Goal: Task Accomplishment & Management: Manage account settings

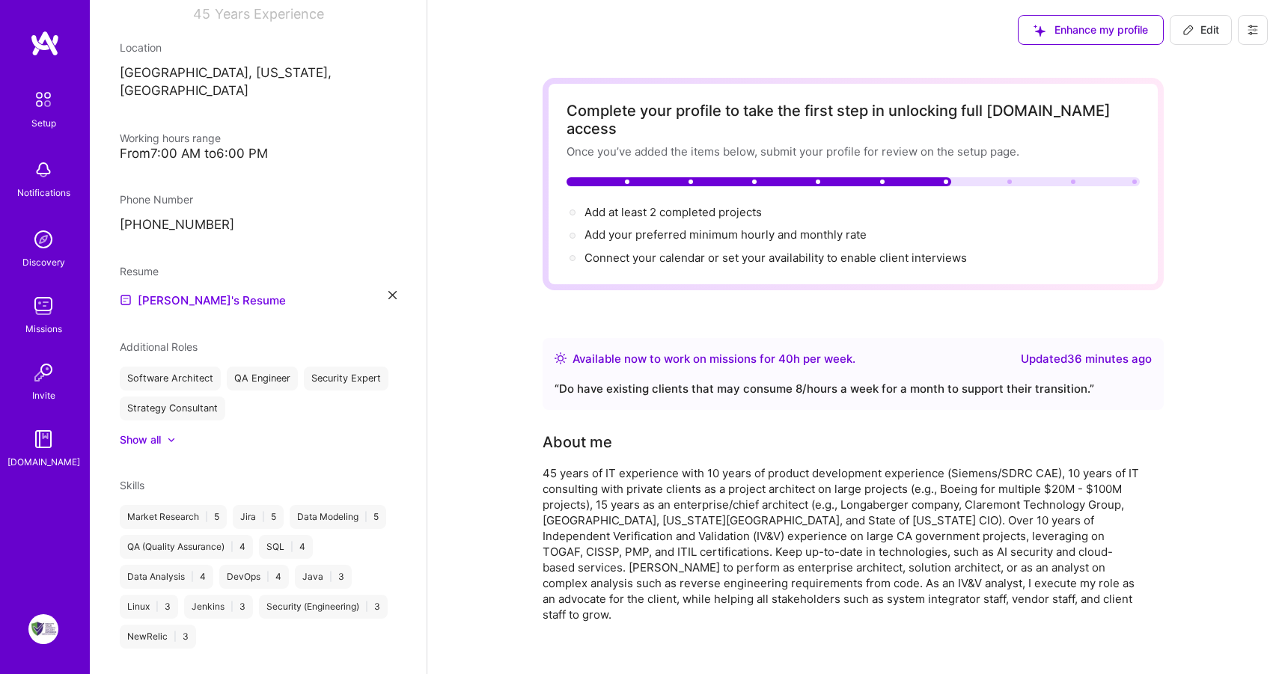
click at [1220, 27] on button "Edit" at bounding box center [1201, 30] width 62 height 30
select select "US"
select select "Right Now"
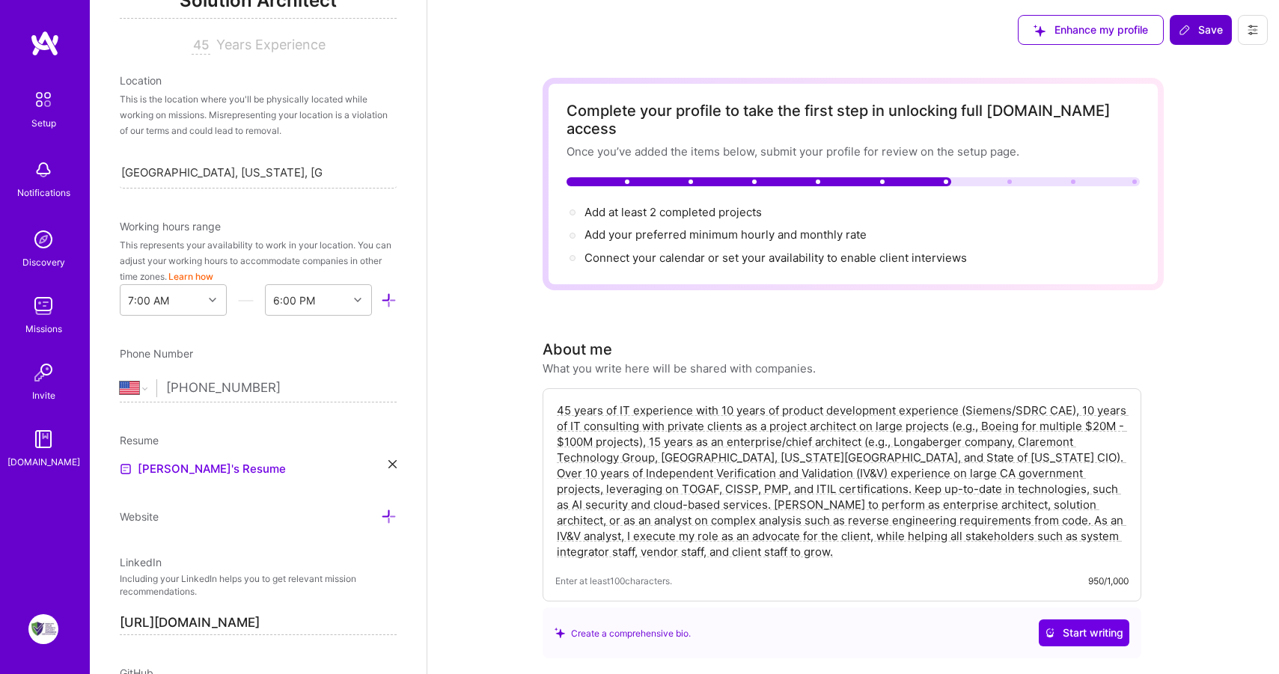
scroll to position [274, 0]
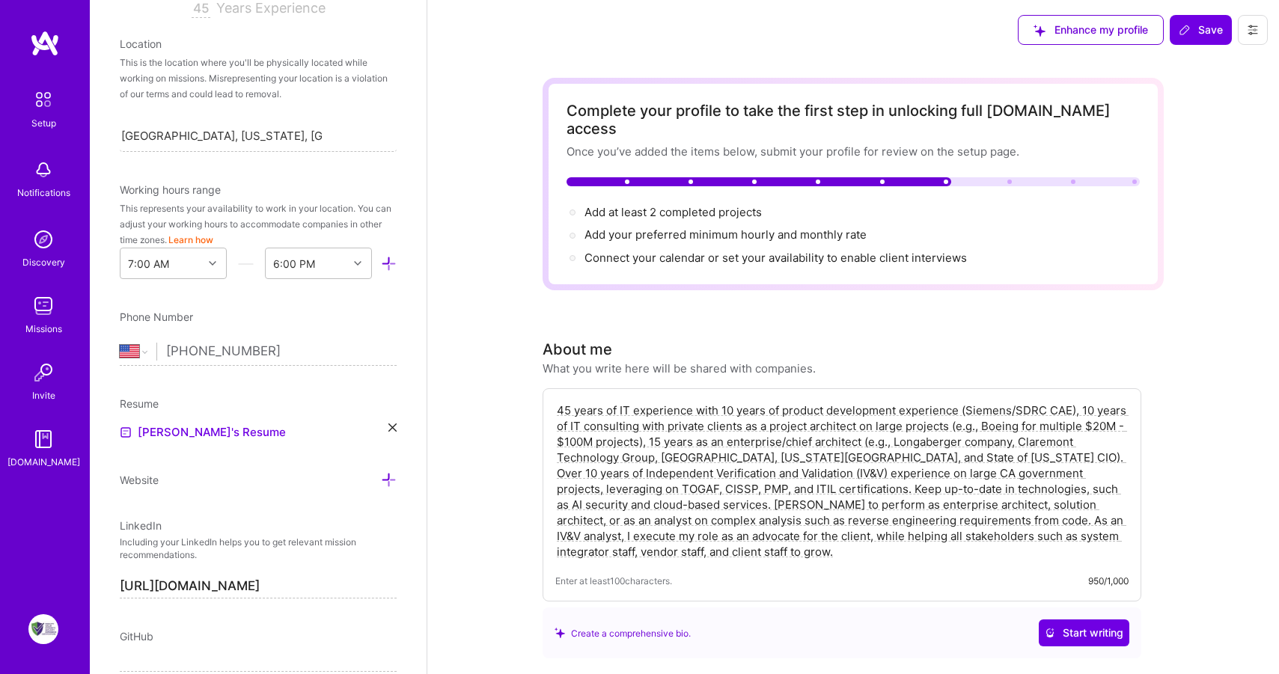
drag, startPoint x: 592, startPoint y: 539, endPoint x: 556, endPoint y: 380, distance: 162.7
click at [556, 388] on div "45 years of IT experience with 10 years of product development experience (Siem…" at bounding box center [842, 494] width 599 height 213
drag, startPoint x: 595, startPoint y: 537, endPoint x: 533, endPoint y: 388, distance: 161.4
paste textarea "Seasoned IT executive with 45 years of experience spanning product development,…"
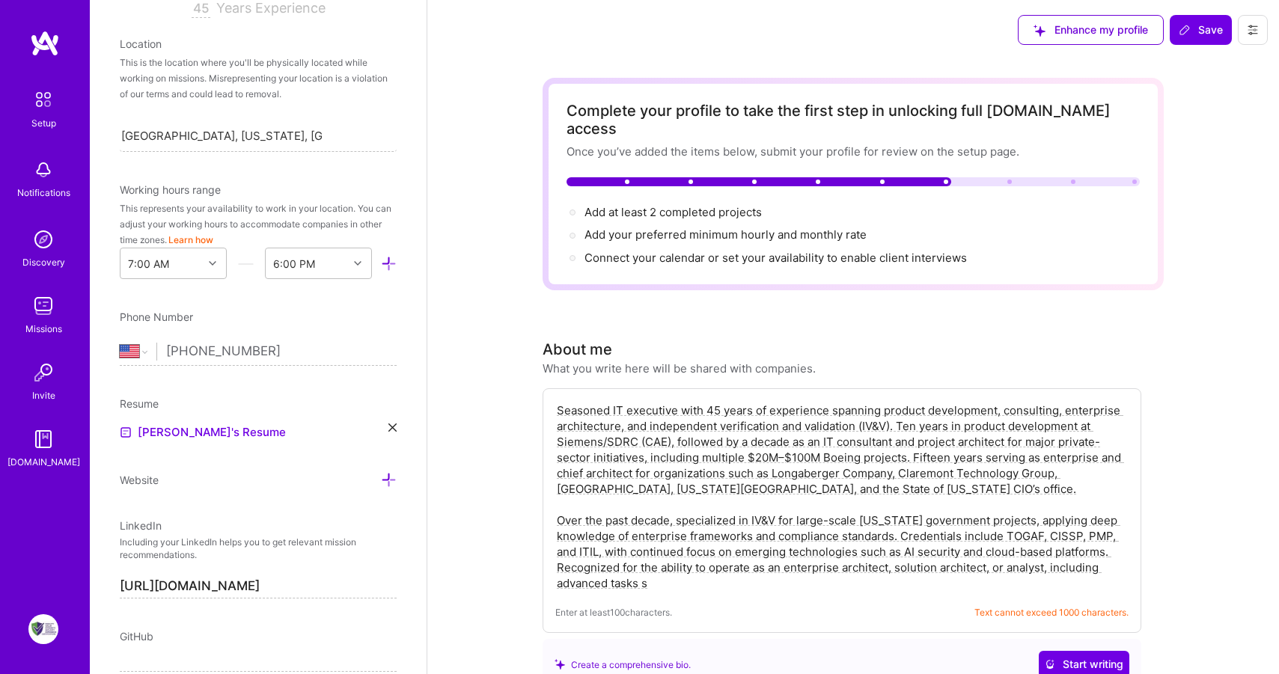
drag, startPoint x: 688, startPoint y: 570, endPoint x: 666, endPoint y: 534, distance: 42.0
click at [666, 534] on textarea "Seasoned IT executive with 45 years of experience spanning product development,…" at bounding box center [841, 497] width 573 height 192
click at [671, 567] on textarea "Seasoned IT executive with 45 years of experience spanning product development,…" at bounding box center [841, 497] width 573 height 192
drag, startPoint x: 659, startPoint y: 572, endPoint x: 497, endPoint y: 345, distance: 279.0
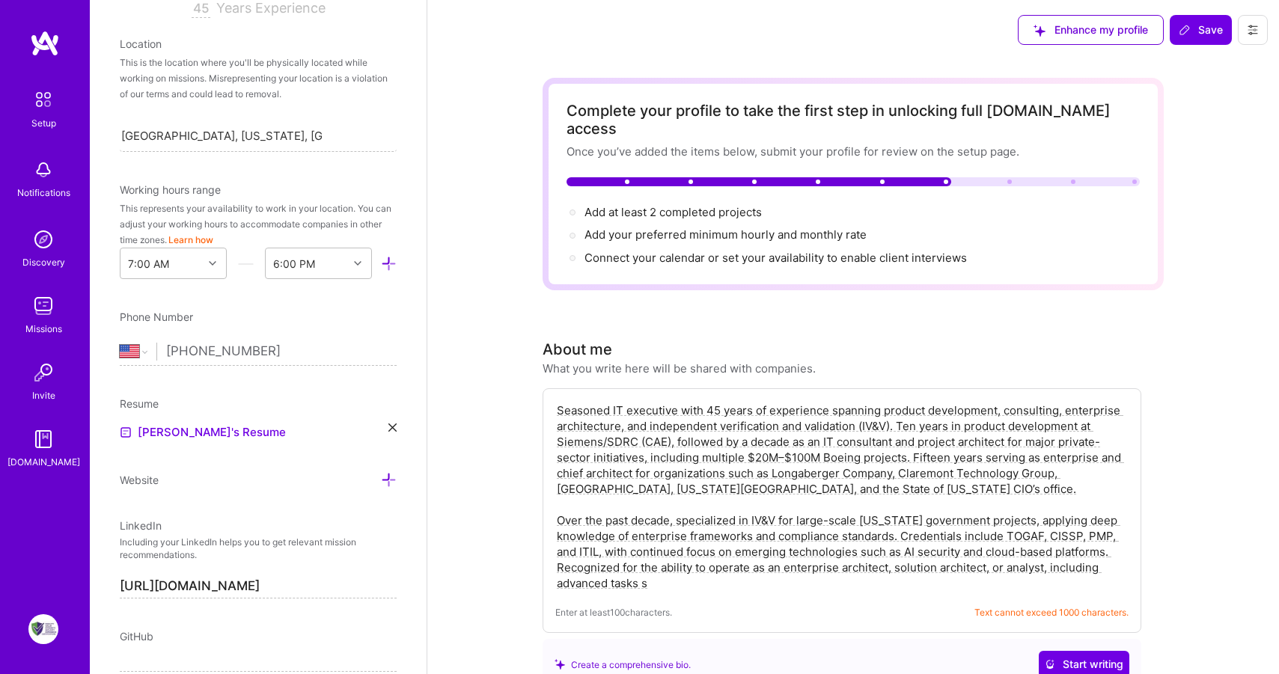
paste textarea "IT leader with 45 years of experience across product development, consulting, e…"
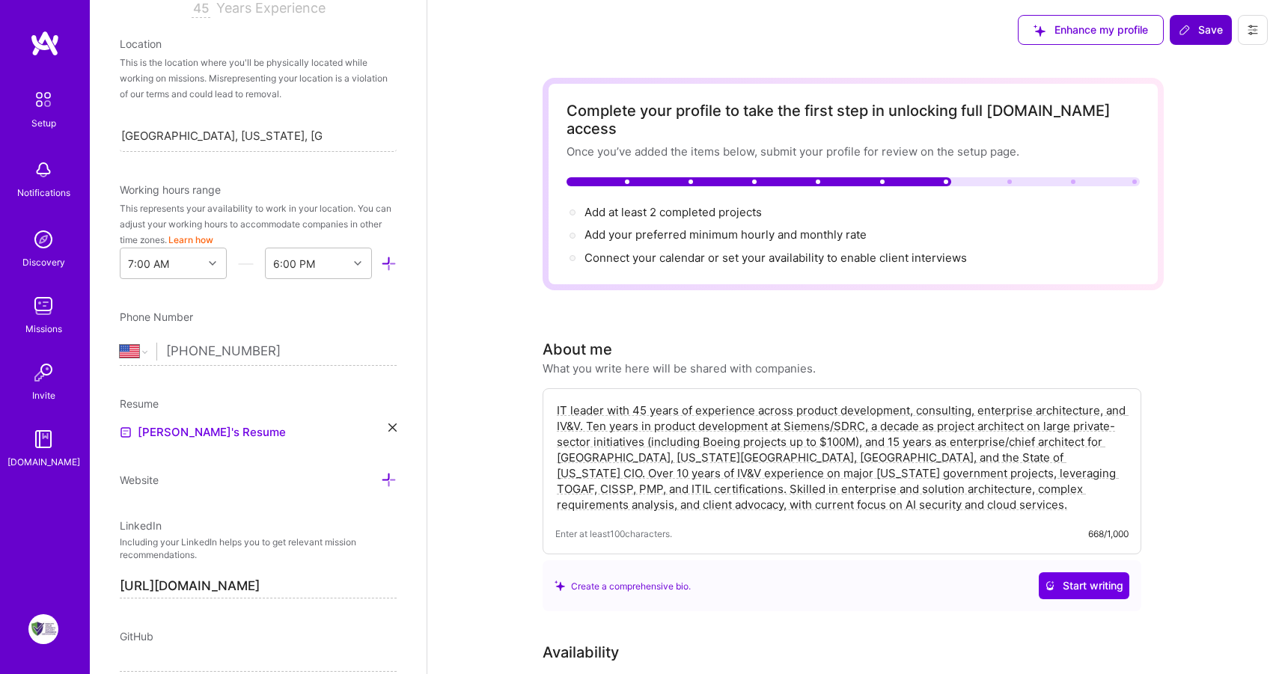
type textarea "IT leader with 45 years of experience across product development, consulting, e…"
click at [1195, 32] on span "Save" at bounding box center [1201, 29] width 44 height 15
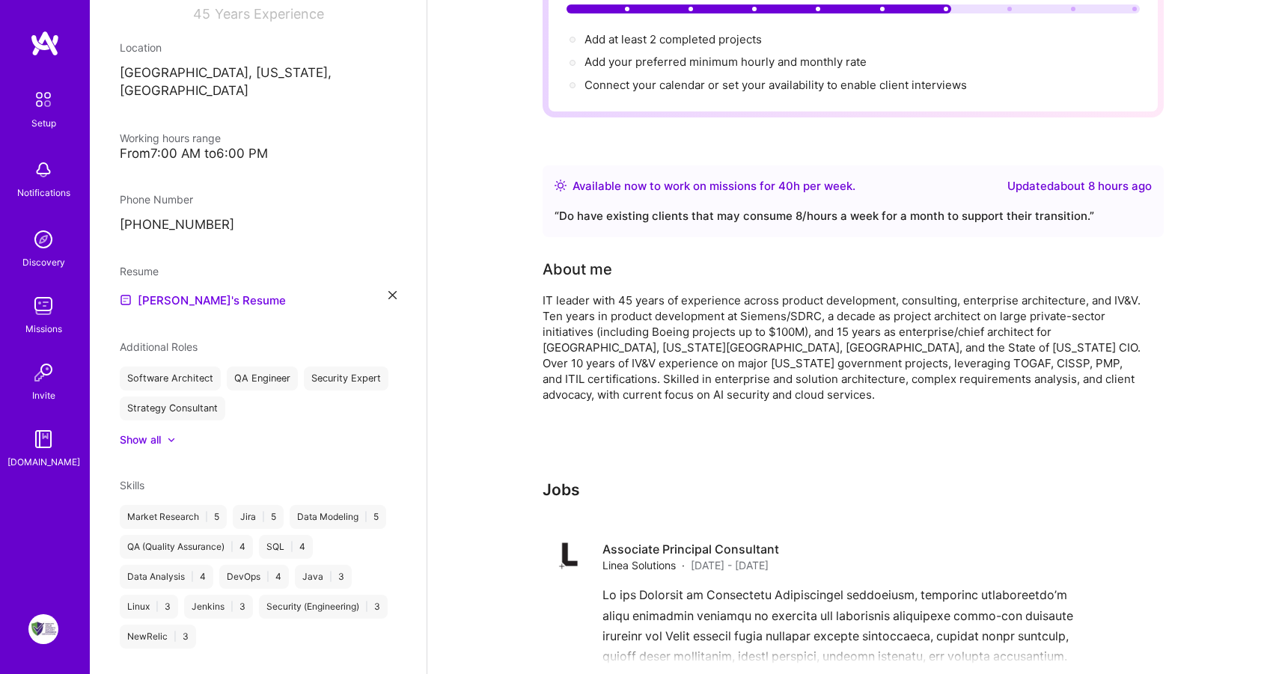
scroll to position [0, 0]
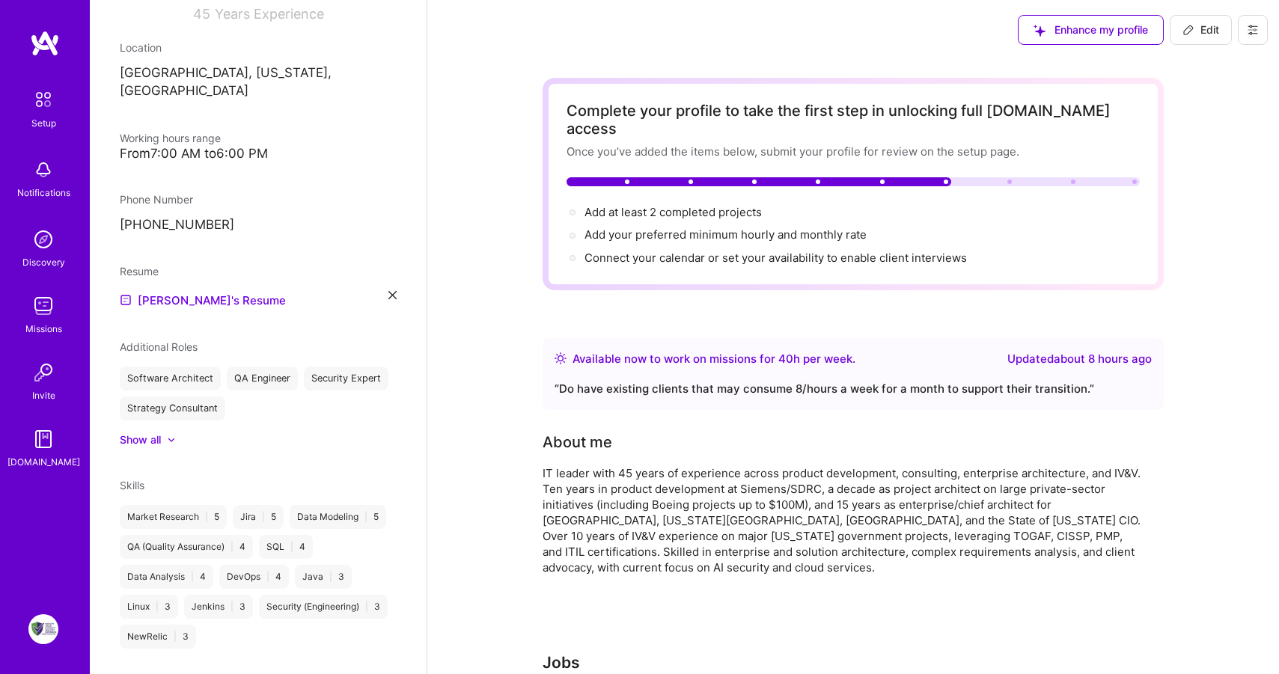
click at [1210, 24] on span "Edit" at bounding box center [1201, 29] width 37 height 15
select select "US"
select select "Right Now"
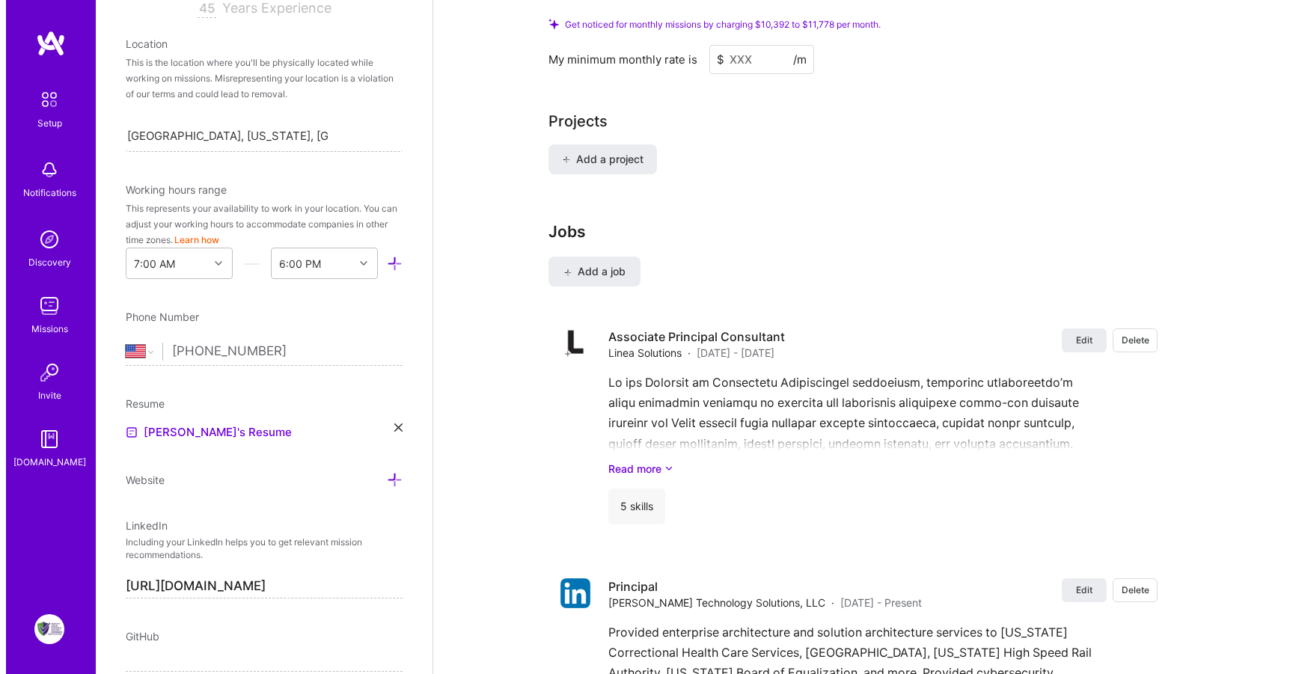
scroll to position [1106, 0]
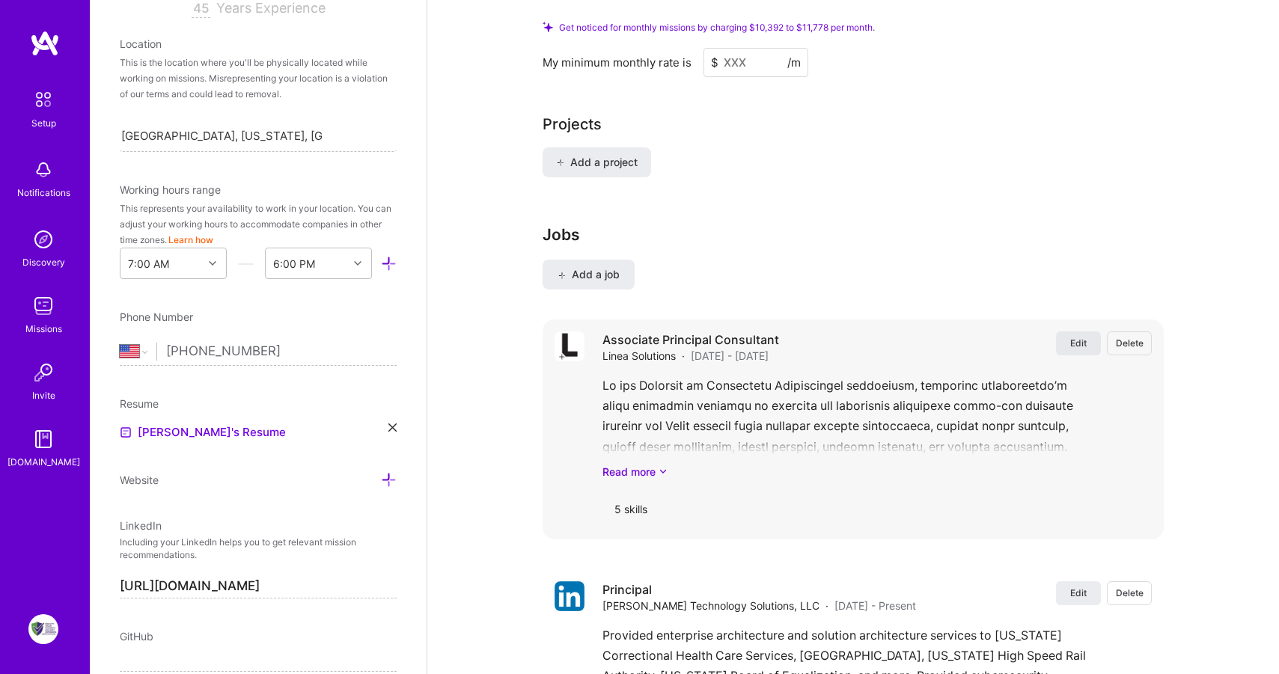
click at [1078, 337] on span "Edit" at bounding box center [1078, 343] width 16 height 13
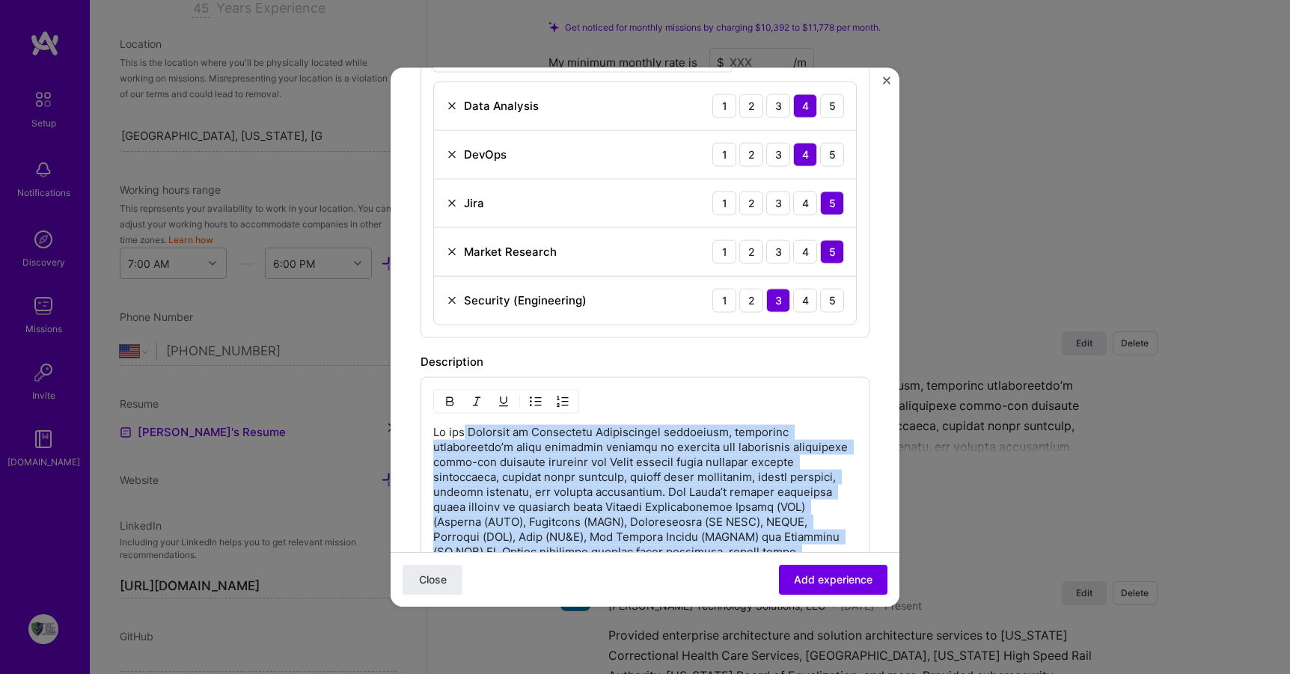
scroll to position [531, 0]
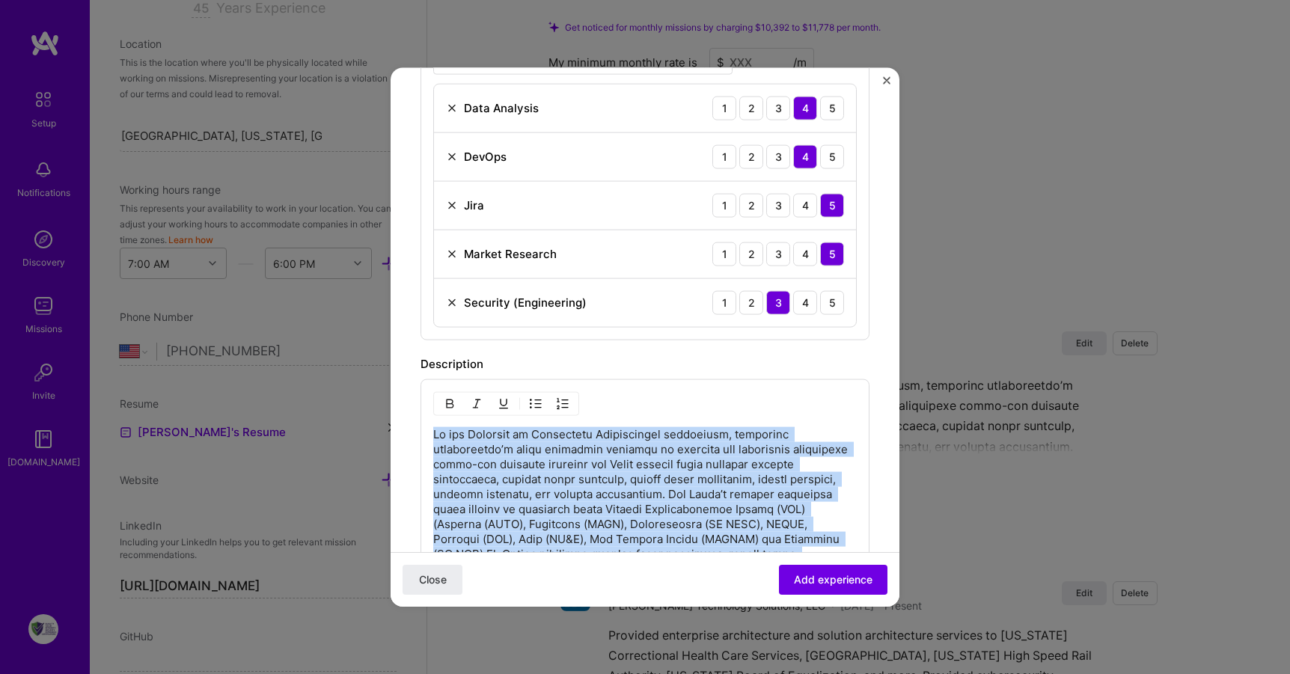
drag, startPoint x: 755, startPoint y: 469, endPoint x: 409, endPoint y: 424, distance: 348.6
click at [409, 424] on form "Create a job experience Jobs help companies understand your past experience. Co…" at bounding box center [645, 380] width 509 height 1628
copy p "Lo ips Dolorsit am Consectetu Adipiscingel seddoeiusm, temporinc utlaboreetdo’m…"
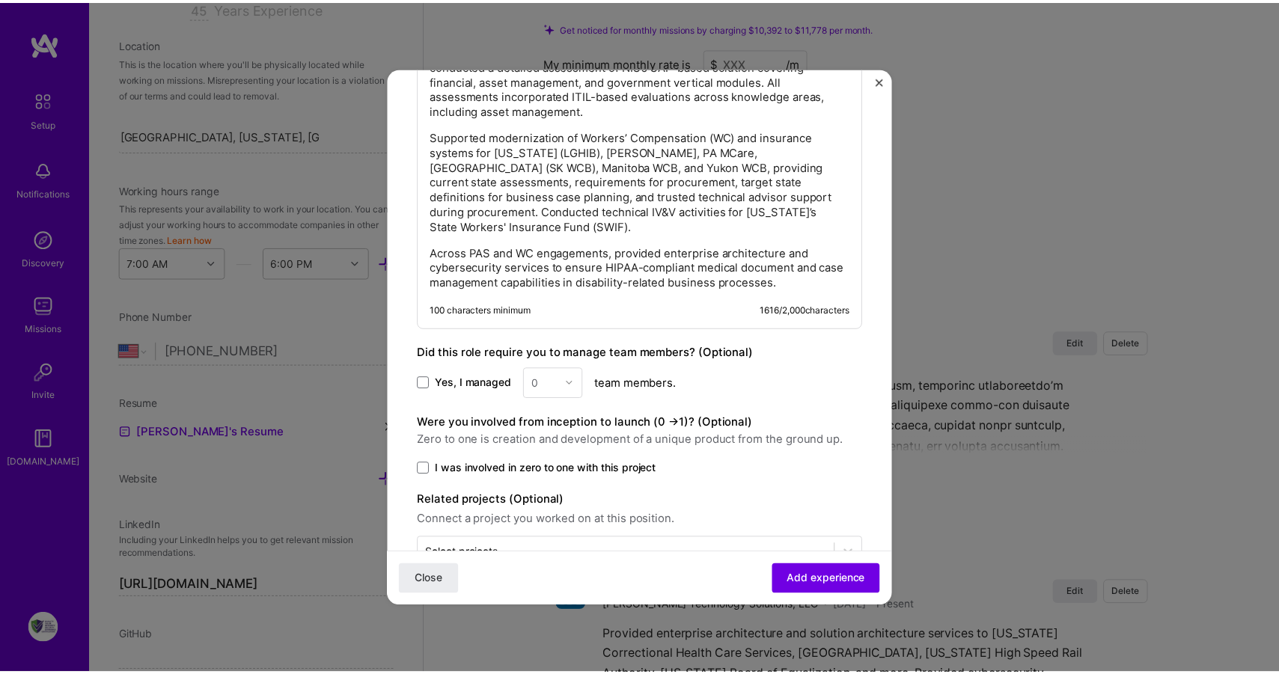
scroll to position [1107, 0]
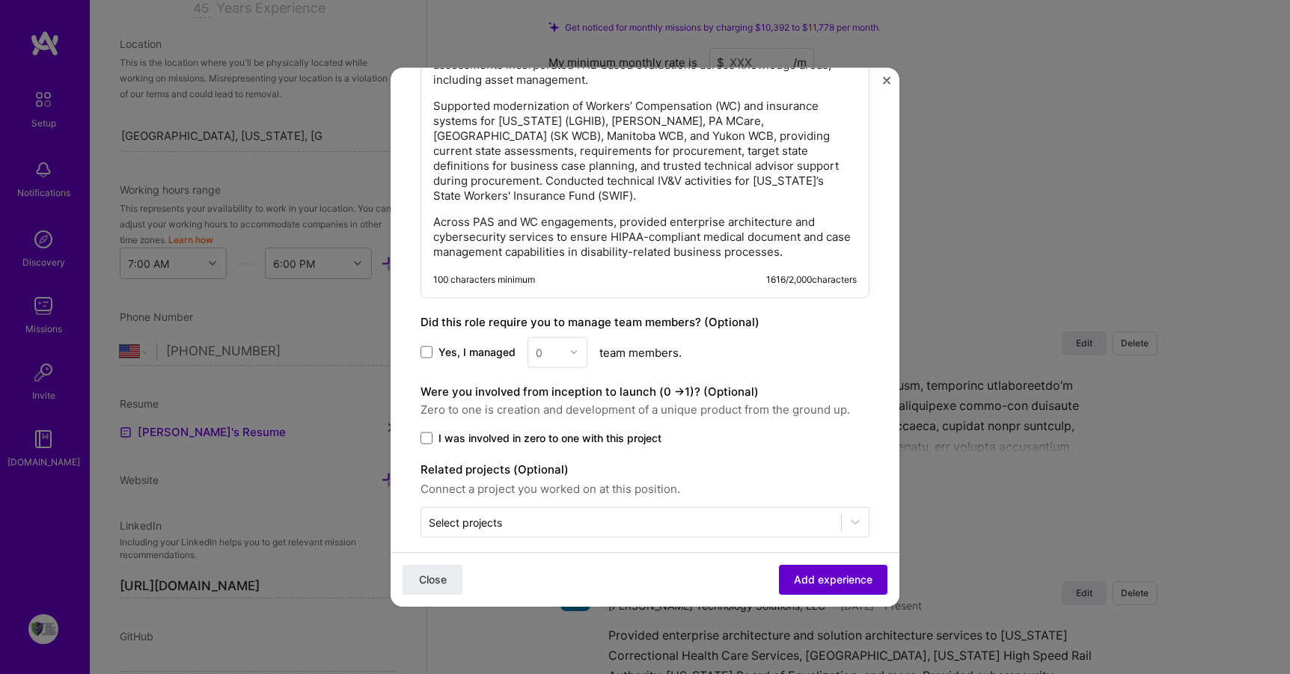
click at [833, 574] on span "Add experience" at bounding box center [833, 580] width 79 height 15
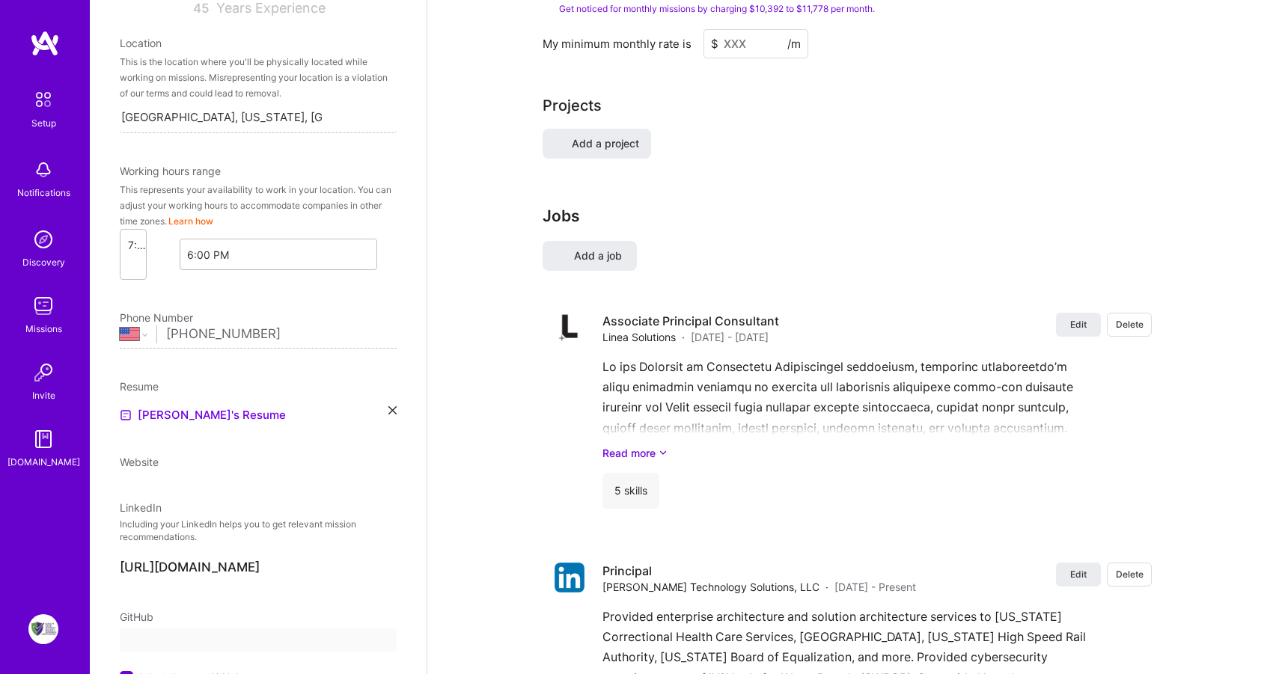
select select "US"
select select "Right Now"
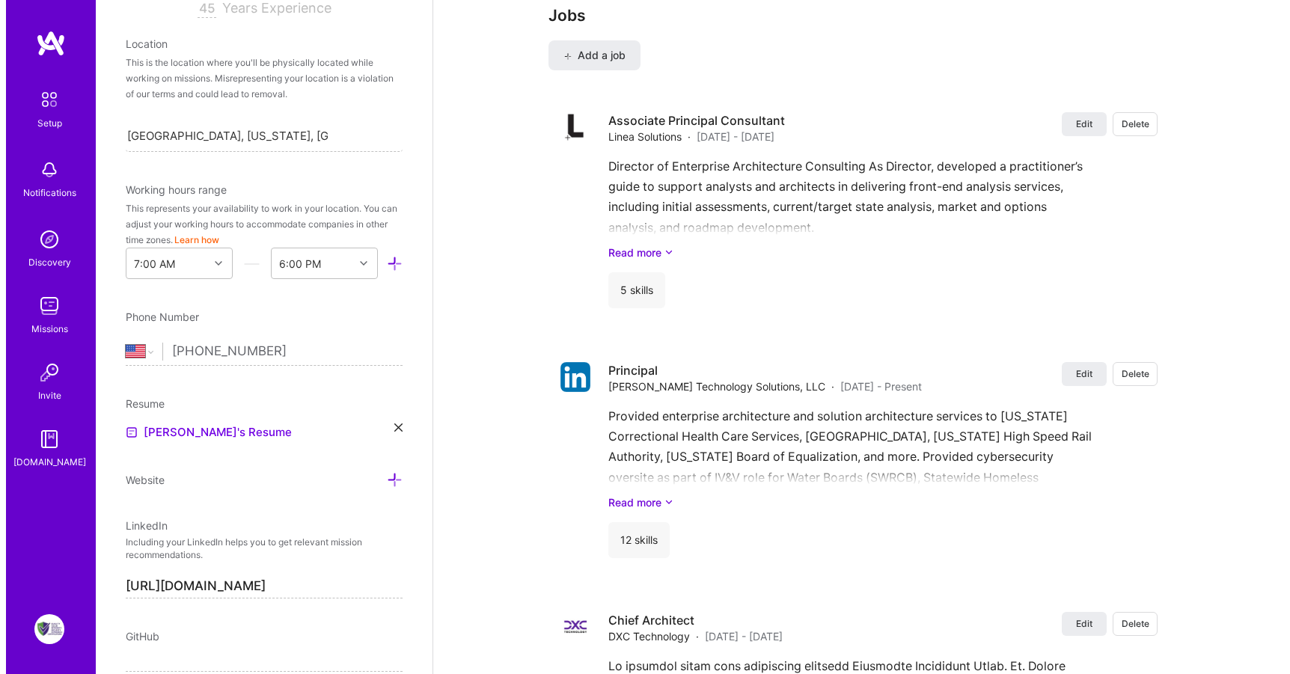
scroll to position [1328, 0]
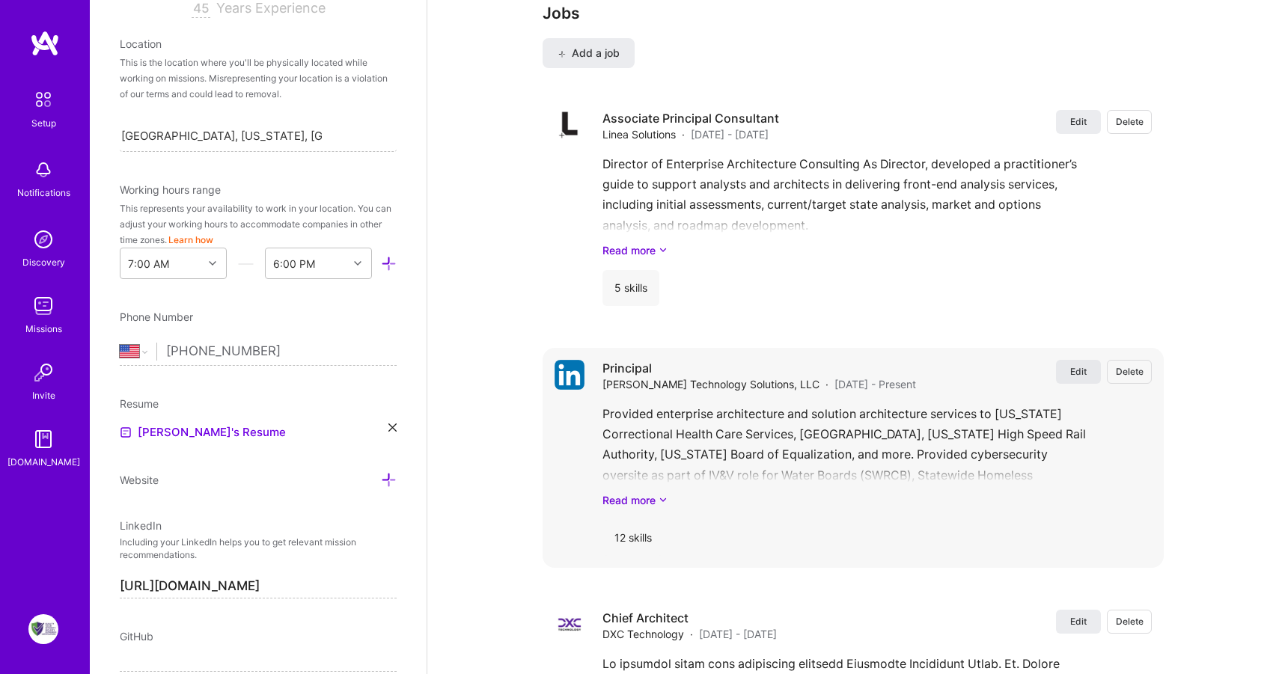
click at [1082, 365] on span "Edit" at bounding box center [1078, 371] width 16 height 13
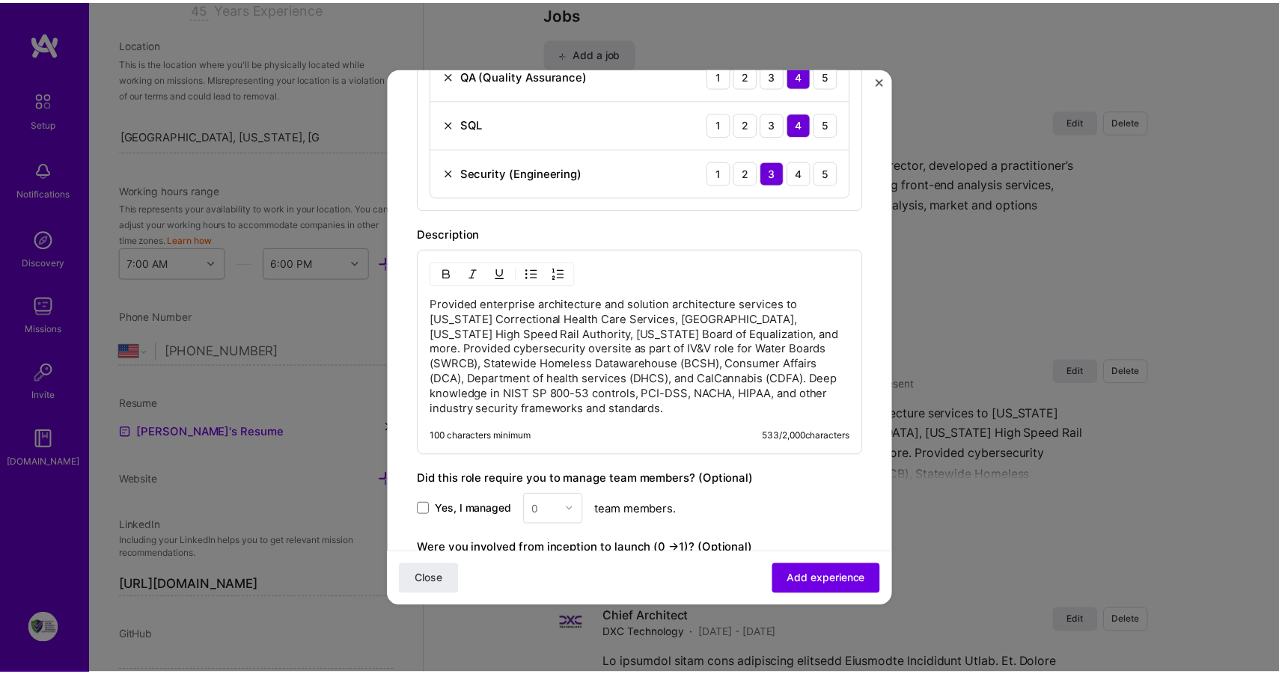
scroll to position [981, 0]
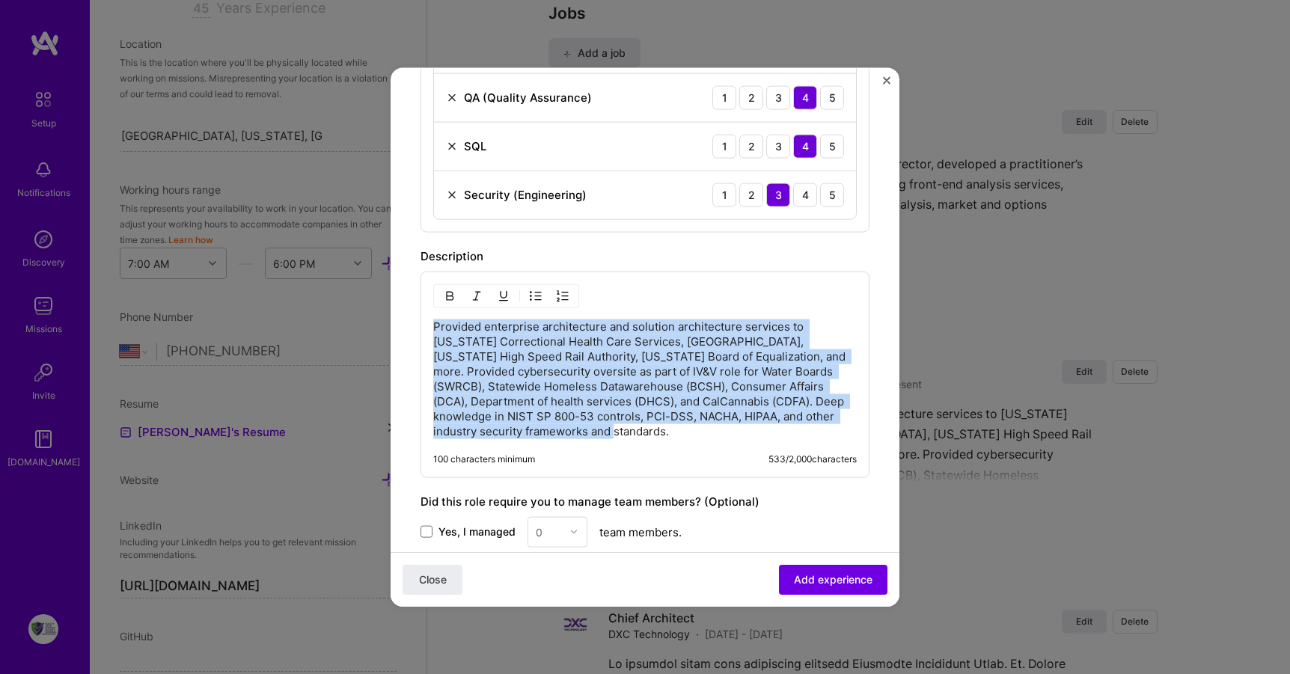
drag, startPoint x: 435, startPoint y: 327, endPoint x: 725, endPoint y: 443, distance: 312.7
click at [725, 443] on div "Provided enterprise architecture and solution architecture services to [US_STAT…" at bounding box center [645, 374] width 449 height 207
copy p "Provided enterprise architecture and solution architecture services to [US_STAT…"
click at [886, 80] on img "Close" at bounding box center [886, 79] width 7 height 7
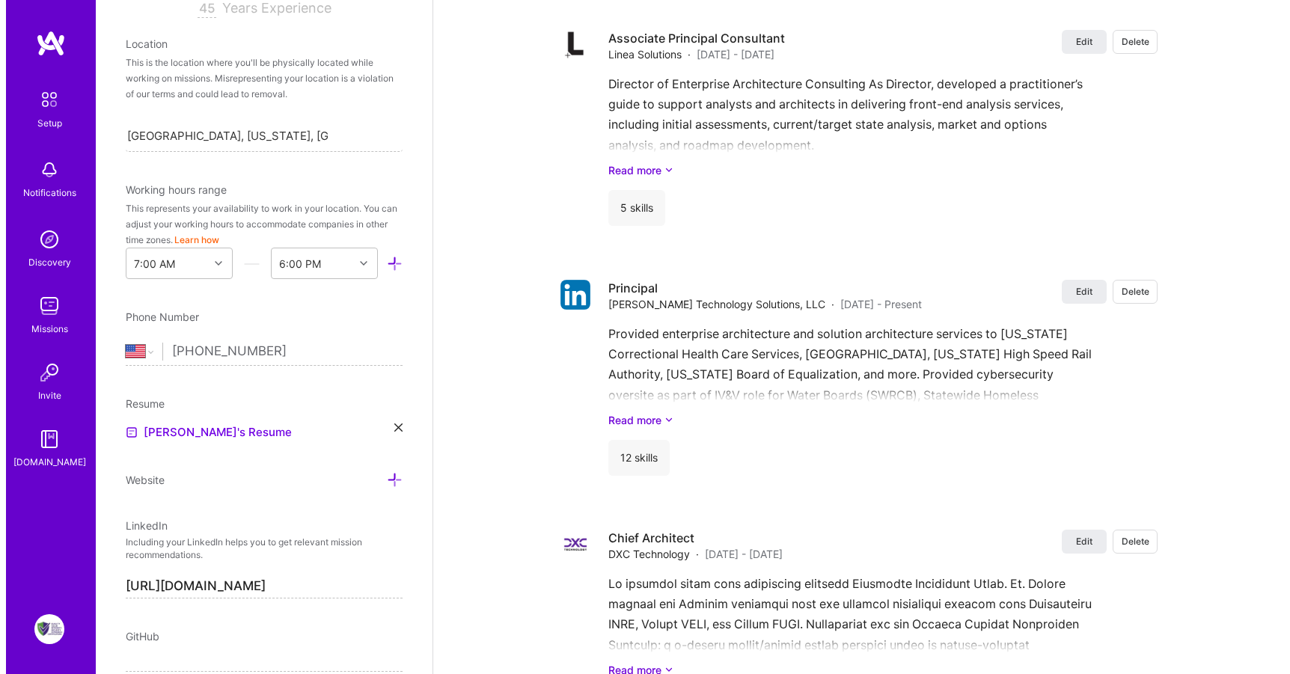
scroll to position [1489, 0]
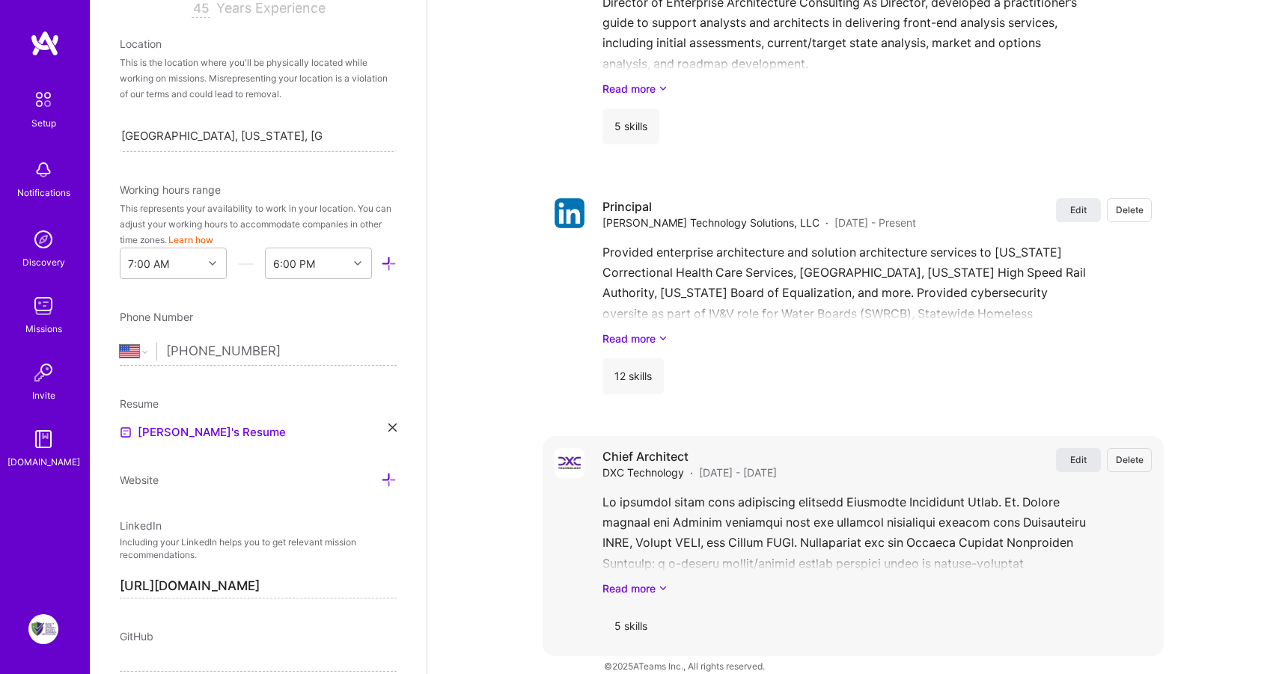
click at [1085, 454] on span "Edit" at bounding box center [1078, 460] width 16 height 13
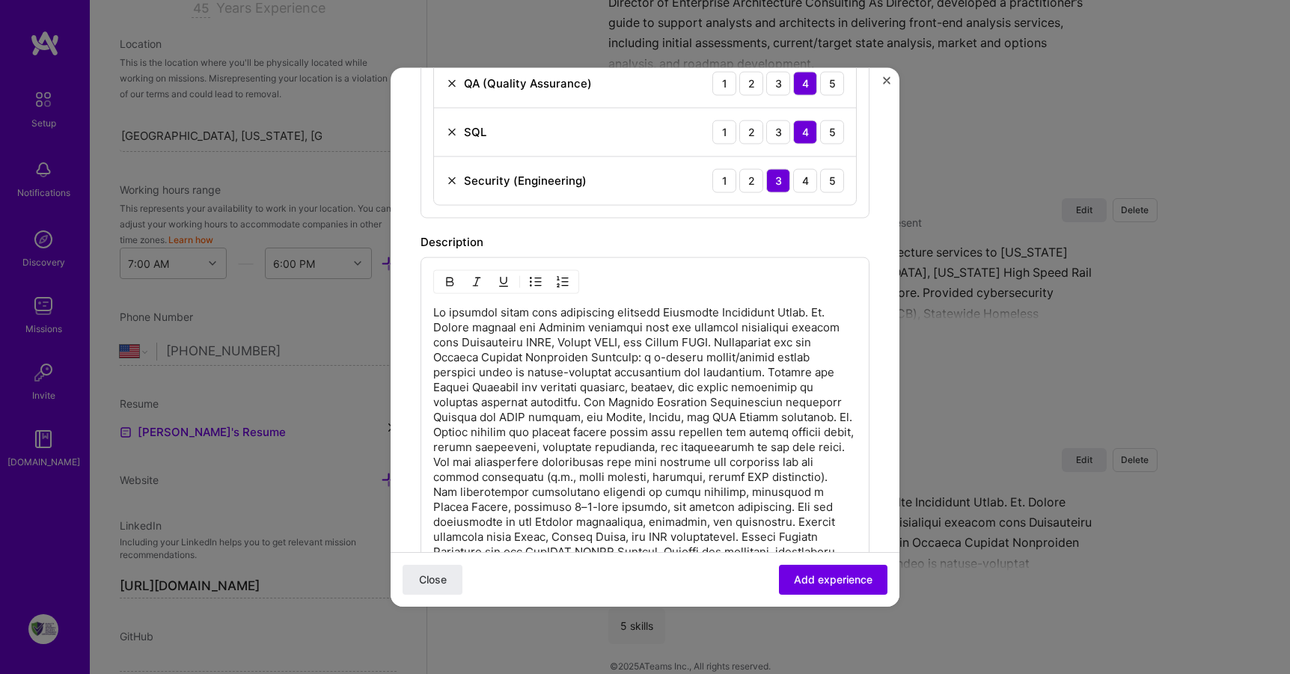
scroll to position [691, 0]
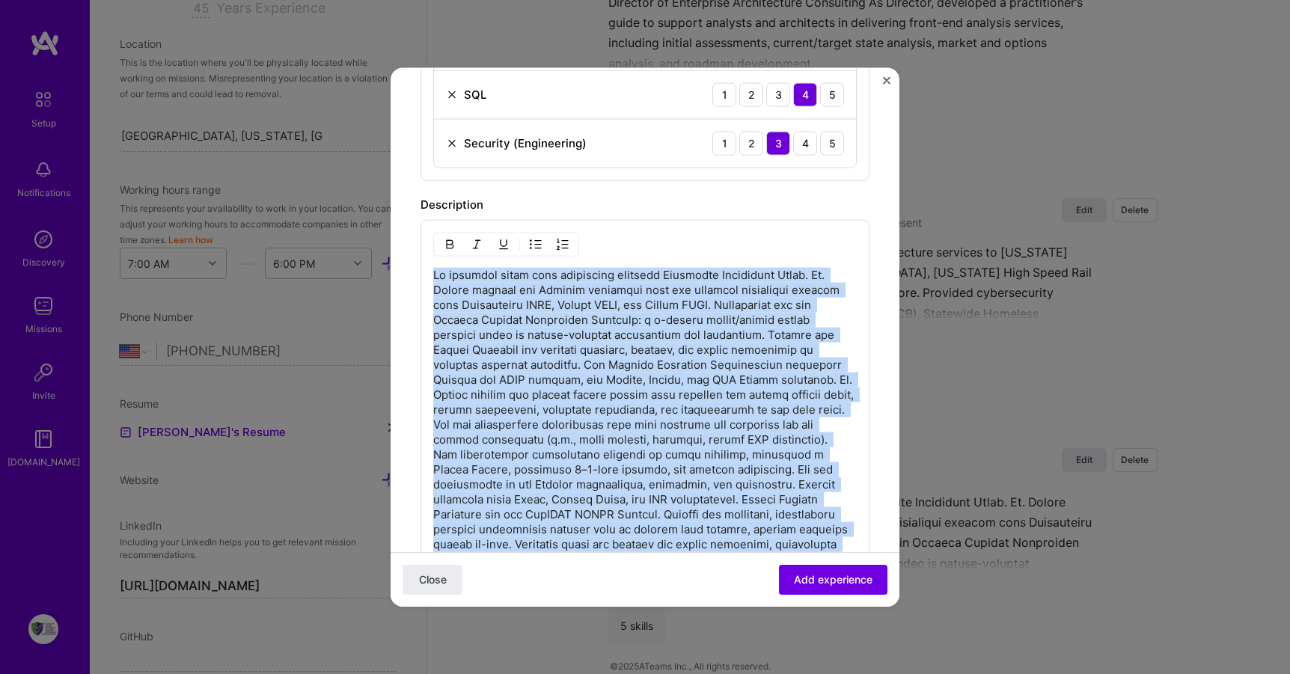
drag, startPoint x: 621, startPoint y: 451, endPoint x: 425, endPoint y: 257, distance: 276.3
click at [425, 257] on div "100 characters minimum 1986 / 2,000 characters" at bounding box center [645, 464] width 449 height 491
copy p "Lo ipsumdol sitam cons adipiscing elitsedd Eiusmodte Incididunt Utlab. Et. Dolo…"
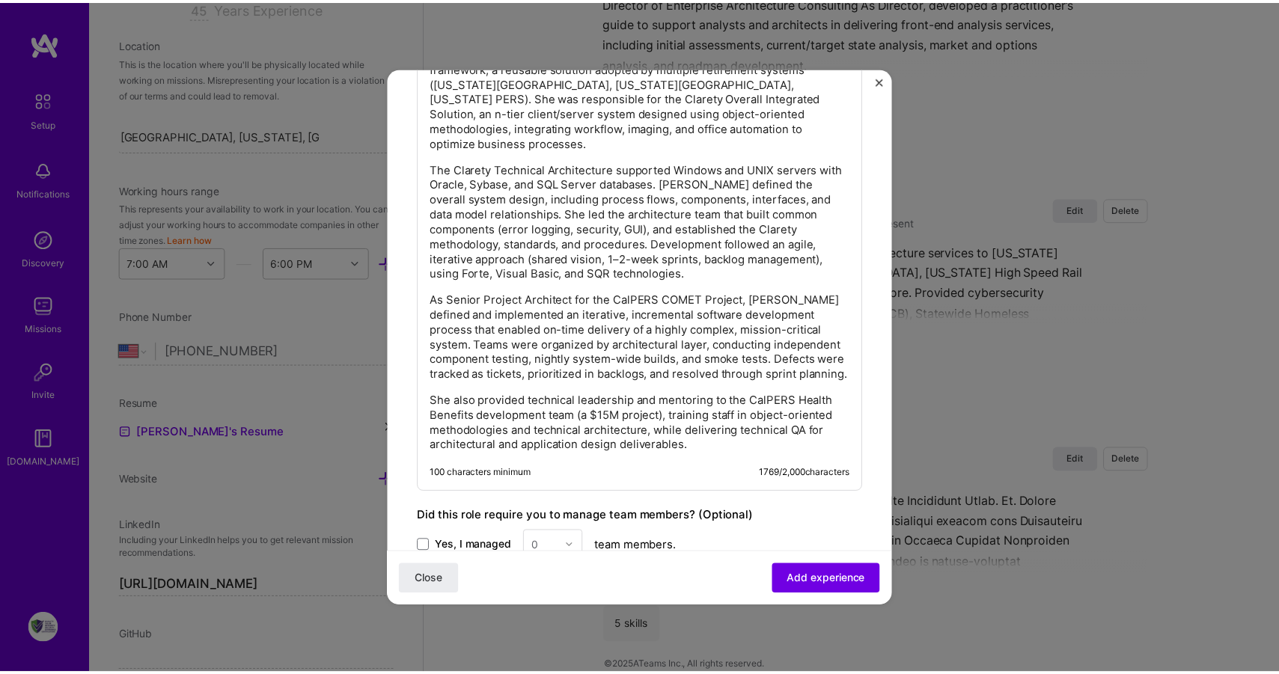
scroll to position [1051, 0]
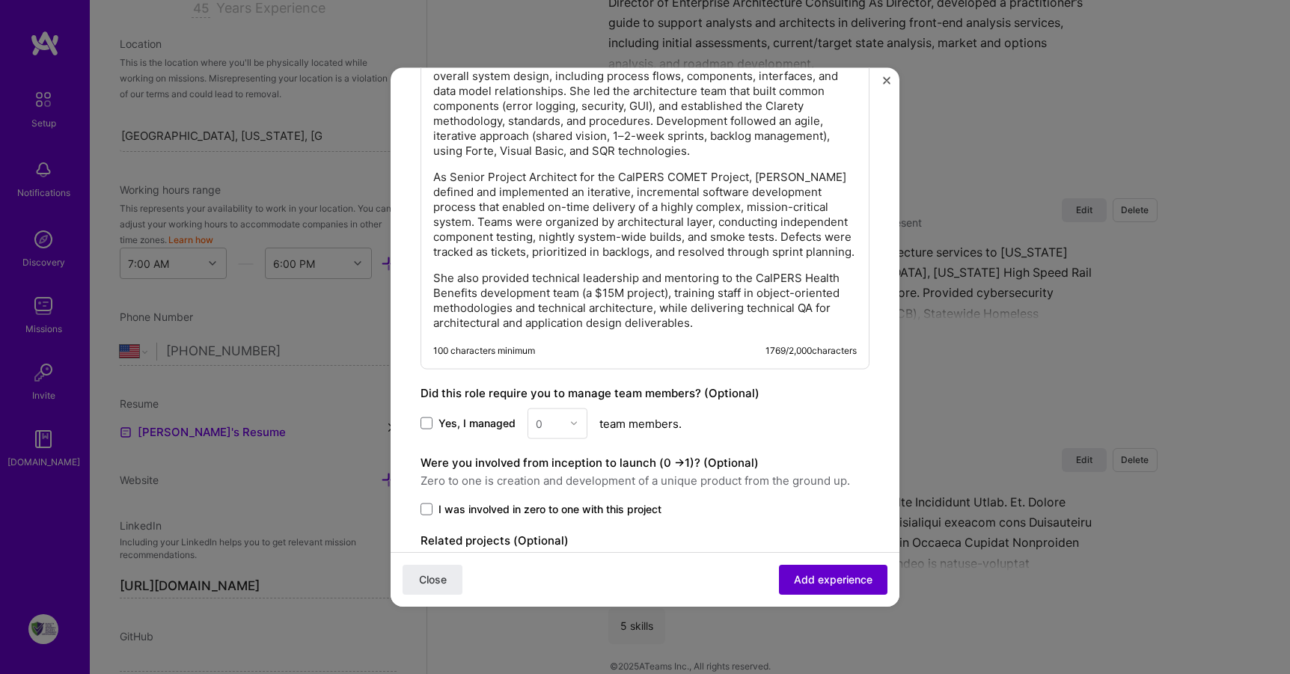
click at [829, 579] on span "Add experience" at bounding box center [833, 580] width 79 height 15
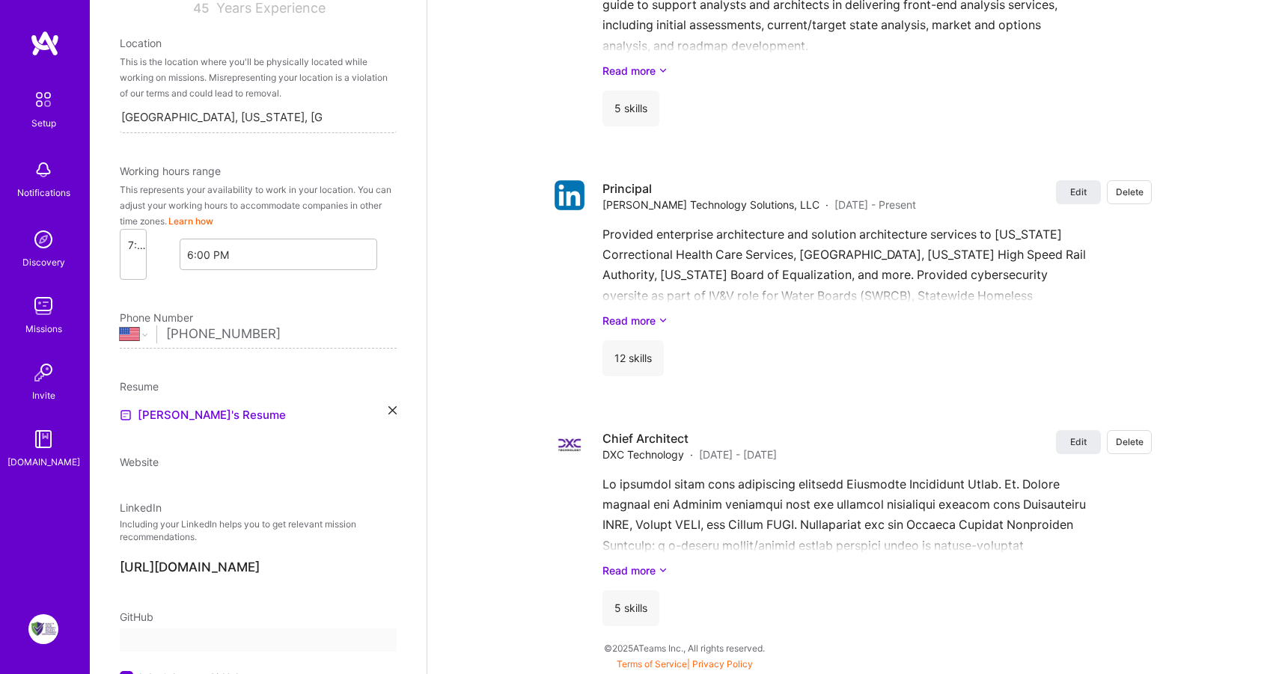
select select "US"
select select "Right Now"
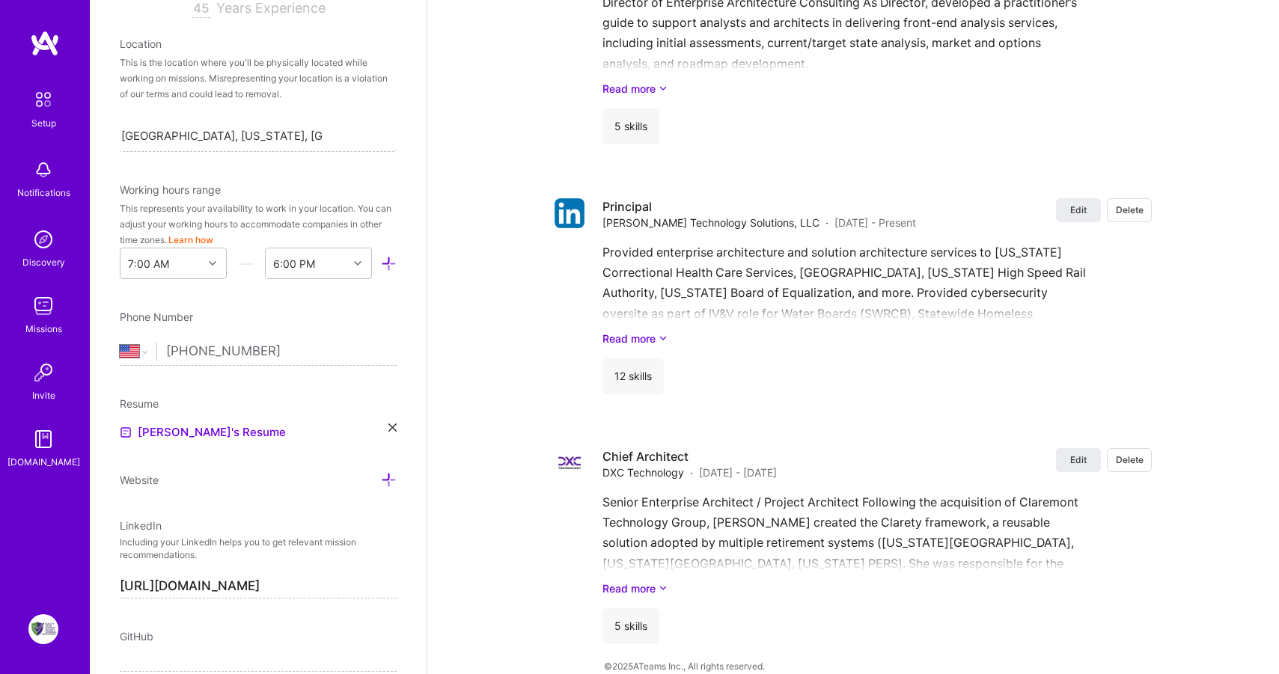
scroll to position [0, 0]
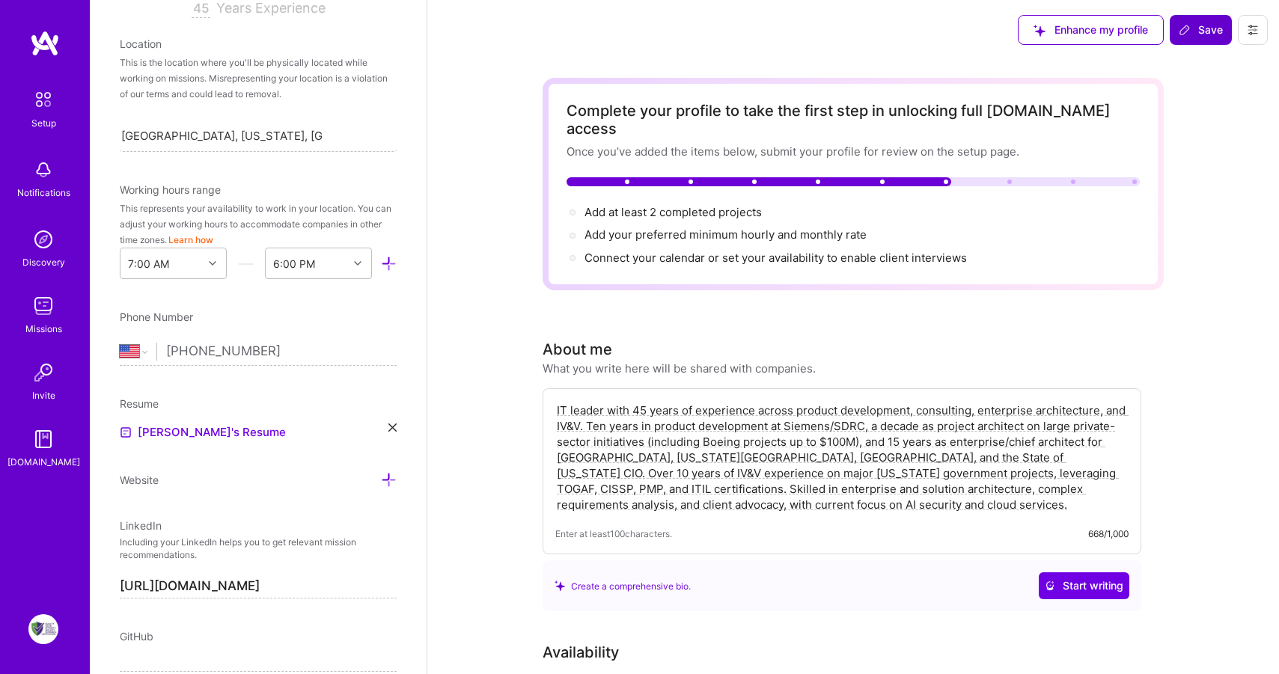
click at [1207, 17] on button "Save" at bounding box center [1201, 30] width 62 height 30
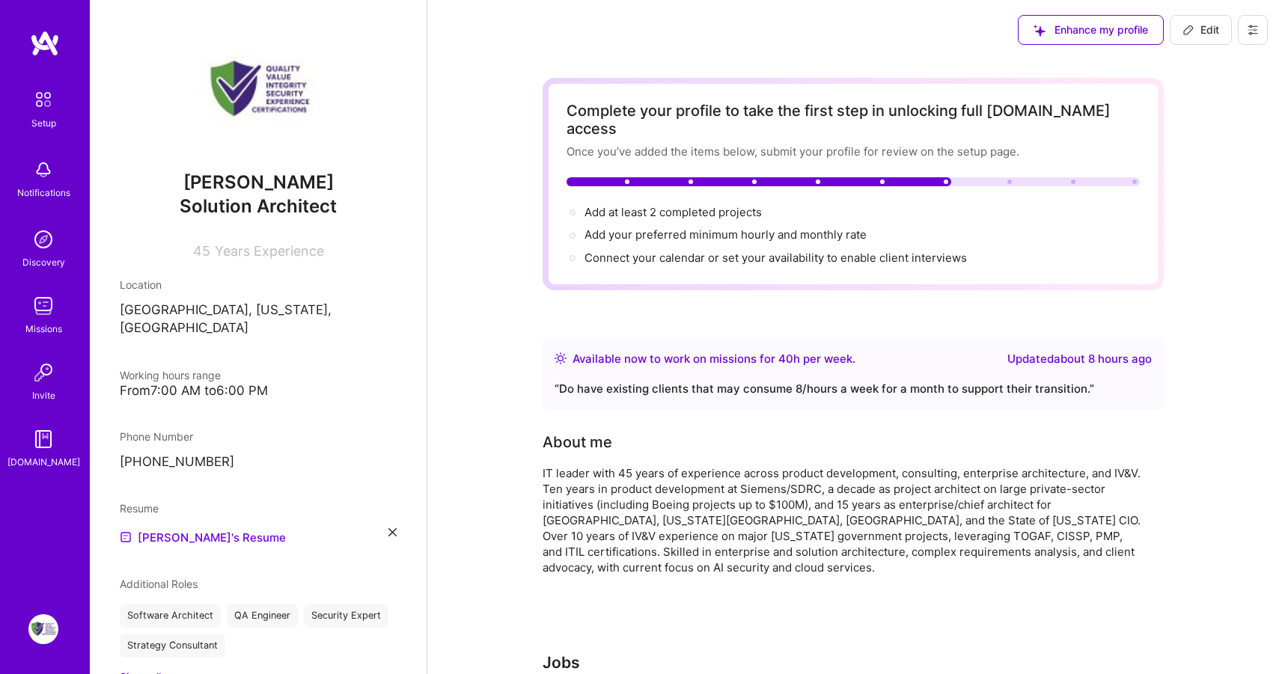
click at [1216, 30] on span "Edit" at bounding box center [1201, 29] width 37 height 15
select select "US"
select select "Right Now"
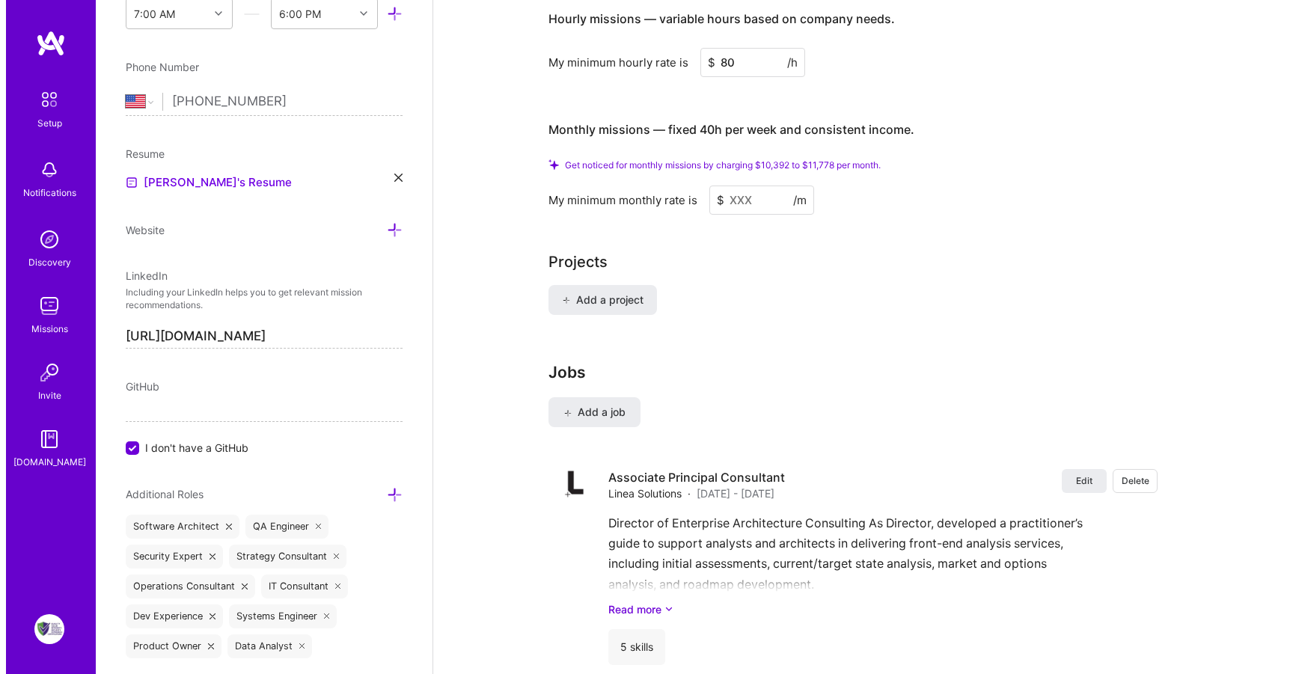
scroll to position [966, 0]
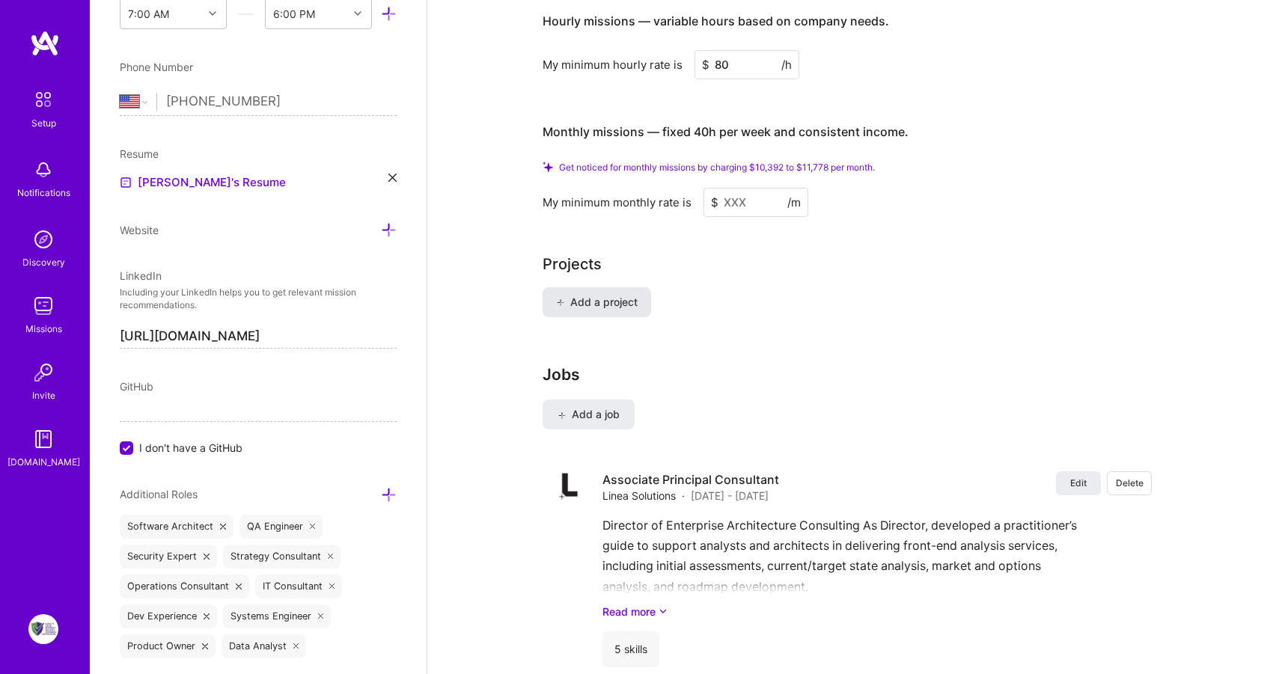
click at [617, 295] on span "Add a project" at bounding box center [597, 302] width 82 height 15
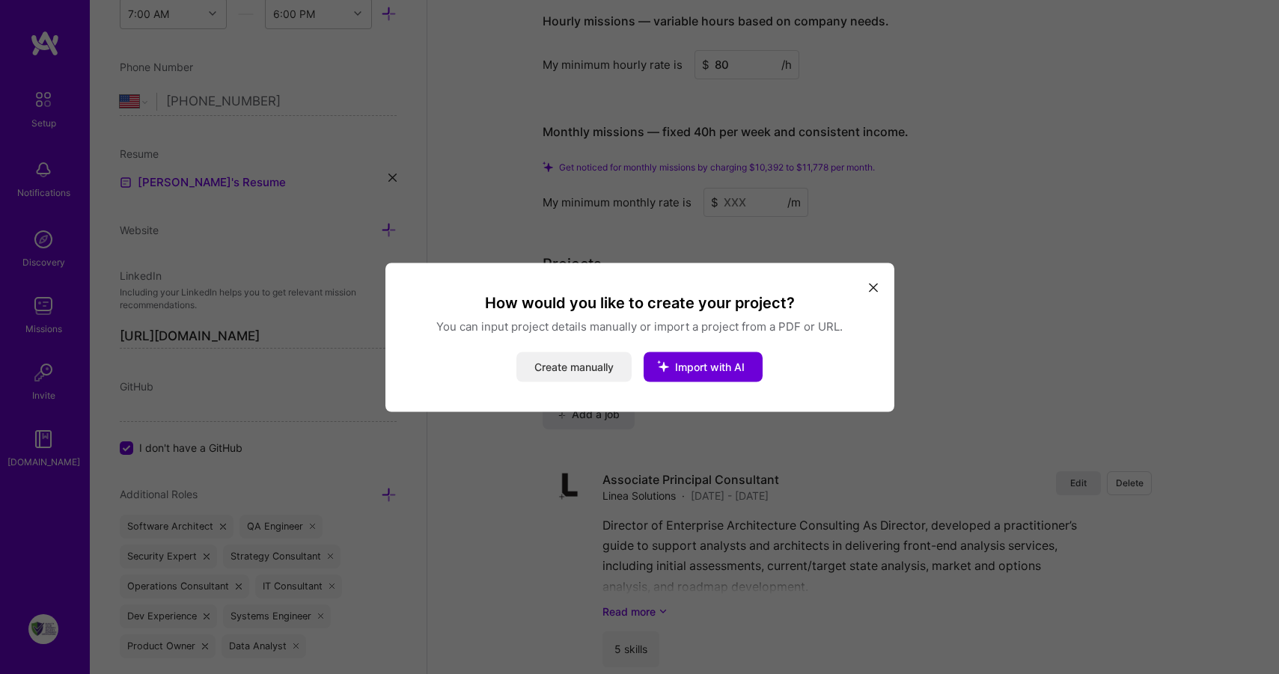
click at [600, 367] on button "Create manually" at bounding box center [573, 367] width 115 height 30
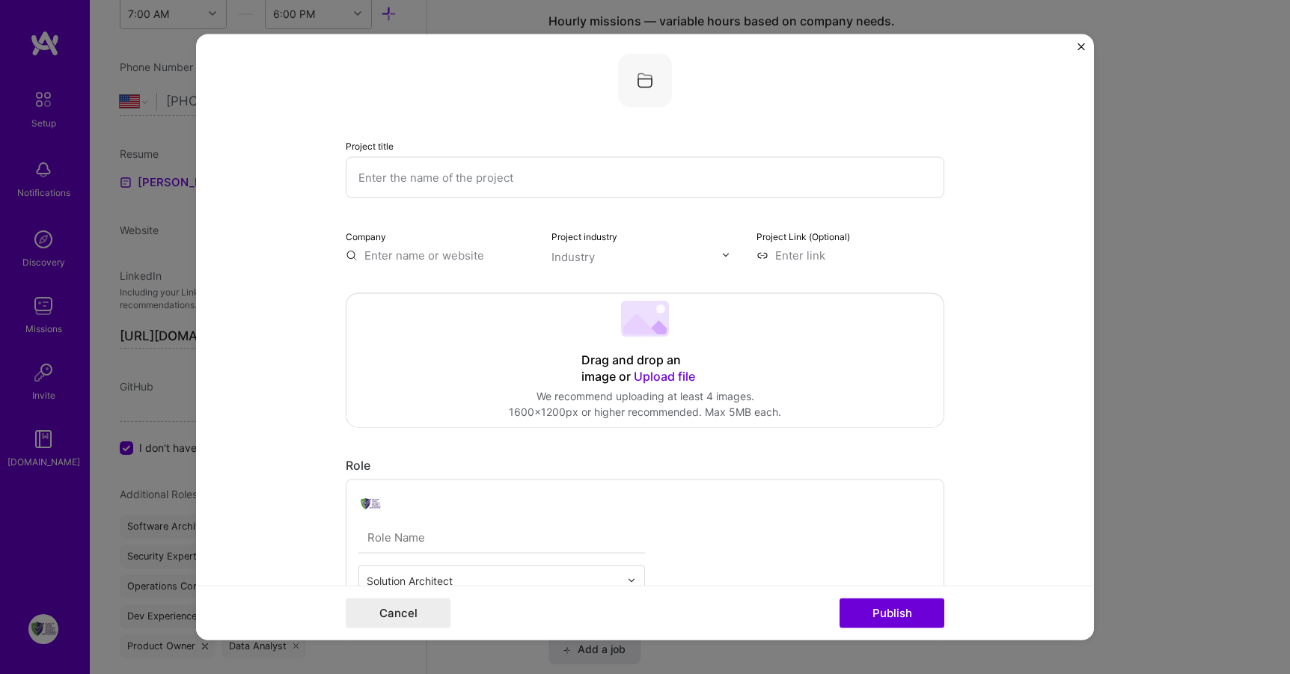
scroll to position [0, 0]
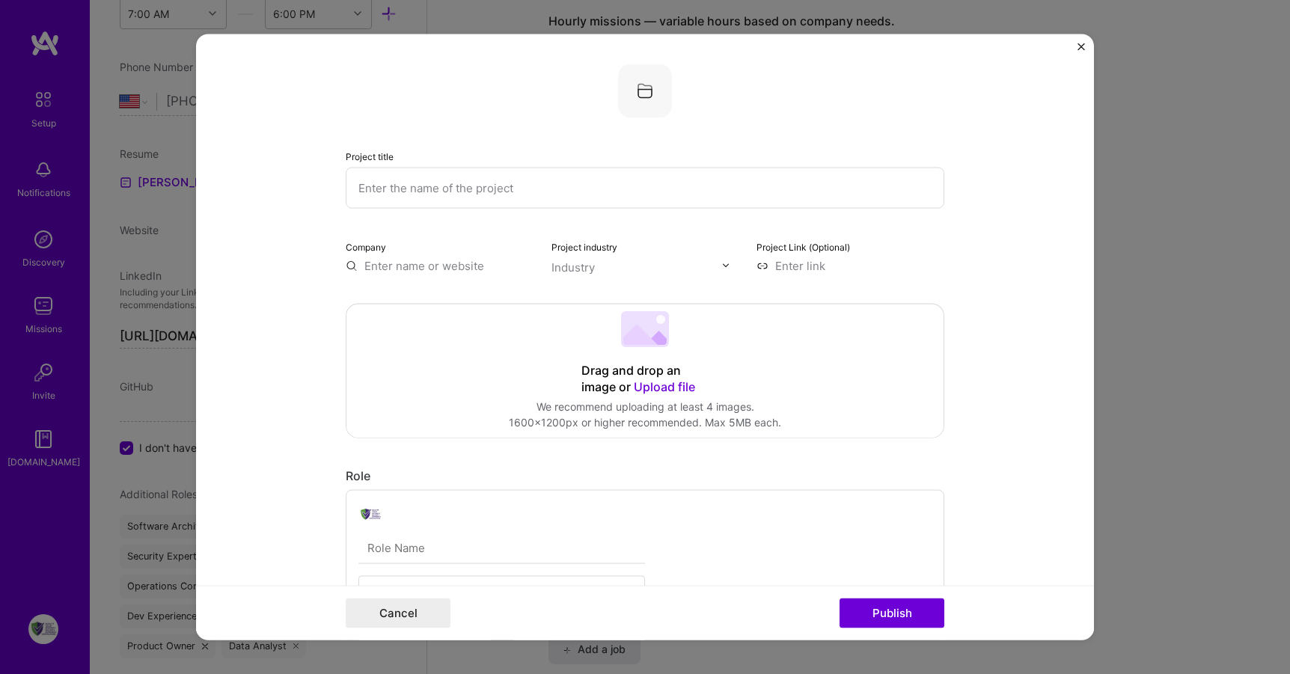
click at [442, 271] on input "text" at bounding box center [440, 265] width 188 height 16
paste input "[URL][DOMAIN_NAME]"
type input "[URL][DOMAIN_NAME]"
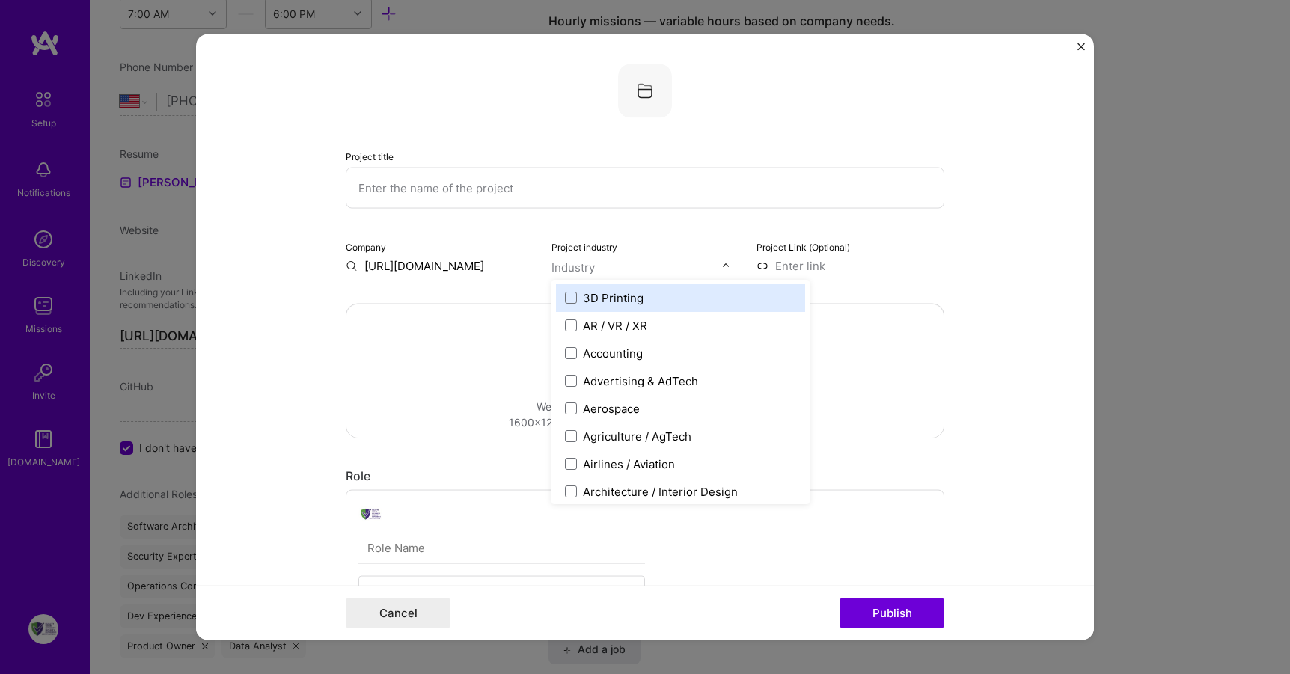
click at [579, 270] on div "Industry" at bounding box center [573, 267] width 43 height 16
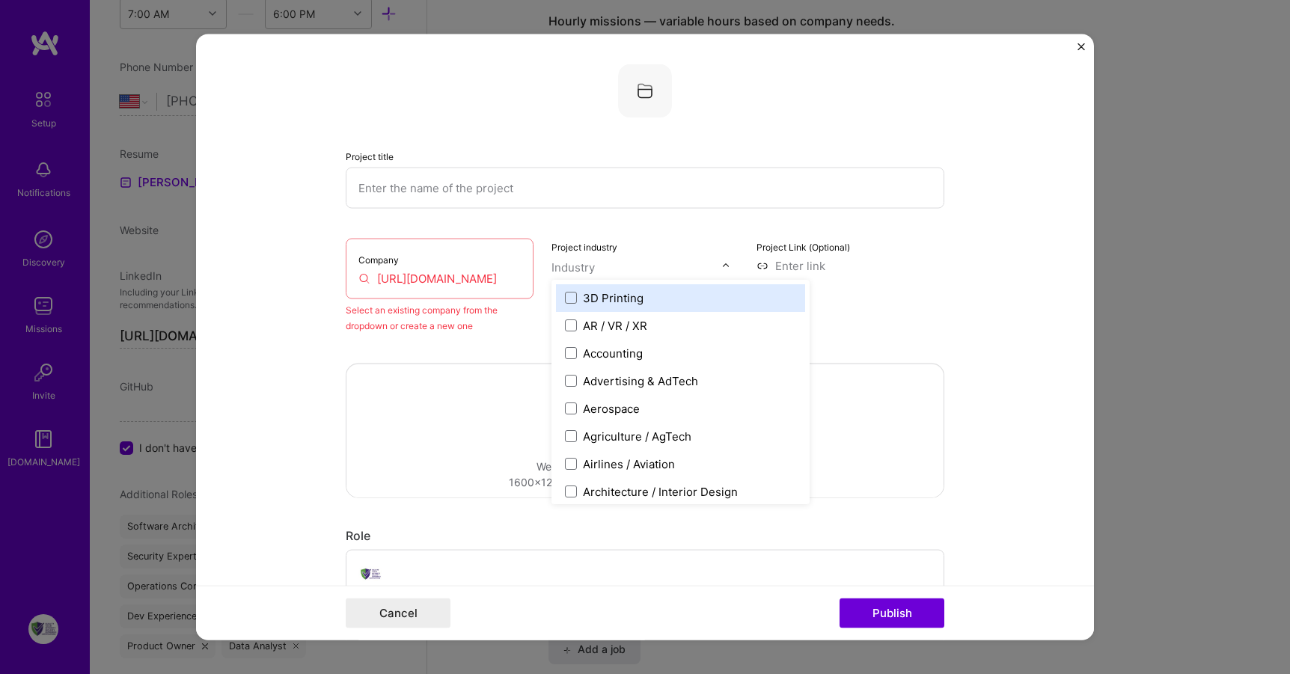
click at [481, 274] on input "[URL][DOMAIN_NAME]" at bounding box center [440, 278] width 162 height 16
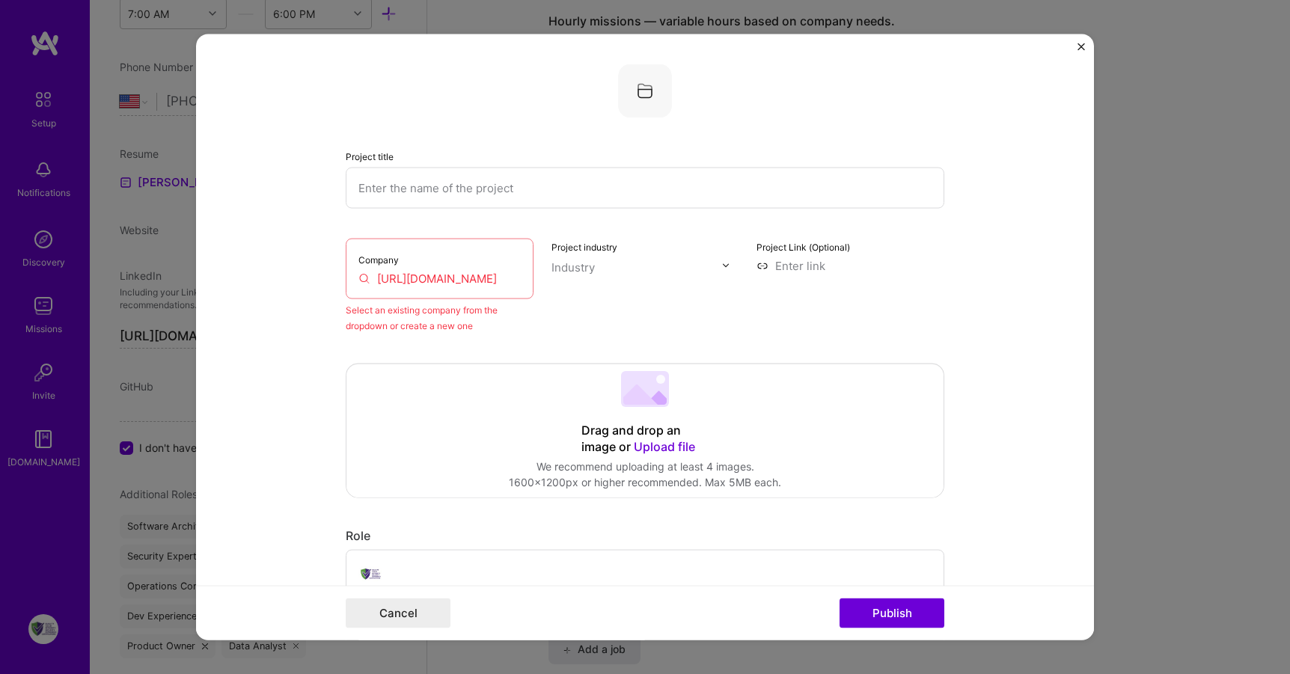
scroll to position [0, 75]
drag, startPoint x: 370, startPoint y: 284, endPoint x: 790, endPoint y: 301, distance: 421.0
click at [790, 301] on div "Company [URL][DOMAIN_NAME] Select an existing company from the dropdown or crea…" at bounding box center [645, 285] width 599 height 95
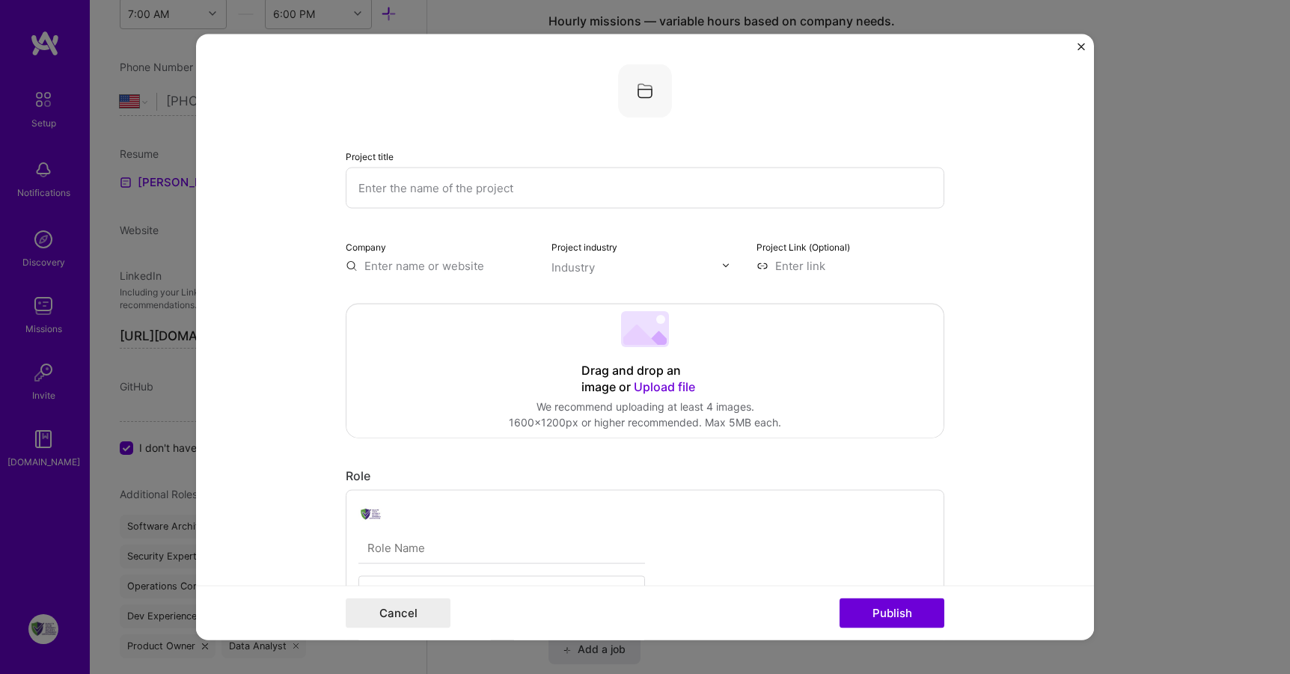
scroll to position [0, 0]
click at [427, 265] on input "text" at bounding box center [440, 265] width 188 height 16
click at [503, 263] on input "text" at bounding box center [440, 265] width 188 height 16
click at [388, 187] on input "text" at bounding box center [645, 187] width 599 height 41
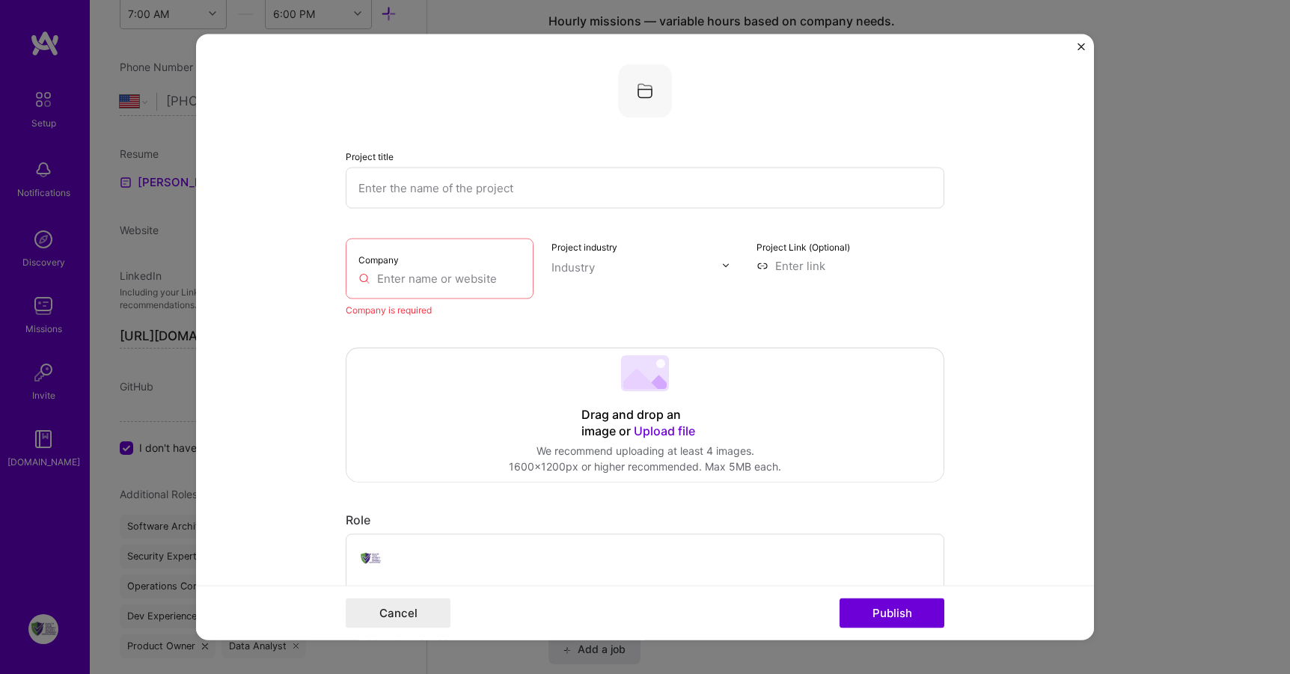
click at [923, 101] on div at bounding box center [645, 91] width 599 height 54
click at [581, 183] on input "text" at bounding box center [645, 187] width 599 height 41
click at [462, 188] on input "text" at bounding box center [645, 187] width 599 height 41
type input "CCHCS"
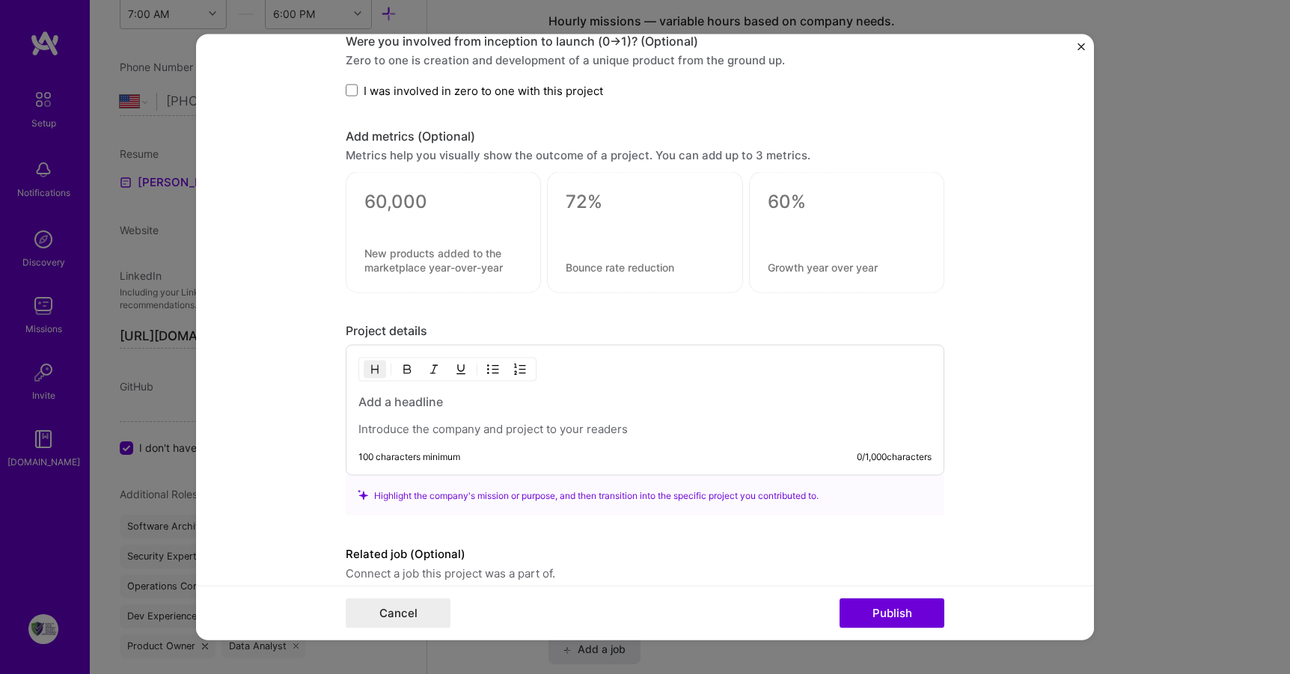
scroll to position [1007, 0]
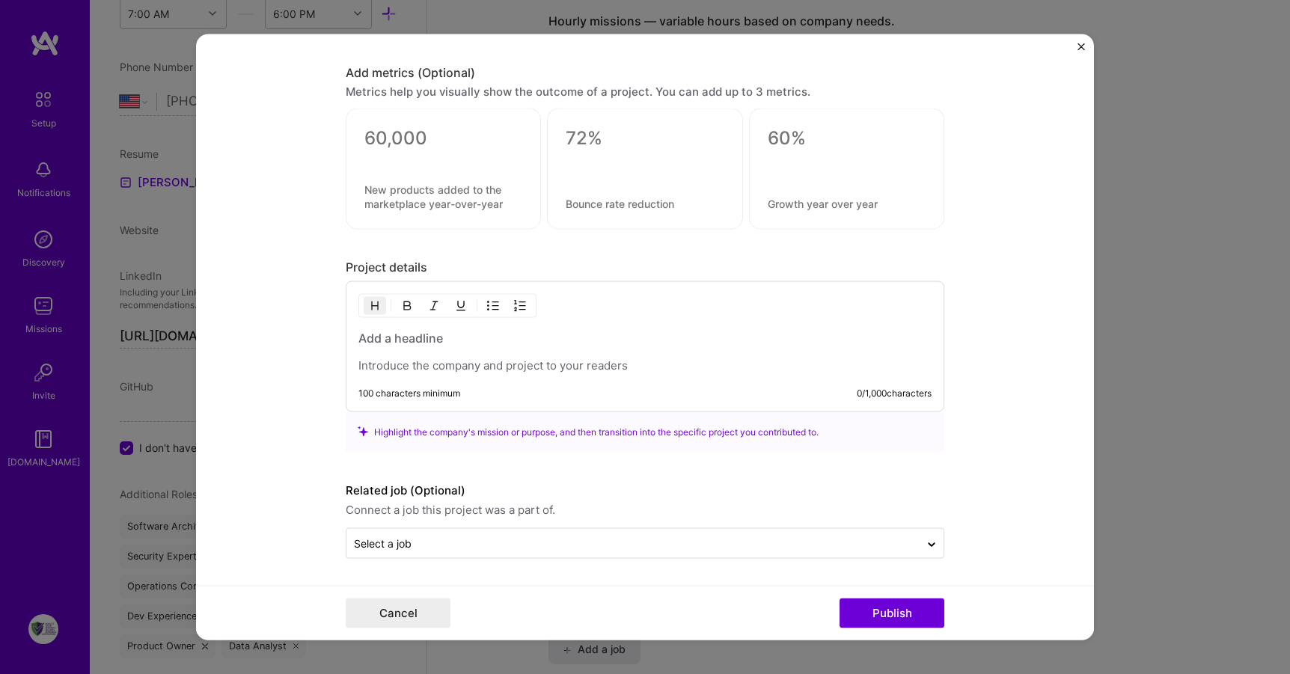
click at [364, 356] on div at bounding box center [645, 351] width 573 height 43
click at [349, 335] on div "100 characters minimum 0 / 1,000 characters" at bounding box center [645, 346] width 599 height 131
click at [359, 336] on h3 at bounding box center [645, 338] width 573 height 16
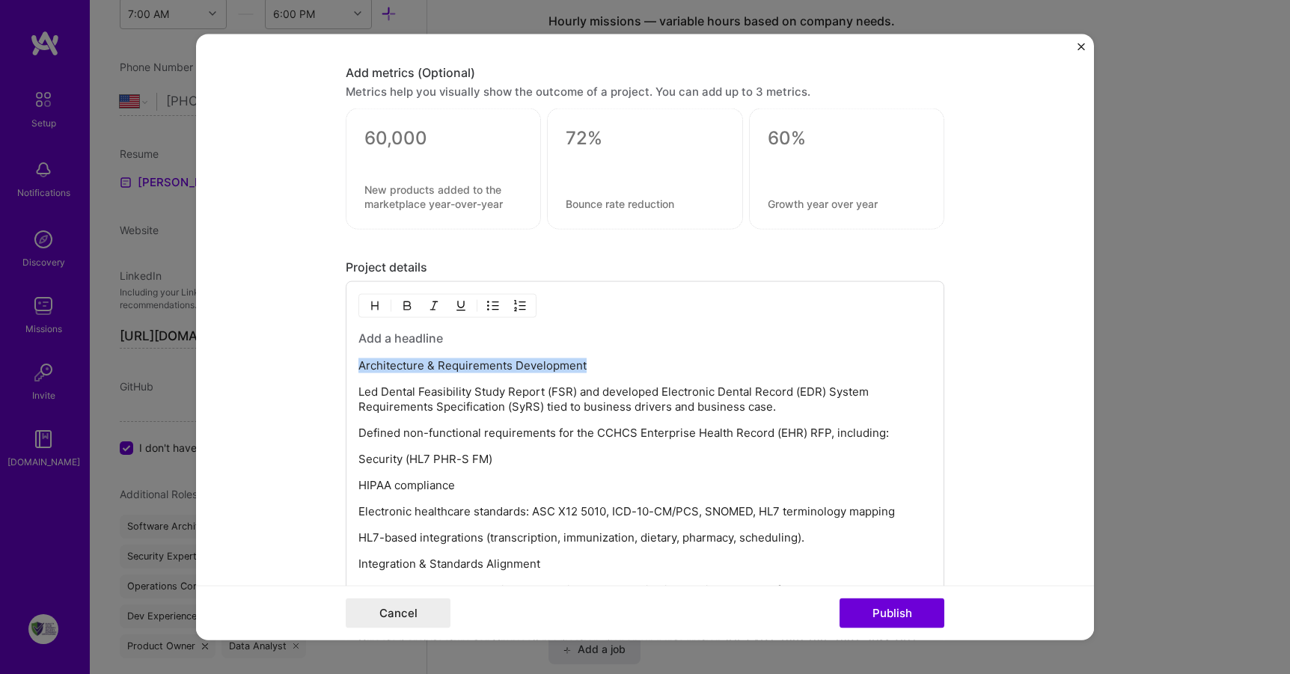
drag, startPoint x: 597, startPoint y: 362, endPoint x: 353, endPoint y: 364, distance: 244.0
click at [359, 364] on p "Architecture & Requirements Development" at bounding box center [645, 366] width 573 height 15
click at [359, 337] on h3 at bounding box center [645, 338] width 573 height 16
click at [383, 372] on p at bounding box center [645, 366] width 573 height 15
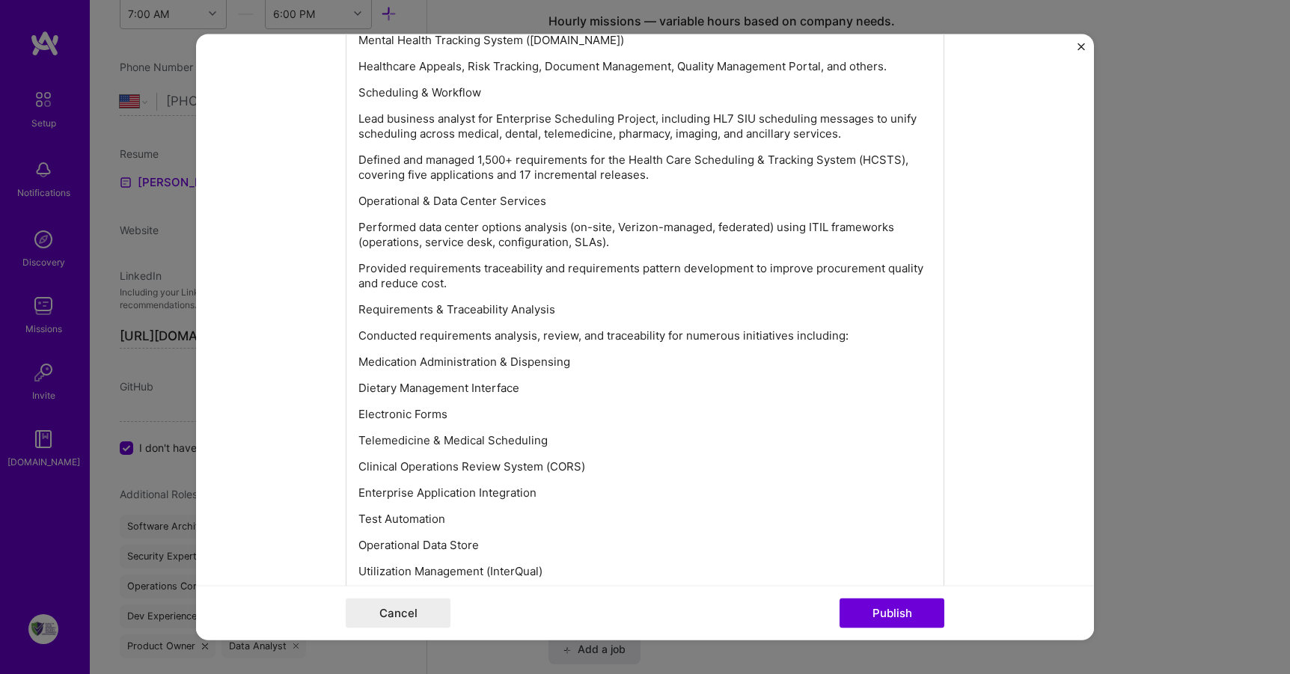
scroll to position [1988, 0]
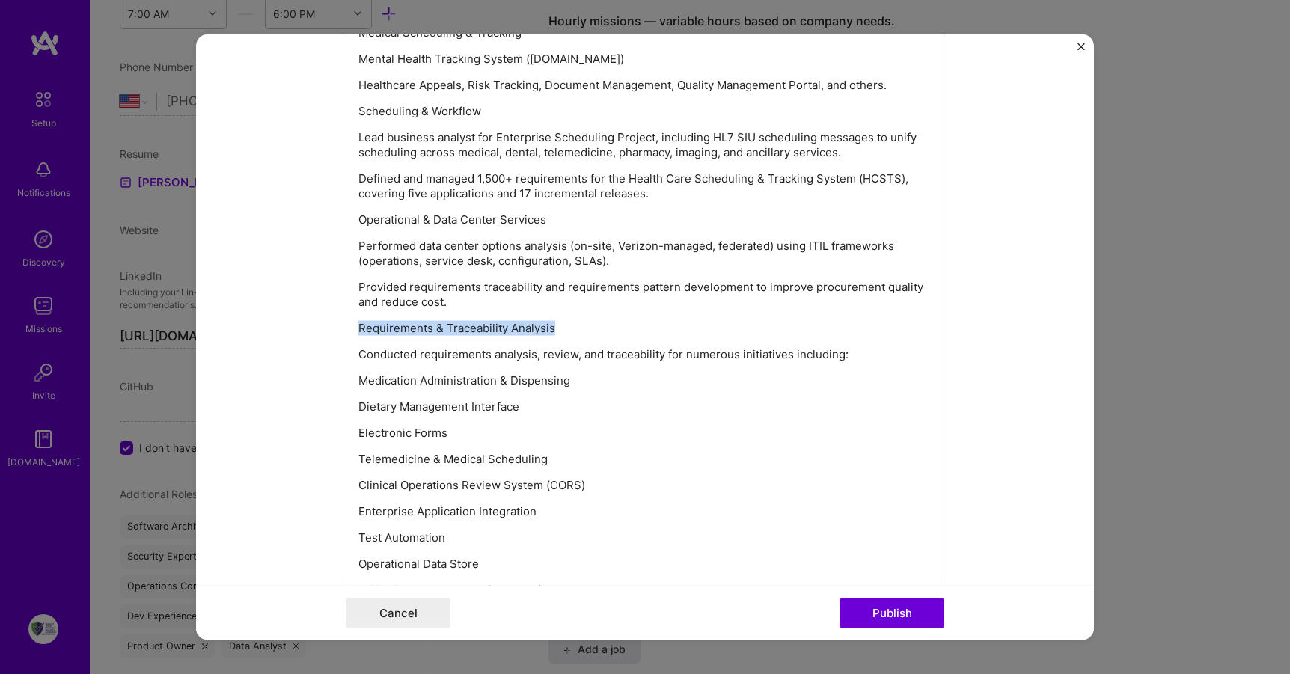
drag, startPoint x: 600, startPoint y: 323, endPoint x: 346, endPoint y: 333, distance: 253.9
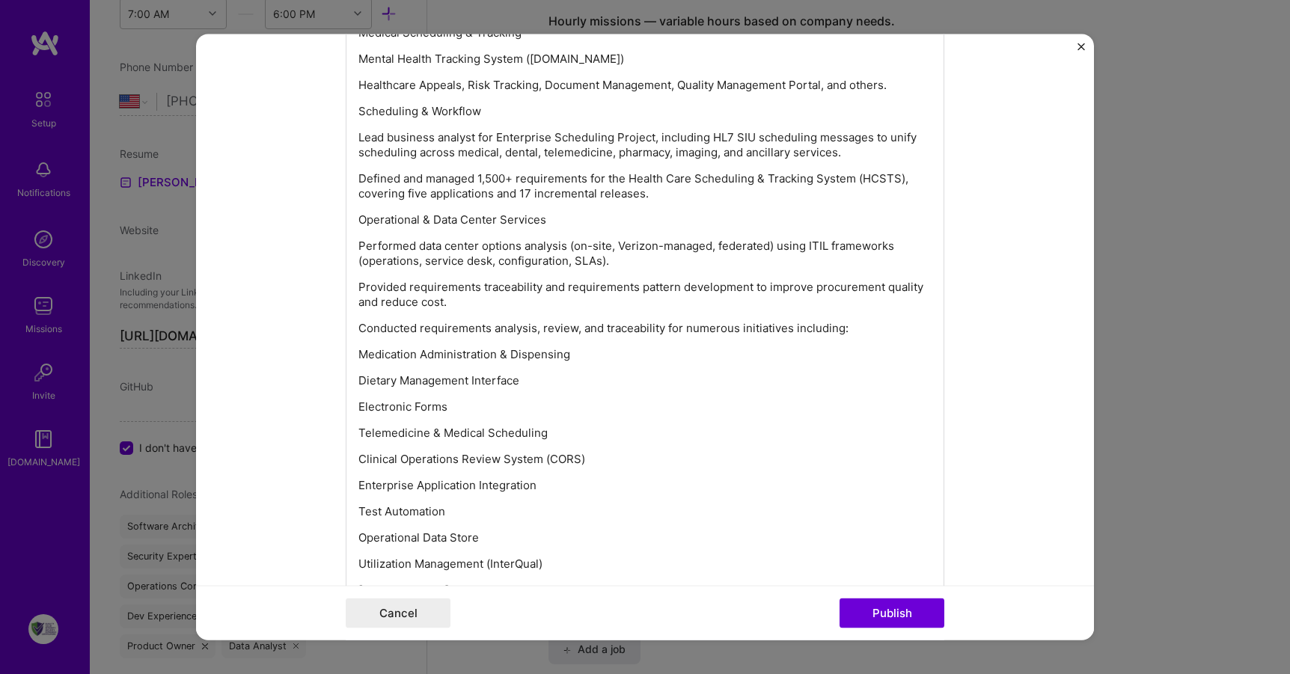
click at [565, 218] on p "Operational & Data Center Services" at bounding box center [645, 220] width 573 height 15
drag, startPoint x: 565, startPoint y: 218, endPoint x: 338, endPoint y: 228, distance: 227.7
click at [338, 228] on form "Project title CCHCS Company Company is required Project industry Industry Proje…" at bounding box center [645, 337] width 898 height 607
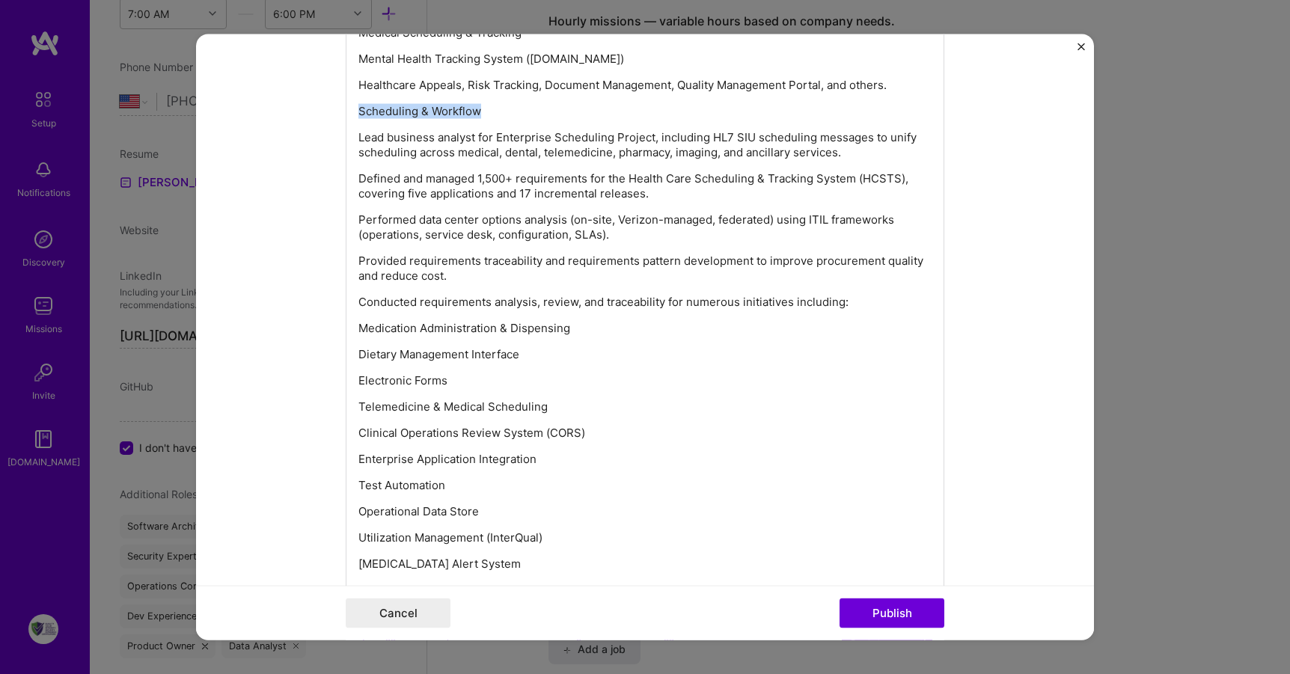
drag, startPoint x: 487, startPoint y: 113, endPoint x: 356, endPoint y: 114, distance: 130.2
click at [359, 114] on p "Scheduling & Workflow" at bounding box center [645, 111] width 573 height 15
click at [565, 114] on p "Scheduling & Workflow" at bounding box center [645, 111] width 573 height 15
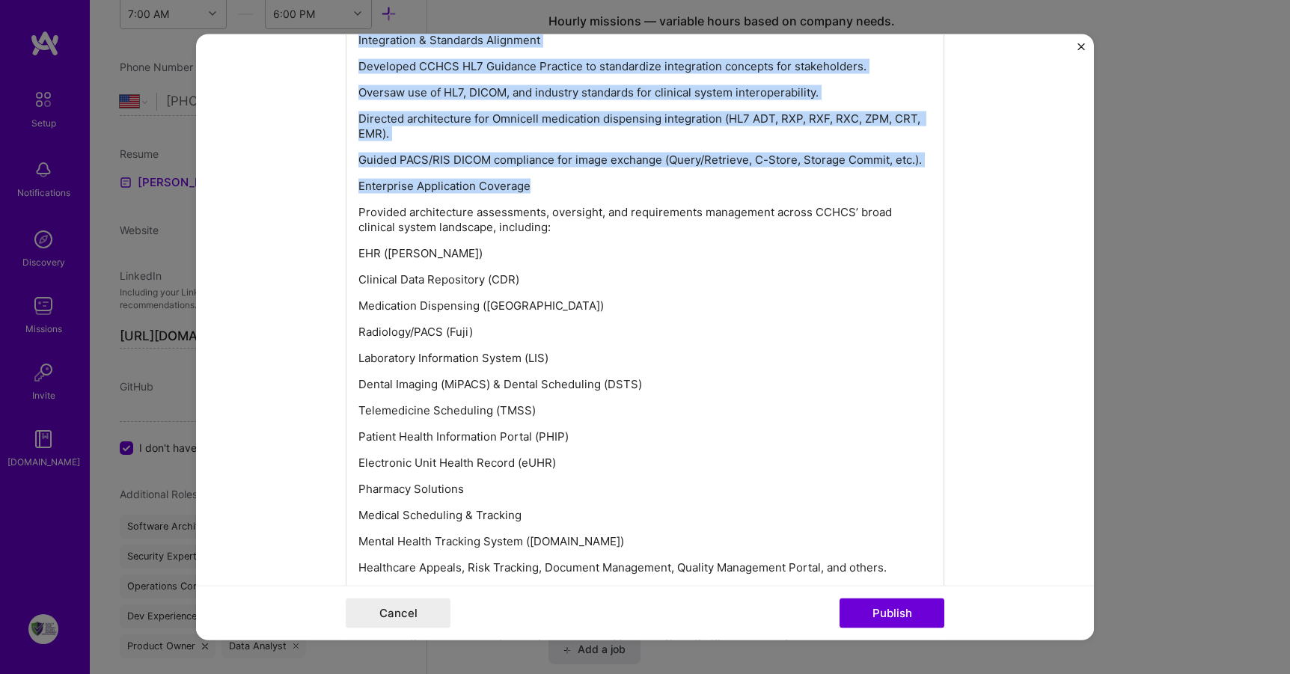
scroll to position [1452, 0]
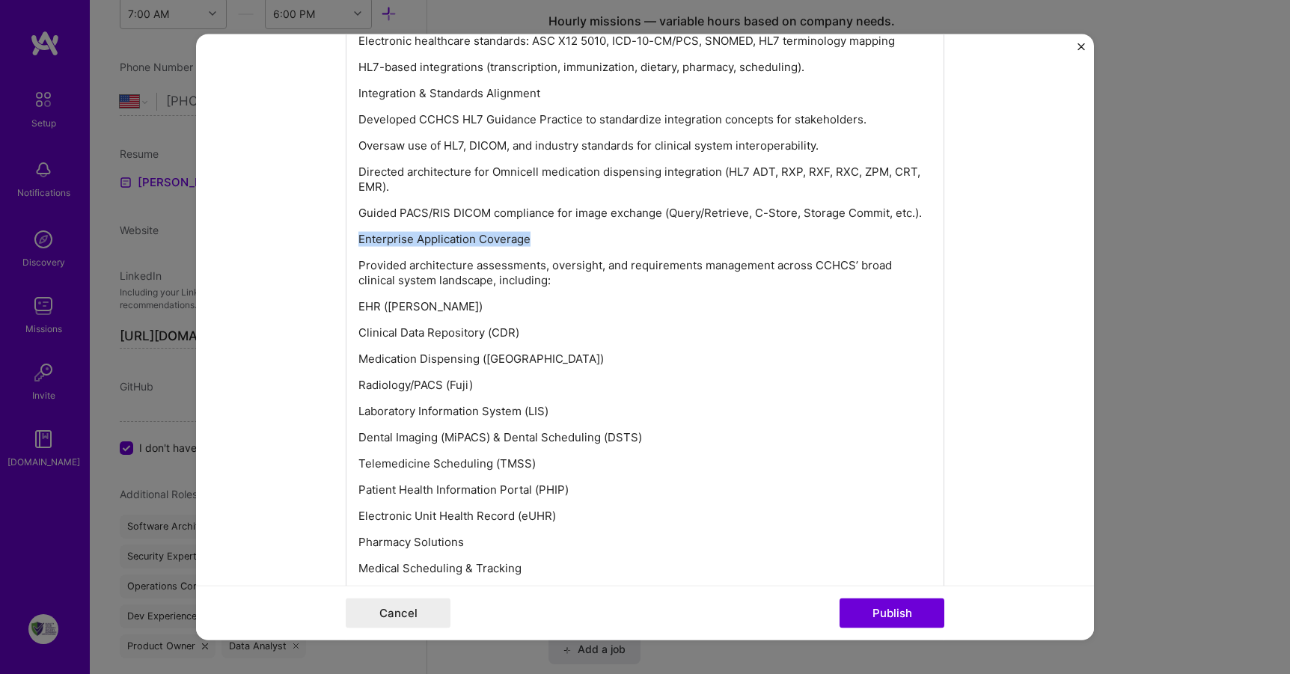
drag, startPoint x: 555, startPoint y: 47, endPoint x: 350, endPoint y: 229, distance: 274.1
click at [350, 229] on div "Architecture & Requirements Development Led Dental Feasibility Study Report (FS…" at bounding box center [645, 492] width 599 height 1310
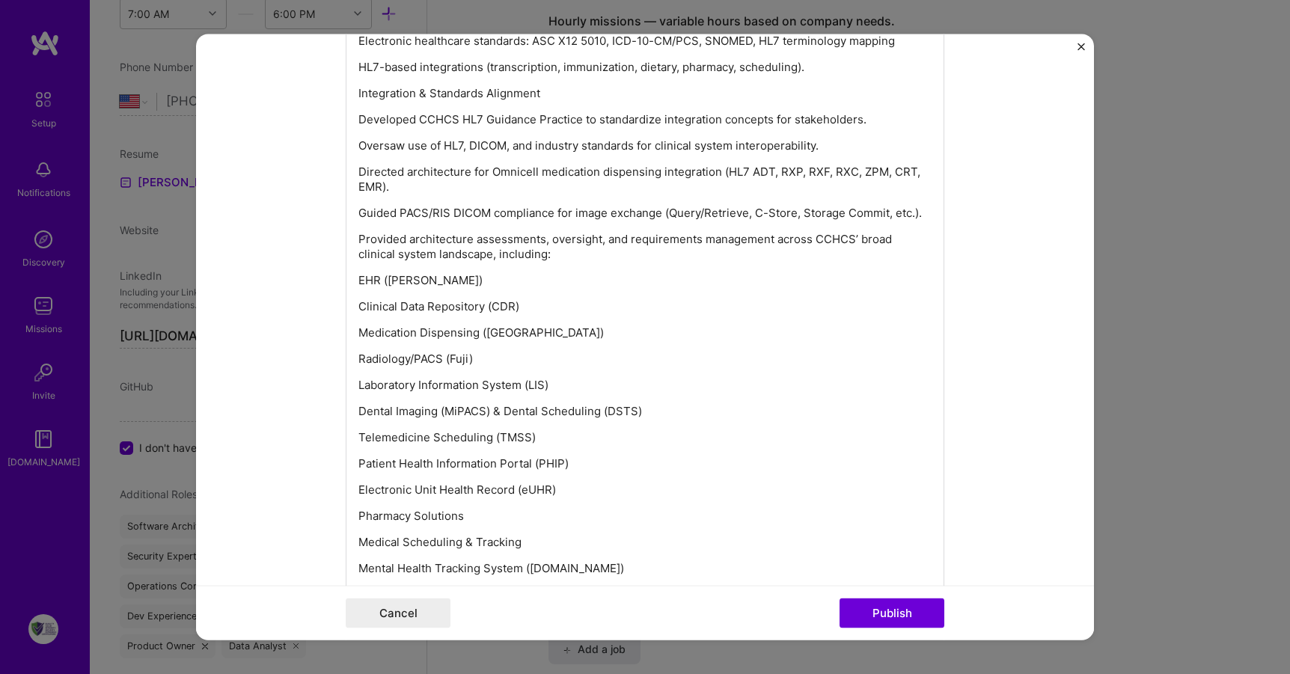
click at [359, 278] on p "EHR ([PERSON_NAME])" at bounding box center [645, 280] width 573 height 15
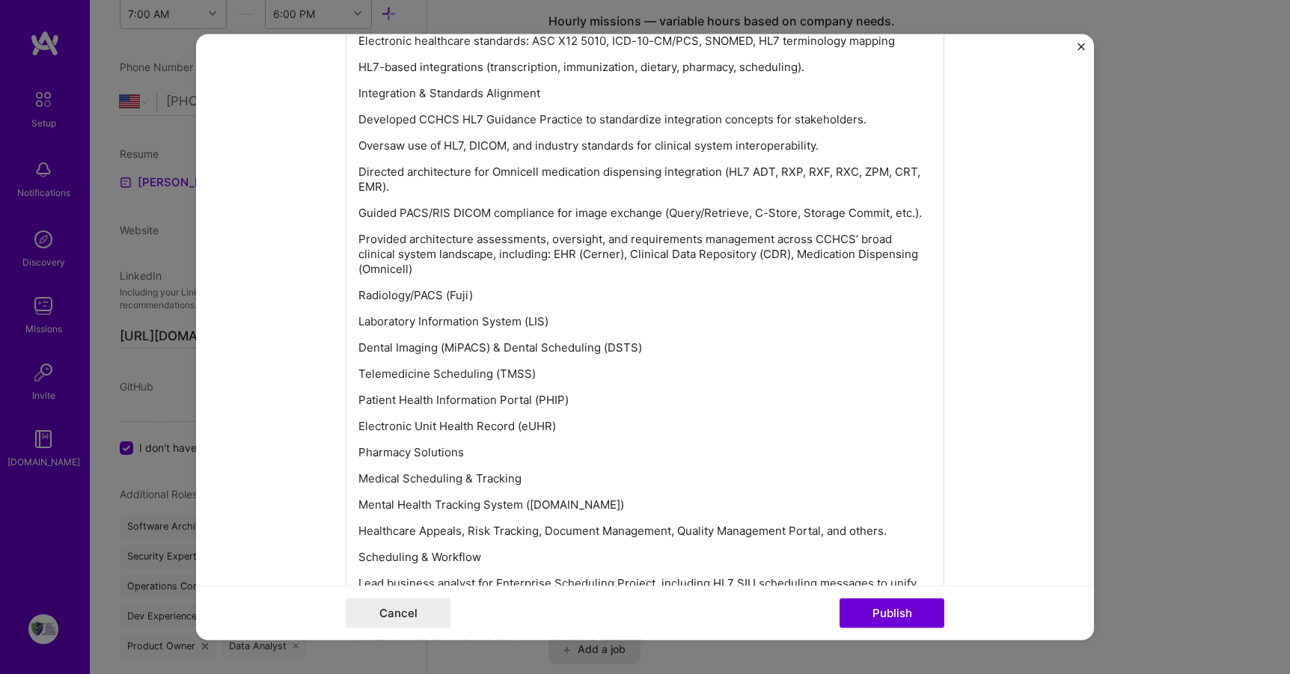
click at [359, 292] on p "Radiology/PACS (Fuji)" at bounding box center [645, 295] width 573 height 15
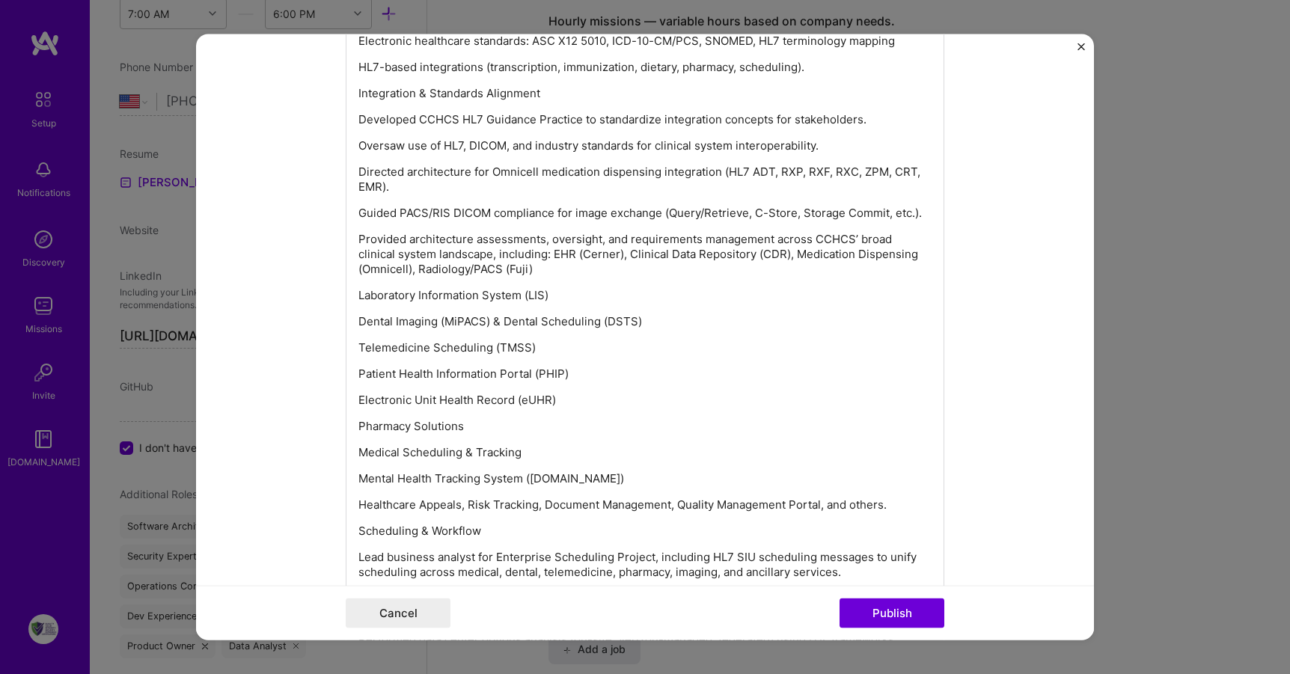
click at [359, 300] on p "Laboratory Information System (LIS)" at bounding box center [645, 295] width 573 height 15
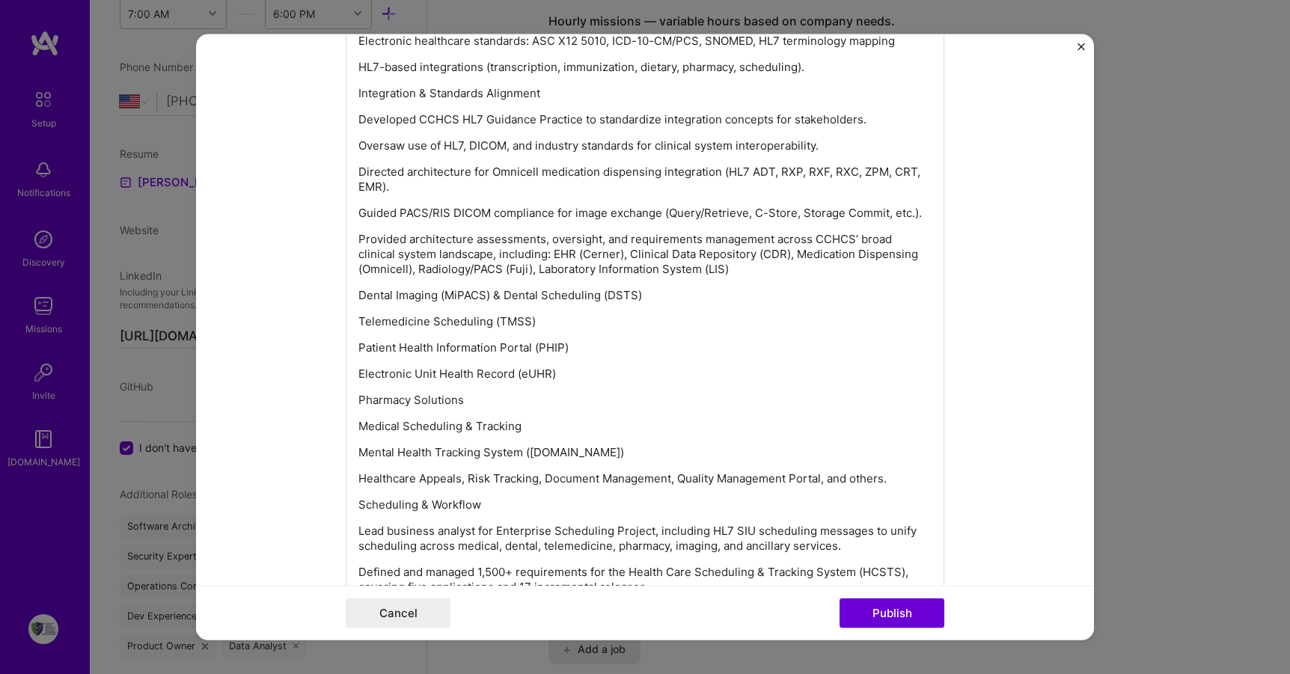
click at [359, 299] on p "Dental Imaging (MiPACS) & Dental Scheduling (DSTS)" at bounding box center [645, 295] width 573 height 15
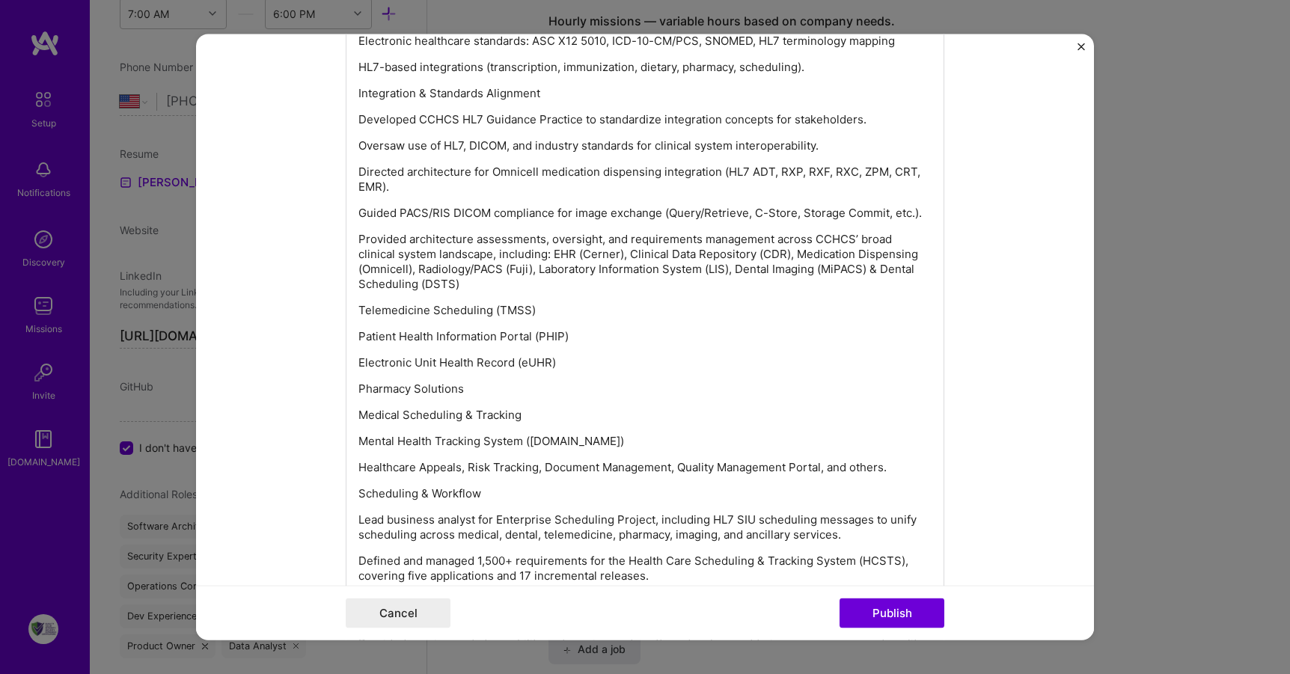
click at [359, 305] on p "Telemedicine Scheduling (TMSS)" at bounding box center [645, 310] width 573 height 15
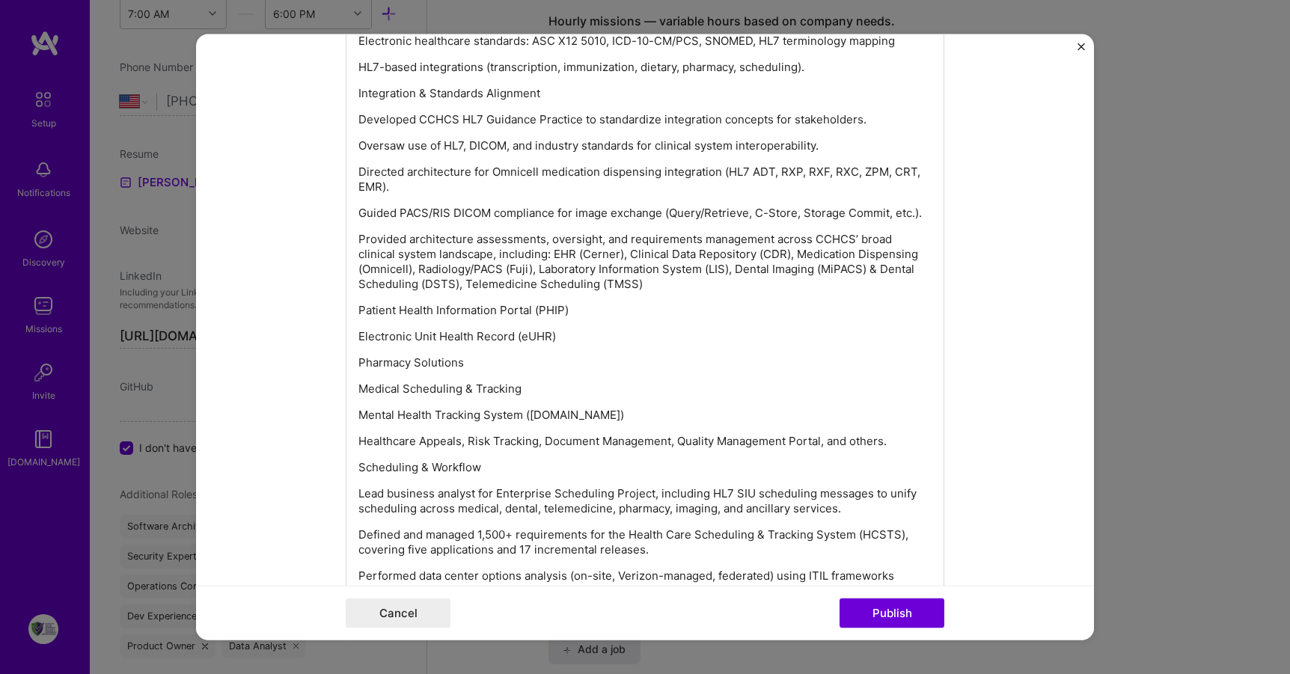
click at [359, 313] on p "Patient Health Information Portal (PHIP)" at bounding box center [645, 310] width 573 height 15
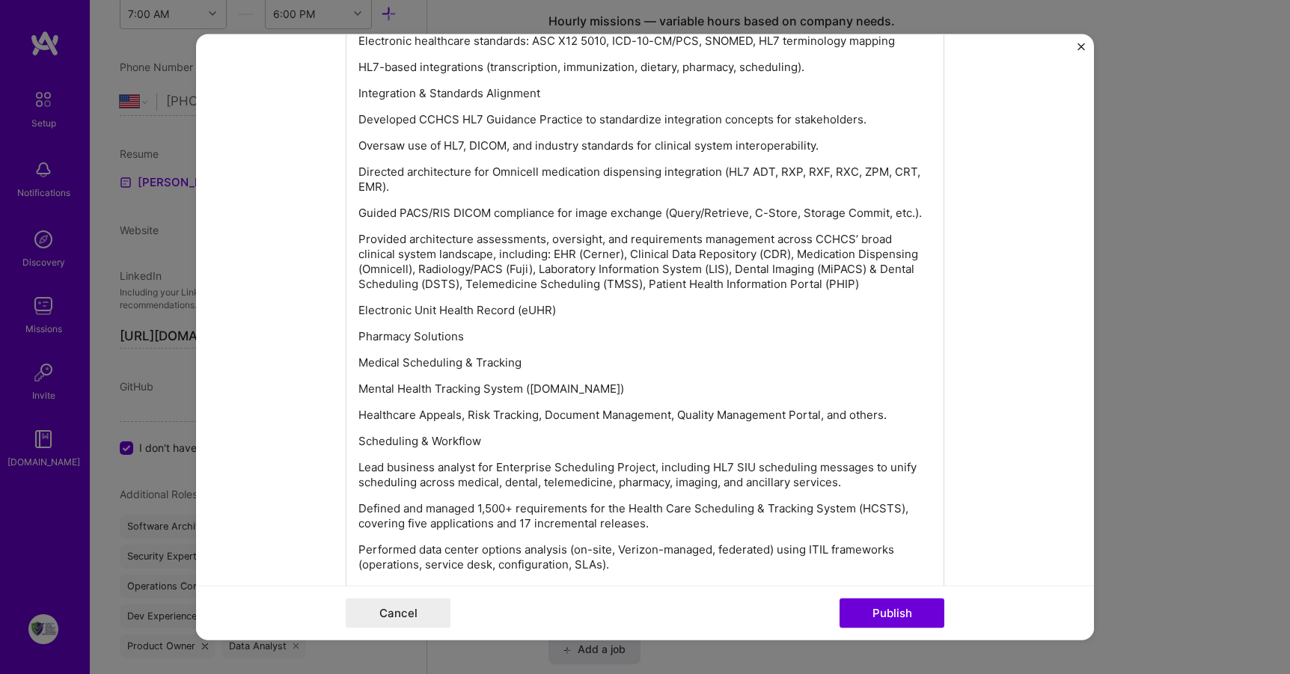
click at [359, 311] on p "Electronic Unit Health Record (eUHR)" at bounding box center [645, 310] width 573 height 15
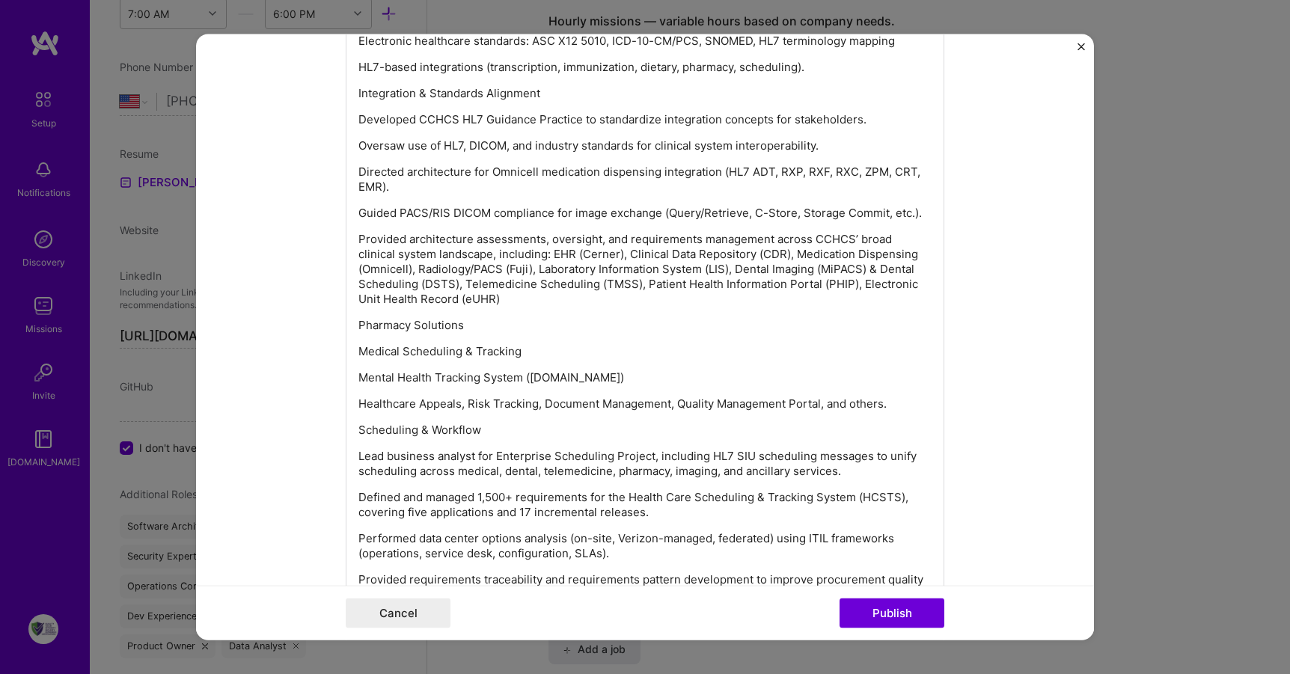
click at [359, 326] on p "Pharmacy Solutions" at bounding box center [645, 325] width 573 height 15
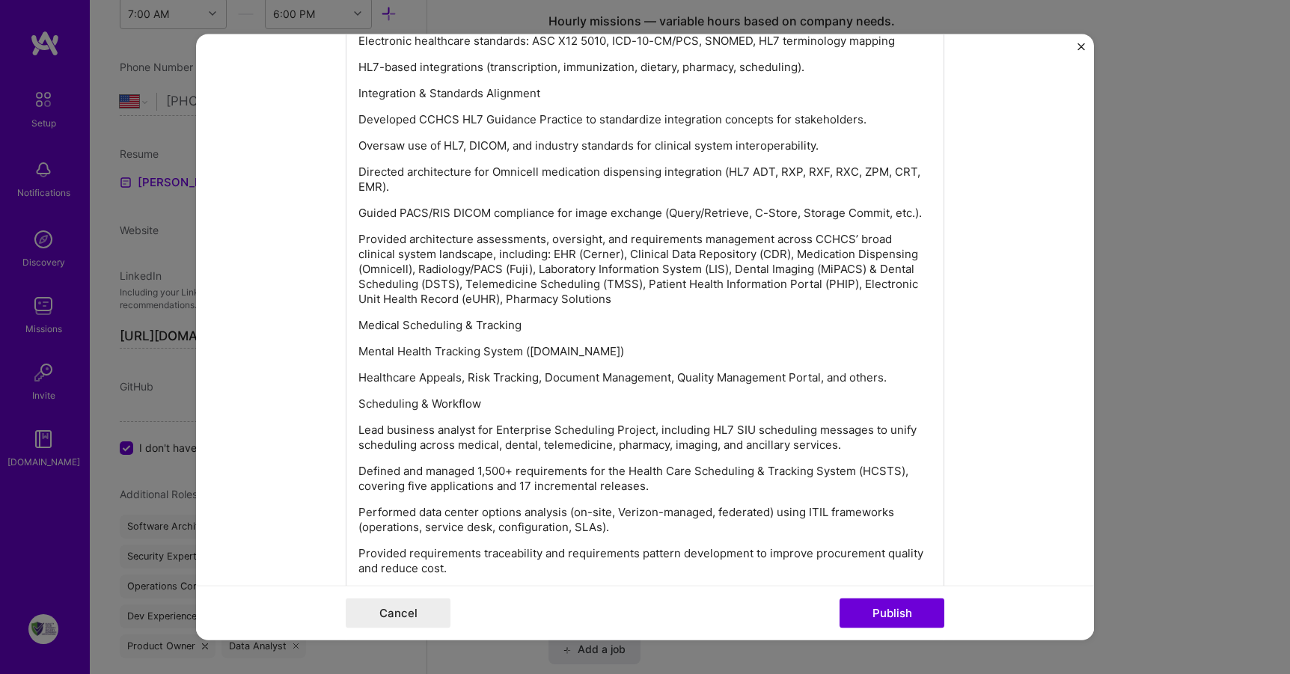
click at [359, 319] on p "Medical Scheduling & Tracking" at bounding box center [645, 325] width 573 height 15
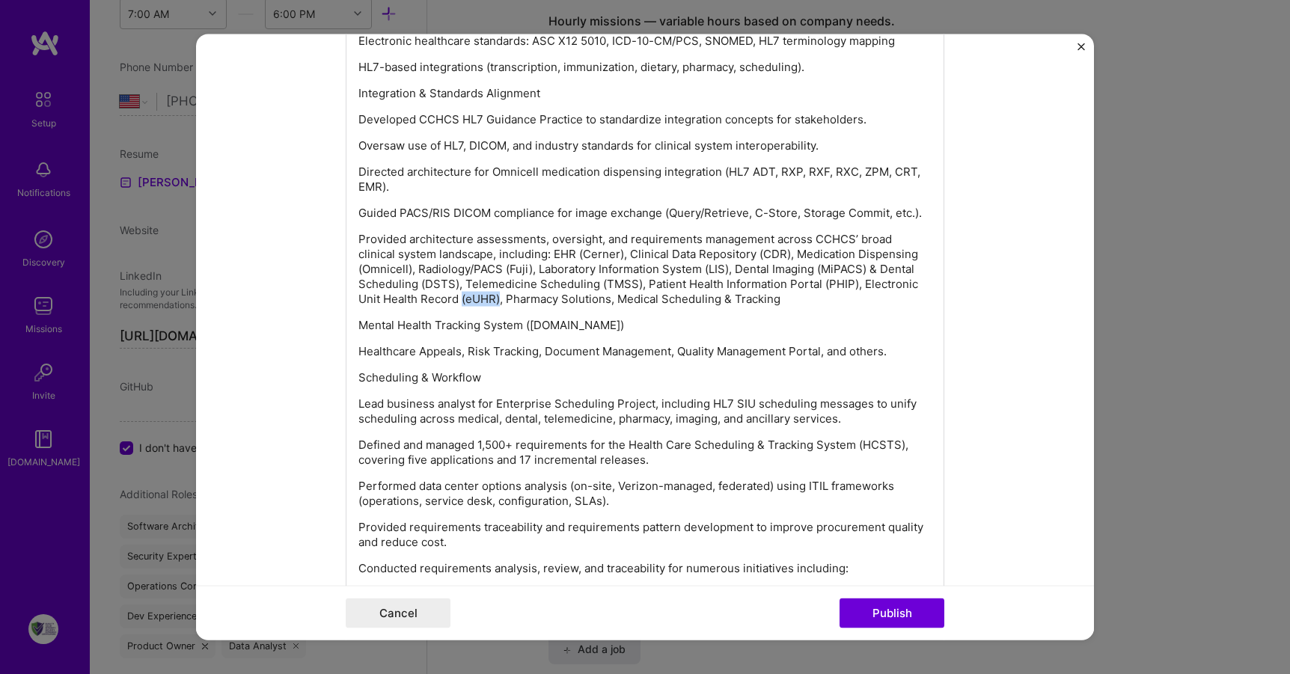
drag, startPoint x: 493, startPoint y: 299, endPoint x: 456, endPoint y: 300, distance: 37.4
click at [456, 300] on p "Provided architecture assessments, oversight, and requirements management acros…" at bounding box center [645, 269] width 573 height 75
drag, startPoint x: 591, startPoint y: 281, endPoint x: 585, endPoint y: 293, distance: 13.4
click at [591, 282] on p "Provided architecture assessments, oversight, and requirements management acros…" at bounding box center [645, 269] width 573 height 75
click at [846, 254] on p "Provided architecture assessments, oversight, and requirements management acros…" at bounding box center [645, 269] width 573 height 75
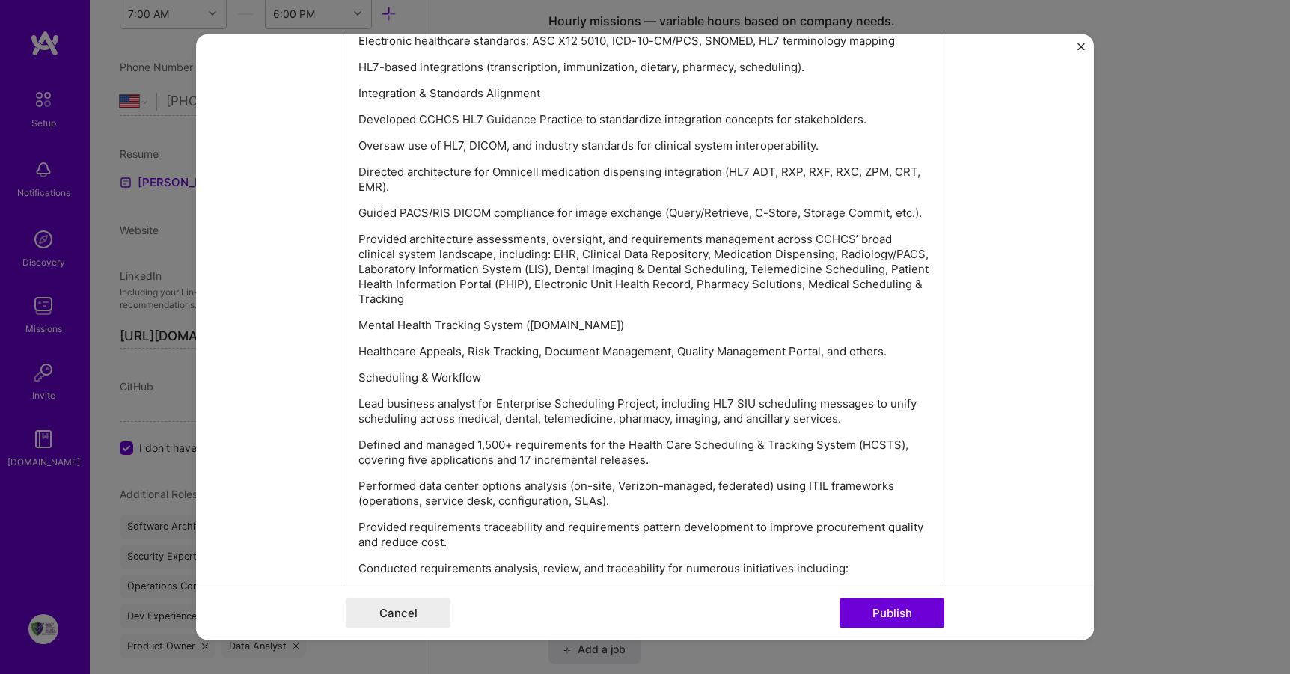
drag, startPoint x: 543, startPoint y: 269, endPoint x: 522, endPoint y: 327, distance: 61.8
click at [543, 269] on p "Provided architecture assessments, oversight, and requirements management acros…" at bounding box center [645, 269] width 573 height 75
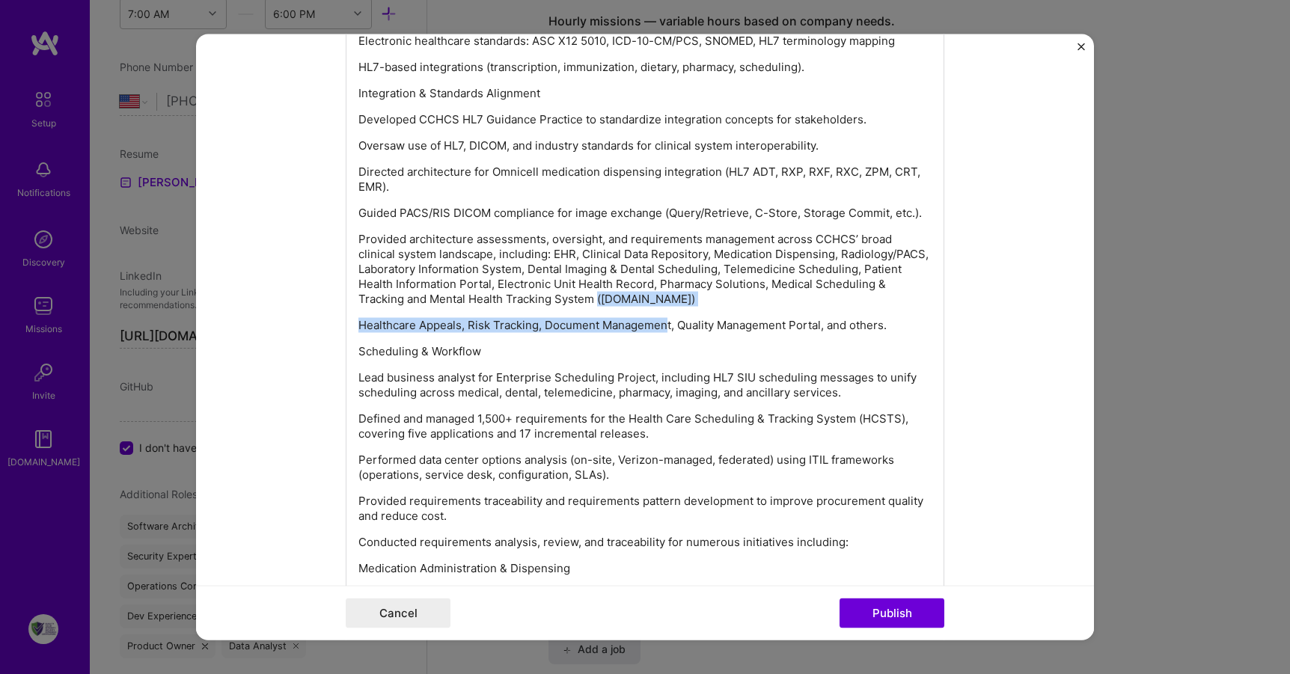
drag, startPoint x: 662, startPoint y: 308, endPoint x: 592, endPoint y: 296, distance: 71.4
click at [592, 296] on div "Architecture & Requirements Development Led Dental Feasibility Study Report (FS…" at bounding box center [645, 348] width 573 height 927
click at [672, 302] on p "Provided architecture assessments, oversight, and requirements management acros…" at bounding box center [645, 269] width 573 height 75
drag, startPoint x: 798, startPoint y: 330, endPoint x: 342, endPoint y: 326, distance: 455.8
click at [346, 326] on div "Architecture & Requirements Development Led Dental Feasibility Study Report (FS…" at bounding box center [645, 344] width 599 height 1014
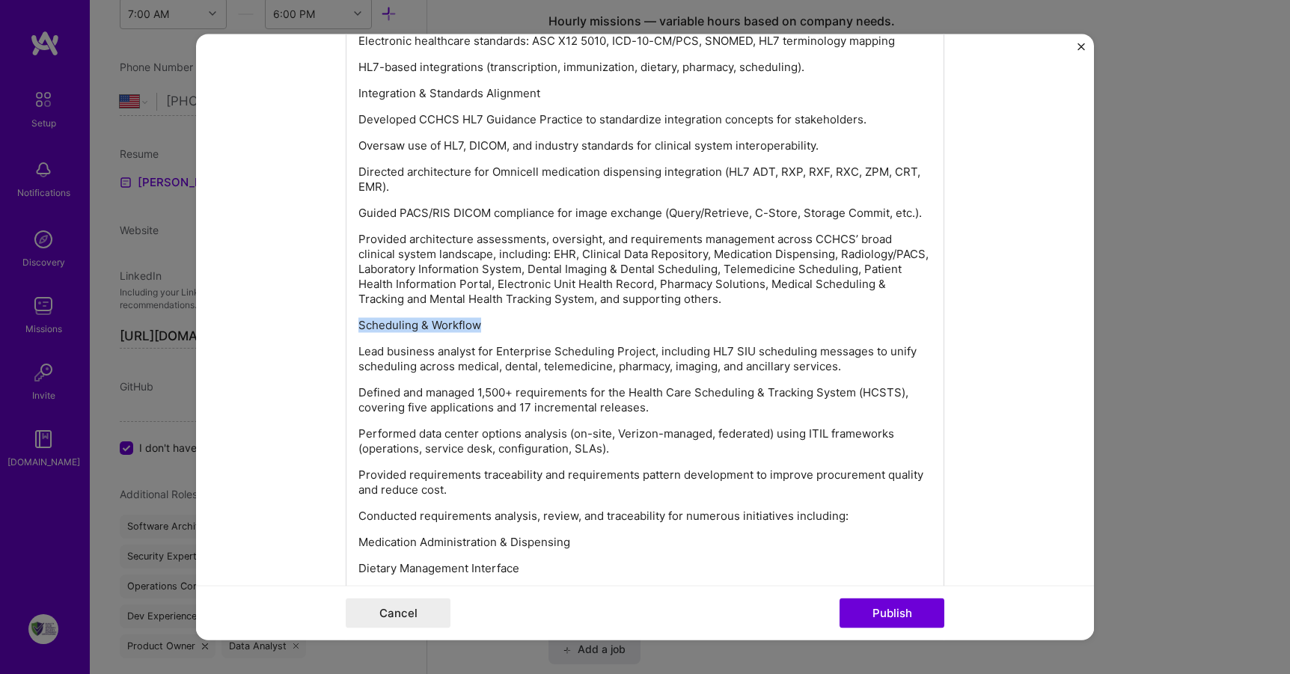
drag, startPoint x: 520, startPoint y: 320, endPoint x: 346, endPoint y: 312, distance: 174.6
click at [346, 312] on div "Architecture & Requirements Development Led Dental Feasibility Study Report (FS…" at bounding box center [645, 331] width 599 height 988
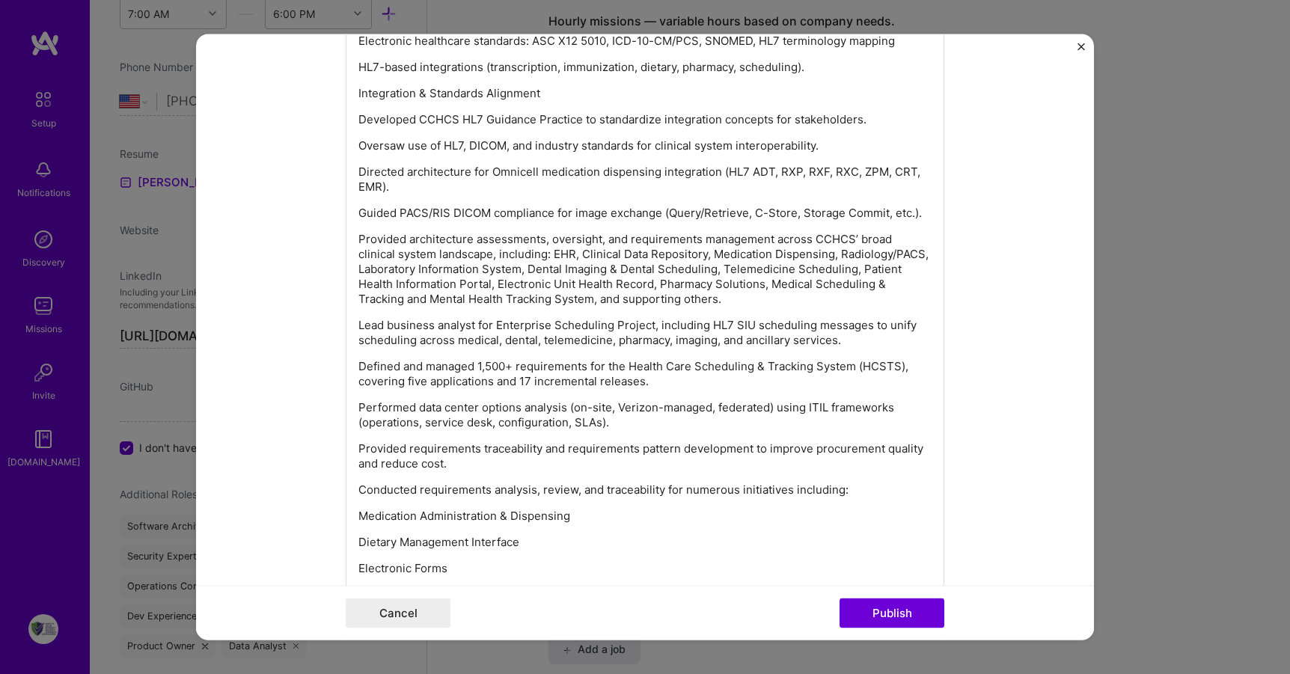
click at [359, 513] on p "Medication Administration & Dispensing" at bounding box center [645, 516] width 573 height 15
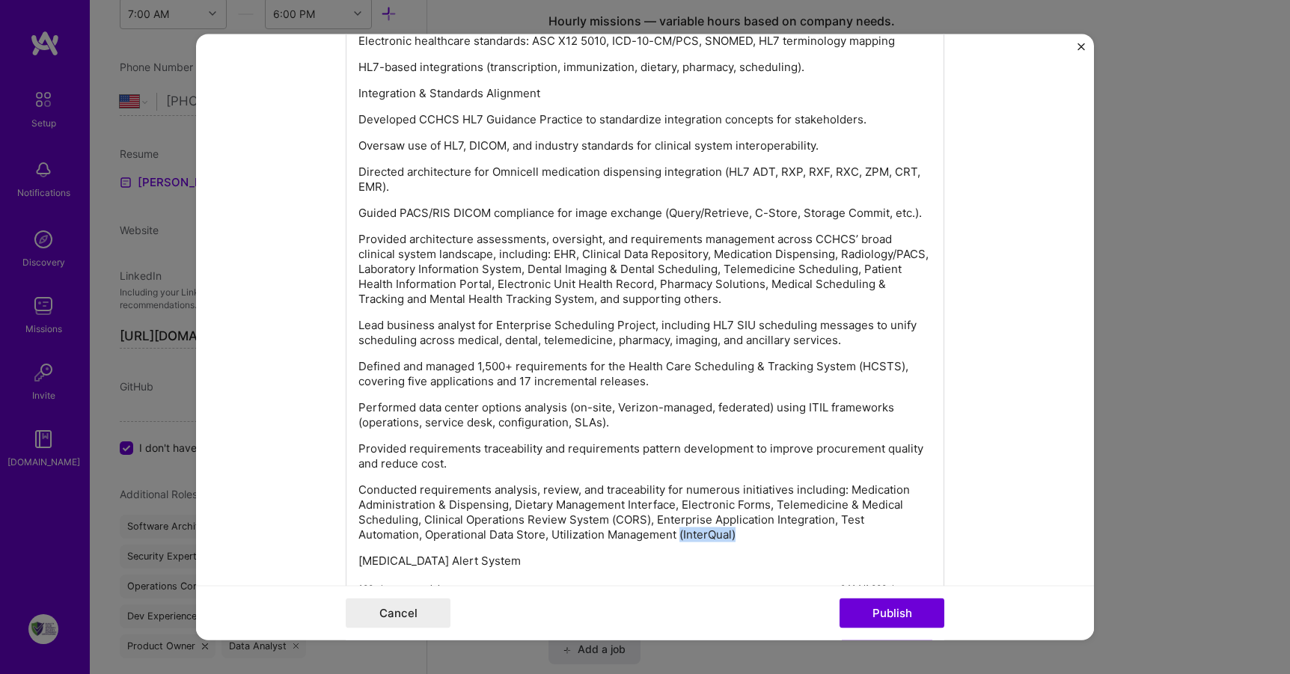
drag, startPoint x: 744, startPoint y: 534, endPoint x: 677, endPoint y: 534, distance: 66.6
click at [677, 534] on p "Conducted requirements analysis, review, and traceability for numerous initiati…" at bounding box center [645, 513] width 573 height 60
drag, startPoint x: 775, startPoint y: 407, endPoint x: 563, endPoint y: 412, distance: 211.9
click at [563, 412] on p "Performed data center options analysis (on-site, Verizon-managed, federated) us…" at bounding box center [645, 415] width 573 height 30
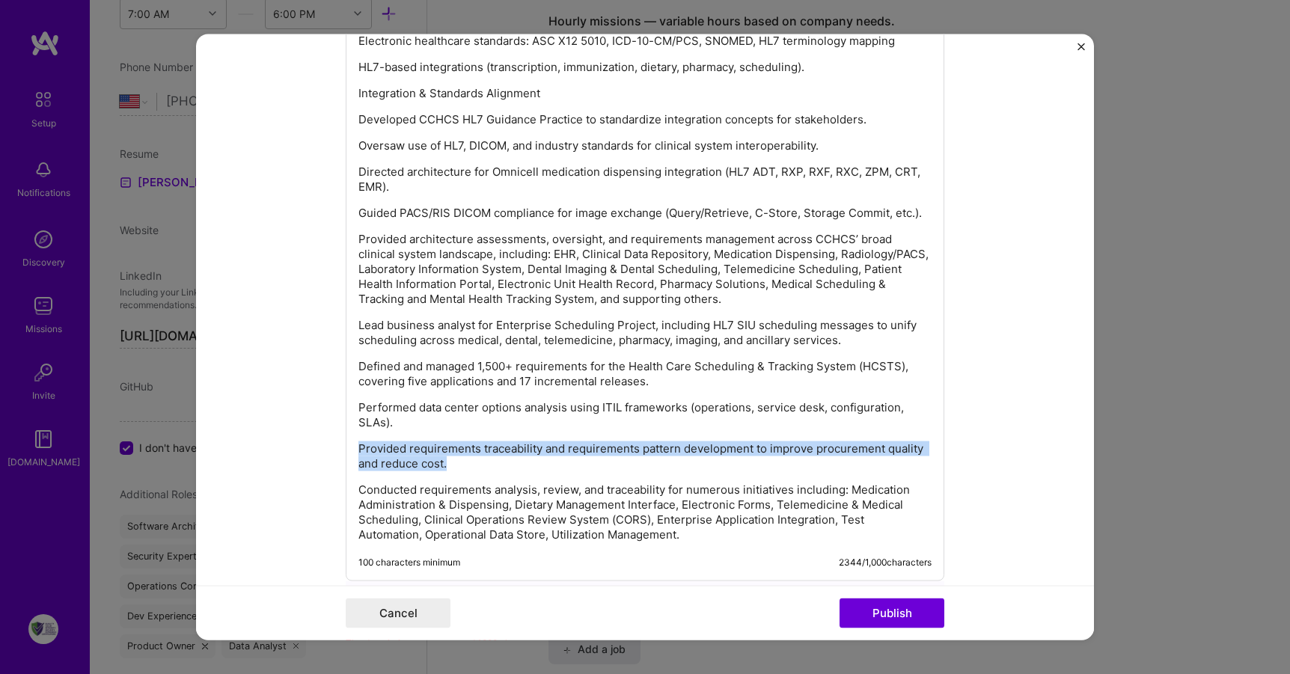
drag, startPoint x: 495, startPoint y: 466, endPoint x: 343, endPoint y: 454, distance: 152.4
click at [346, 454] on div "Architecture & Requirements Development Led Dental Feasibility Study Report (FS…" at bounding box center [645, 209] width 599 height 745
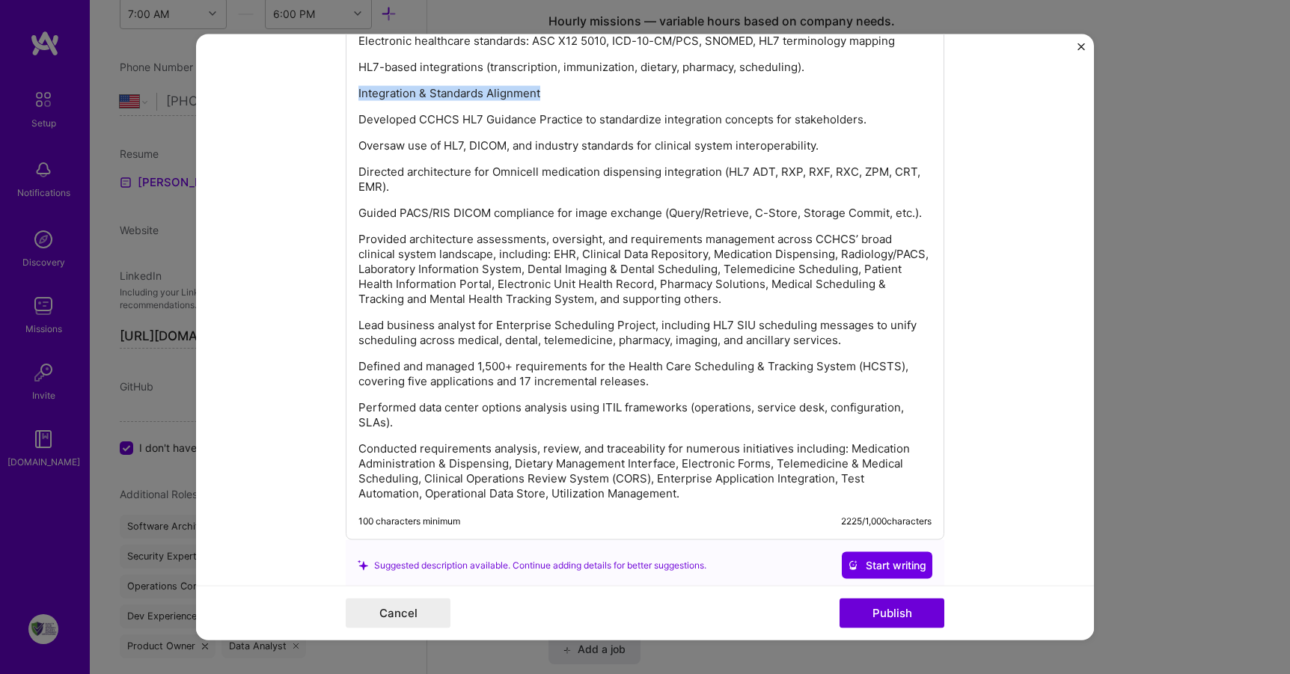
drag, startPoint x: 576, startPoint y: 94, endPoint x: 332, endPoint y: 82, distance: 245.0
click at [332, 82] on form "Project title CCHCS Company Company is required Project industry Industry Proje…" at bounding box center [645, 337] width 898 height 607
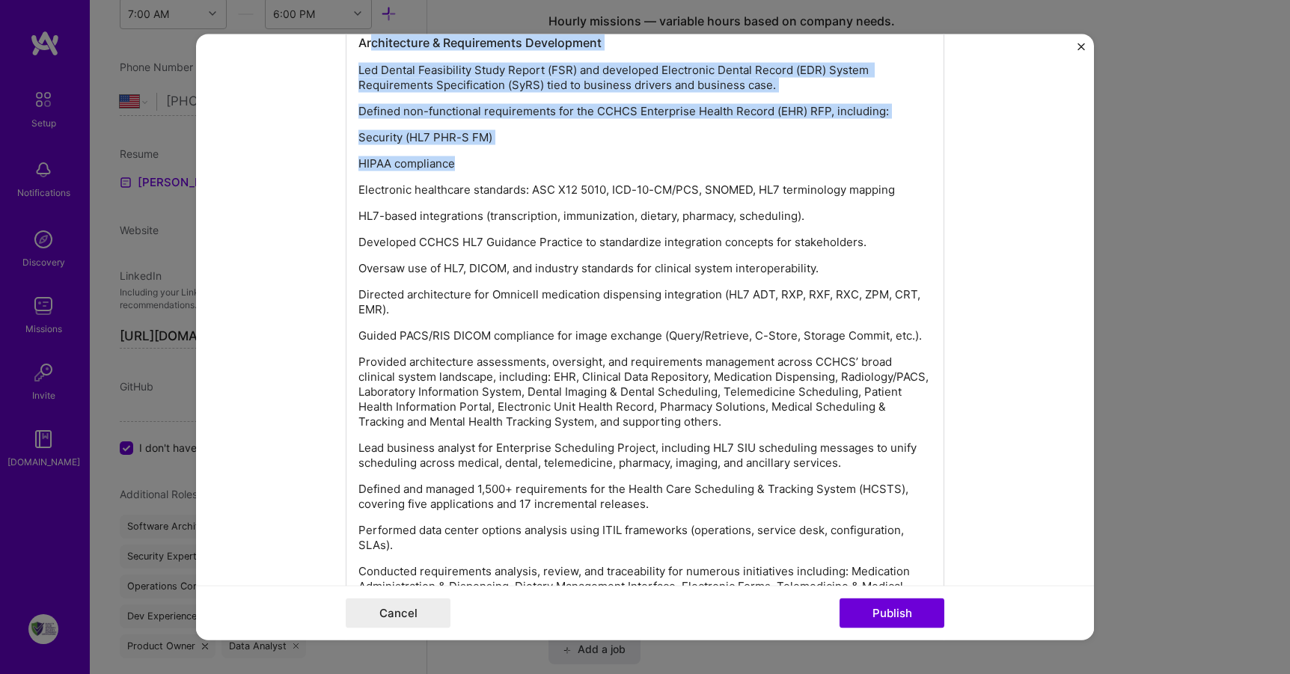
scroll to position [1222, 0]
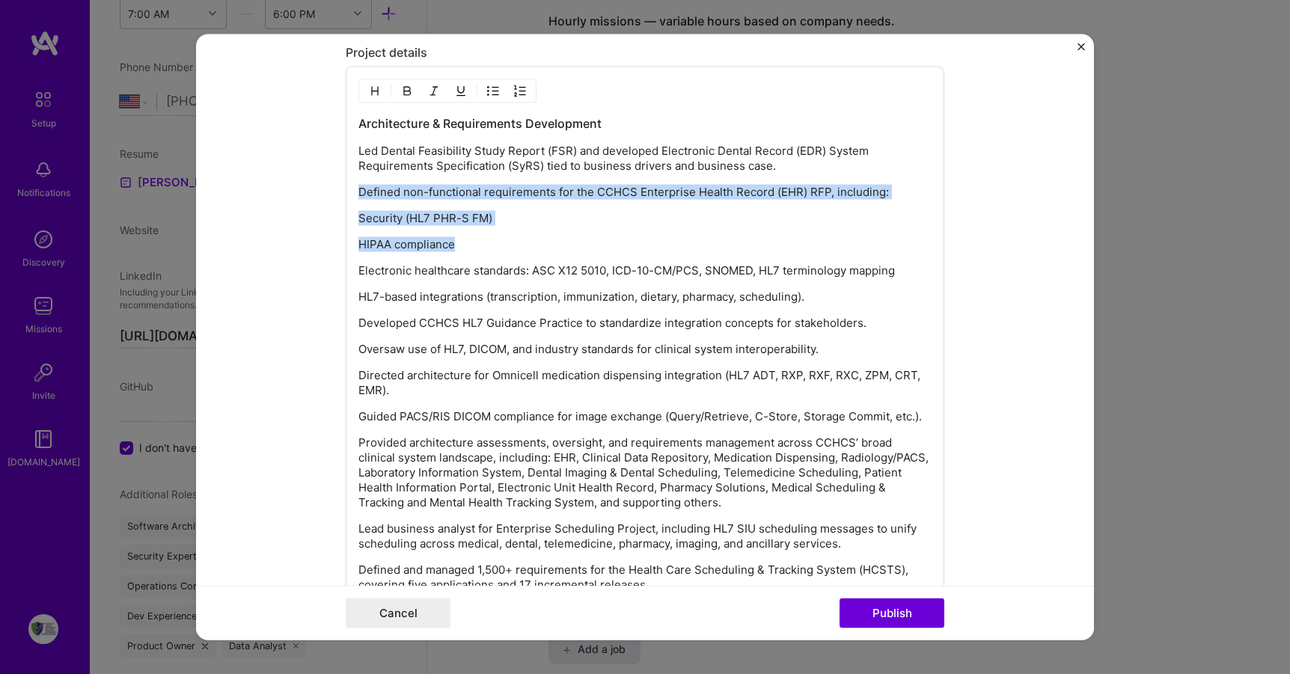
drag, startPoint x: 490, startPoint y: 94, endPoint x: 350, endPoint y: 184, distance: 167.3
click at [350, 184] on div "Architecture & Requirements Development Led Dental Feasibility Study Report (FS…" at bounding box center [645, 405] width 599 height 677
click at [444, 206] on div "Architecture & Requirements Development Led Dental Feasibility Study Report (FS…" at bounding box center [645, 410] width 573 height 590
drag, startPoint x: 466, startPoint y: 249, endPoint x: 353, endPoint y: 192, distance: 126.2
click at [359, 192] on div "Architecture & Requirements Development Led Dental Feasibility Study Report (FS…" at bounding box center [645, 410] width 573 height 590
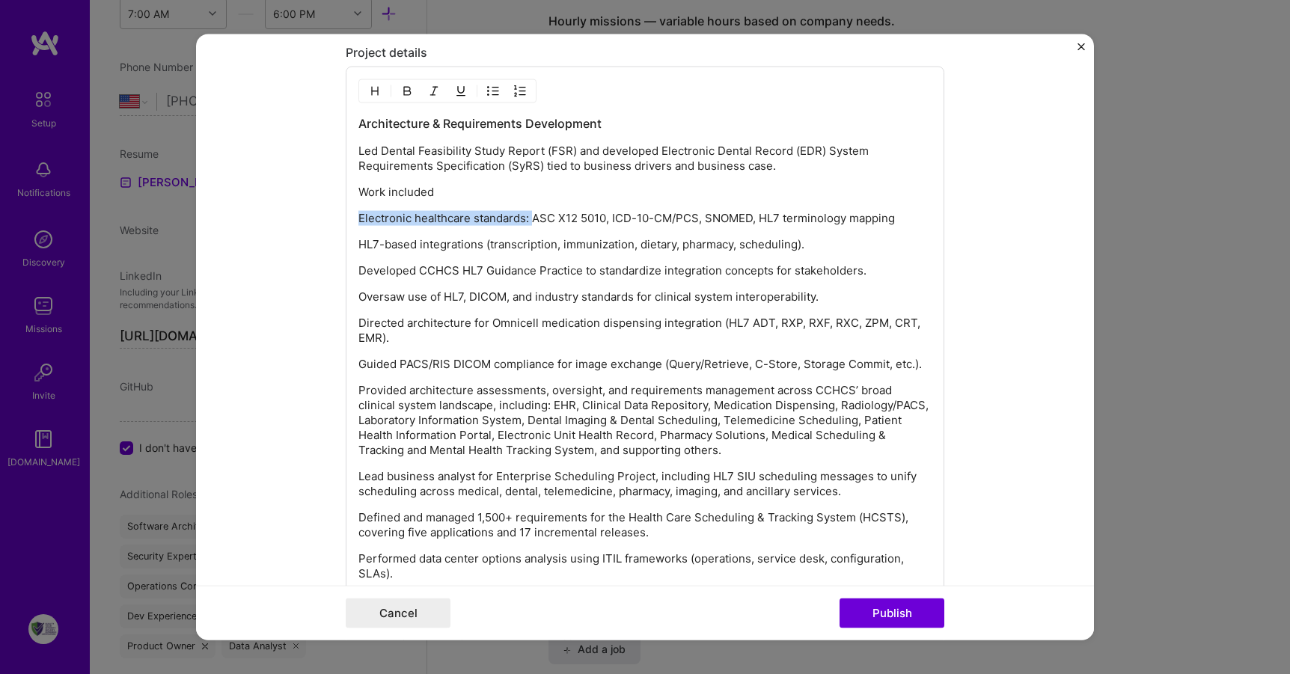
drag, startPoint x: 529, startPoint y: 218, endPoint x: 301, endPoint y: 215, distance: 228.3
click at [301, 215] on form "Project title CCHCS Company Company is required Project industry Industry Proje…" at bounding box center [645, 337] width 898 height 607
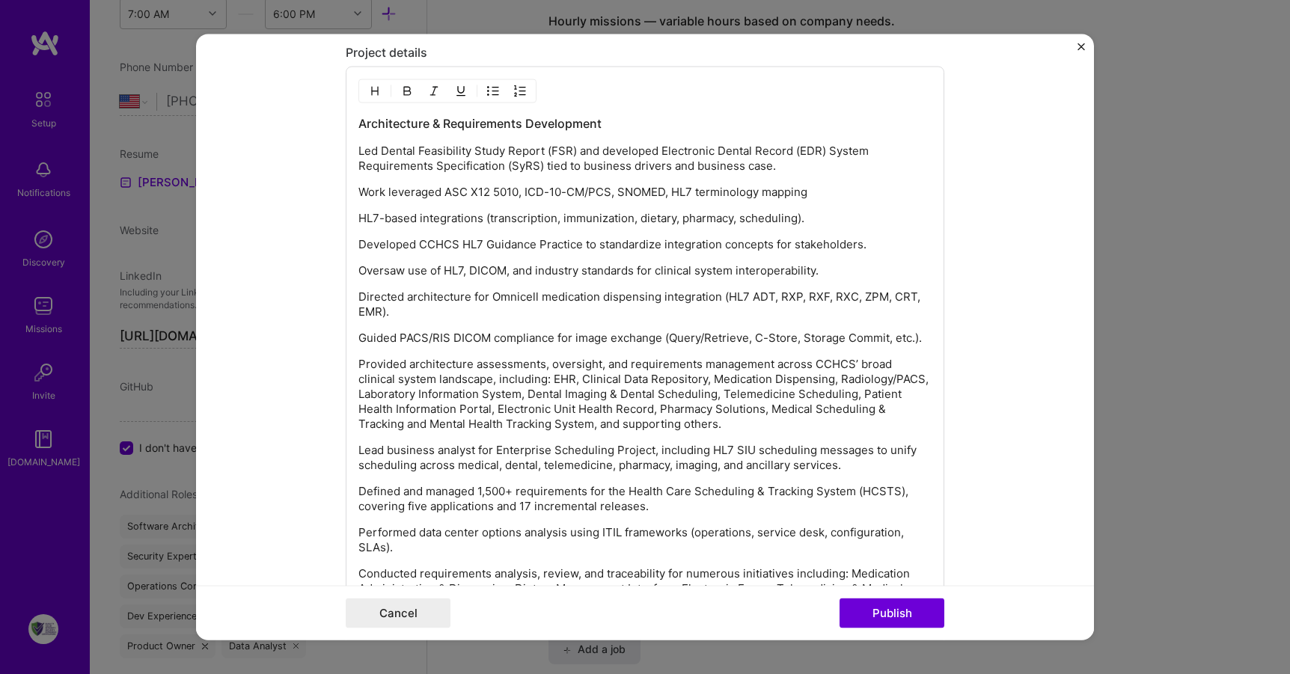
click at [359, 219] on p "HL7-based integrations (transcription, immunization, dietary, pharmacy, schedul…" at bounding box center [645, 218] width 573 height 15
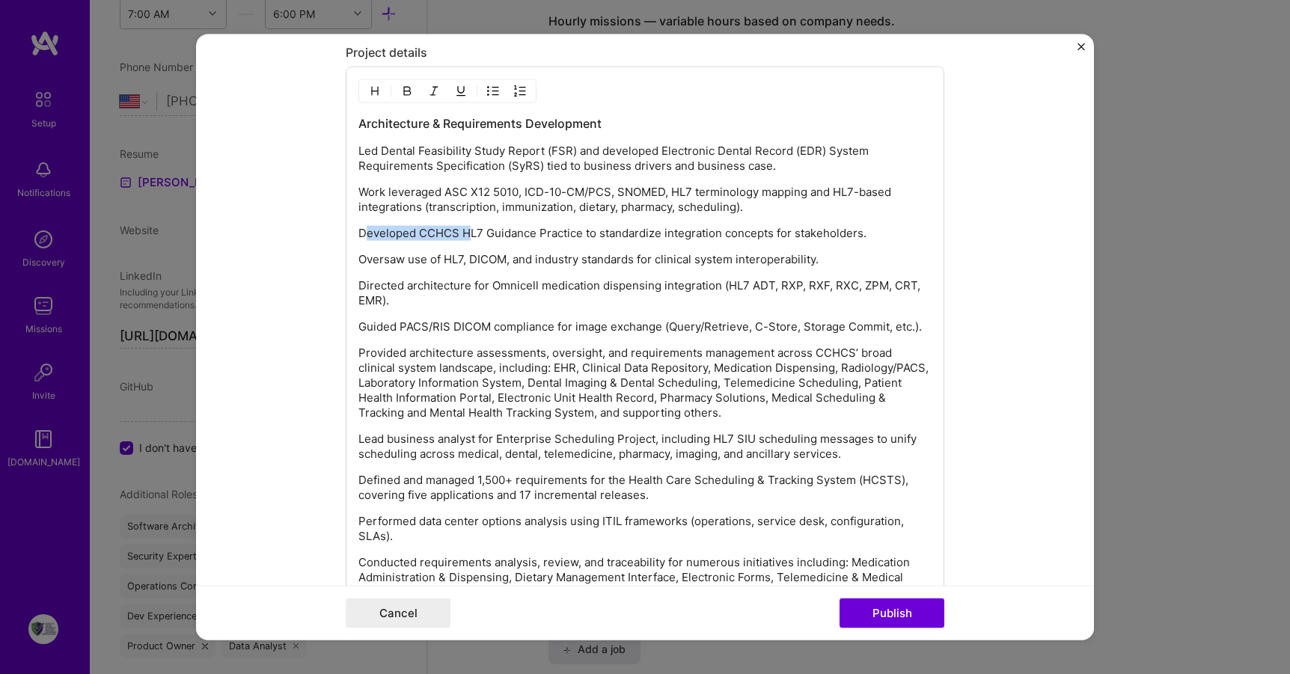
drag, startPoint x: 358, startPoint y: 227, endPoint x: 465, endPoint y: 235, distance: 107.3
click at [465, 235] on p "Developed CCHCS HL7 Guidance Practice to standardize integration concepts for s…" at bounding box center [645, 233] width 573 height 15
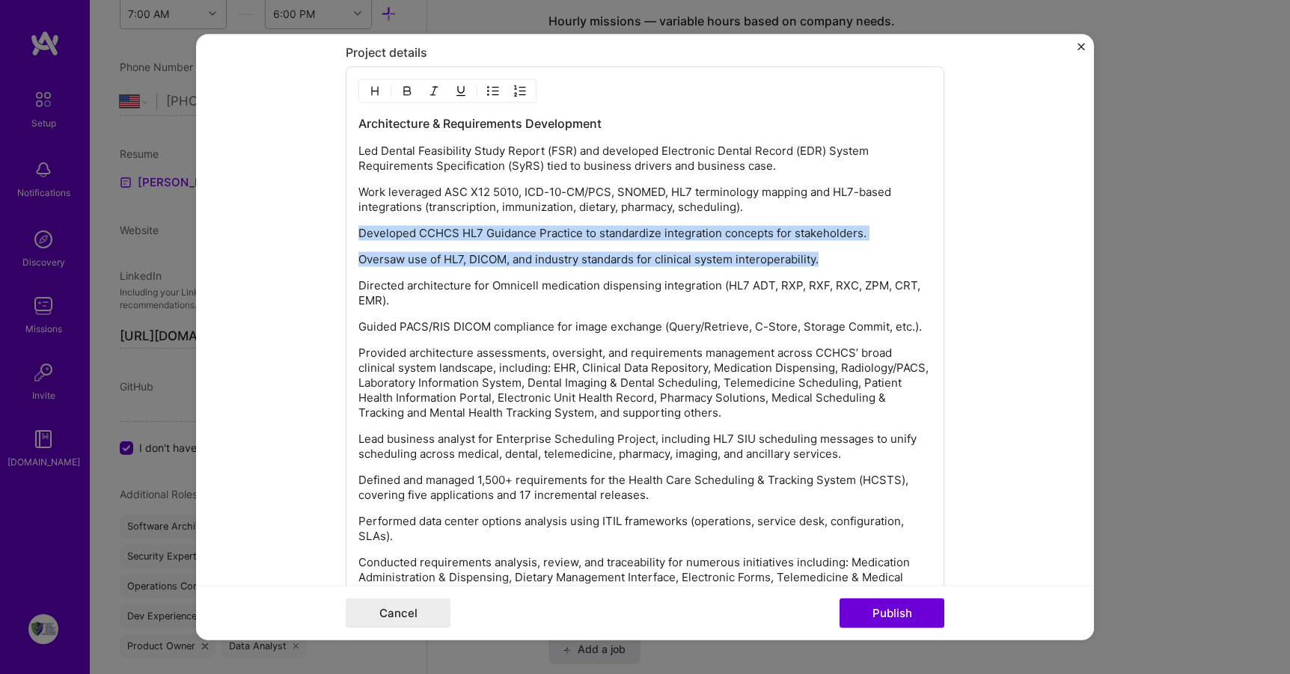
drag, startPoint x: 823, startPoint y: 263, endPoint x: 355, endPoint y: 230, distance: 469.8
click at [359, 230] on div "Architecture & Requirements Development Led Dental Feasibility Study Report (FS…" at bounding box center [645, 365] width 573 height 500
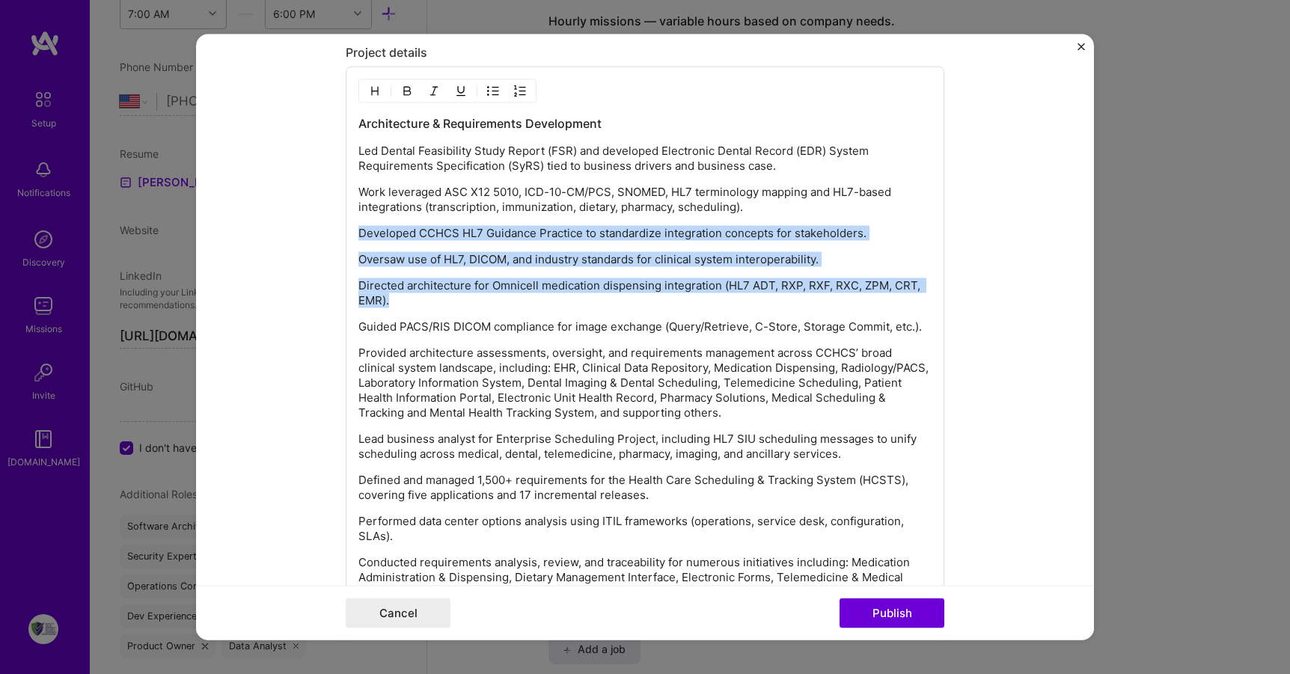
drag, startPoint x: 447, startPoint y: 305, endPoint x: 349, endPoint y: 224, distance: 127.6
click at [349, 224] on div "Architecture & Requirements Development Led Dental Feasibility Study Report (FS…" at bounding box center [645, 361] width 599 height 588
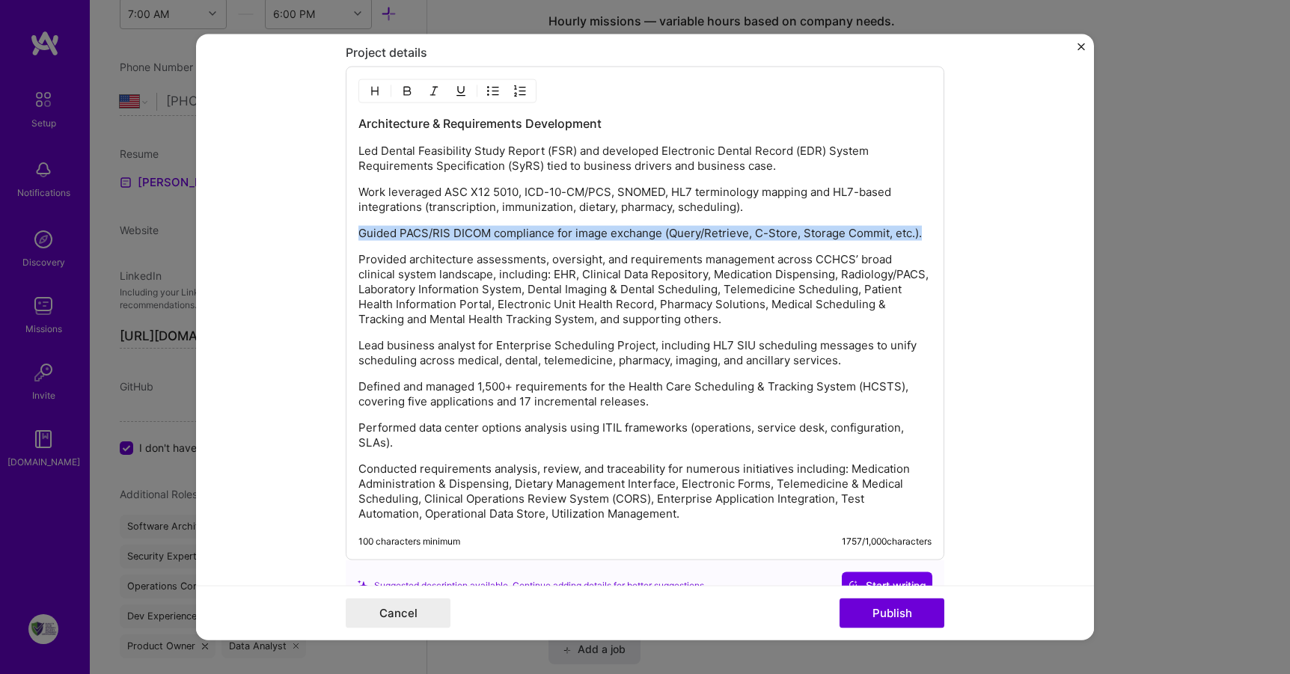
drag, startPoint x: 925, startPoint y: 234, endPoint x: 338, endPoint y: 219, distance: 587.7
click at [338, 219] on form "Project title CCHCS Company Company is required Project industry Industry Proje…" at bounding box center [645, 337] width 898 height 607
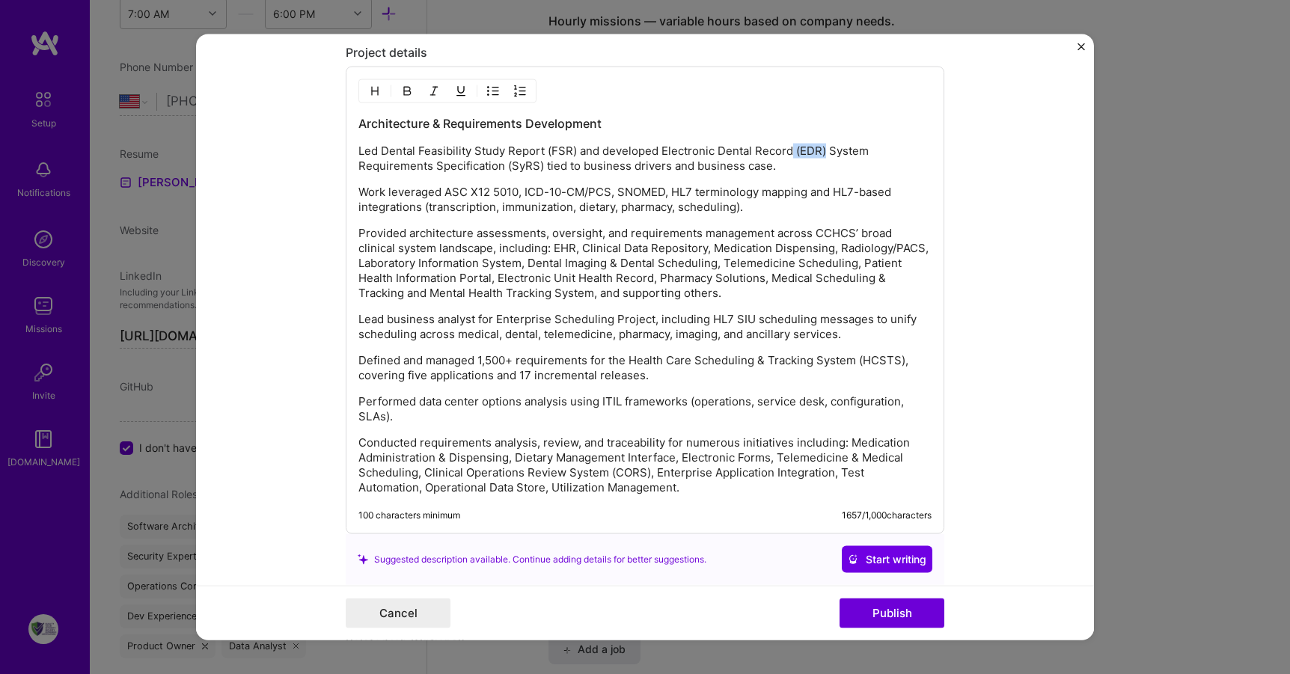
drag, startPoint x: 820, startPoint y: 150, endPoint x: 787, endPoint y: 154, distance: 33.1
click at [787, 154] on p "Led Dental Feasibility Study Report (FSR) and developed Electronic Dental Recor…" at bounding box center [645, 159] width 573 height 30
drag, startPoint x: 460, startPoint y: 167, endPoint x: 427, endPoint y: 165, distance: 32.3
click at [427, 165] on p "Led Dental Feasibility Study Report (FSR) and developed Electronic Dental Recor…" at bounding box center [645, 159] width 573 height 30
drag, startPoint x: 543, startPoint y: 232, endPoint x: 473, endPoint y: 228, distance: 70.5
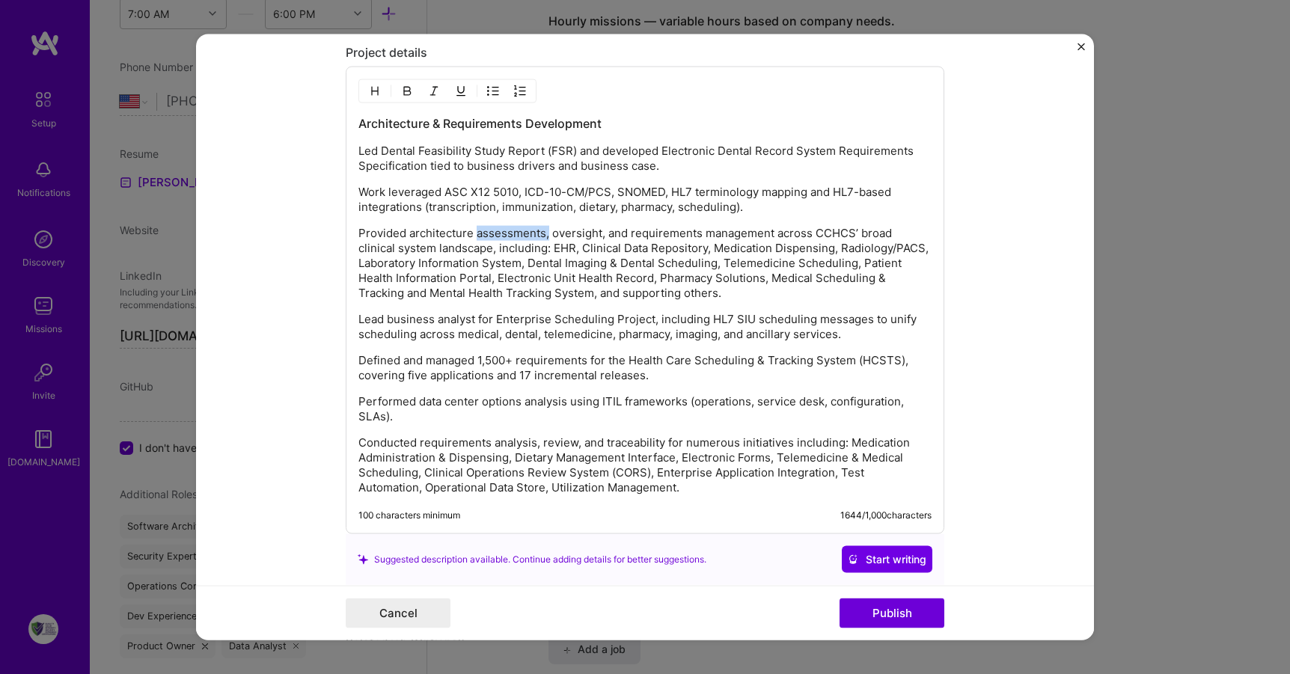
click at [473, 228] on p "Provided architecture assessments, oversight, and requirements management acros…" at bounding box center [645, 263] width 573 height 75
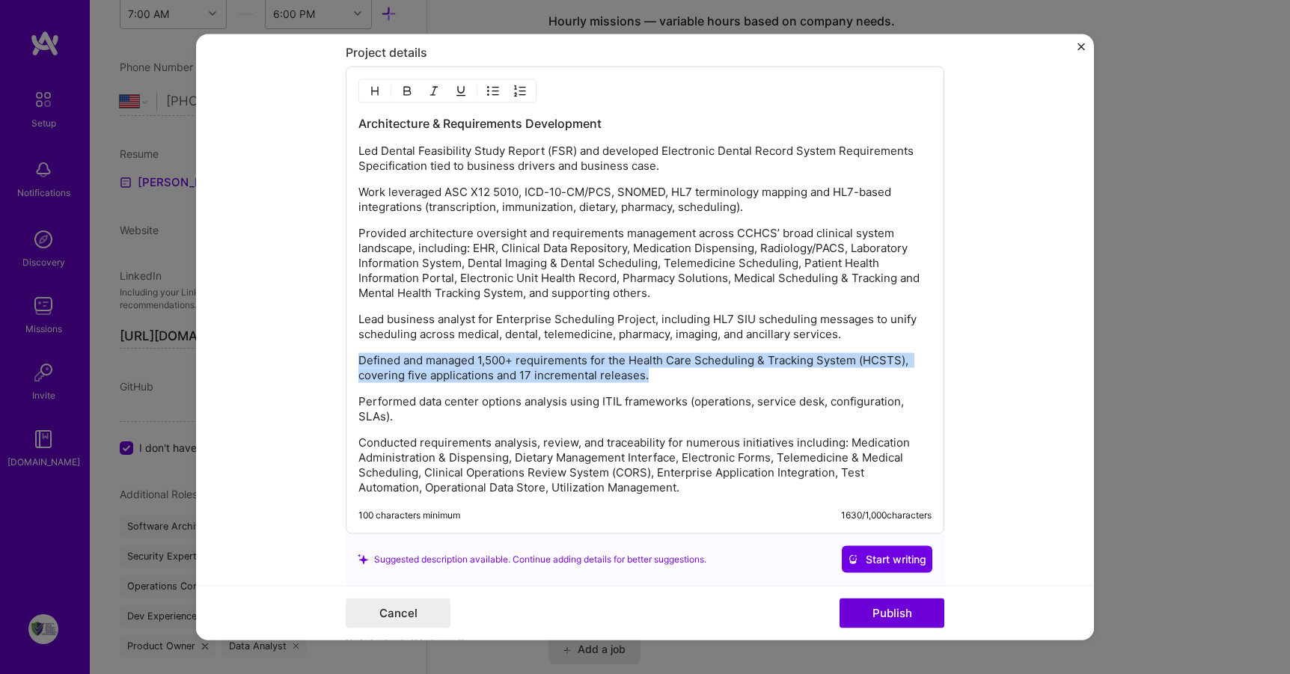
drag, startPoint x: 671, startPoint y: 382, endPoint x: 251, endPoint y: 345, distance: 420.8
click at [251, 345] on form "Project title CCHCS Company Company is required Project industry Industry Proje…" at bounding box center [645, 337] width 898 height 607
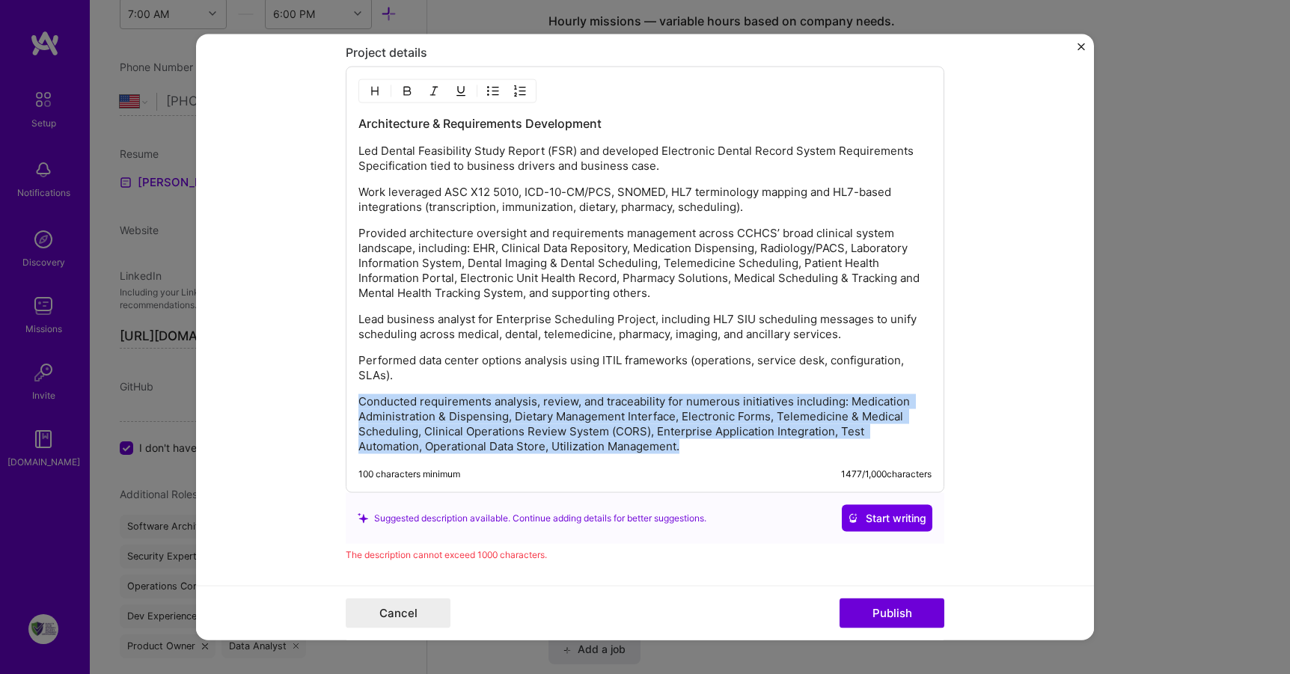
drag, startPoint x: 696, startPoint y: 445, endPoint x: 354, endPoint y: 384, distance: 347.4
click at [359, 384] on div "Architecture & Requirements Development Led Dental Feasibility Study Report (FS…" at bounding box center [645, 284] width 573 height 339
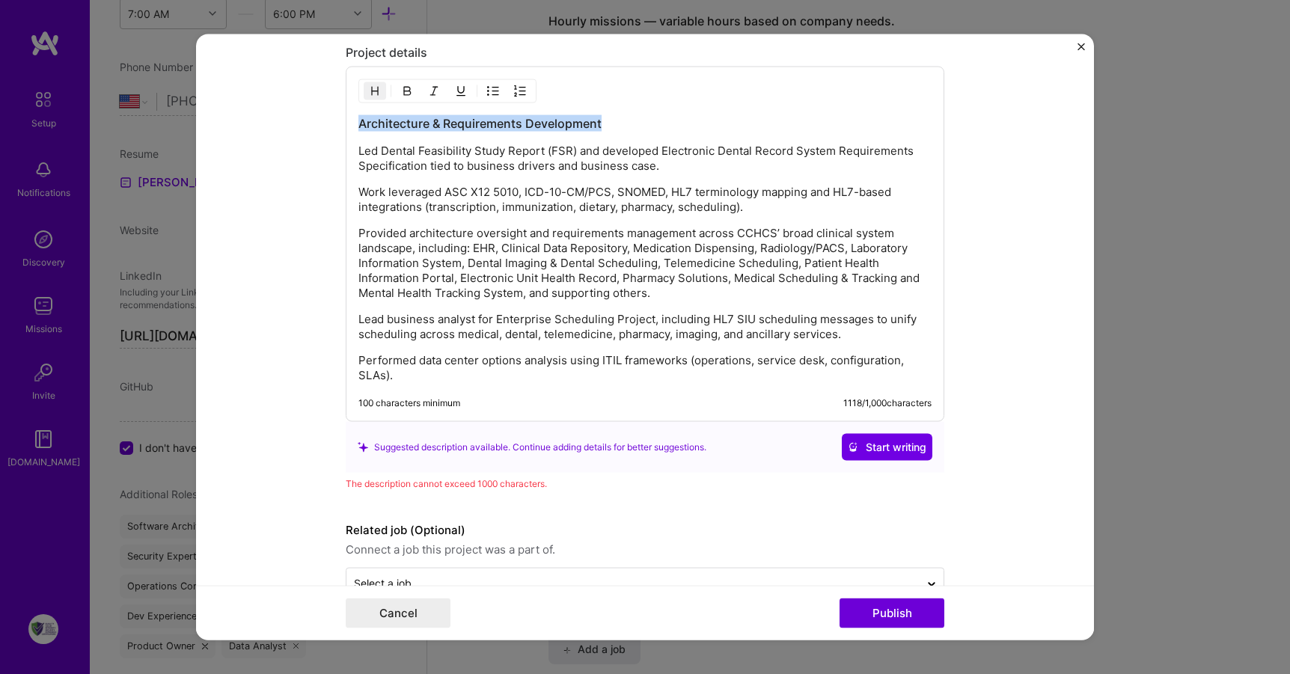
drag, startPoint x: 605, startPoint y: 127, endPoint x: 286, endPoint y: 123, distance: 318.9
click at [286, 123] on form "Project title CCHCS Company Company is required Project industry Industry Proje…" at bounding box center [645, 337] width 898 height 607
click at [424, 124] on h3 "Architecture & Requirements Development" at bounding box center [645, 123] width 573 height 16
click at [359, 118] on h3 "Architecture & Requirements Development" at bounding box center [645, 123] width 573 height 16
drag, startPoint x: 670, startPoint y: 124, endPoint x: 589, endPoint y: 121, distance: 80.9
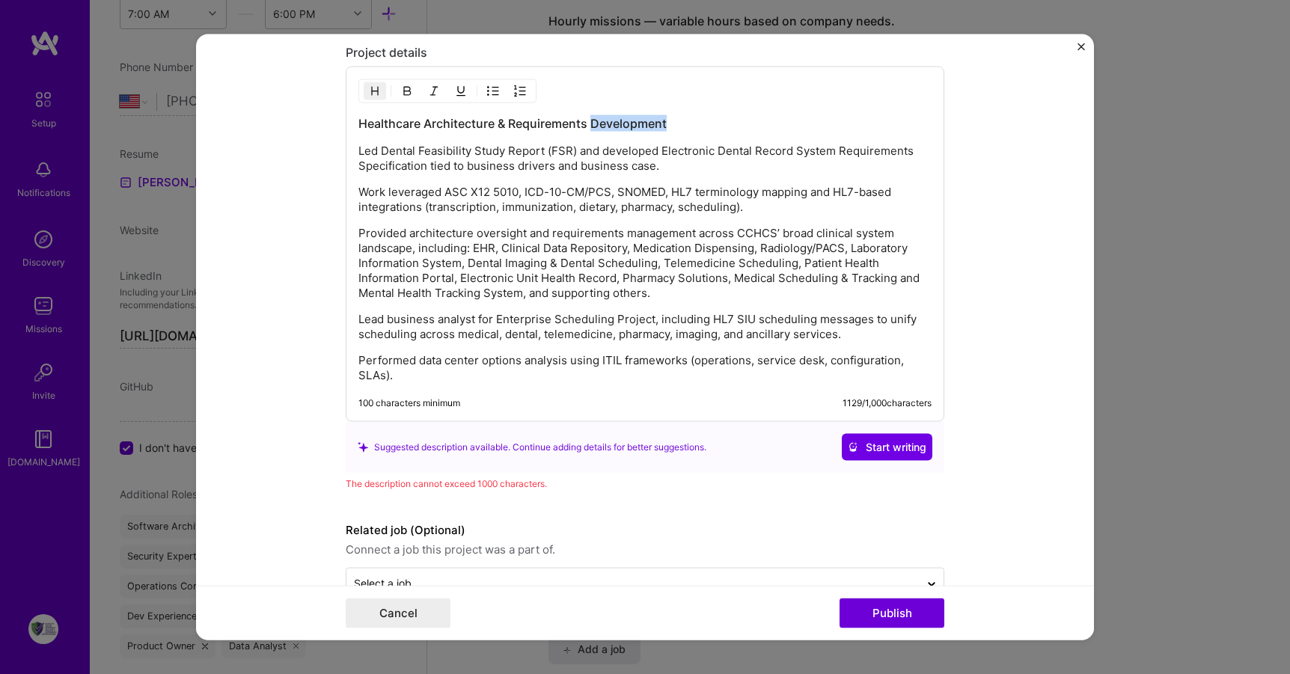
click at [589, 121] on h3 "Healthcare Architecture & Requirements Development" at bounding box center [645, 123] width 573 height 16
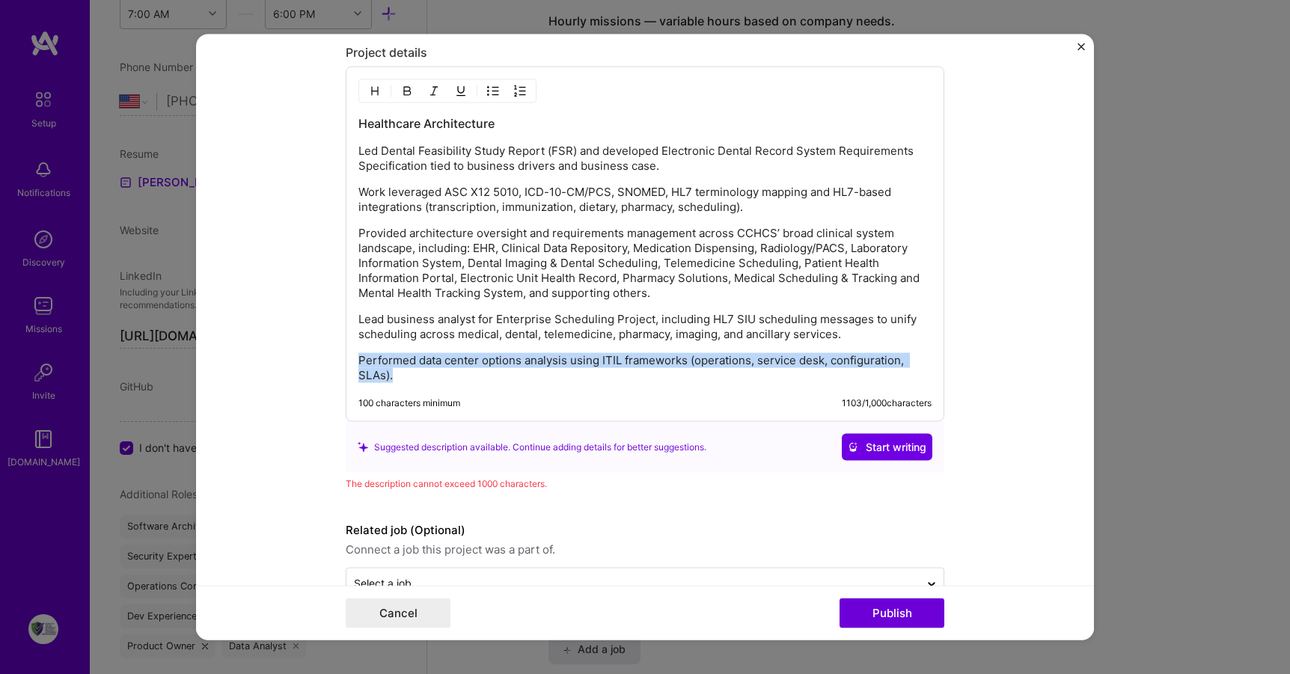
drag, startPoint x: 416, startPoint y: 378, endPoint x: 352, endPoint y: 346, distance: 72.0
click at [352, 346] on div "Healthcare Architecture Led Dental Feasibility Study Report (FSR) and developed…" at bounding box center [645, 245] width 599 height 356
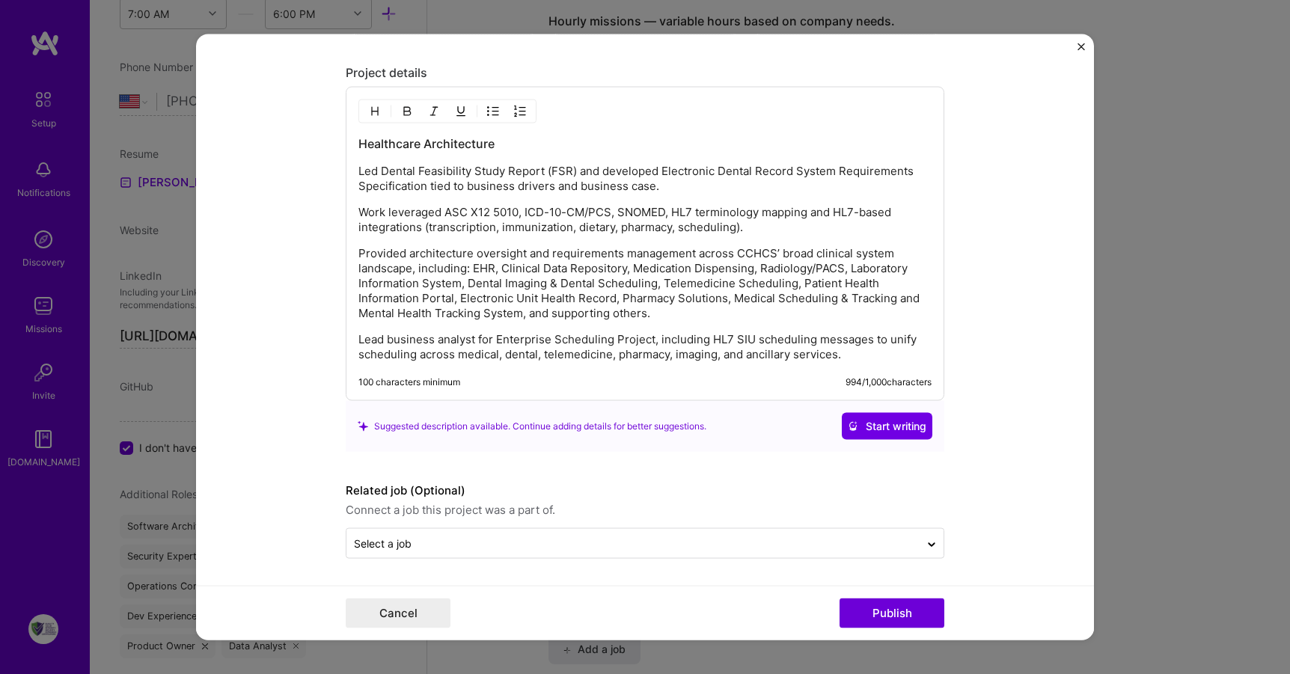
scroll to position [1202, 0]
click at [907, 610] on button "Publish" at bounding box center [892, 614] width 105 height 30
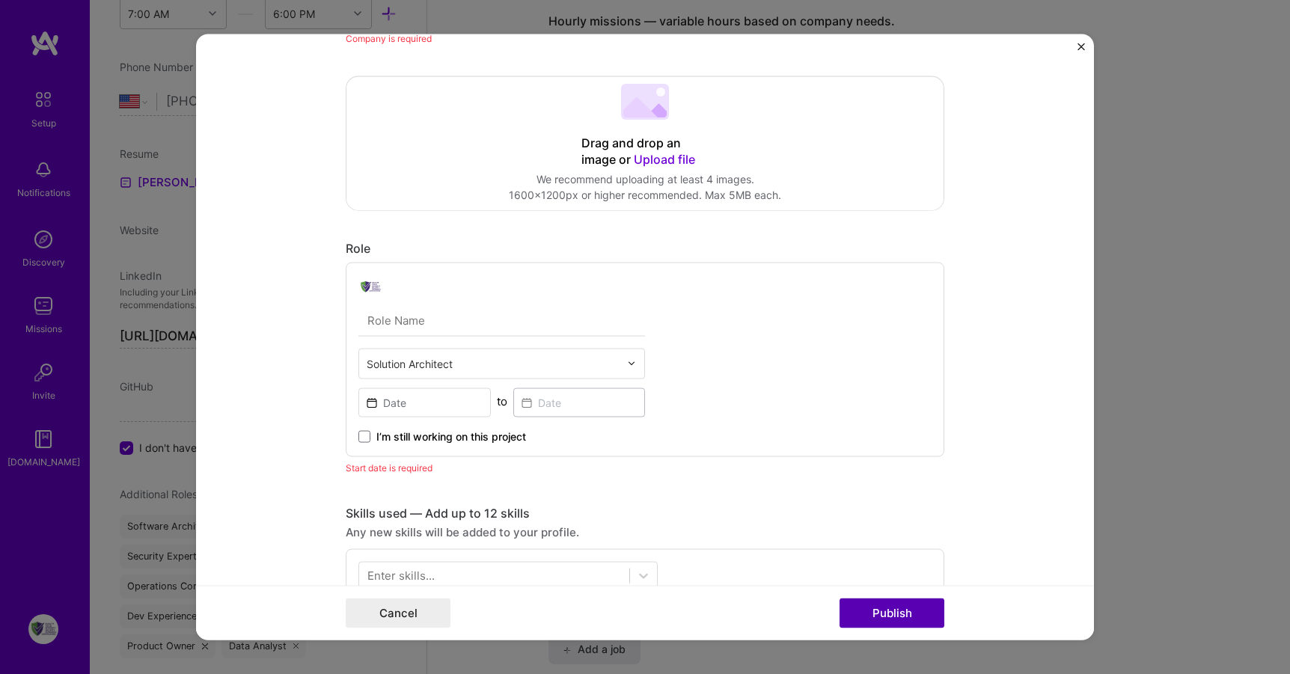
scroll to position [30, 0]
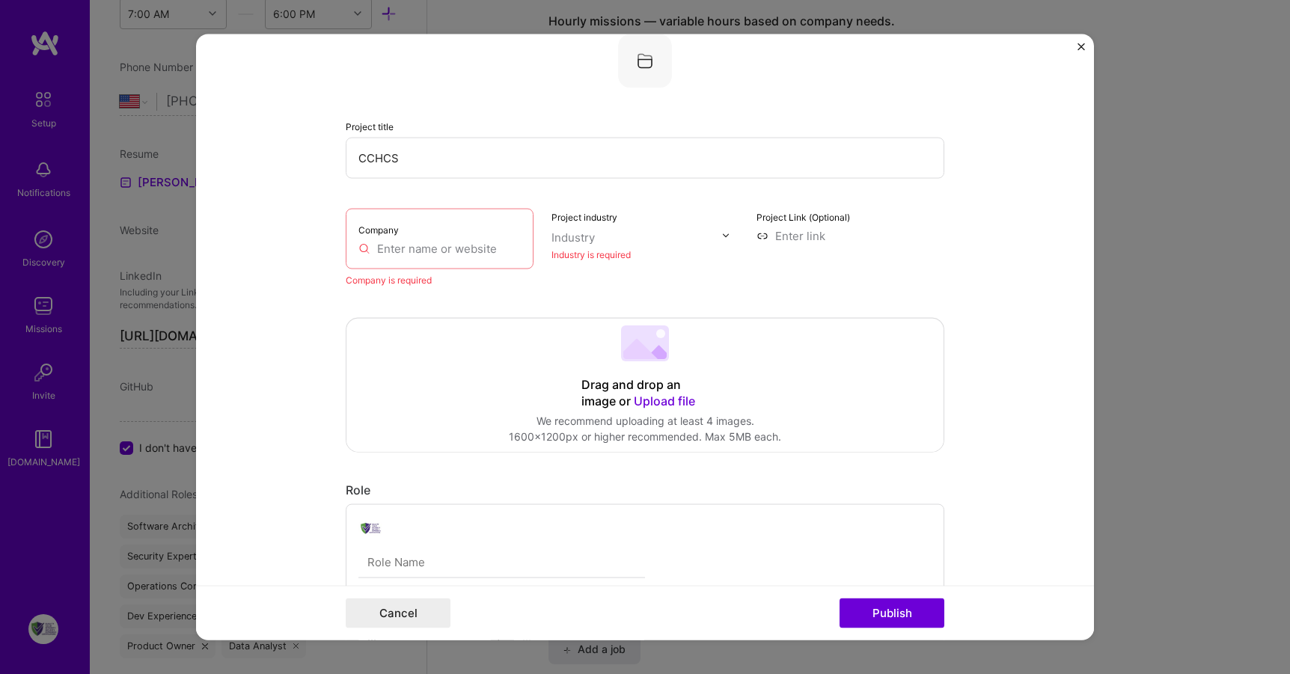
click at [444, 252] on input "text" at bounding box center [440, 248] width 162 height 16
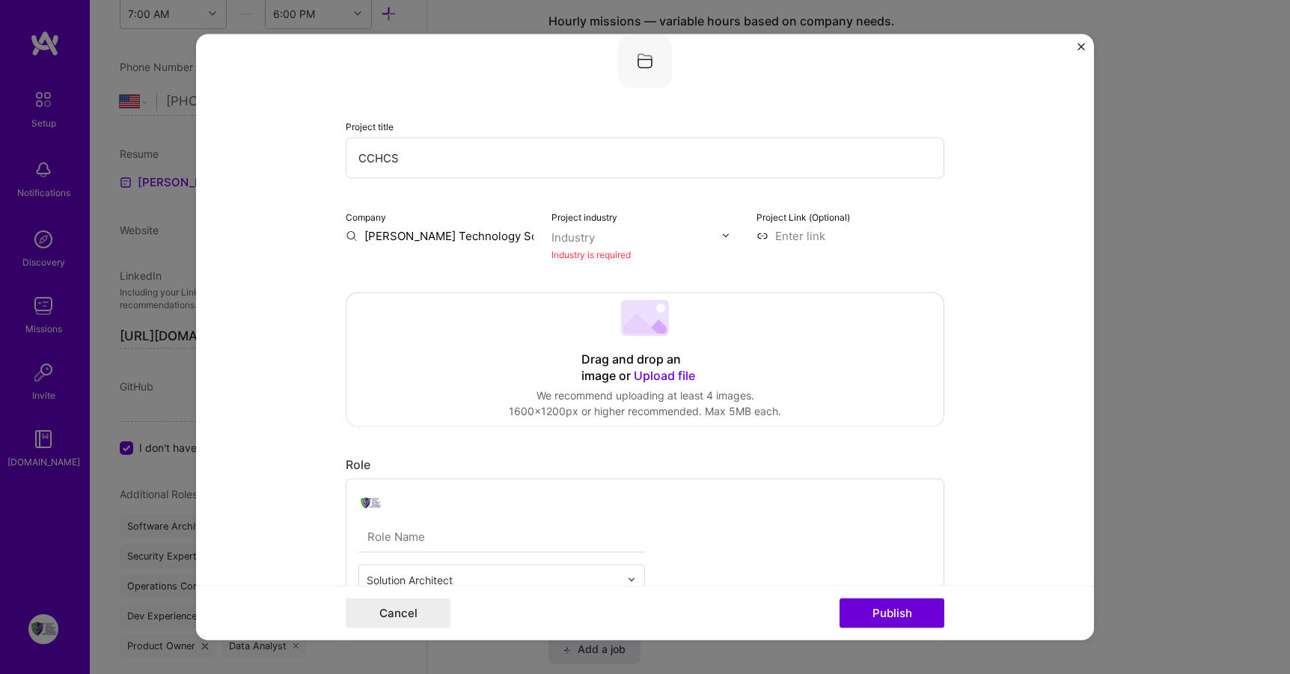
scroll to position [0, 13]
type input "[PERSON_NAME] Technology Solutions, LLC"
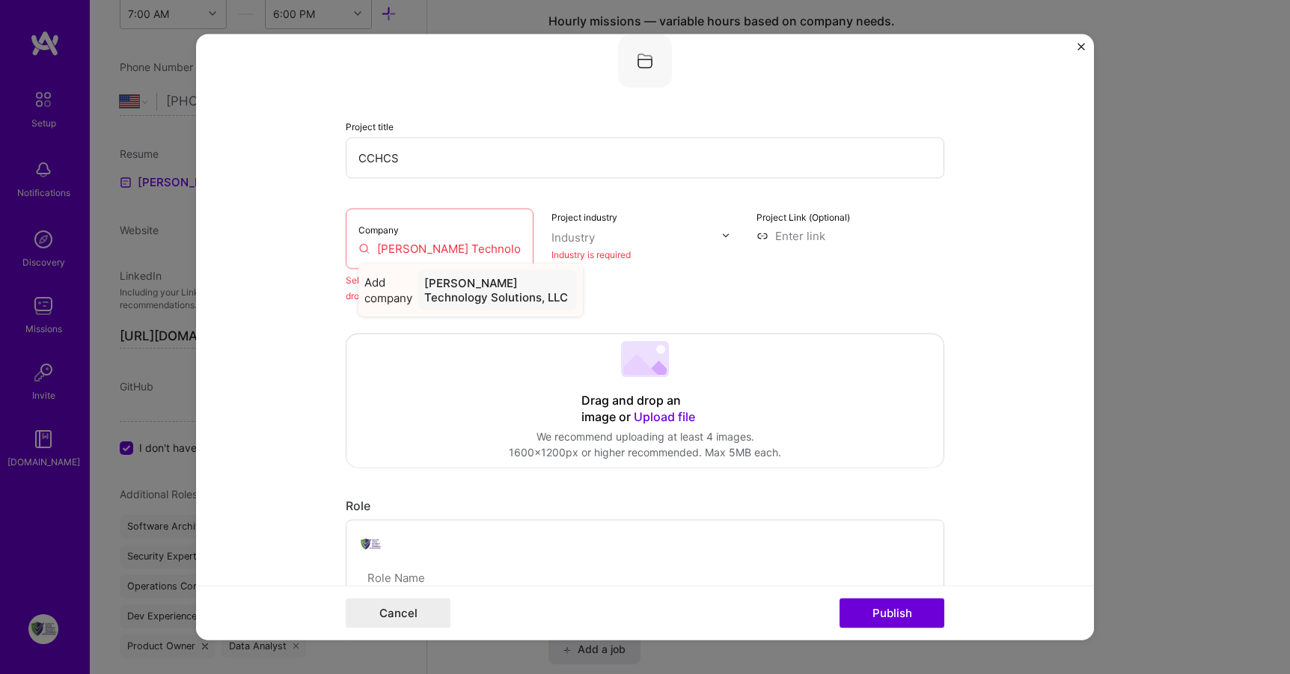
click at [484, 281] on div "[PERSON_NAME] Technology Solutions, LLC" at bounding box center [497, 289] width 159 height 40
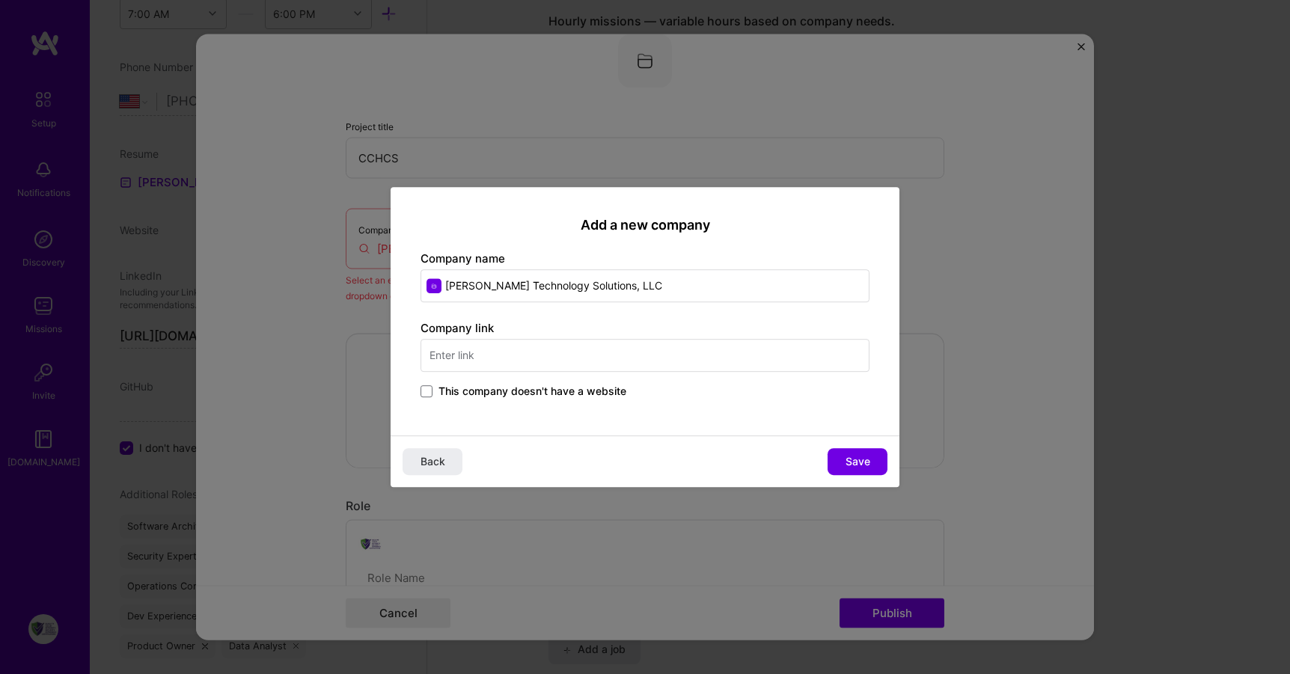
drag, startPoint x: 656, startPoint y: 275, endPoint x: 588, endPoint y: 278, distance: 68.2
click at [588, 278] on input "[PERSON_NAME] Technology Solutions, LLC" at bounding box center [645, 285] width 449 height 33
type input "[PERSON_NAME] Technology Solutions"
click at [877, 459] on button "Save" at bounding box center [858, 461] width 60 height 27
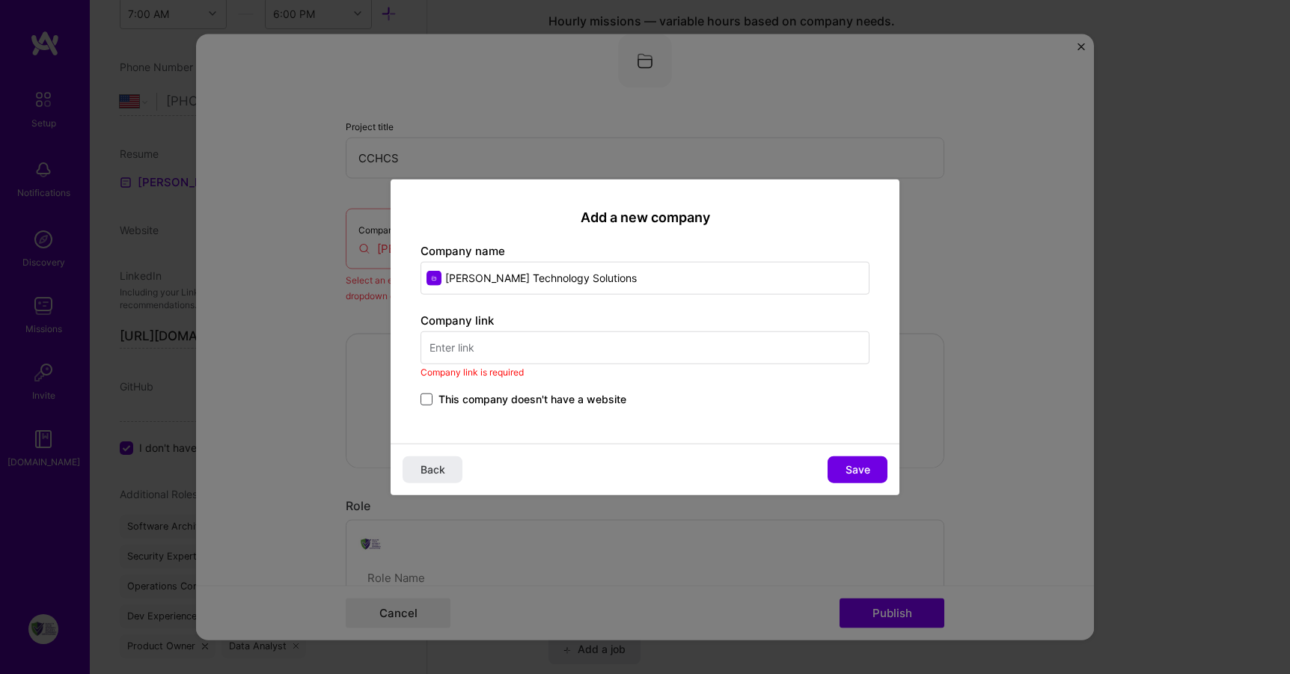
click at [424, 394] on span at bounding box center [427, 400] width 12 height 12
click at [0, 0] on input "This company doesn't have a website" at bounding box center [0, 0] width 0 height 0
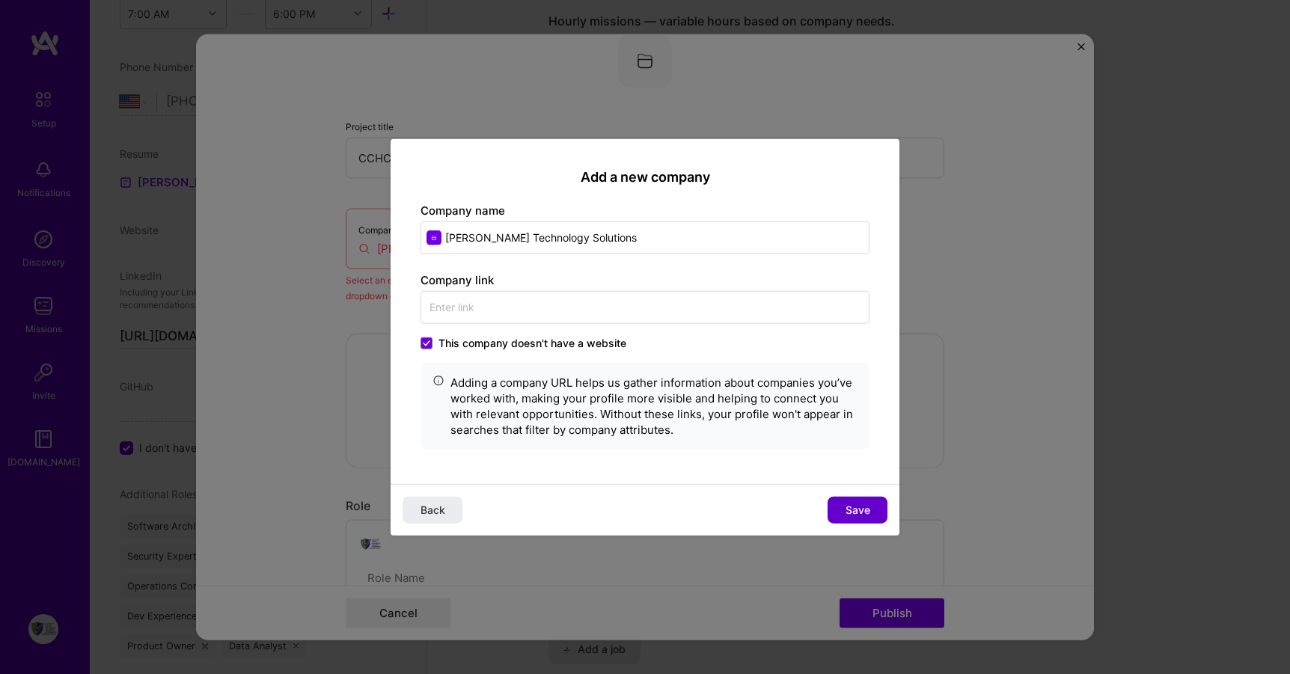
click at [859, 506] on span "Save" at bounding box center [858, 510] width 25 height 15
type input "[PERSON_NAME] Technology Solutions"
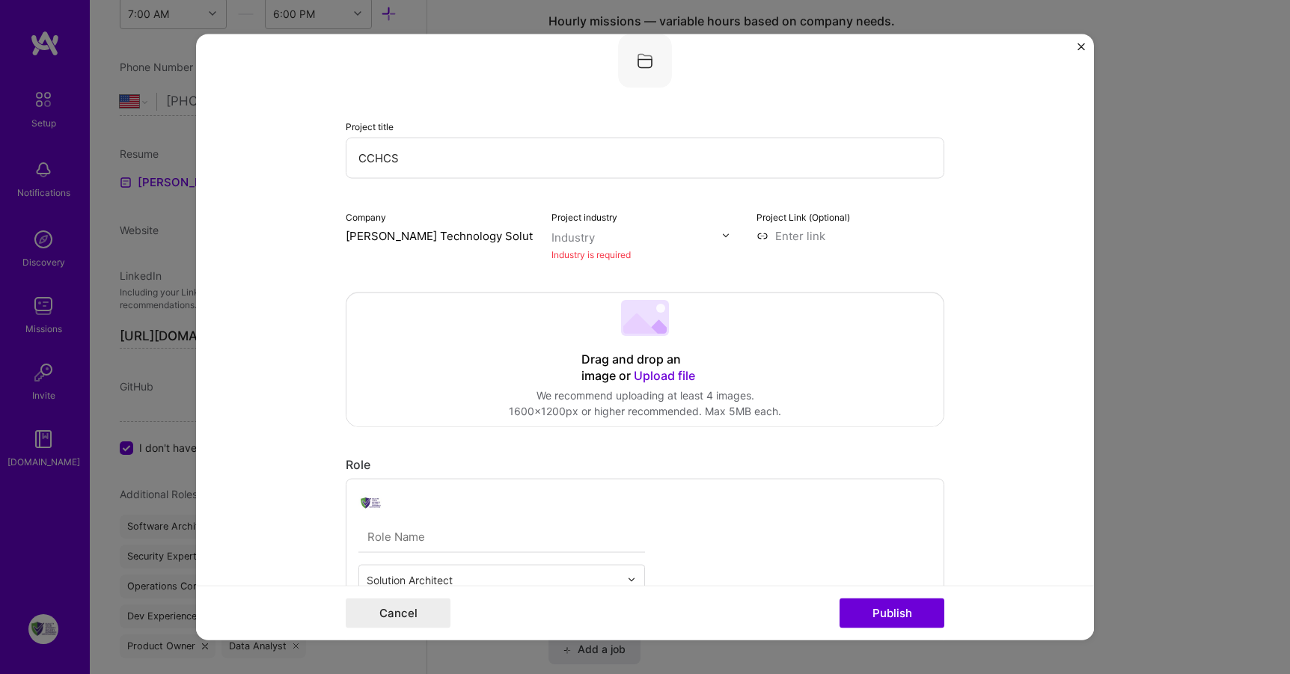
click at [597, 232] on input "text" at bounding box center [637, 237] width 171 height 16
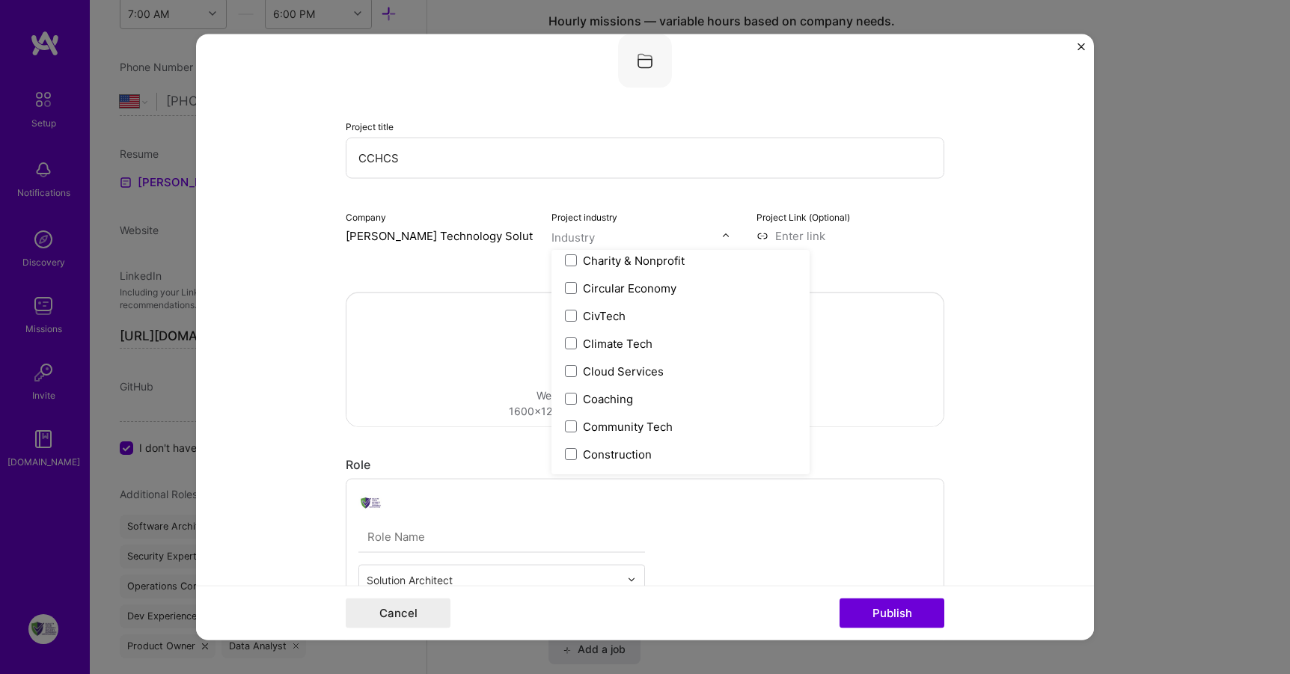
scroll to position [859, 0]
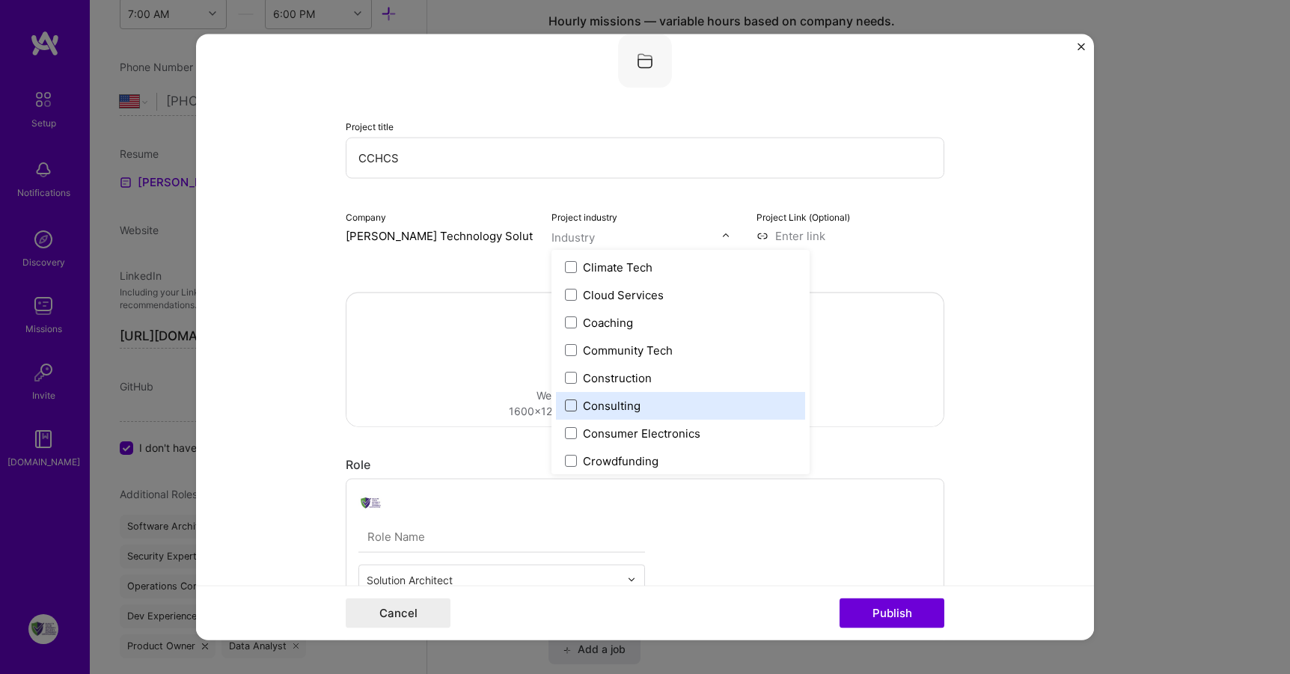
click at [565, 401] on span at bounding box center [571, 406] width 12 height 12
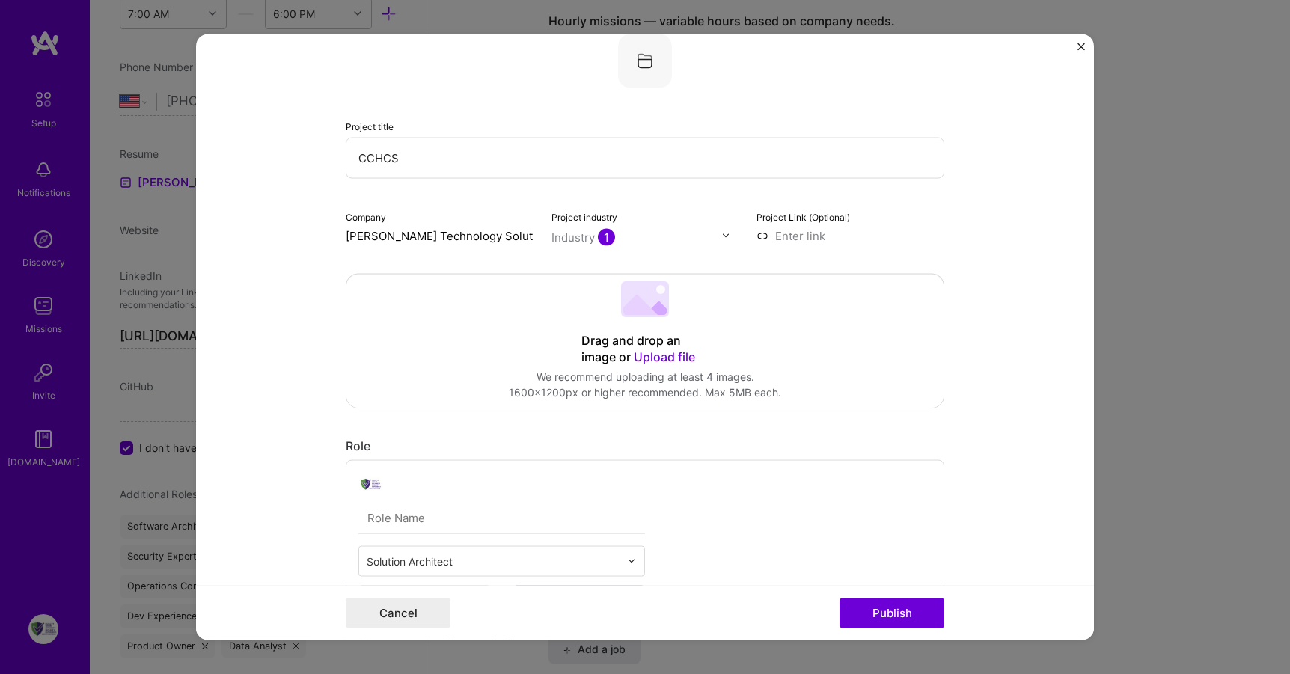
click at [857, 234] on input at bounding box center [851, 236] width 188 height 16
click at [780, 234] on input at bounding box center [851, 236] width 188 height 16
paste input "[URL][DOMAIN_NAME]"
type input "[URL][DOMAIN_NAME]"
click at [994, 357] on form "Project title CCHCS Company [PERSON_NAME] Technology Solutions Project industry…" at bounding box center [645, 337] width 898 height 607
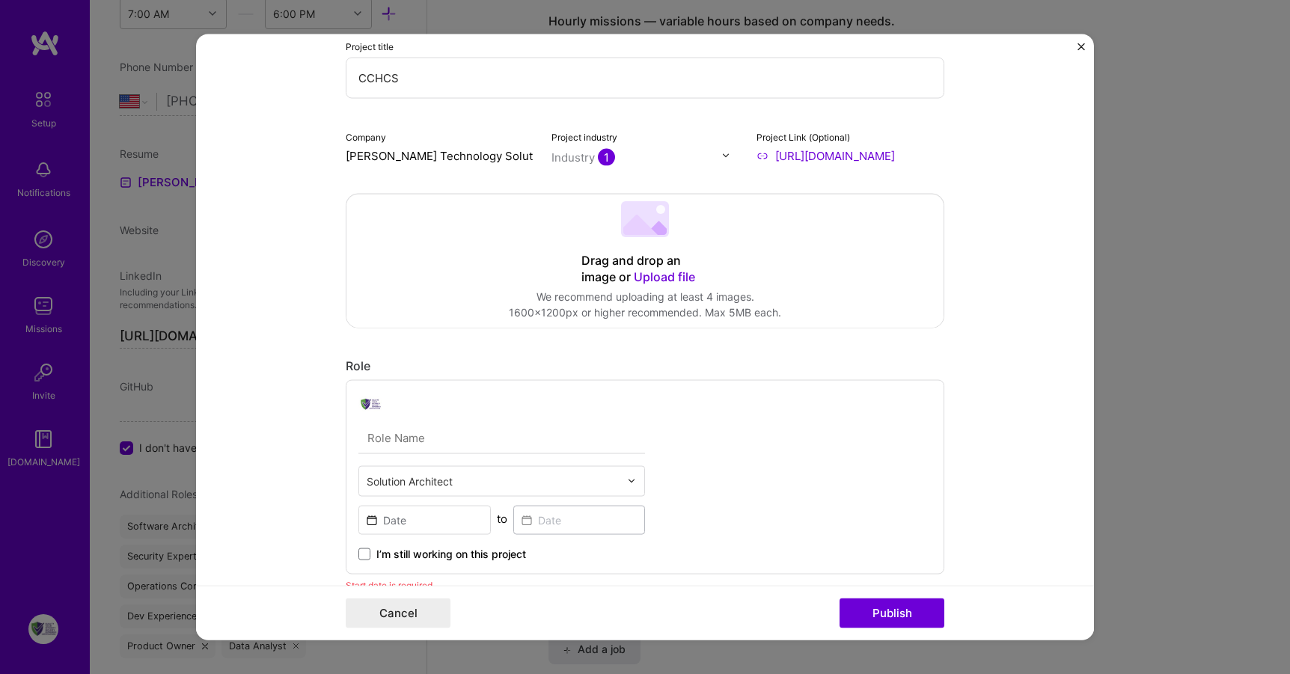
scroll to position [0, 0]
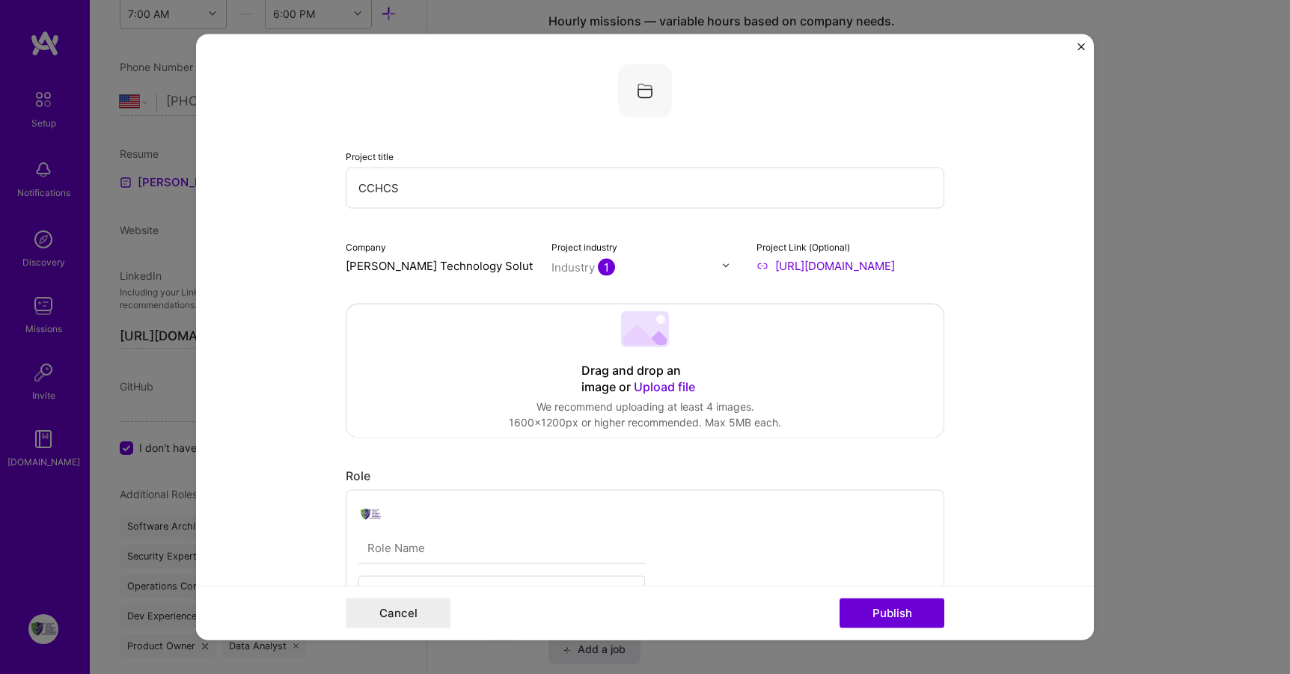
click at [362, 327] on div "Drag and drop an image or Upload file Upload file We recommend uploading at lea…" at bounding box center [645, 370] width 597 height 133
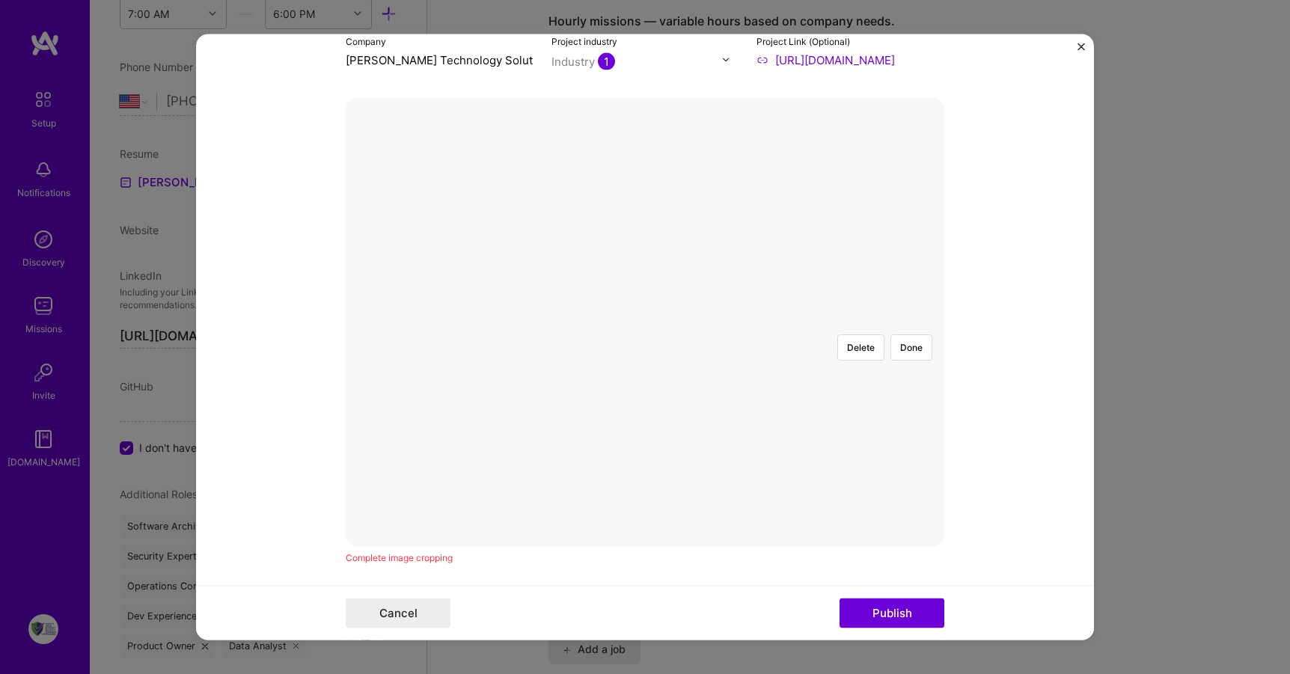
scroll to position [225, 0]
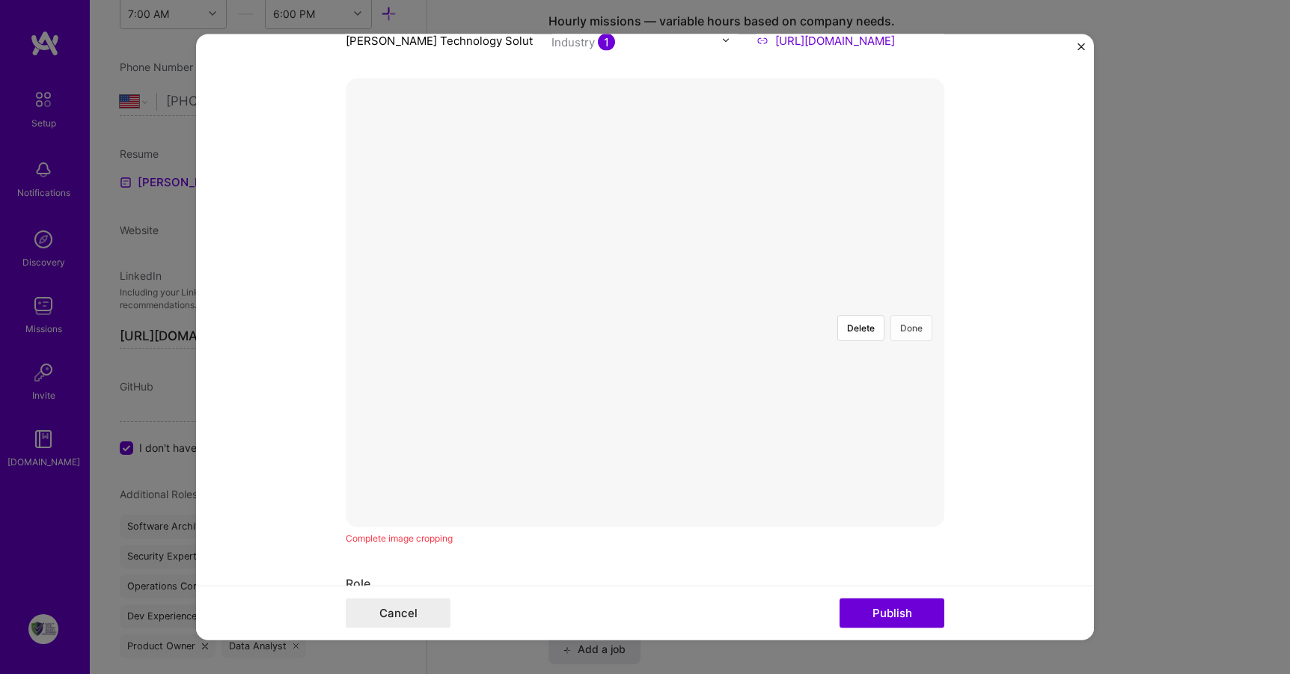
click at [909, 314] on button "Done" at bounding box center [912, 327] width 42 height 26
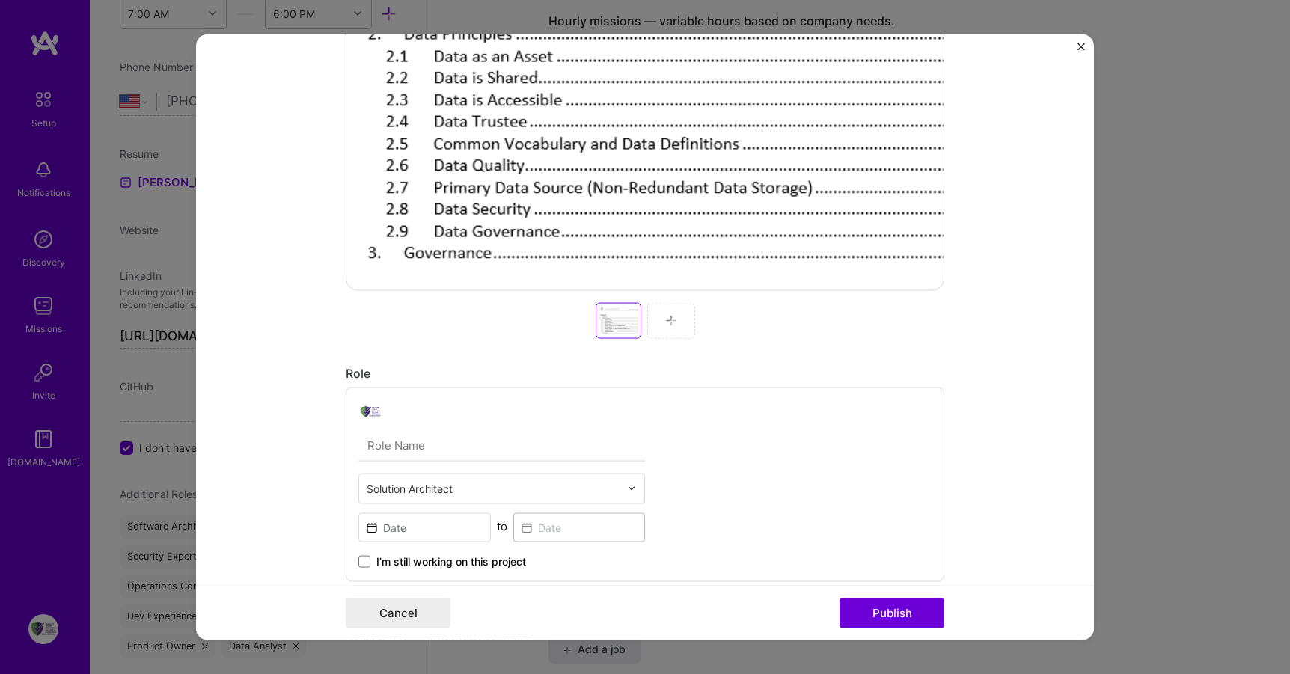
scroll to position [524, 0]
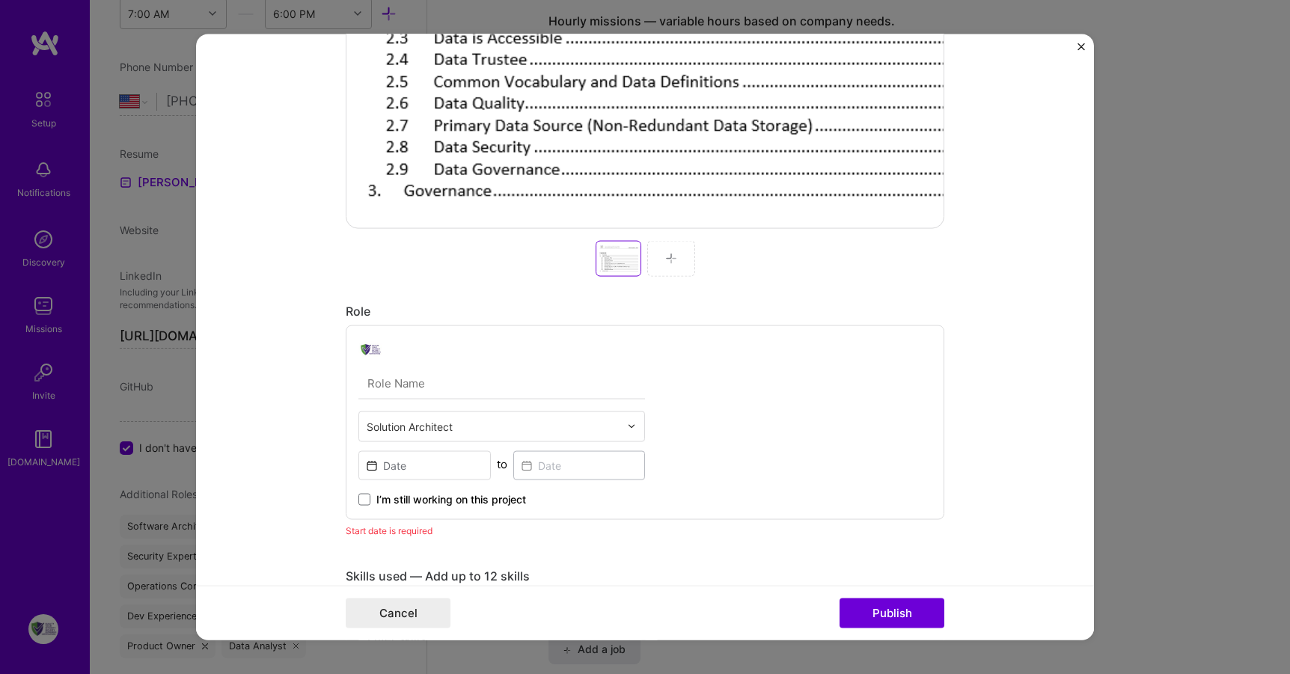
click at [509, 388] on input "text" at bounding box center [502, 383] width 287 height 31
type input "Enterprise Architect"
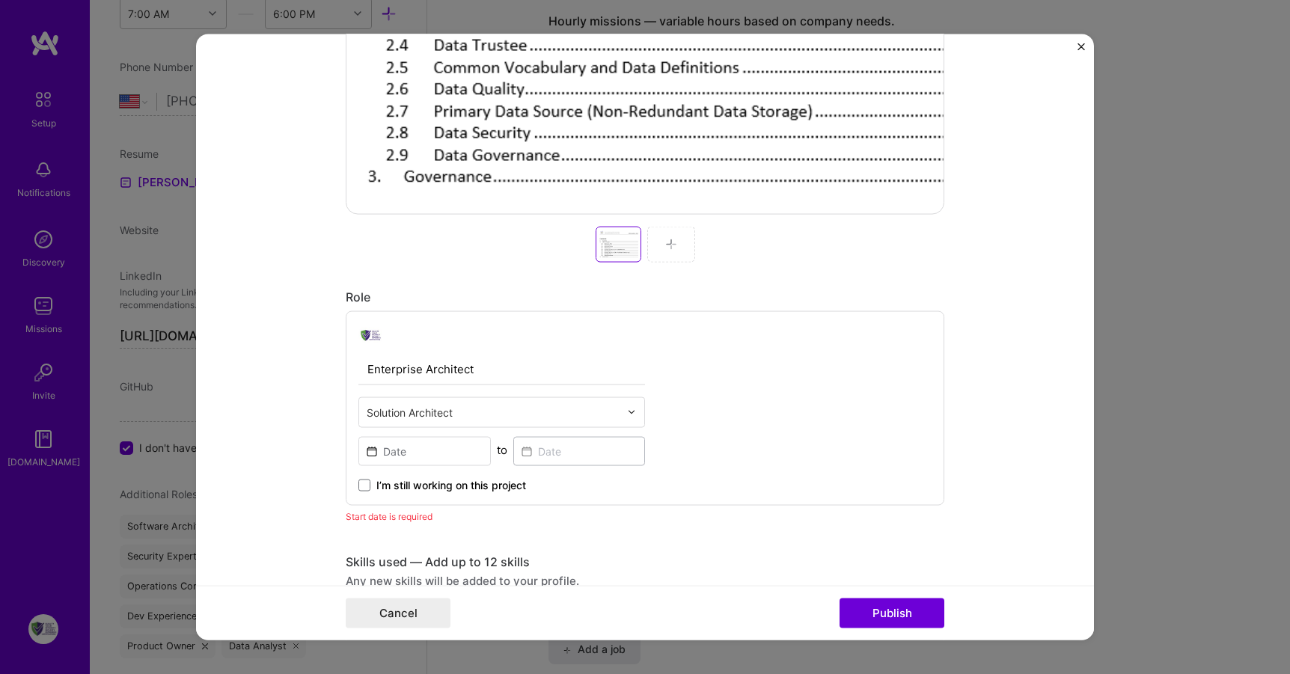
scroll to position [521, 0]
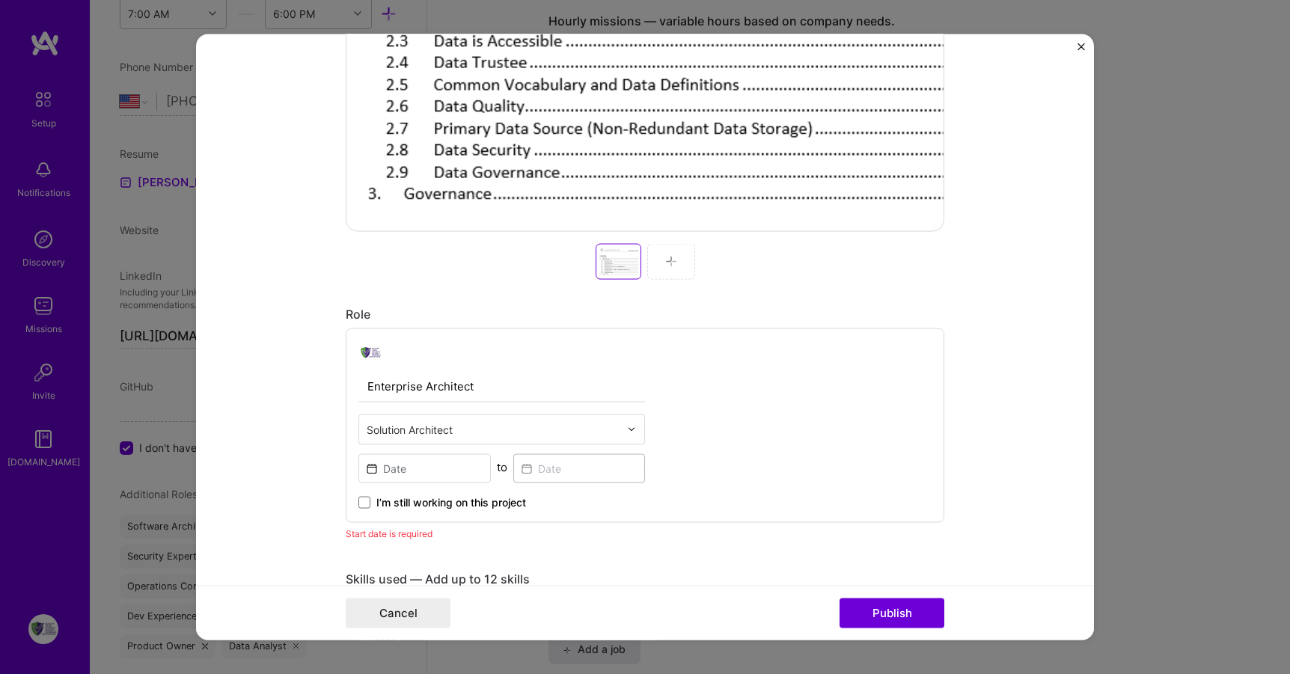
click at [680, 256] on div at bounding box center [671, 261] width 48 height 36
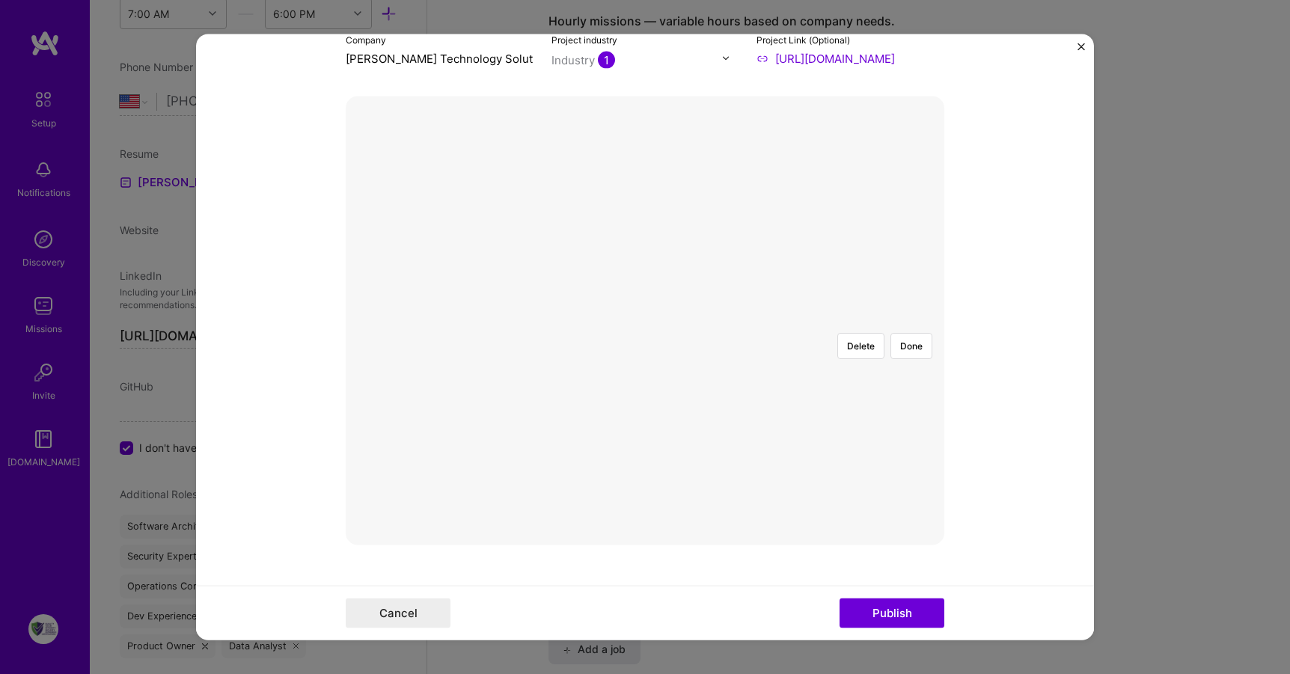
scroll to position [248, 0]
click at [897, 292] on button "Done" at bounding box center [912, 305] width 42 height 26
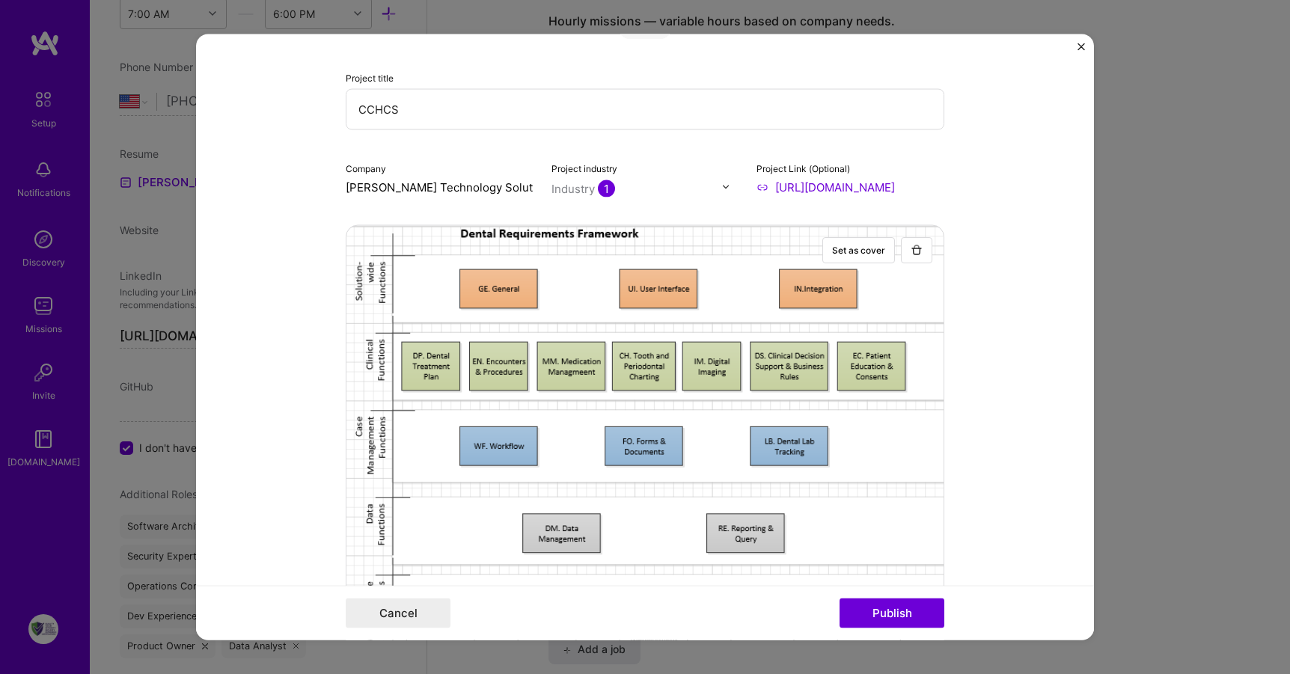
scroll to position [0, 0]
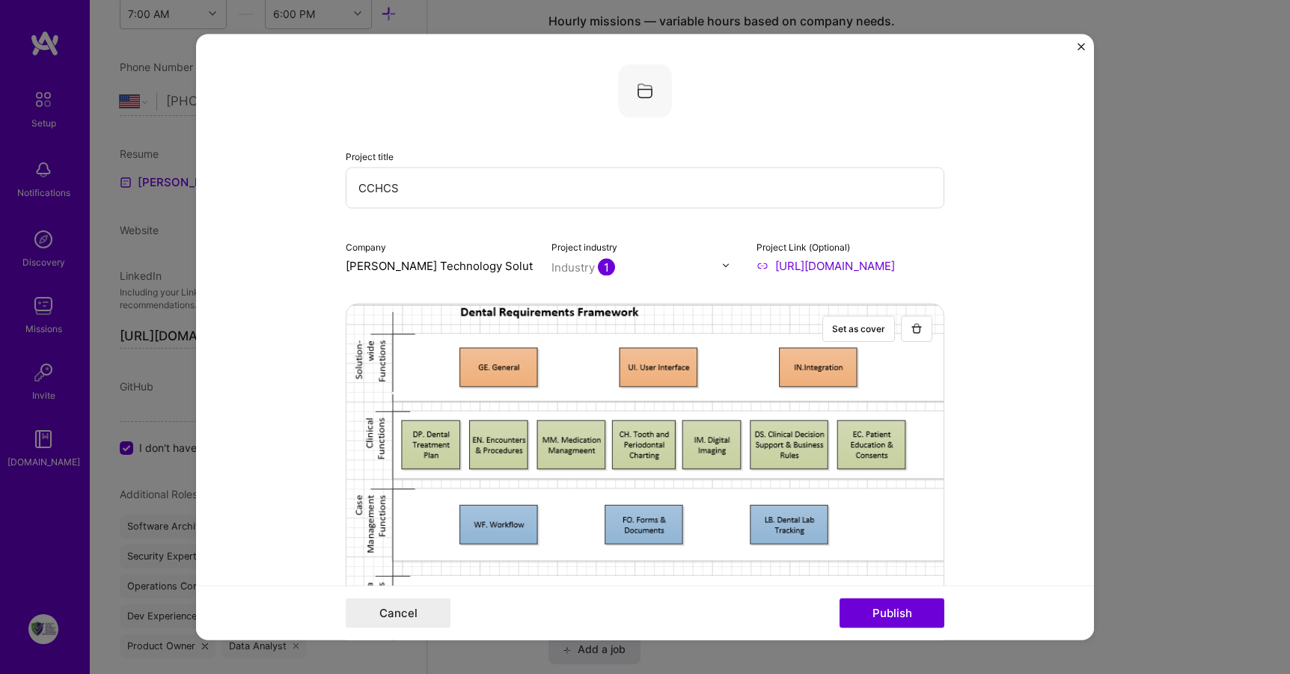
click at [349, 189] on input "CCHCS" at bounding box center [645, 187] width 599 height 41
paste input "[US_STATE] Correctional Health Care Services"
click at [639, 193] on input "[US_STATE] Correctional Health Care Services (CCHCS" at bounding box center [645, 187] width 599 height 41
type input "[US_STATE] Correctional Health Care Services (CCHCS) Architecture Support"
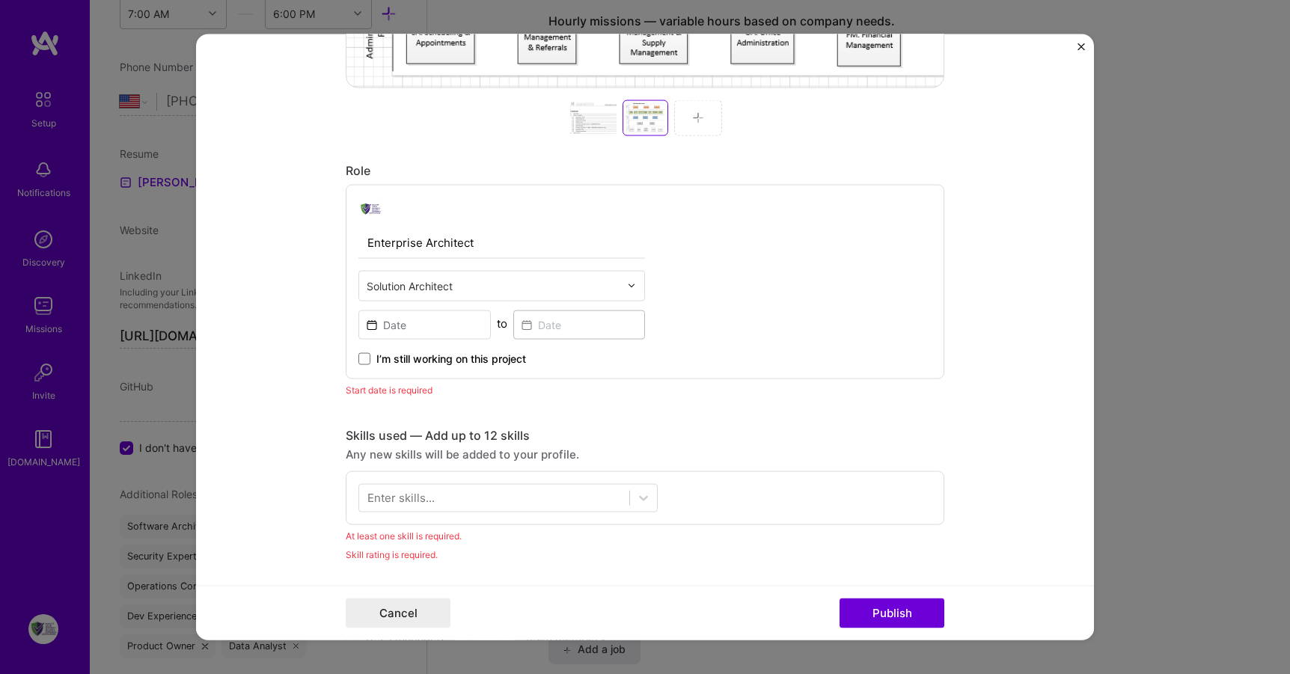
scroll to position [670, 0]
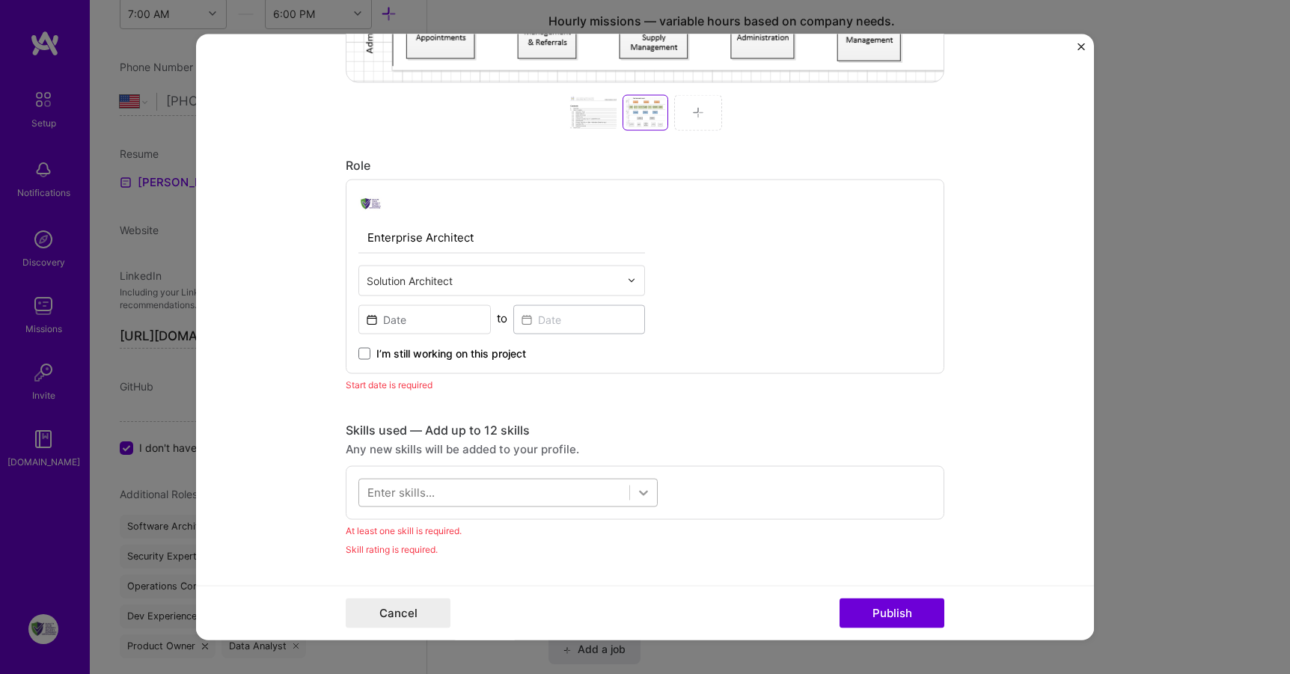
click at [639, 493] on icon at bounding box center [643, 492] width 9 height 5
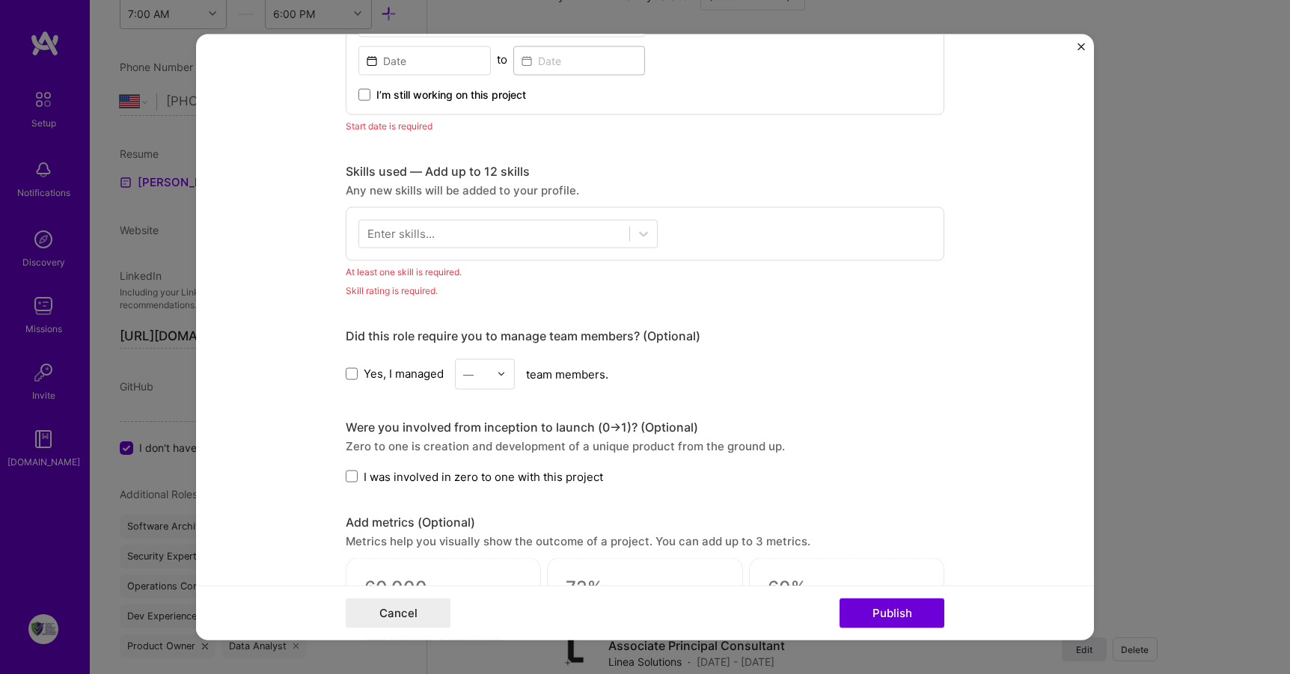
scroll to position [991, 0]
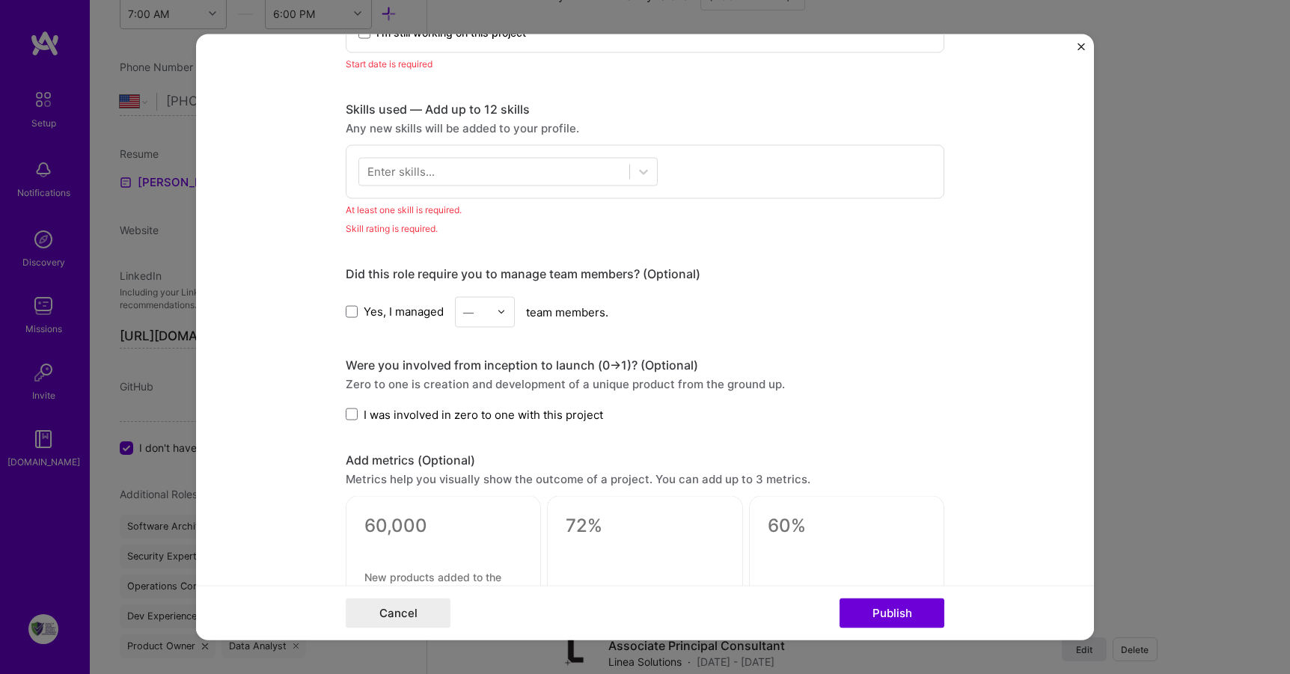
click at [427, 165] on div "Enter skills..." at bounding box center [401, 172] width 67 height 16
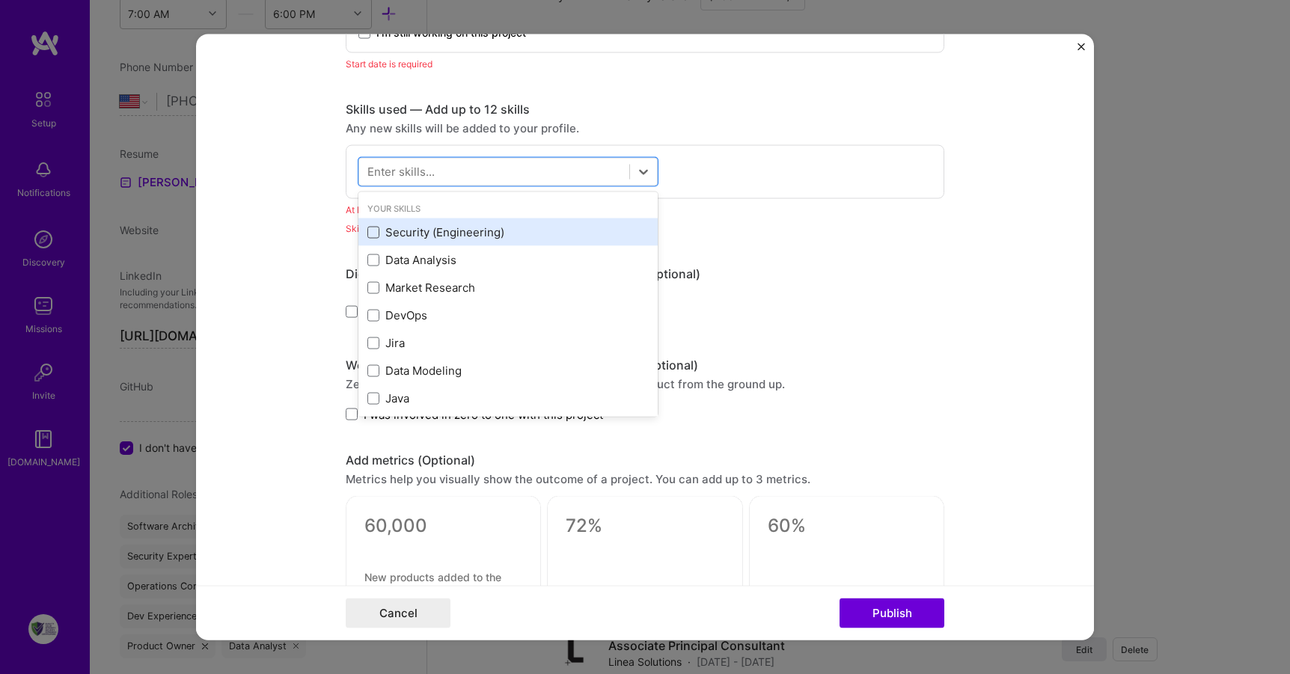
click at [369, 233] on span at bounding box center [374, 232] width 12 height 12
click at [0, 0] on input "checkbox" at bounding box center [0, 0] width 0 height 0
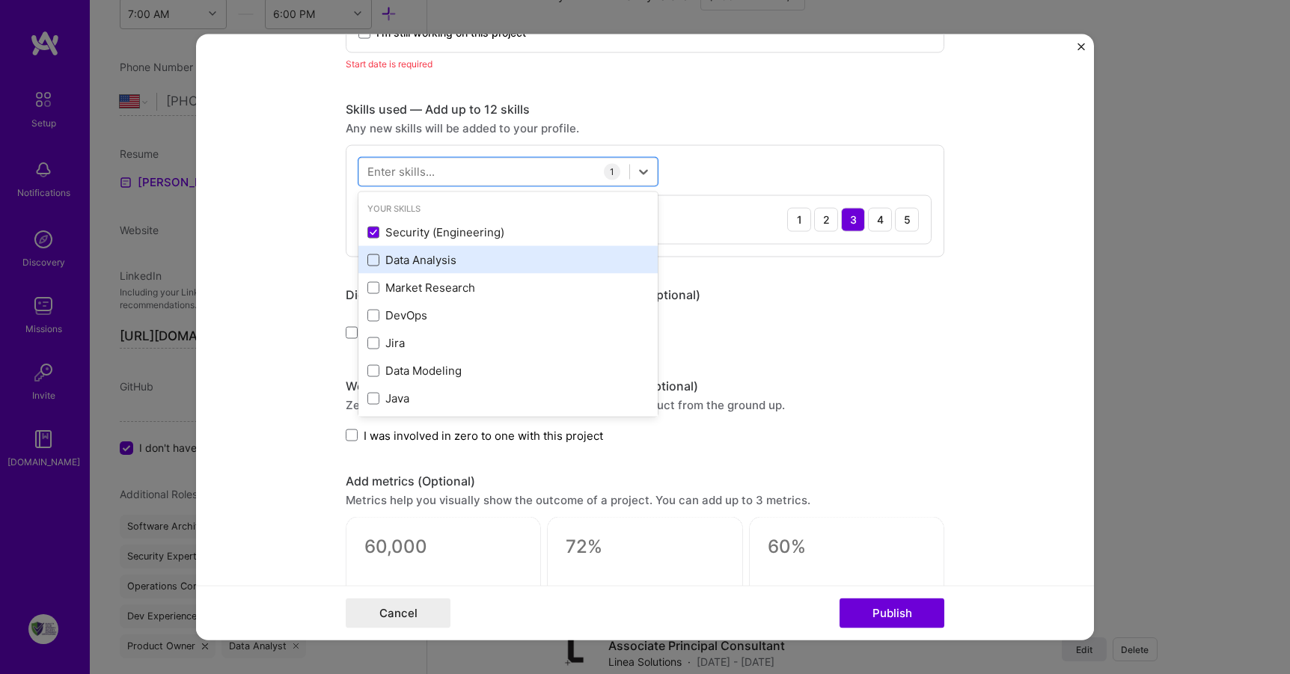
click at [369, 254] on span at bounding box center [374, 260] width 12 height 12
click at [0, 0] on input "checkbox" at bounding box center [0, 0] width 0 height 0
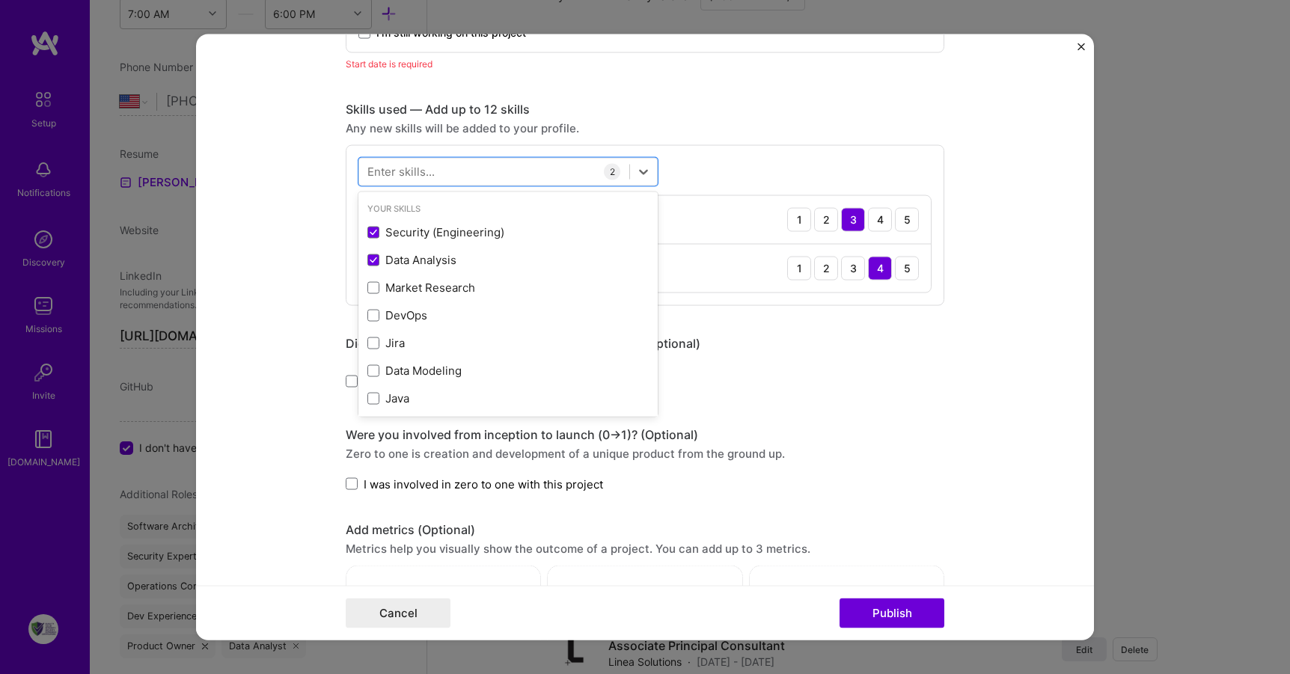
scroll to position [125, 0]
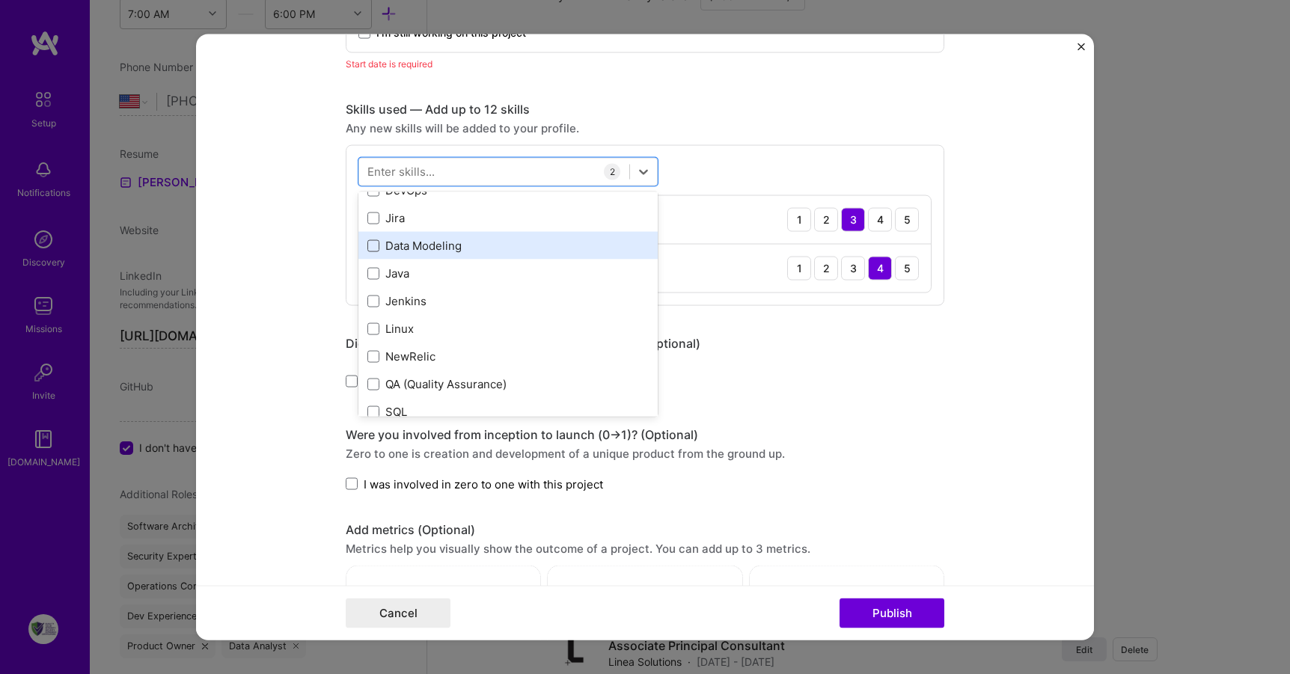
click at [368, 248] on span at bounding box center [374, 246] width 12 height 12
click at [0, 0] on input "checkbox" at bounding box center [0, 0] width 0 height 0
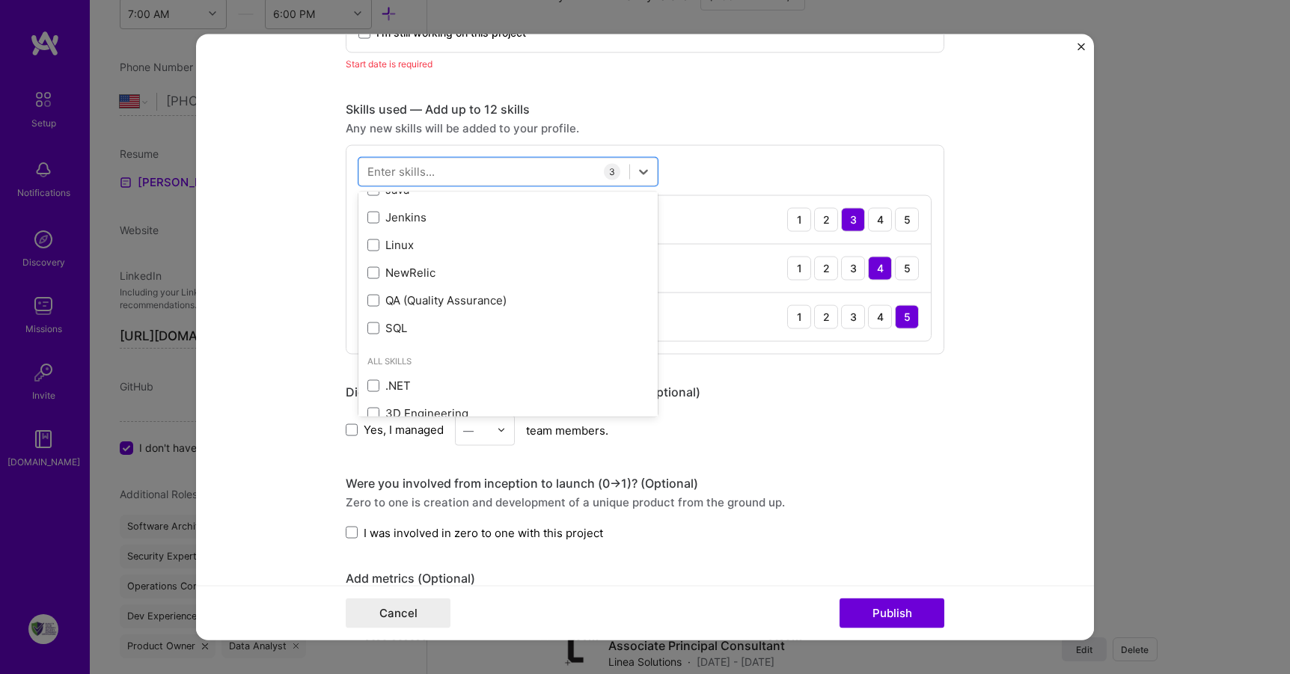
scroll to position [251, 0]
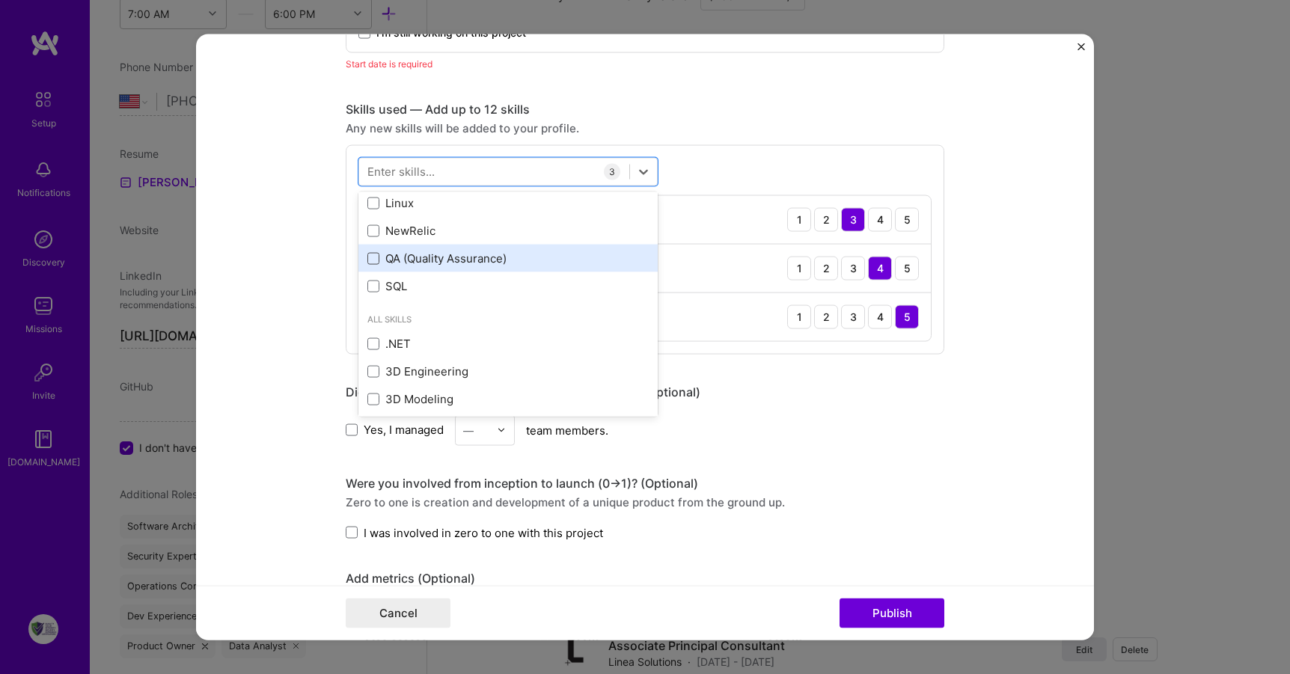
click at [368, 258] on span at bounding box center [374, 258] width 12 height 12
click at [0, 0] on input "checkbox" at bounding box center [0, 0] width 0 height 0
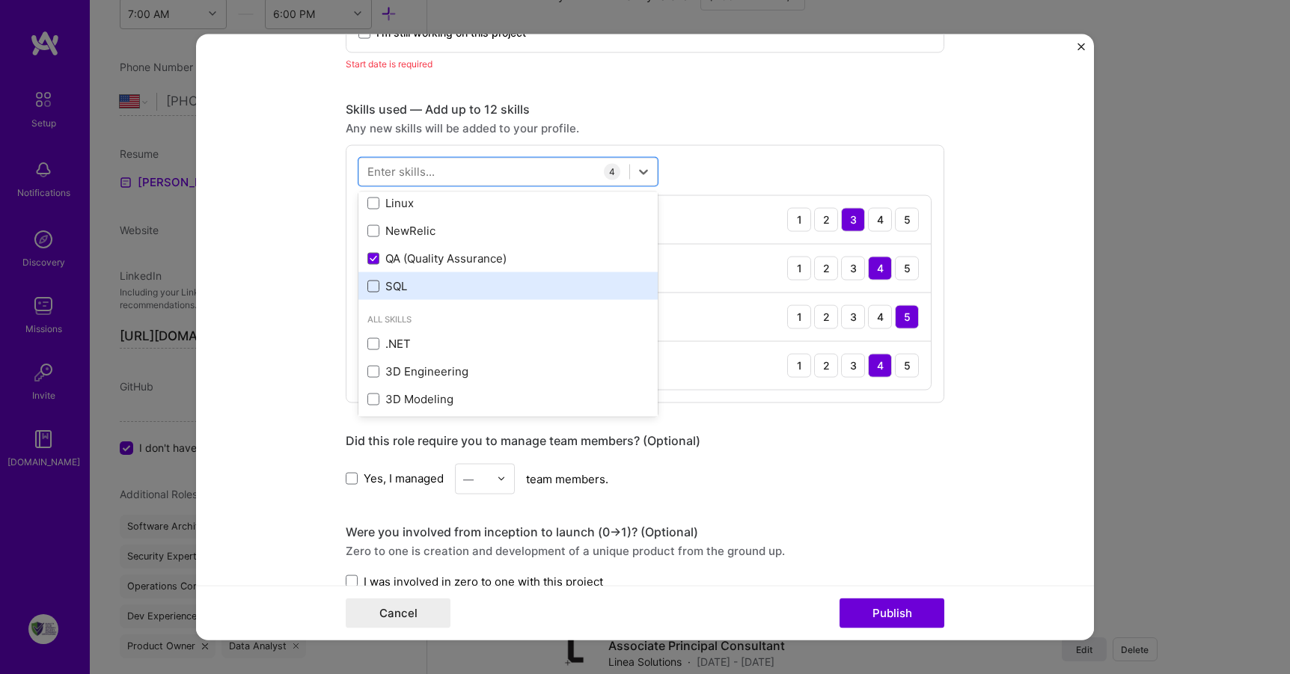
click at [368, 282] on span at bounding box center [374, 286] width 12 height 12
click at [0, 0] on input "checkbox" at bounding box center [0, 0] width 0 height 0
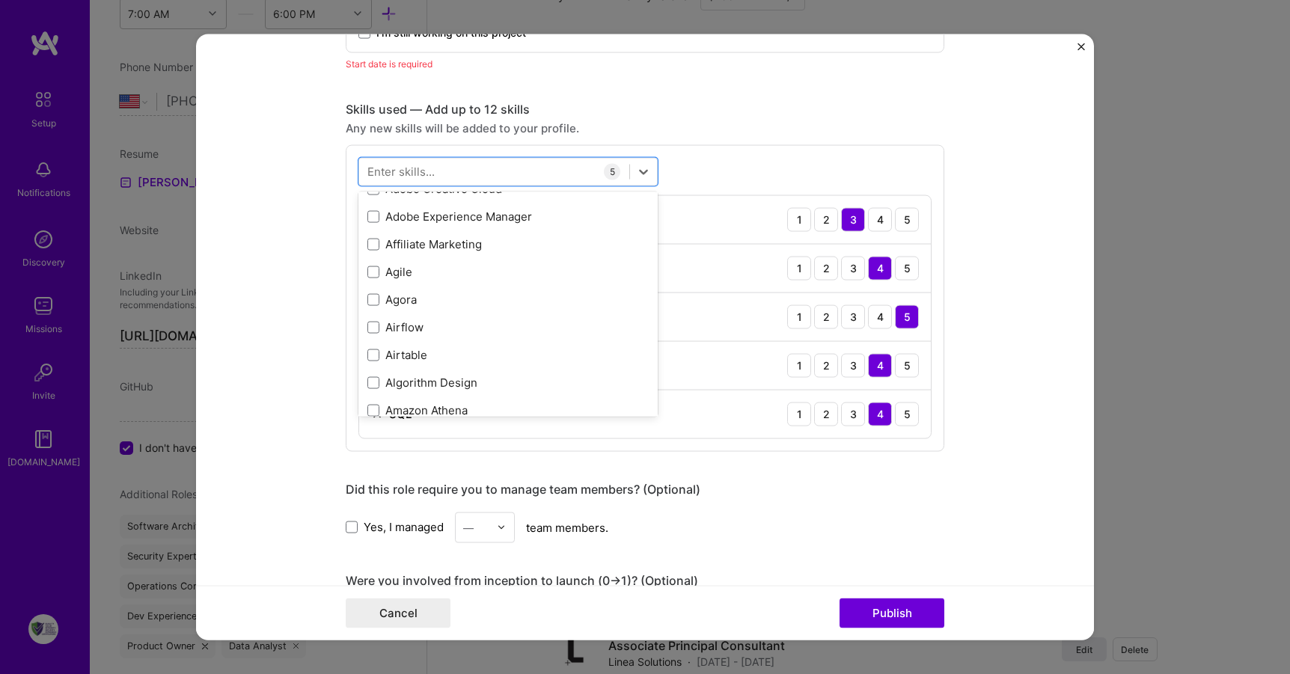
scroll to position [918, 0]
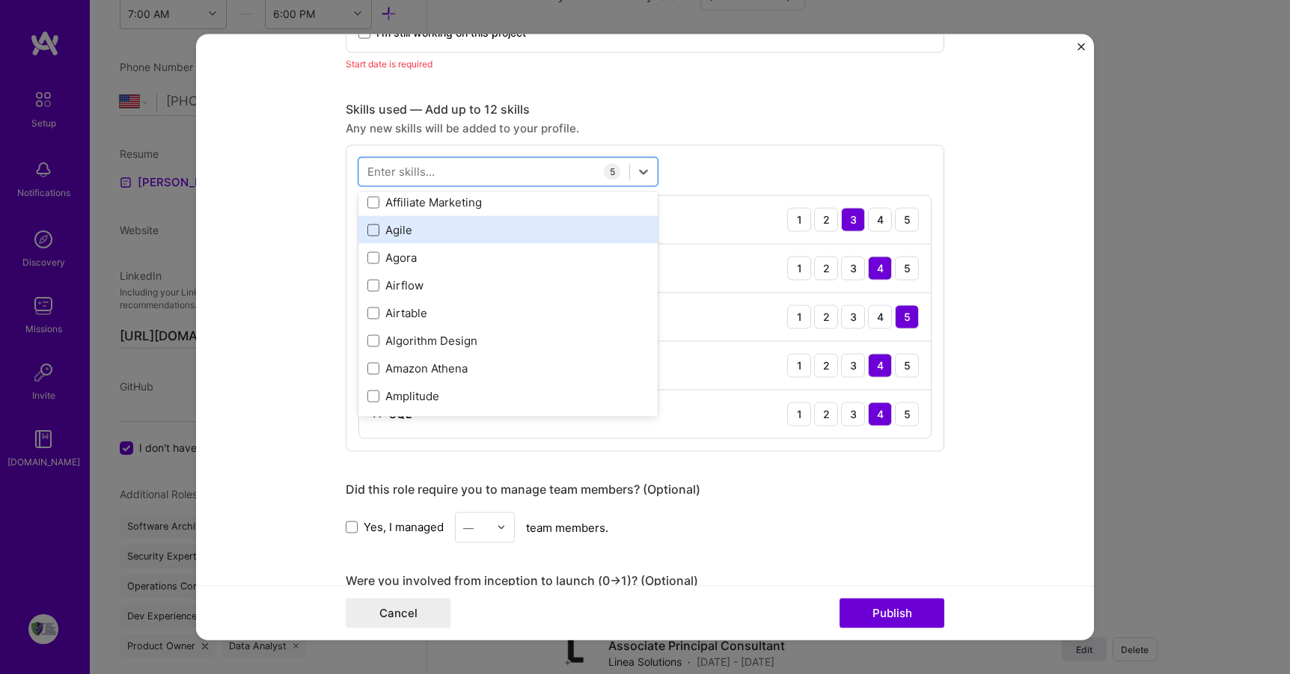
click at [372, 225] on span at bounding box center [374, 230] width 12 height 12
click at [0, 0] on input "checkbox" at bounding box center [0, 0] width 0 height 0
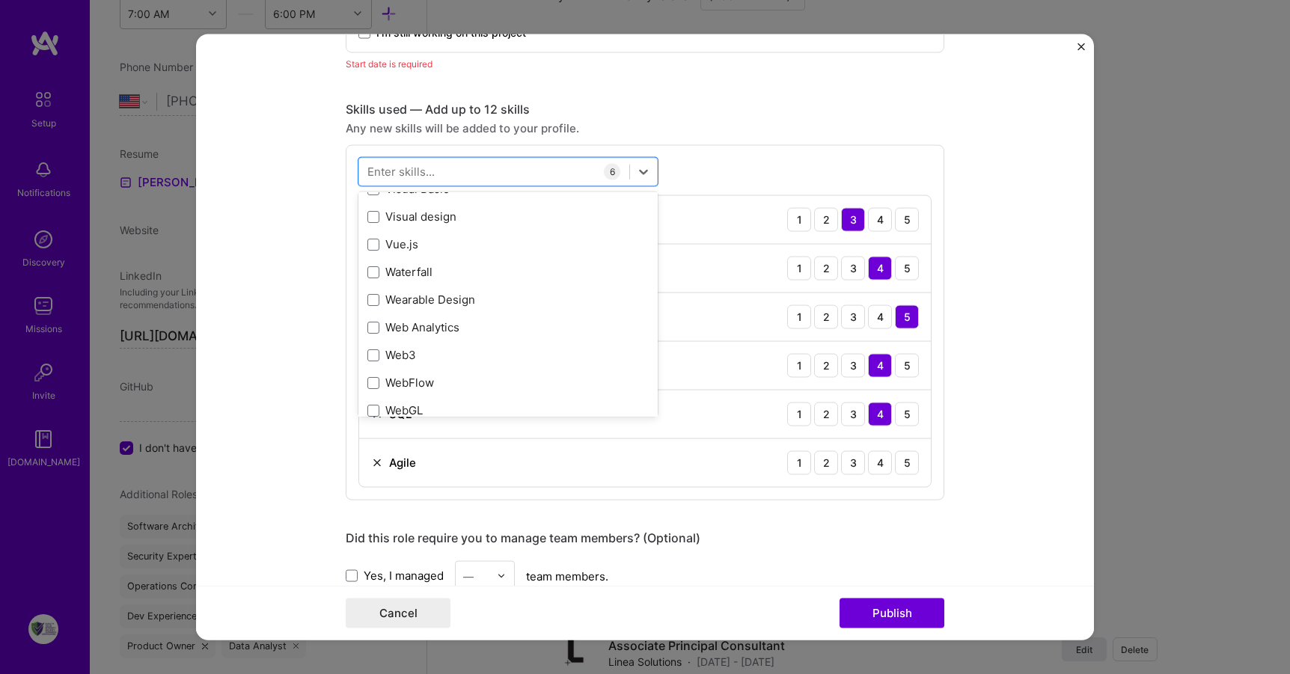
scroll to position [10309, 0]
click at [881, 560] on div "Did this role require you to manage team members? (Optional) Yes, I managed — t…" at bounding box center [645, 560] width 599 height 61
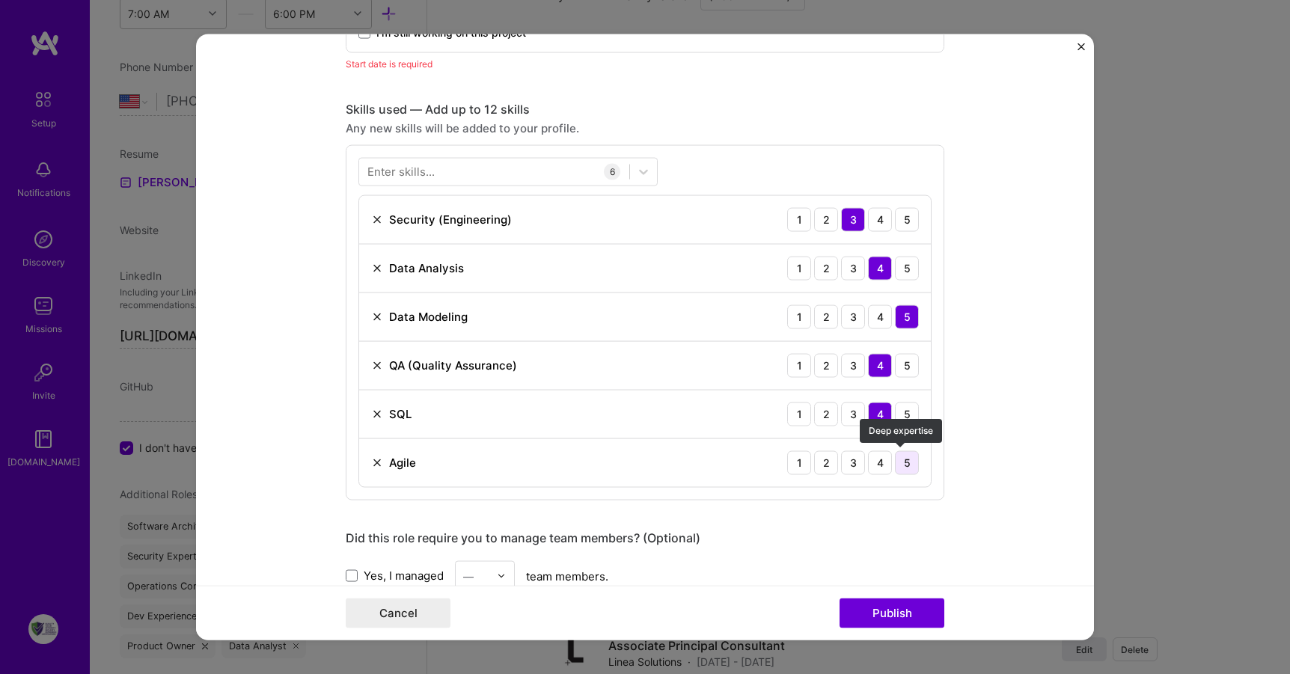
click at [899, 460] on div "5" at bounding box center [907, 463] width 24 height 24
click at [908, 362] on div "5" at bounding box center [907, 365] width 24 height 24
click at [869, 213] on div "4" at bounding box center [880, 219] width 24 height 24
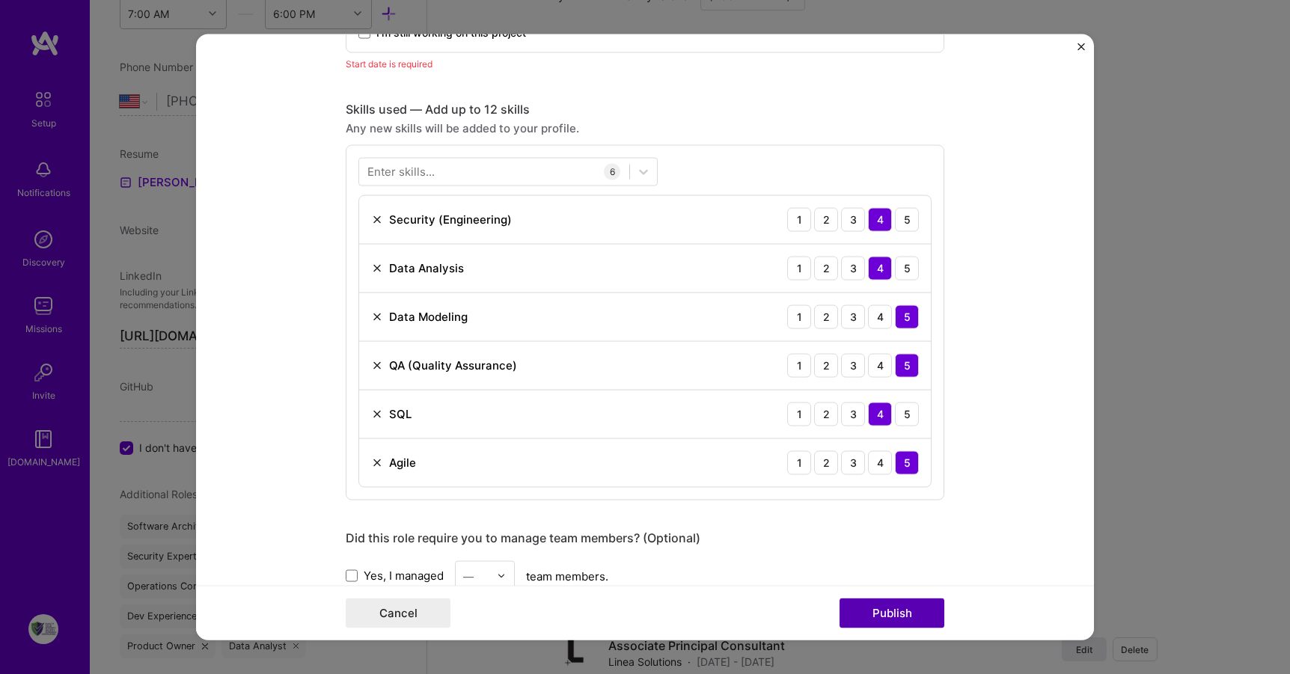
click at [904, 614] on button "Publish" at bounding box center [892, 614] width 105 height 30
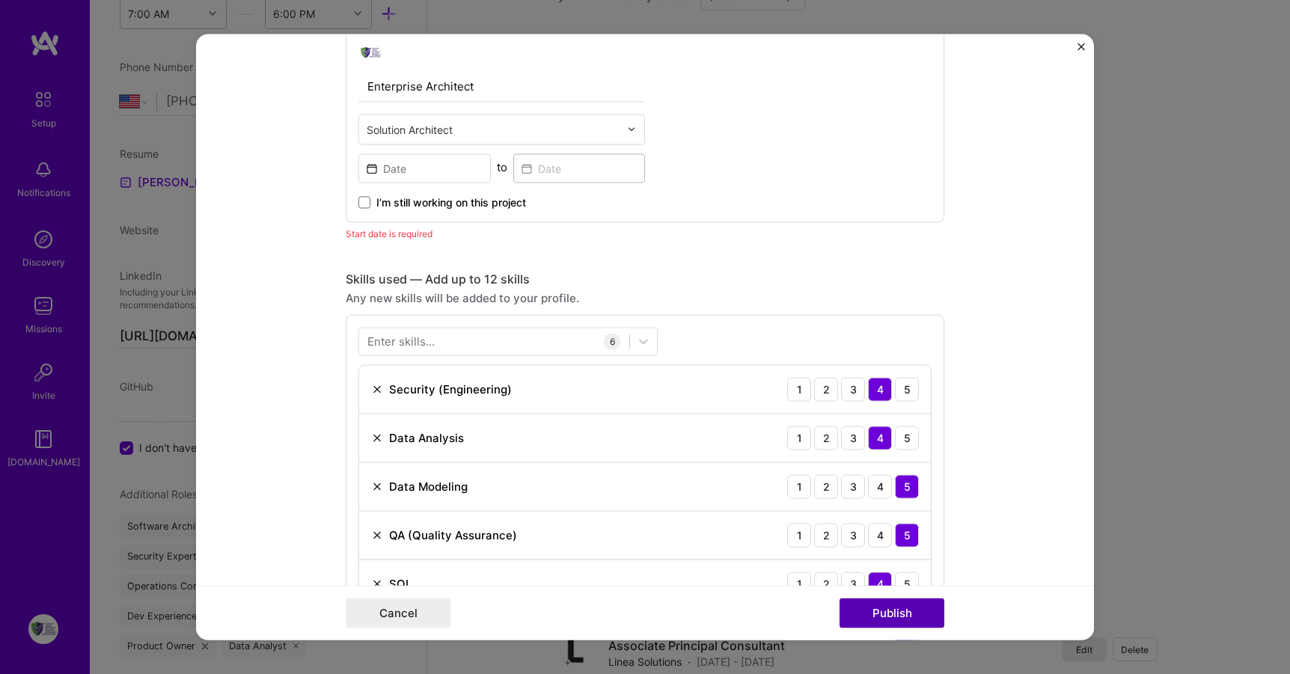
scroll to position [793, 0]
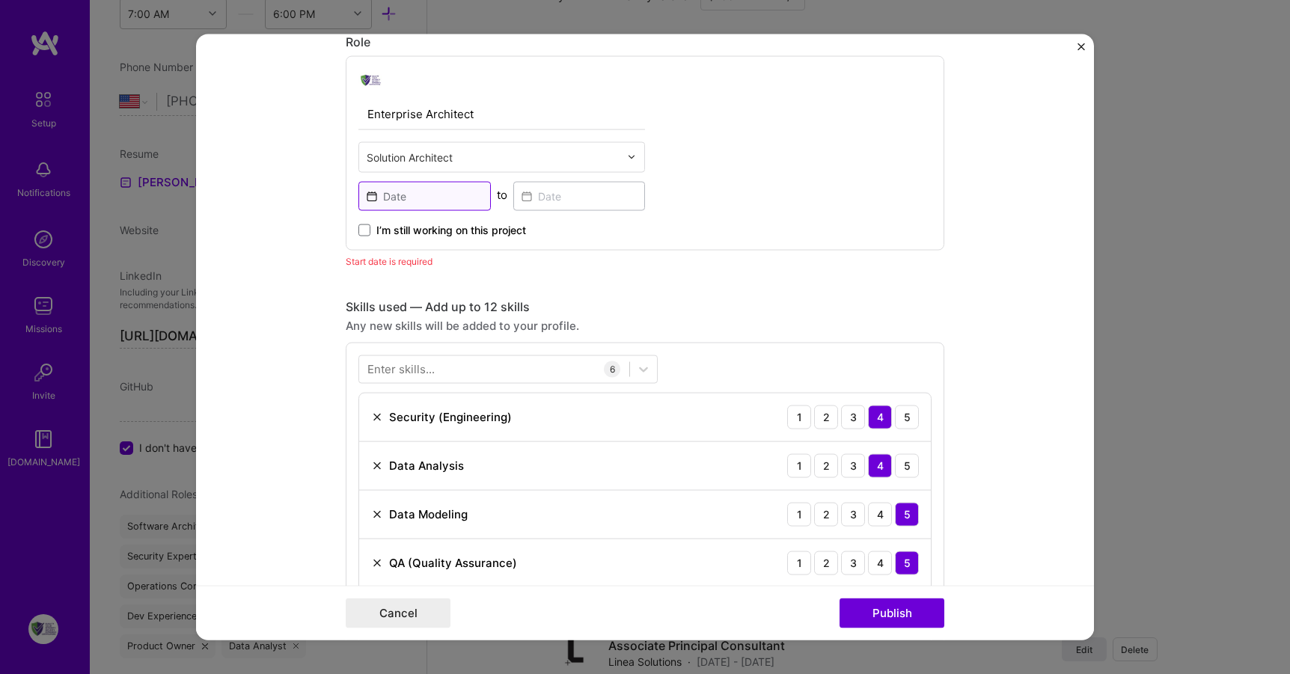
click at [410, 192] on input at bounding box center [425, 195] width 132 height 29
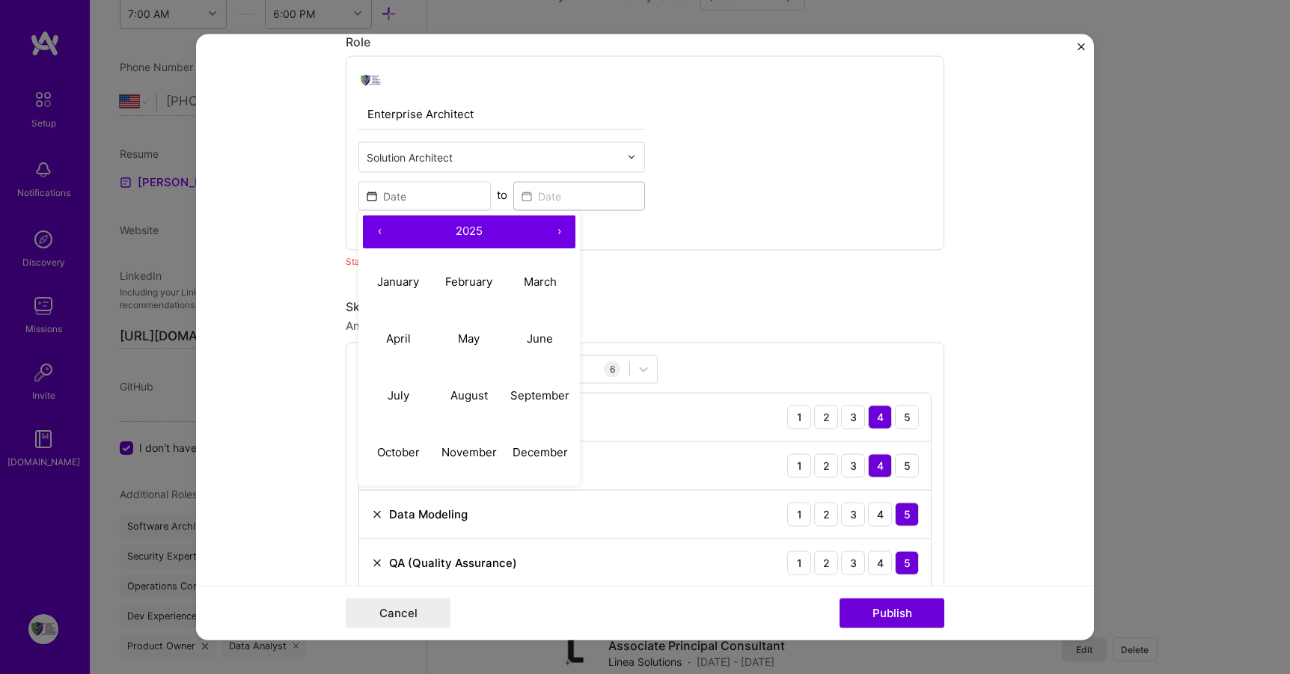
click at [471, 224] on span "2025" at bounding box center [469, 231] width 27 height 14
click at [371, 232] on button "‹" at bounding box center [379, 231] width 33 height 33
click at [388, 448] on button "2010" at bounding box center [398, 452] width 71 height 57
click at [530, 334] on abbr "June" at bounding box center [540, 339] width 26 height 14
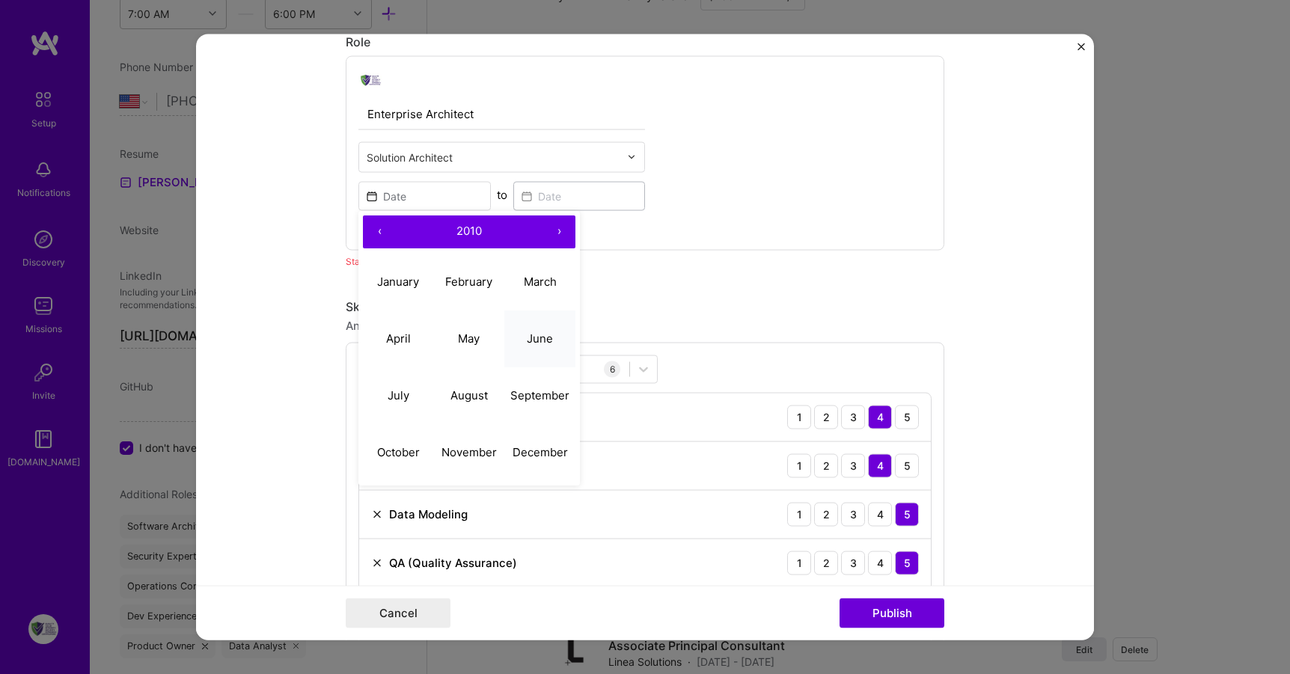
type input "[DATE]"
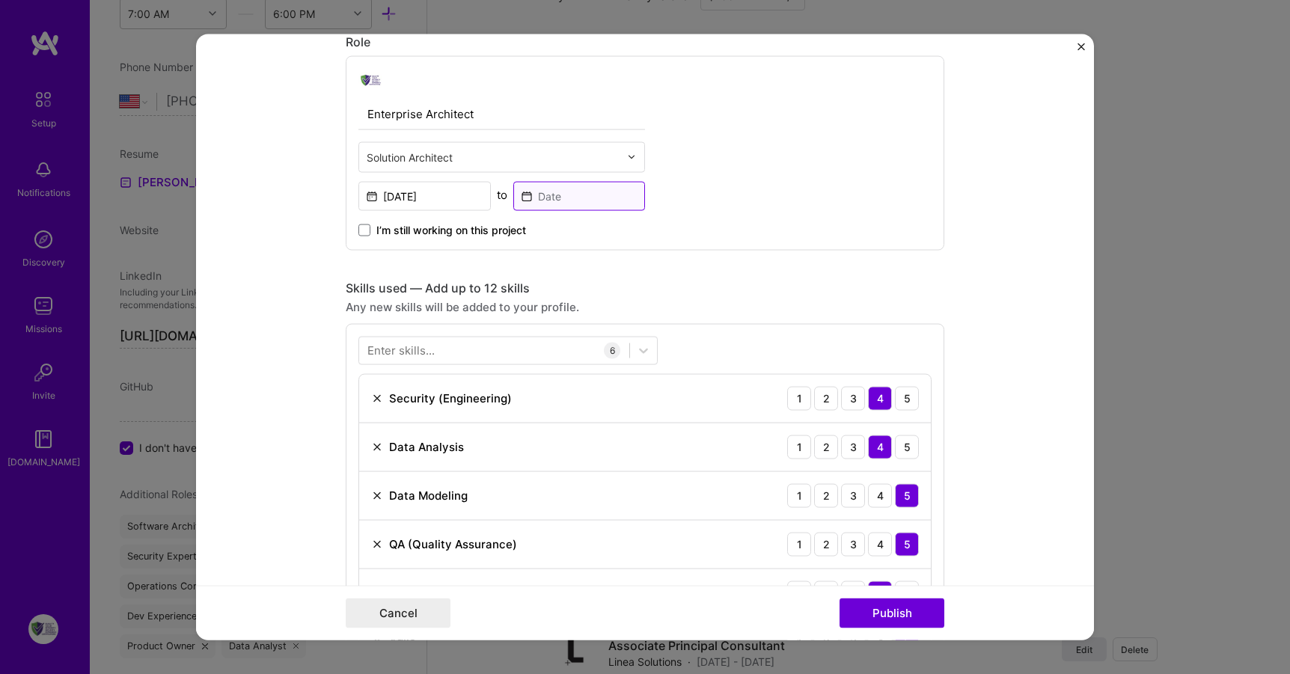
click at [558, 192] on input at bounding box center [579, 195] width 132 height 29
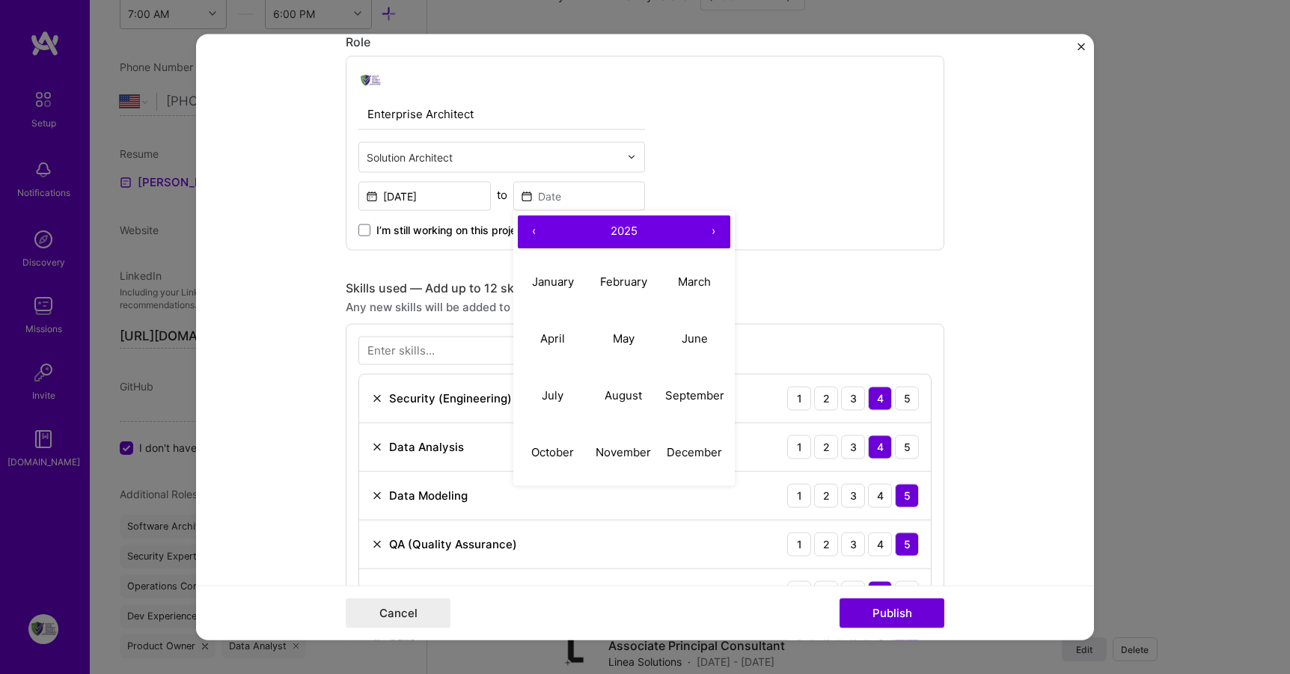
click at [524, 225] on button "‹" at bounding box center [534, 231] width 33 height 33
click at [525, 225] on button "‹" at bounding box center [534, 231] width 33 height 33
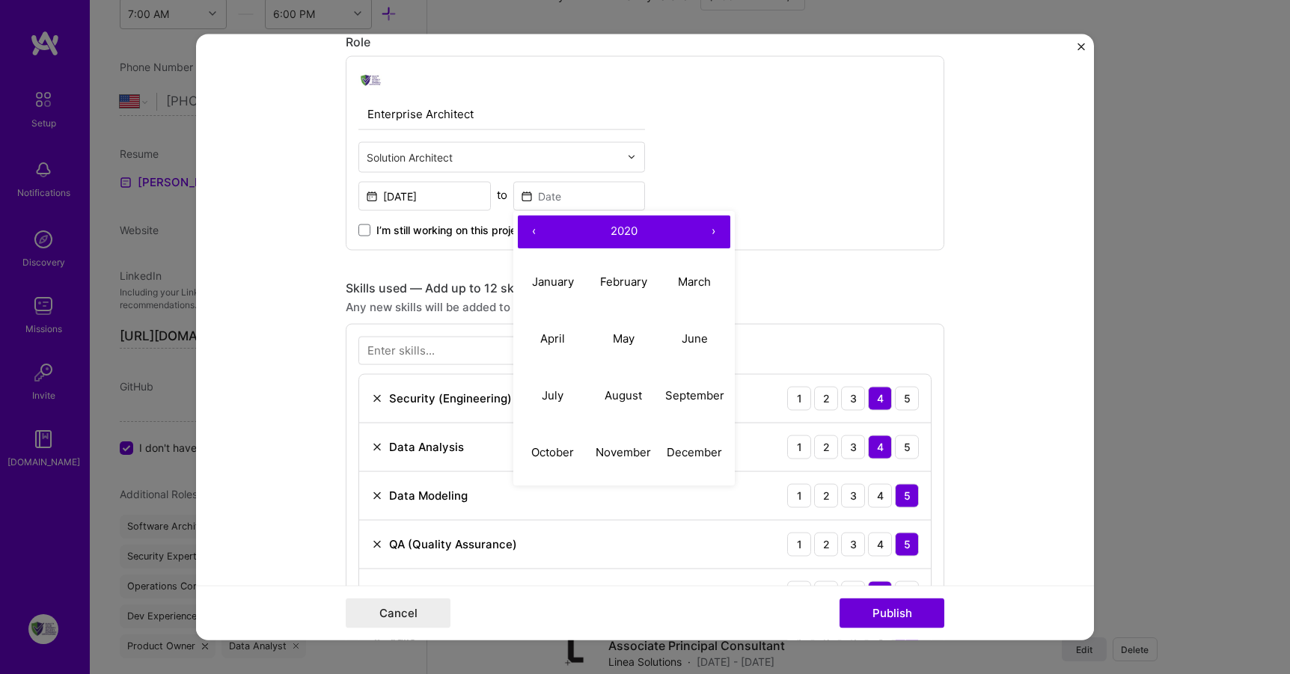
click at [525, 225] on button "‹" at bounding box center [534, 231] width 33 height 33
click at [526, 225] on button "‹" at bounding box center [534, 231] width 33 height 33
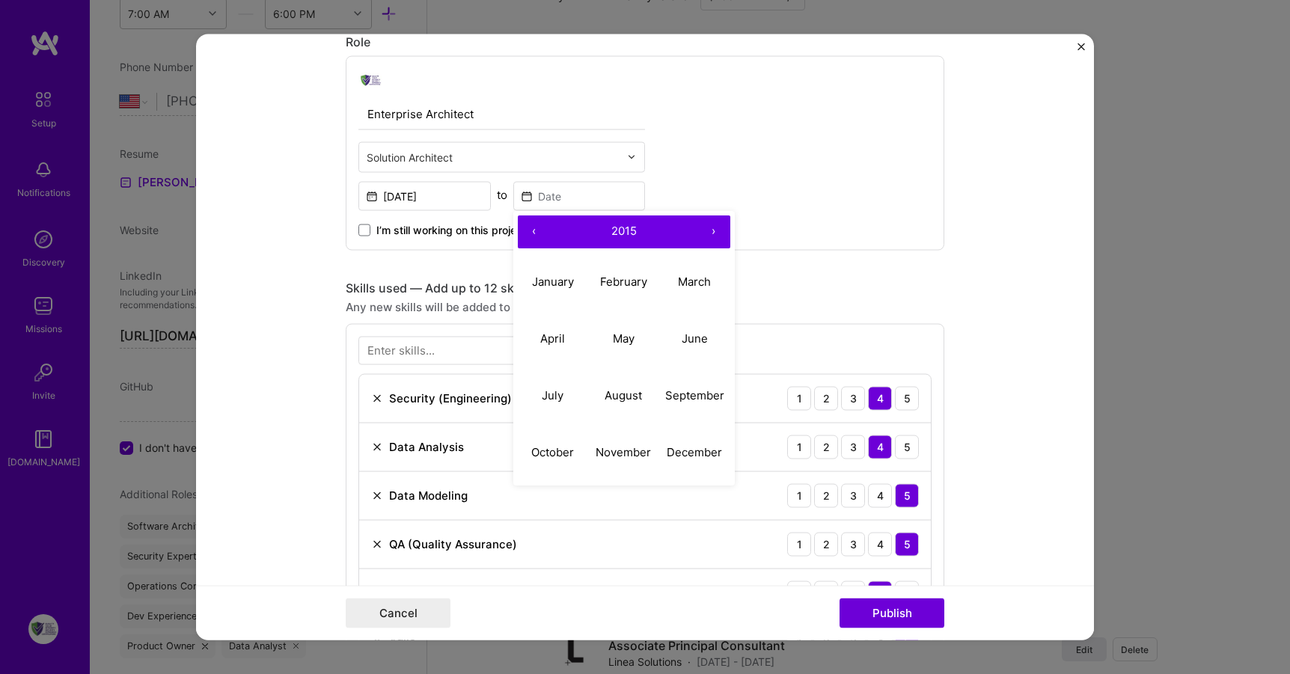
click at [526, 225] on button "‹" at bounding box center [534, 231] width 33 height 33
click at [692, 340] on abbr "June" at bounding box center [695, 339] width 26 height 14
type input "[DATE]"
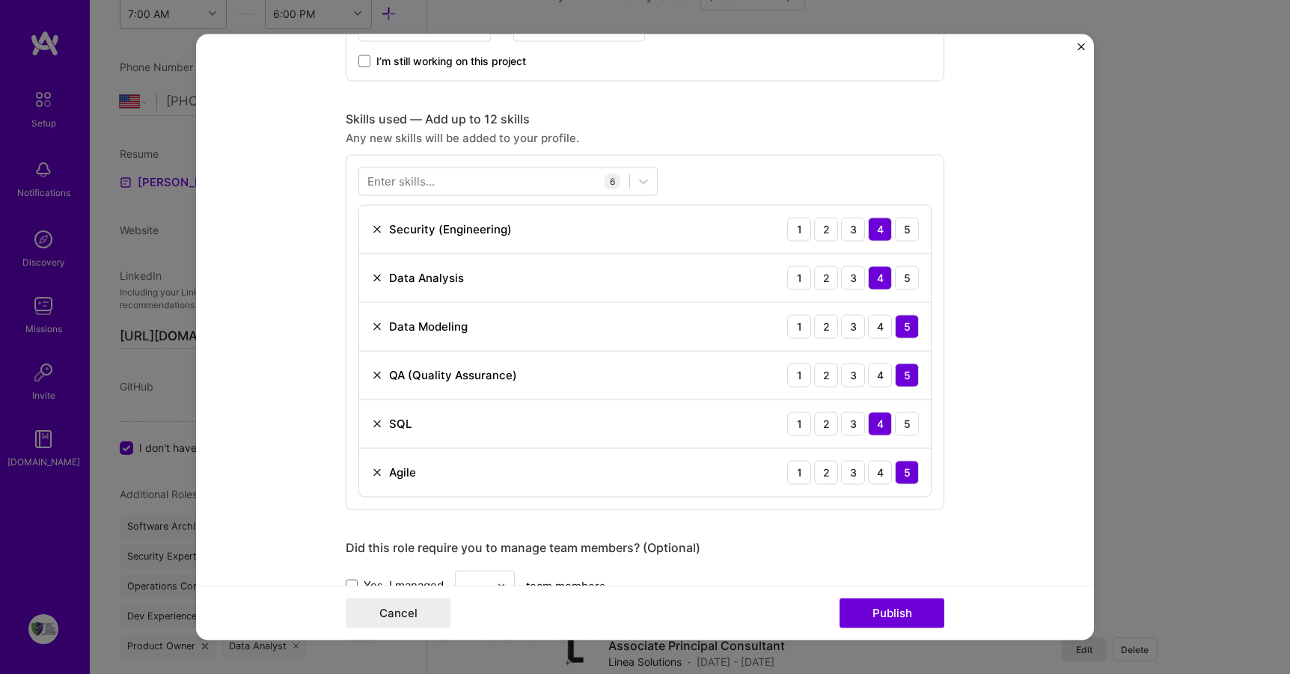
scroll to position [975, 0]
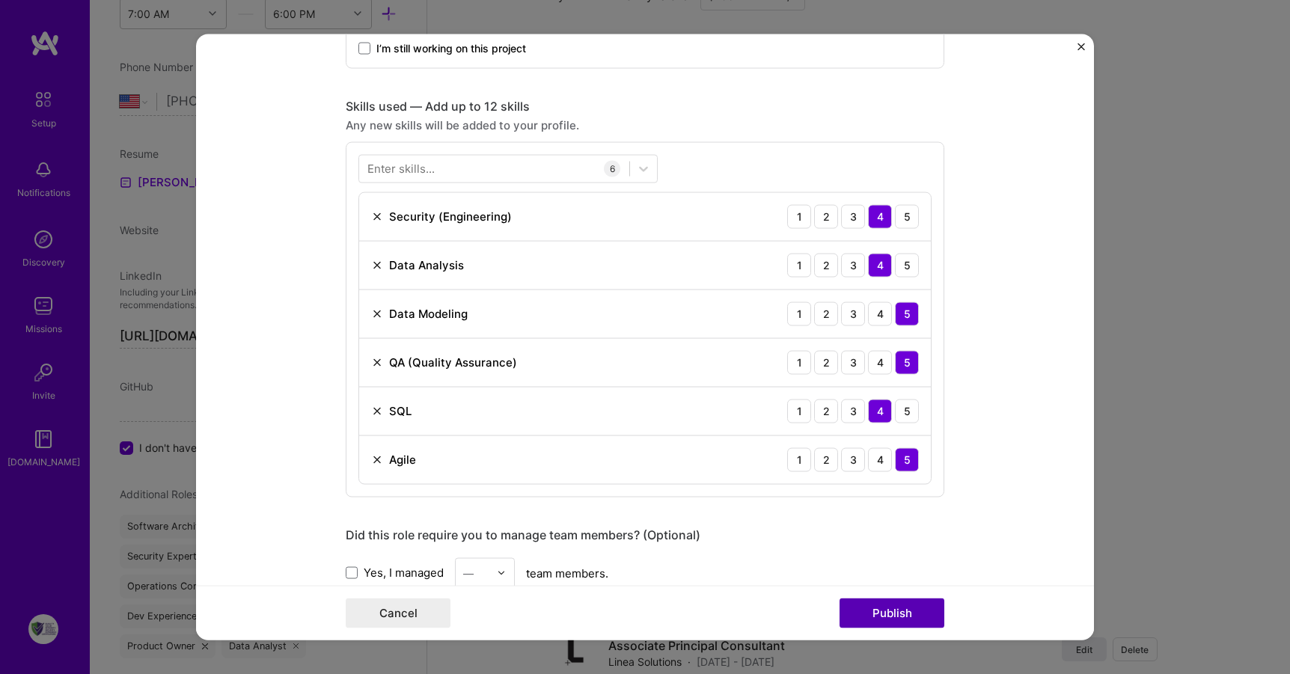
click at [900, 615] on button "Publish" at bounding box center [892, 614] width 105 height 30
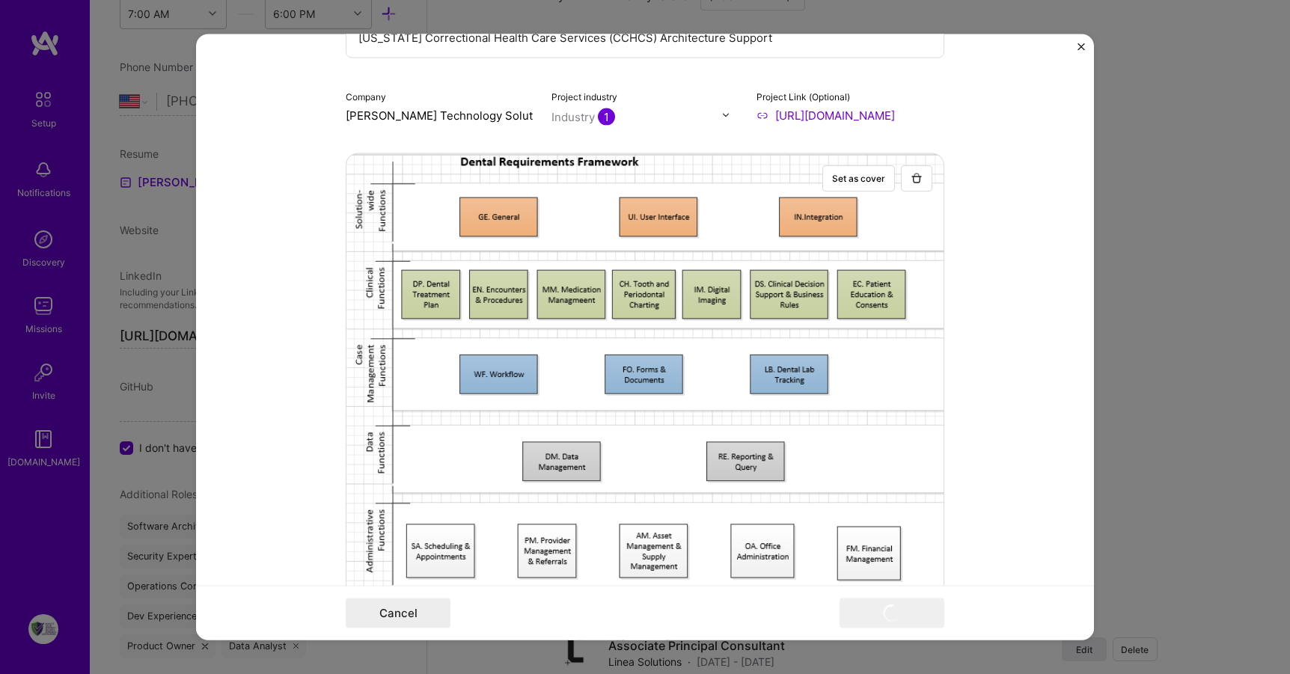
scroll to position [0, 0]
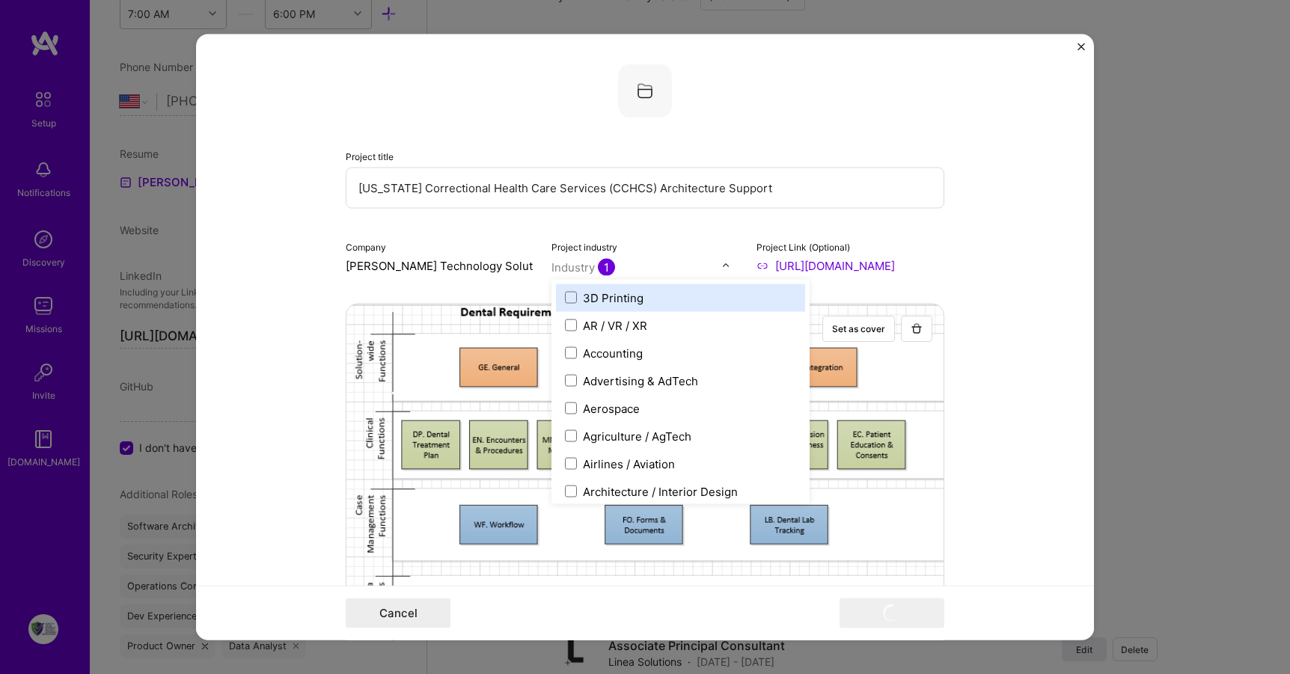
click at [722, 265] on img at bounding box center [726, 265] width 9 height 9
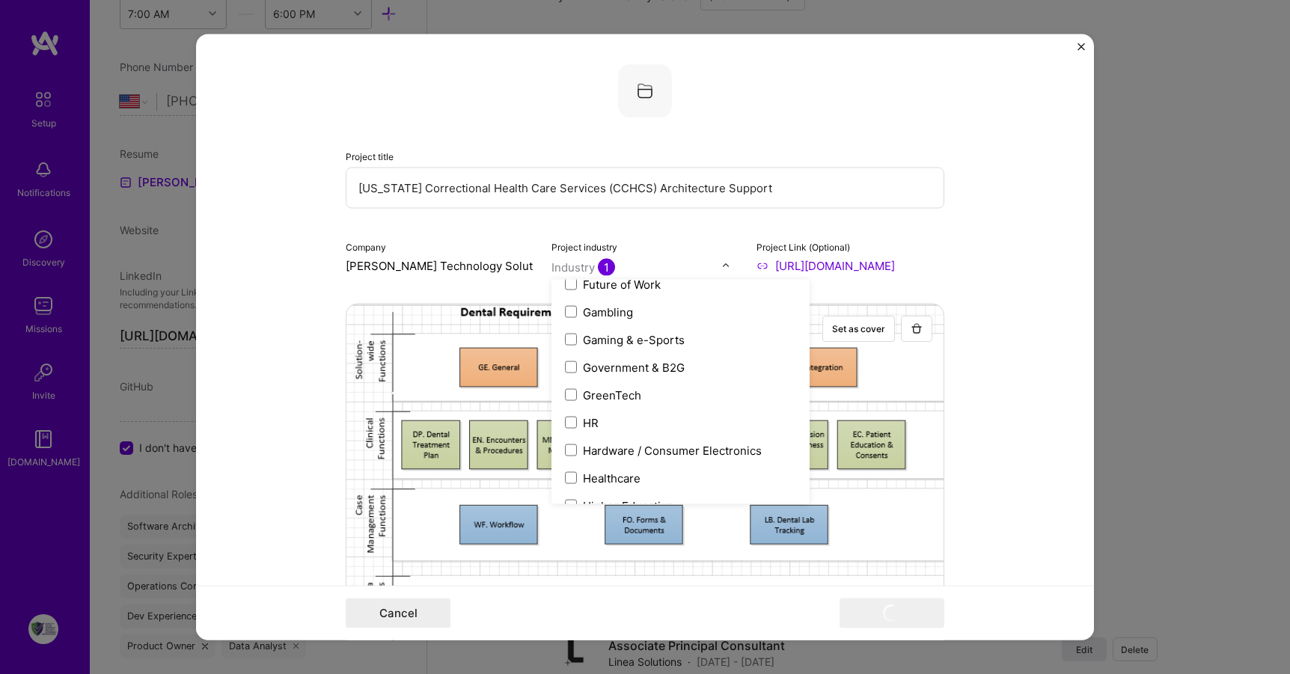
scroll to position [1769, 0]
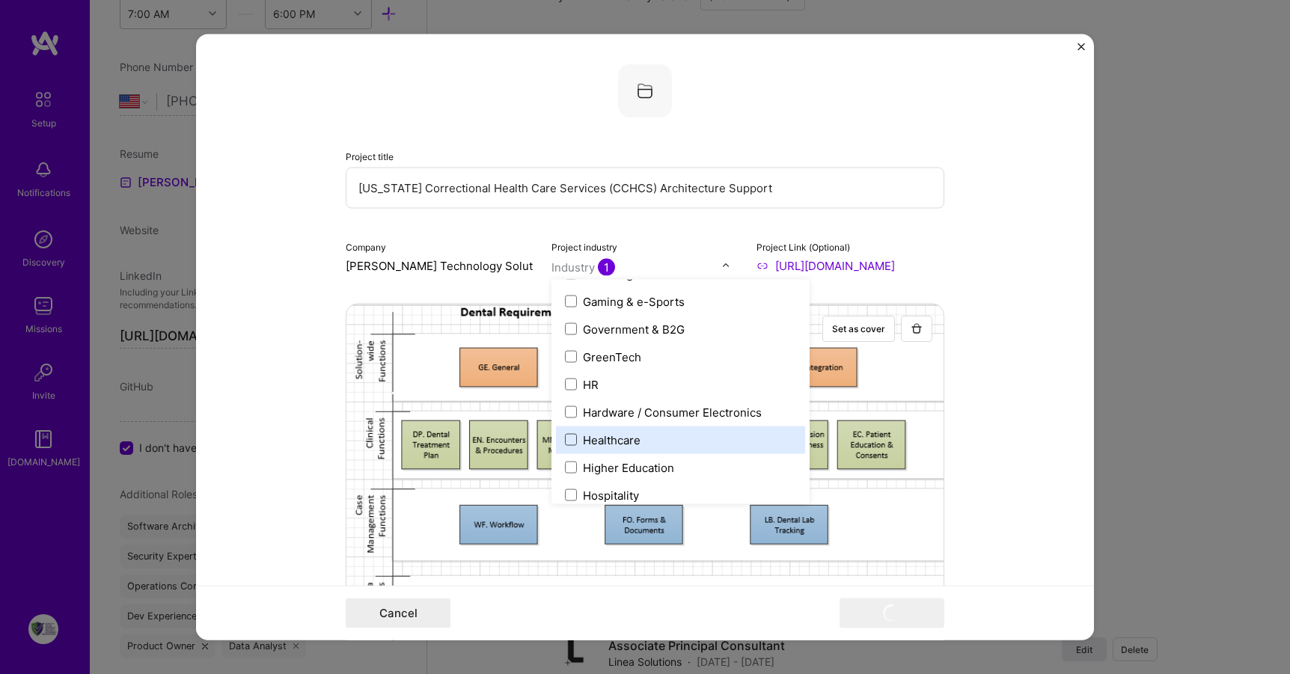
click at [565, 436] on span at bounding box center [571, 440] width 12 height 12
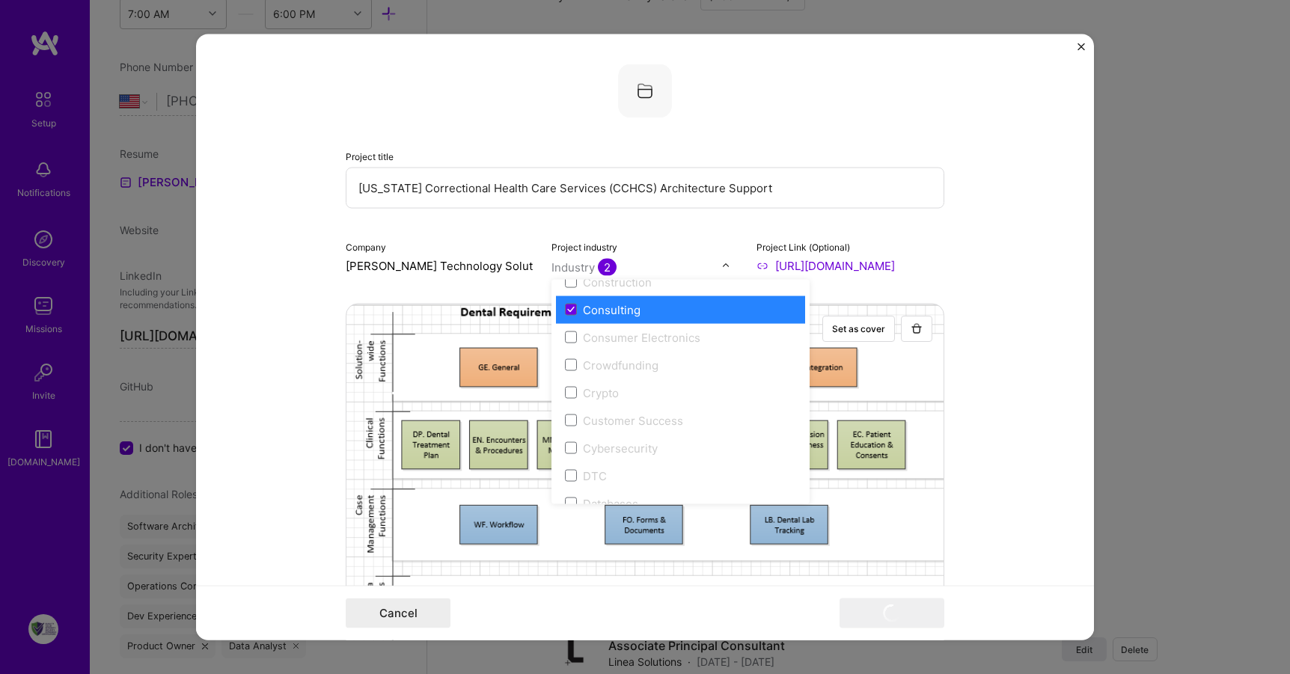
scroll to position [973, 0]
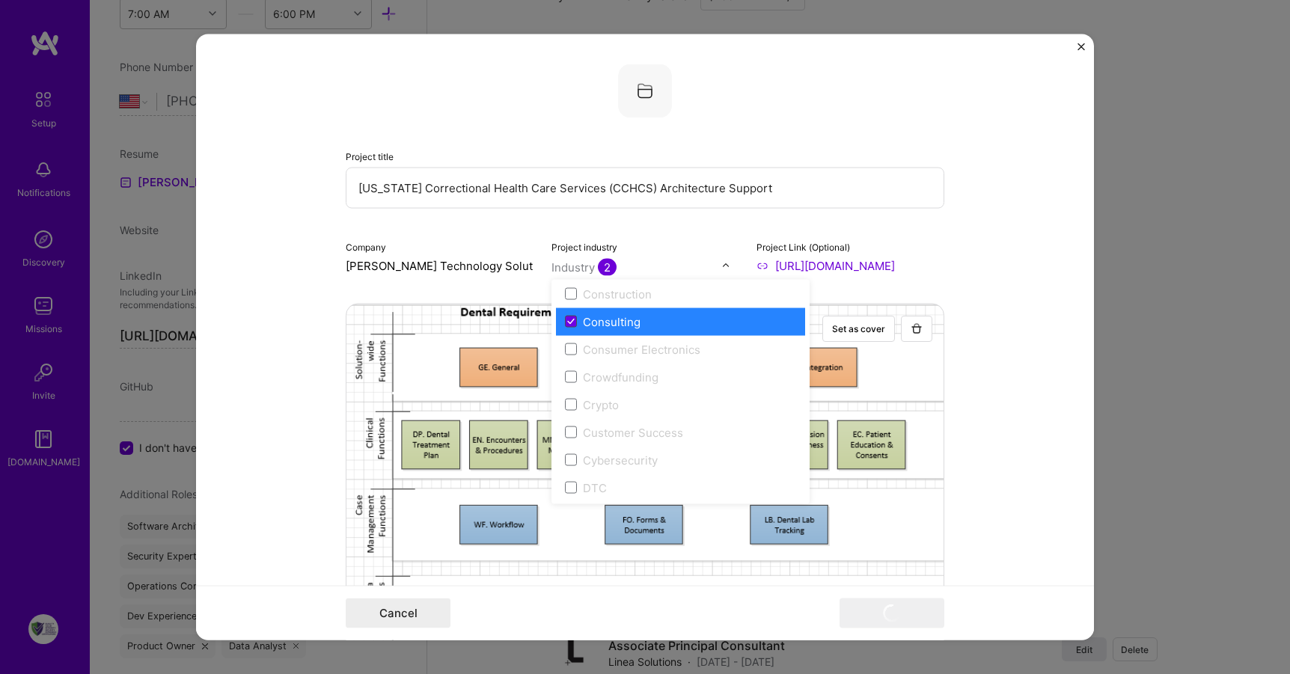
click at [567, 324] on icon at bounding box center [570, 322] width 7 height 6
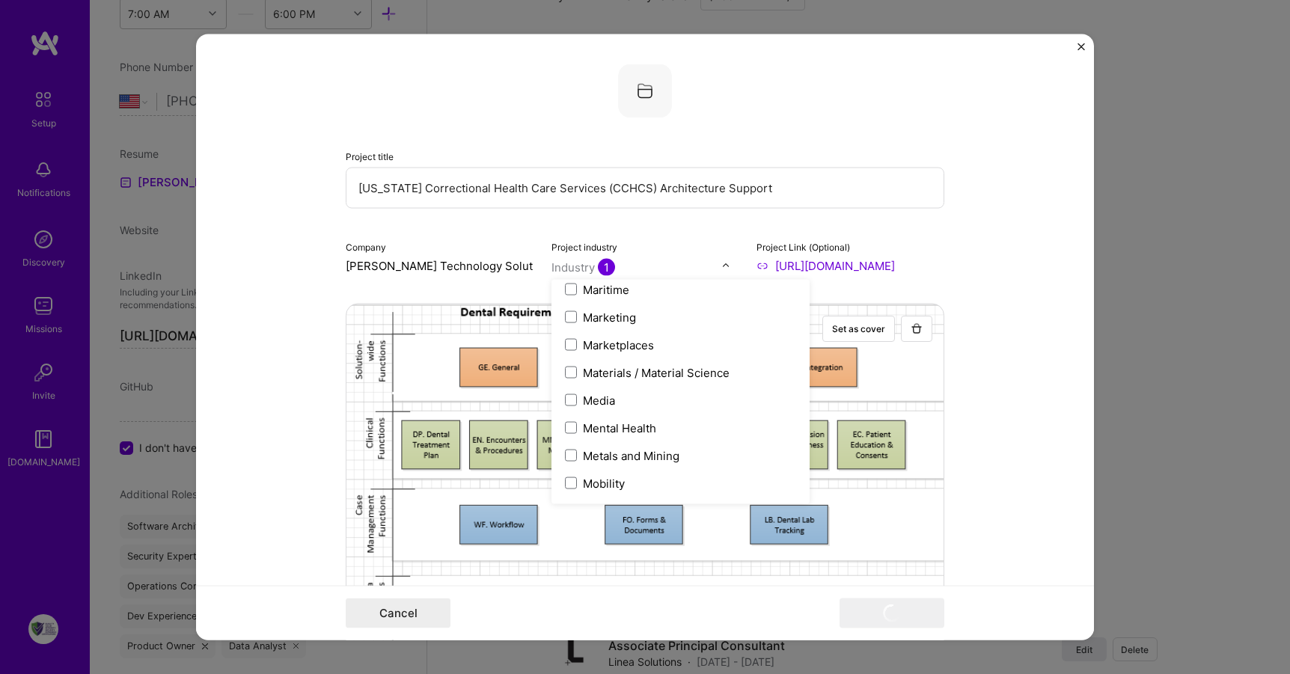
scroll to position [2248, 0]
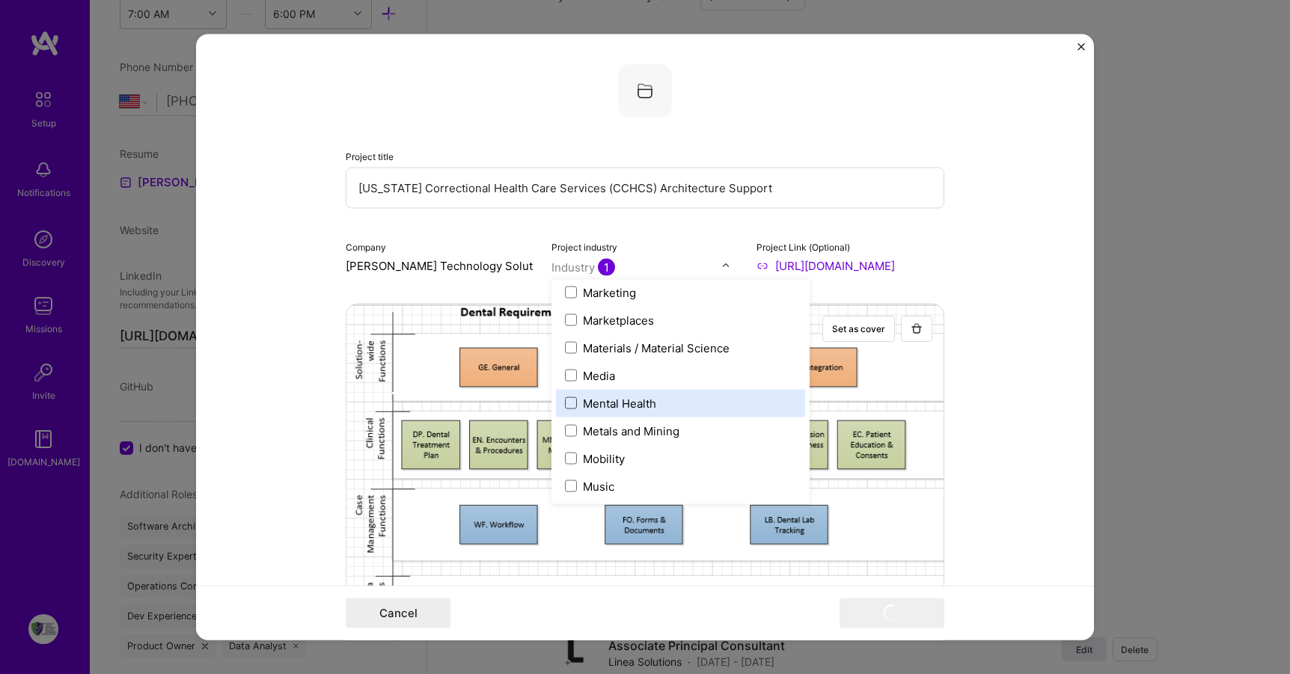
click at [569, 398] on span at bounding box center [571, 403] width 12 height 12
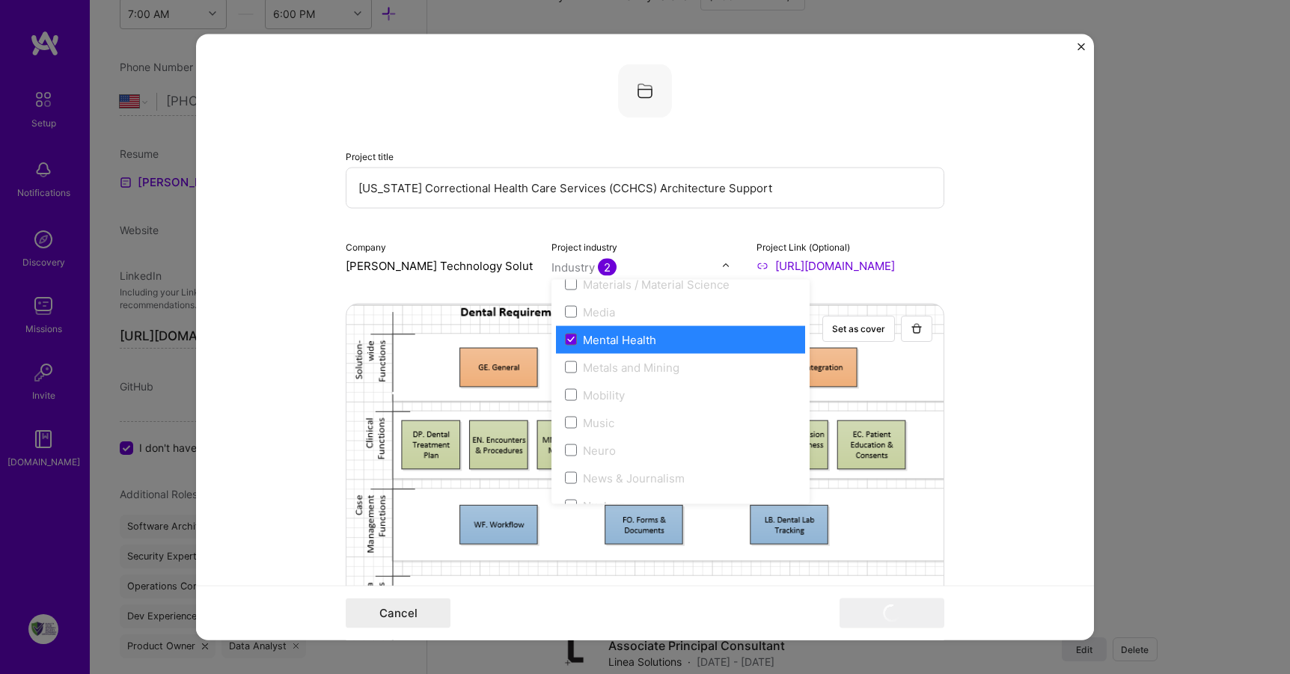
scroll to position [2198, 0]
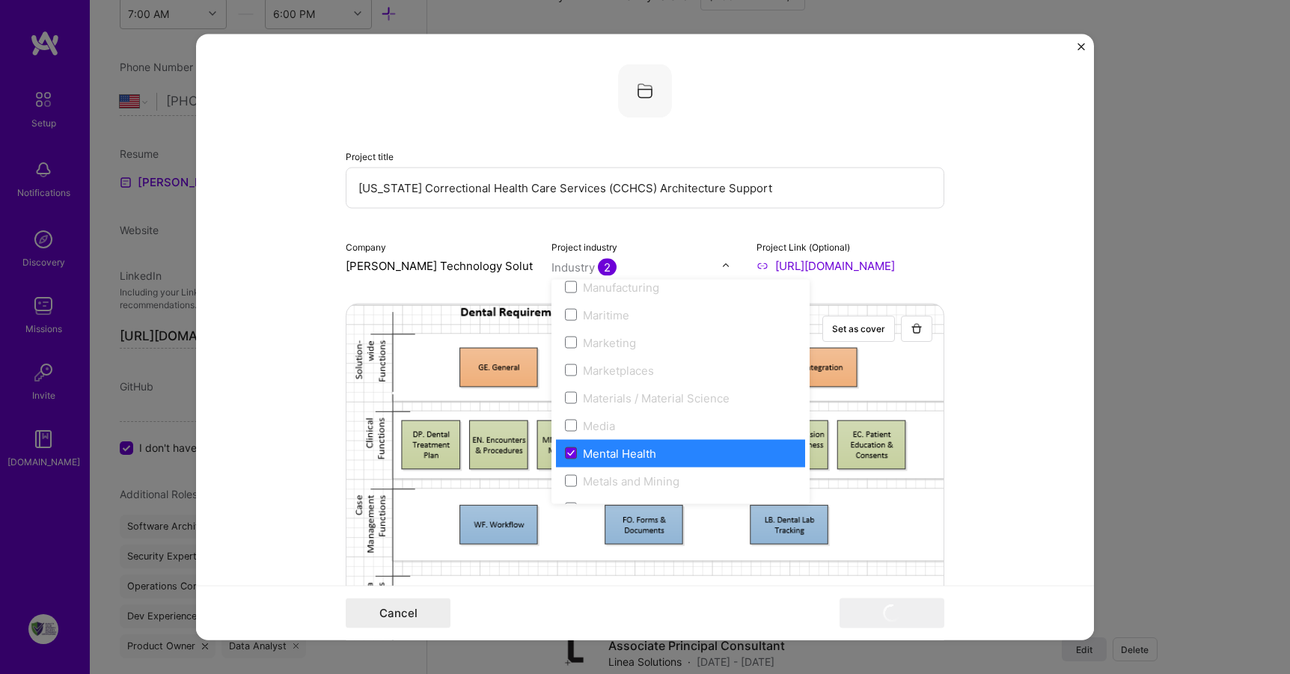
click at [567, 452] on icon at bounding box center [570, 454] width 7 height 6
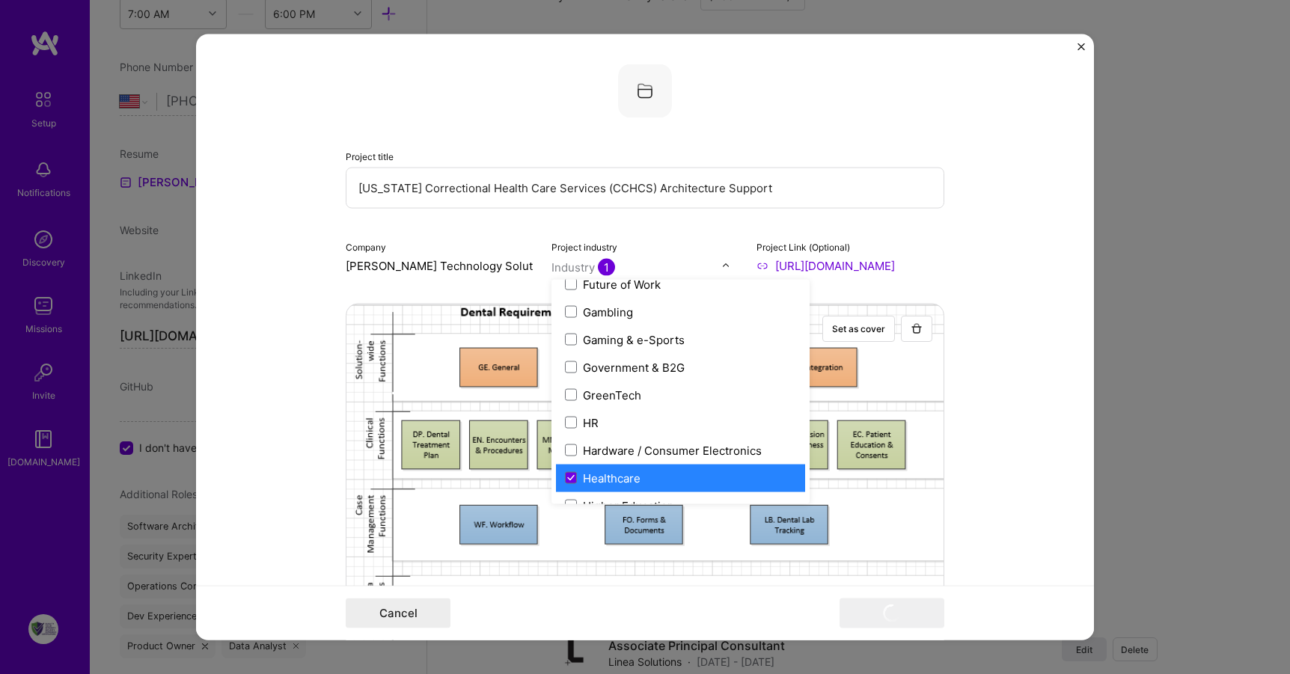
scroll to position [1718, 0]
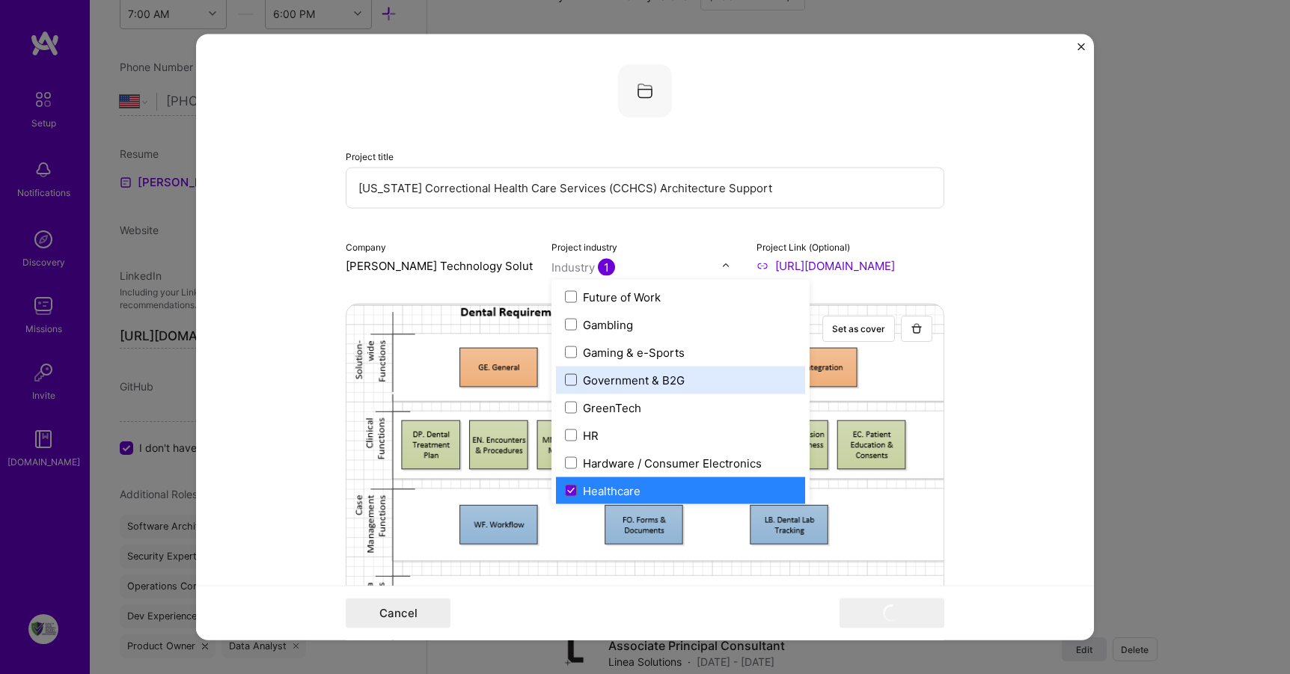
click at [565, 380] on span at bounding box center [571, 380] width 12 height 12
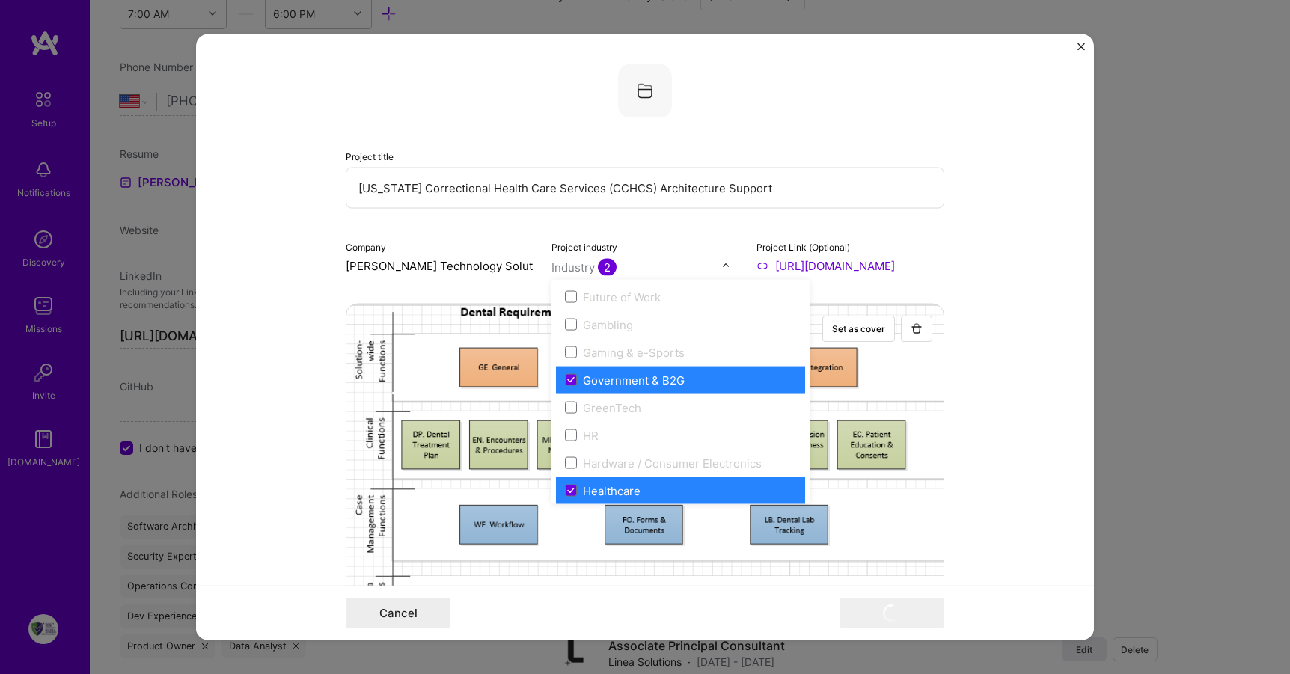
click at [997, 234] on form "Project title [US_STATE] Correctional Health Care Services (CCHCS) Architecture…" at bounding box center [645, 337] width 898 height 607
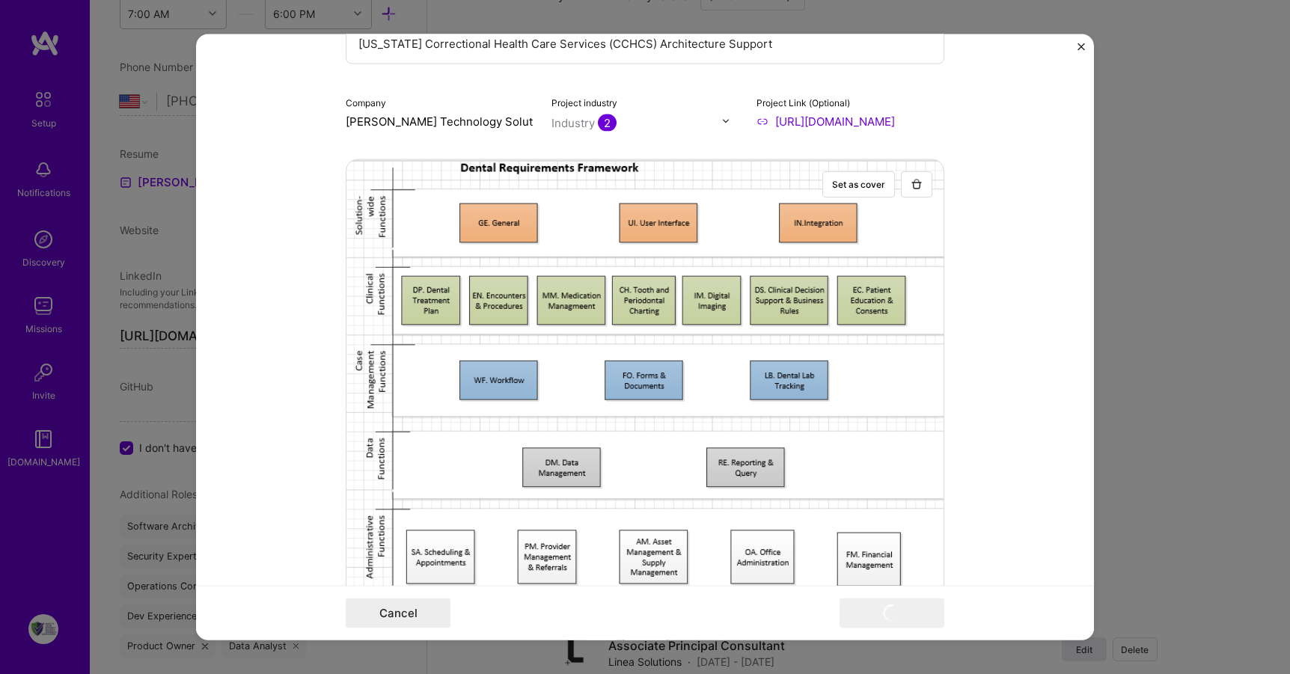
scroll to position [0, 0]
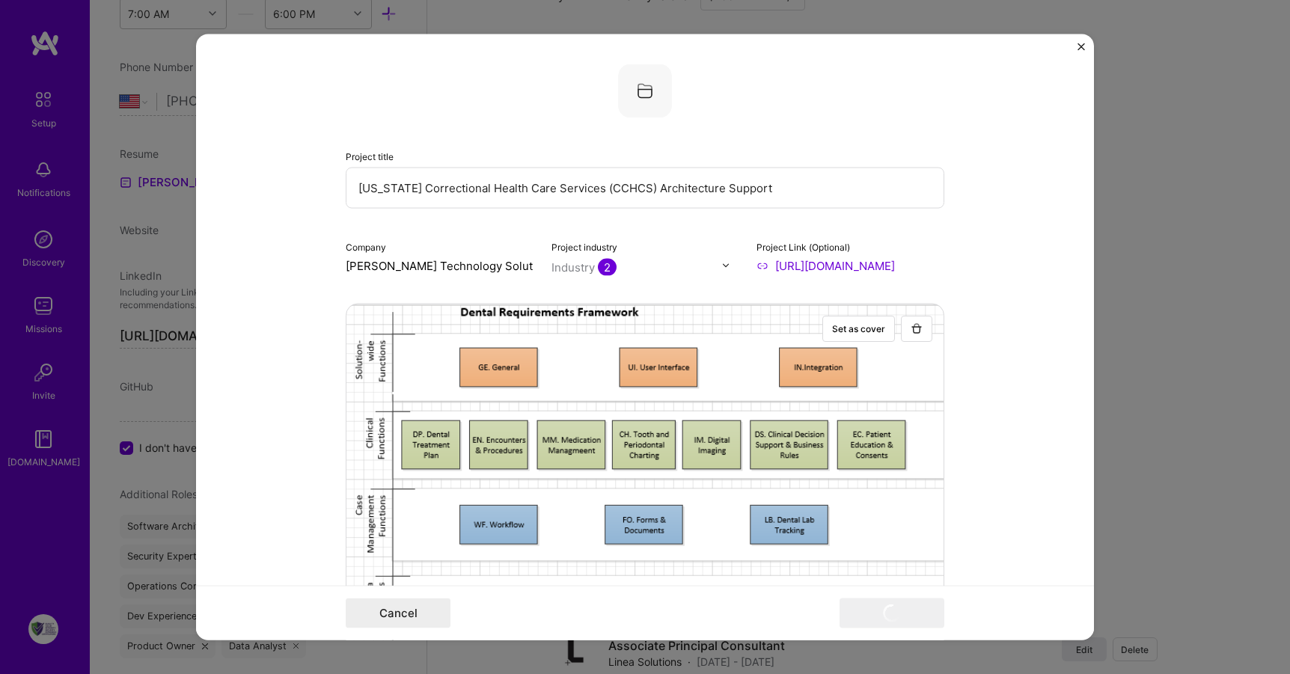
click at [1078, 49] on img "Close" at bounding box center [1081, 46] width 7 height 7
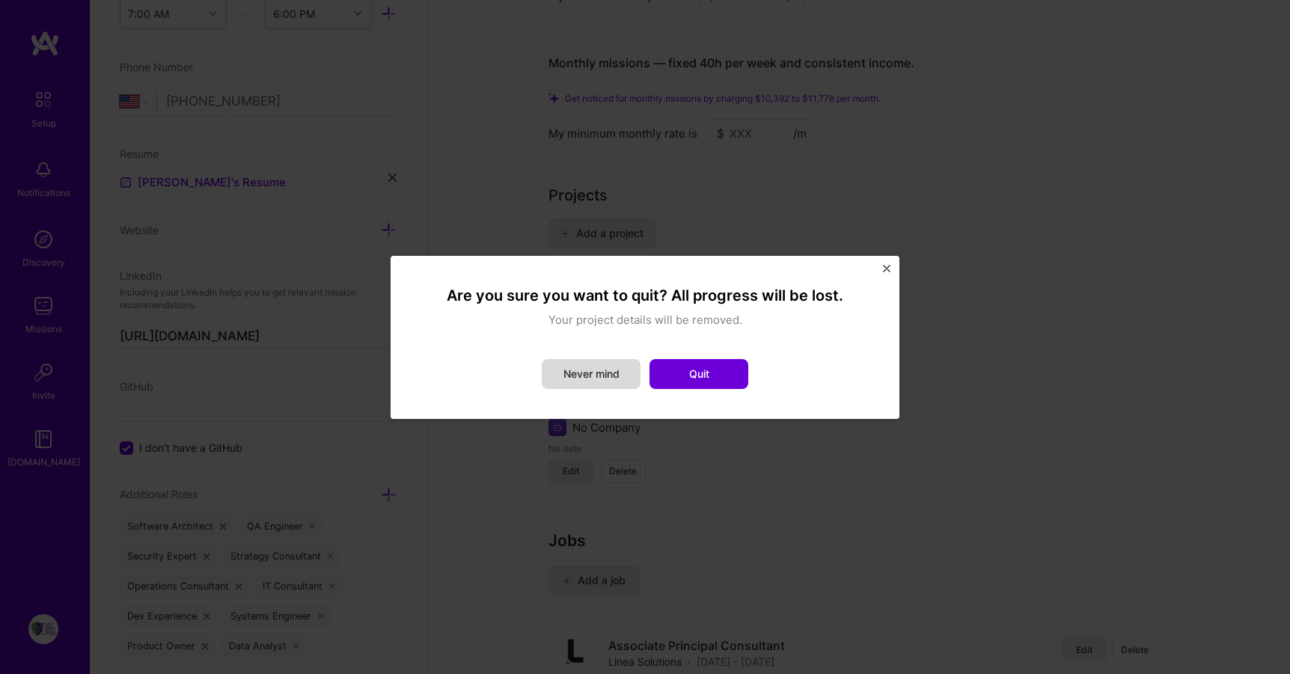
click at [613, 376] on button "Never mind" at bounding box center [591, 374] width 99 height 30
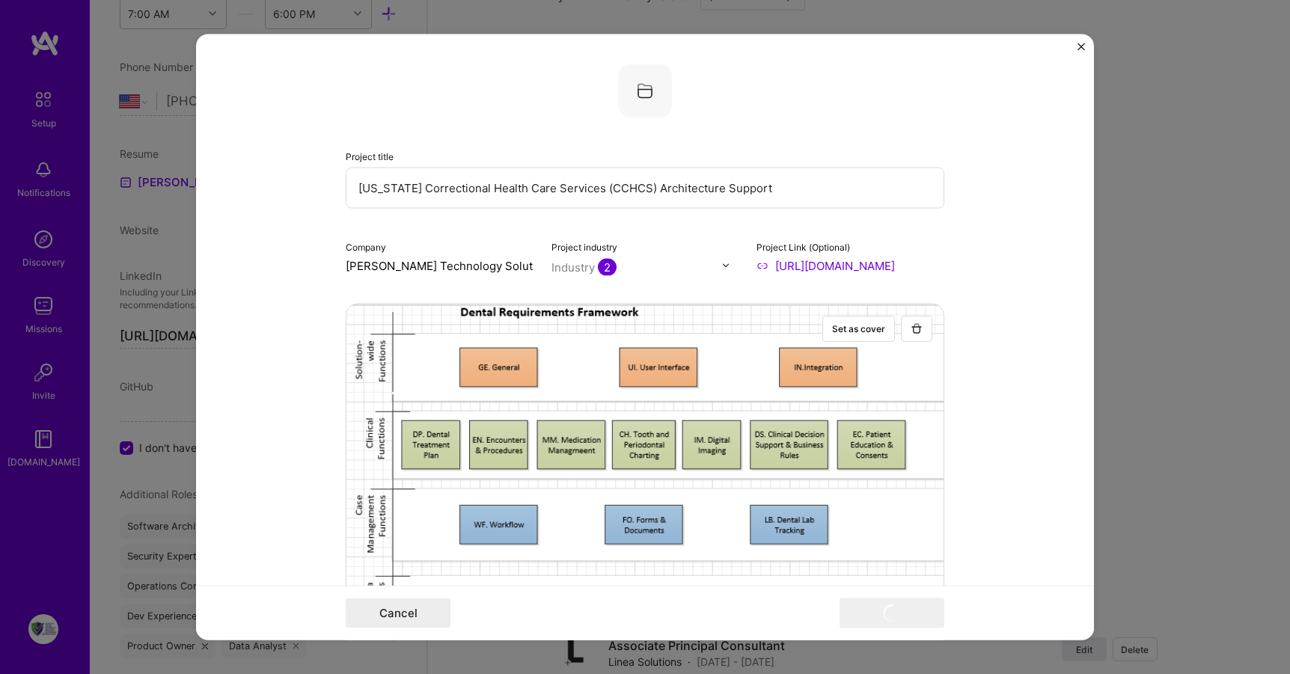
click at [1079, 47] on img "Close" at bounding box center [1081, 46] width 7 height 7
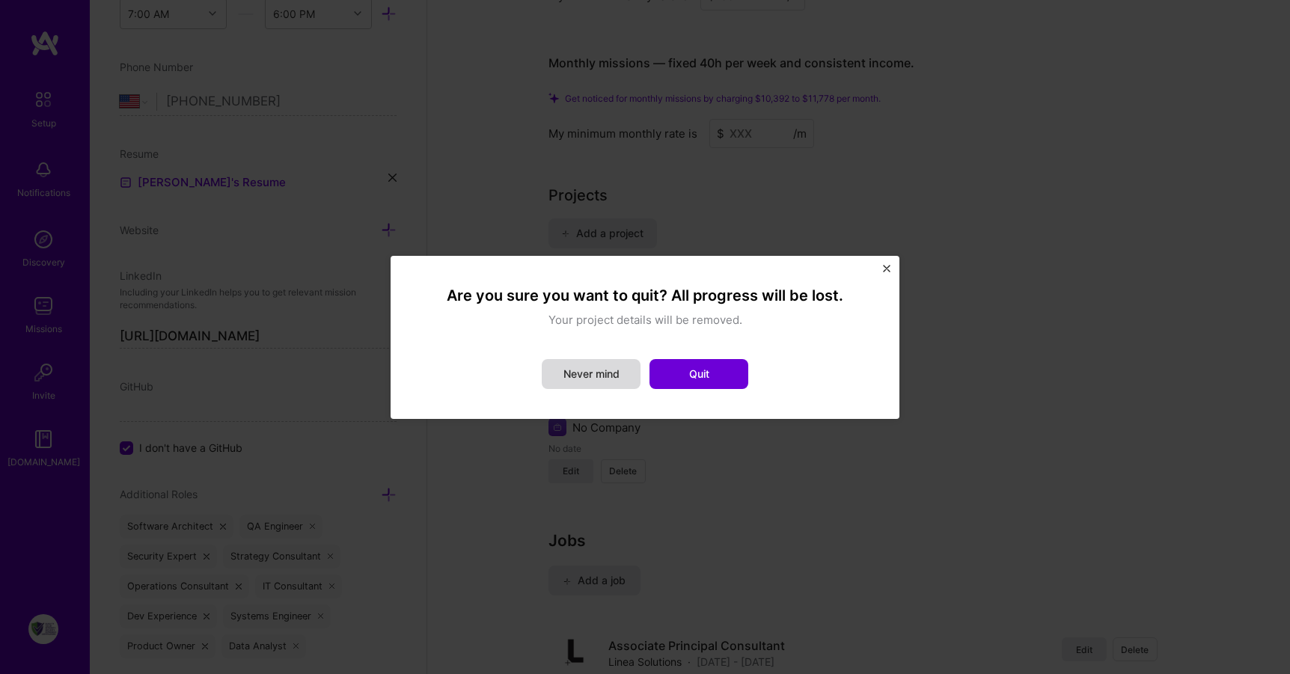
click at [597, 376] on button "Never mind" at bounding box center [591, 374] width 99 height 30
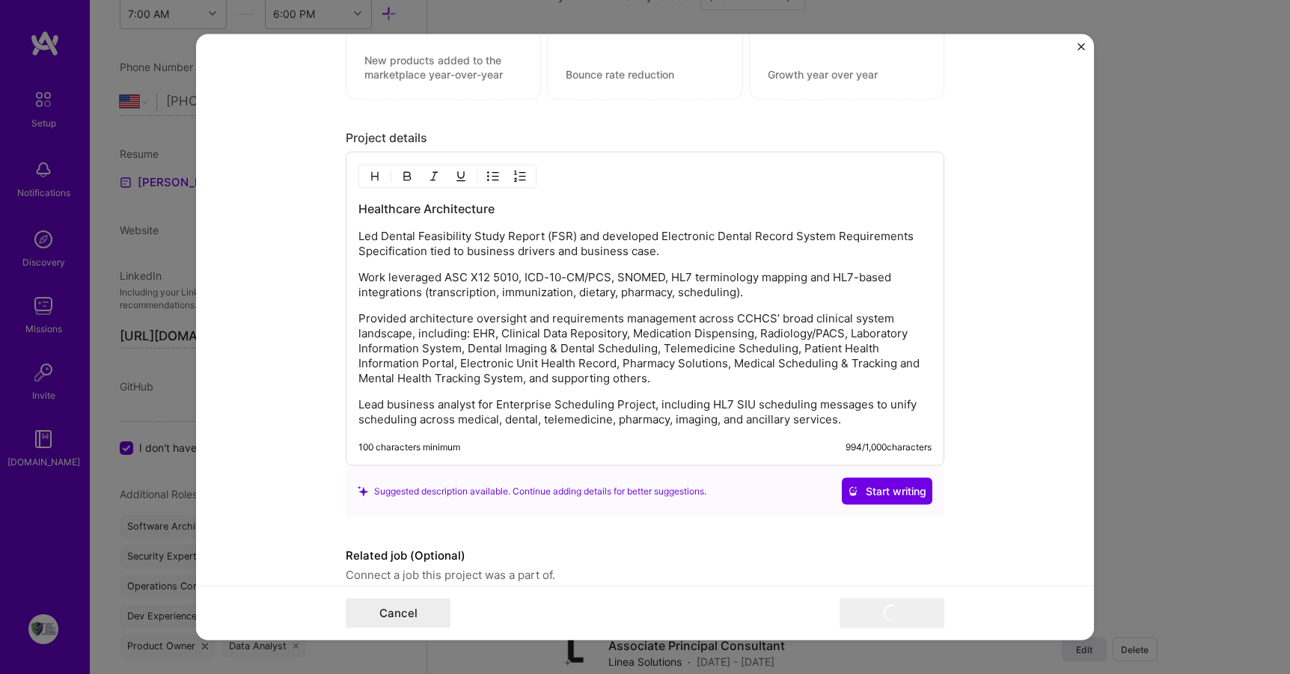
scroll to position [1819, 0]
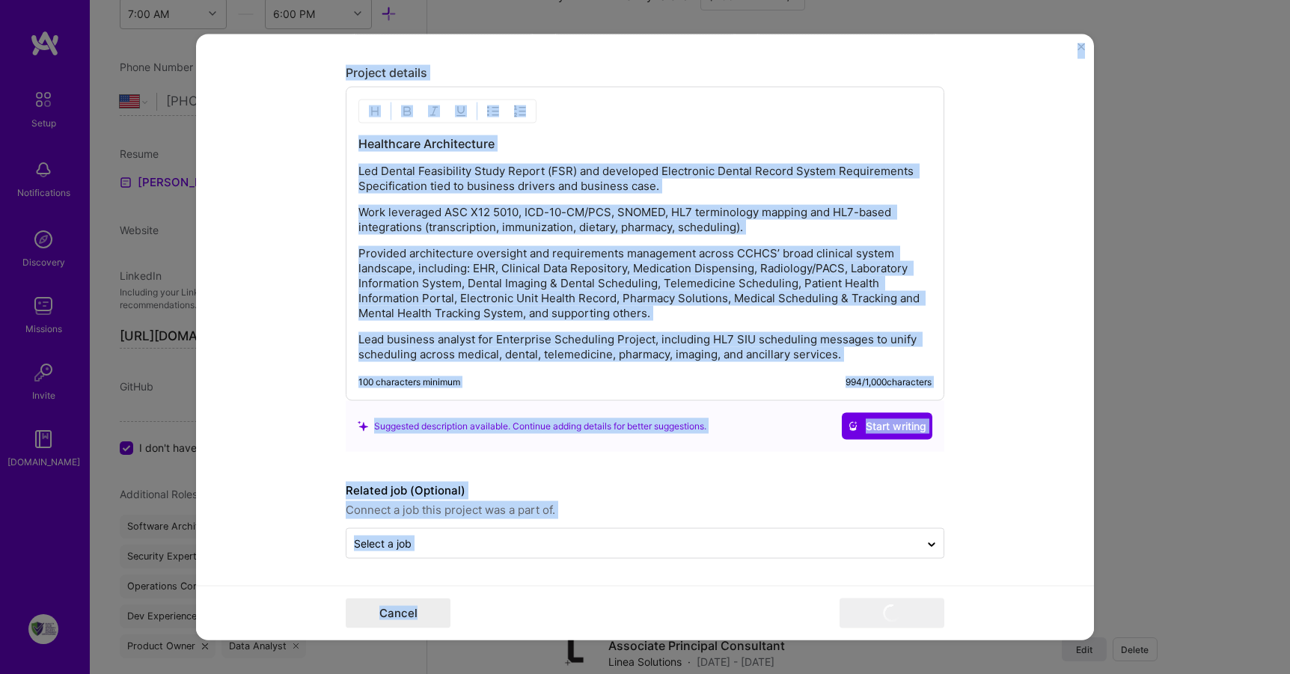
drag, startPoint x: 1067, startPoint y: 710, endPoint x: 1070, endPoint y: 660, distance: 50.3
click at [1070, 660] on div "Project title [US_STATE] Correctional Health Care Services (CCHCS) Architecture…" at bounding box center [645, 337] width 1290 height 674
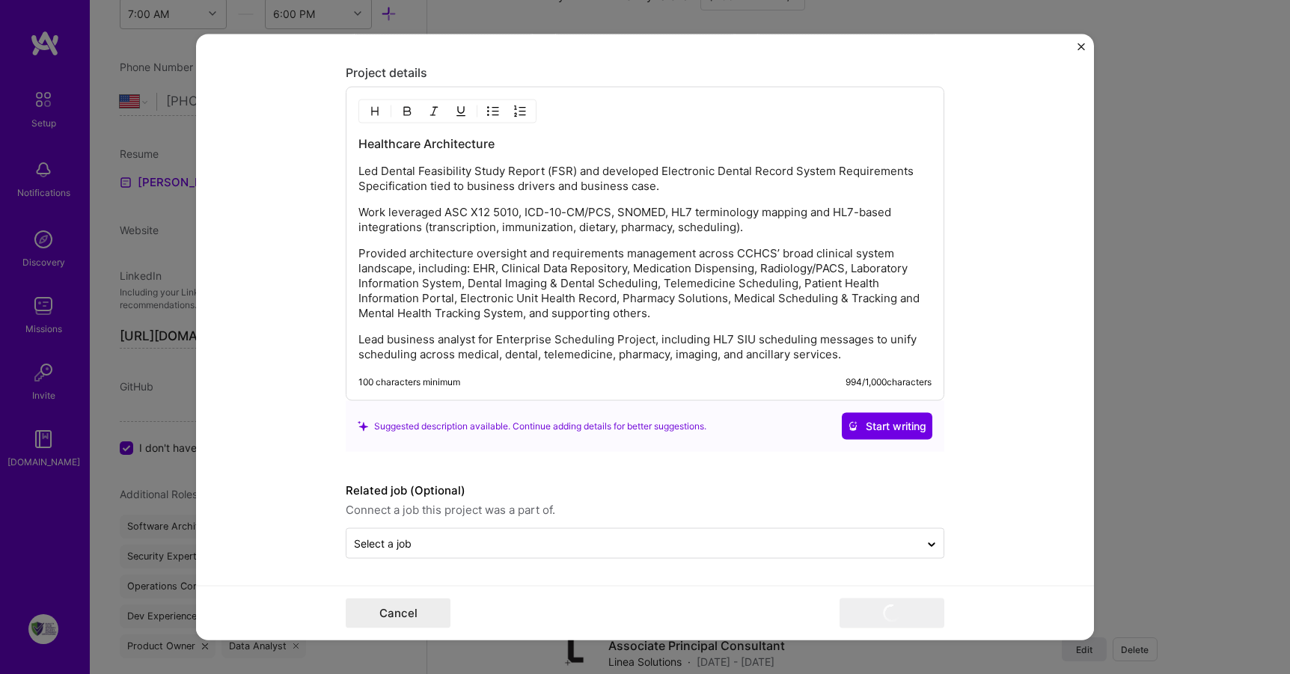
click at [1108, 316] on div "Project title [US_STATE] Correctional Health Care Services (CCHCS) Architecture…" at bounding box center [645, 337] width 1290 height 674
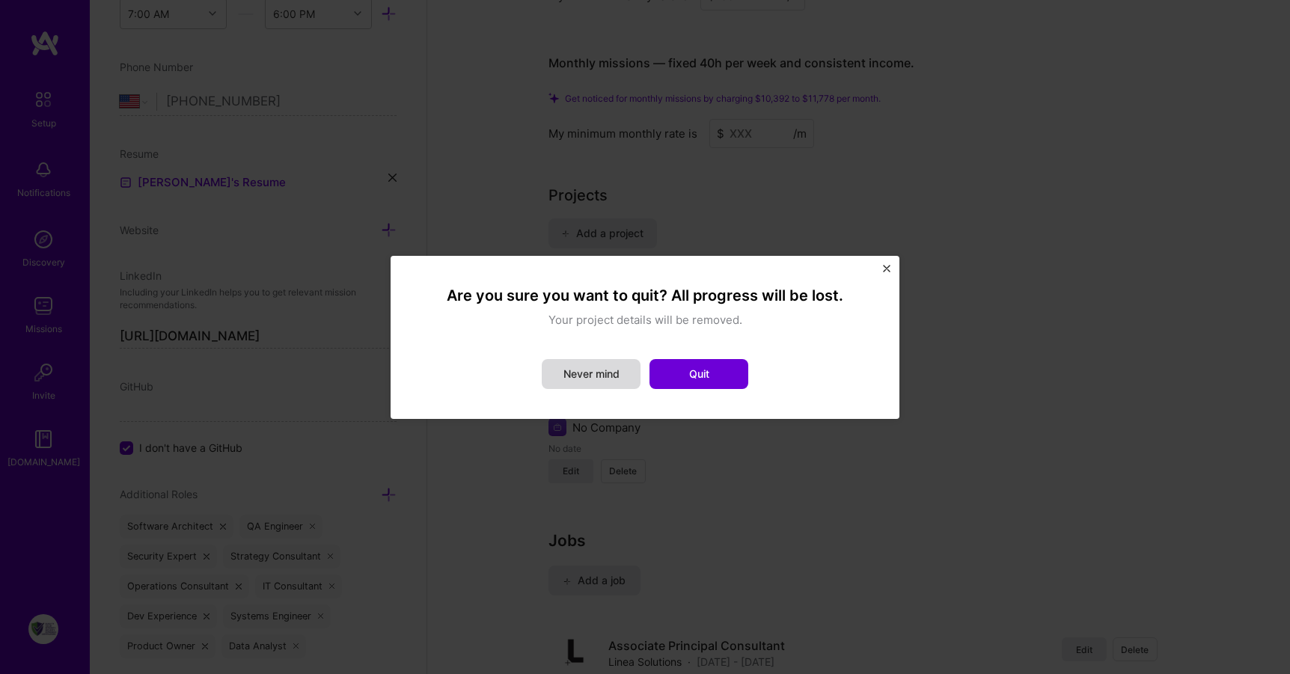
click at [572, 373] on button "Never mind" at bounding box center [591, 374] width 99 height 30
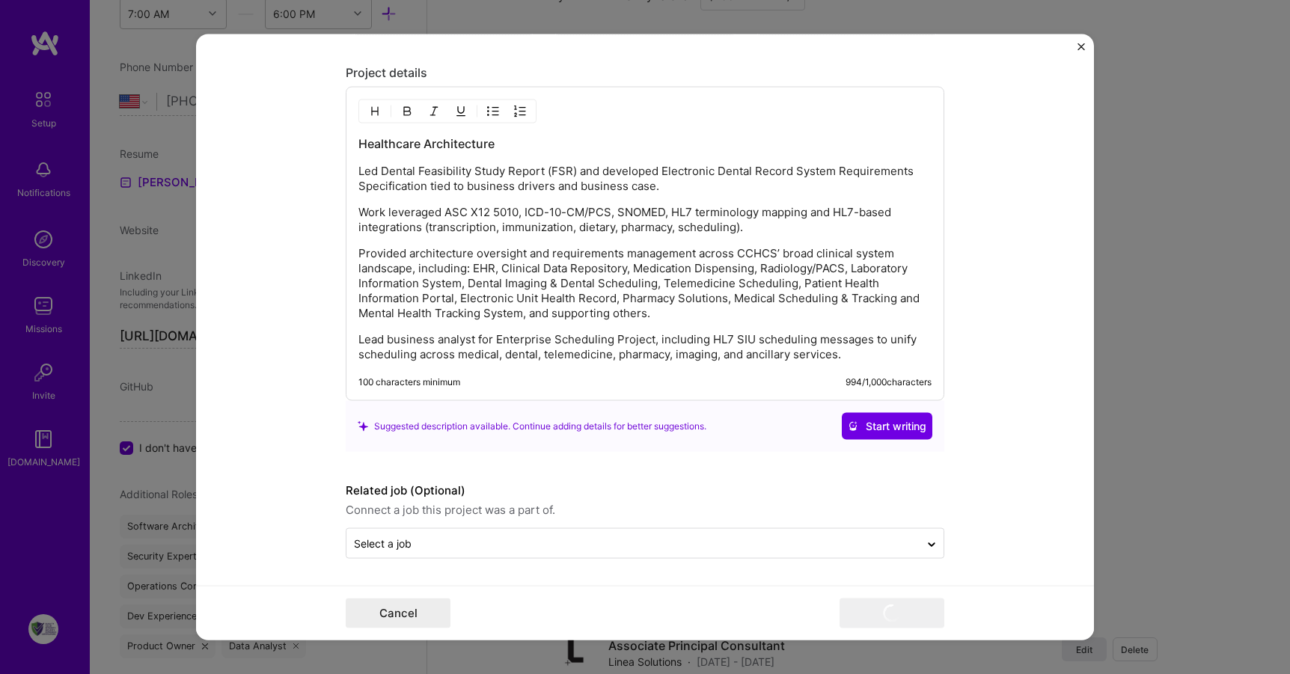
click at [773, 338] on p "Lead business analyst for Enterprise Scheduling Project, including HL7 SIU sche…" at bounding box center [645, 347] width 573 height 30
click at [412, 613] on button "Cancel" at bounding box center [398, 614] width 105 height 30
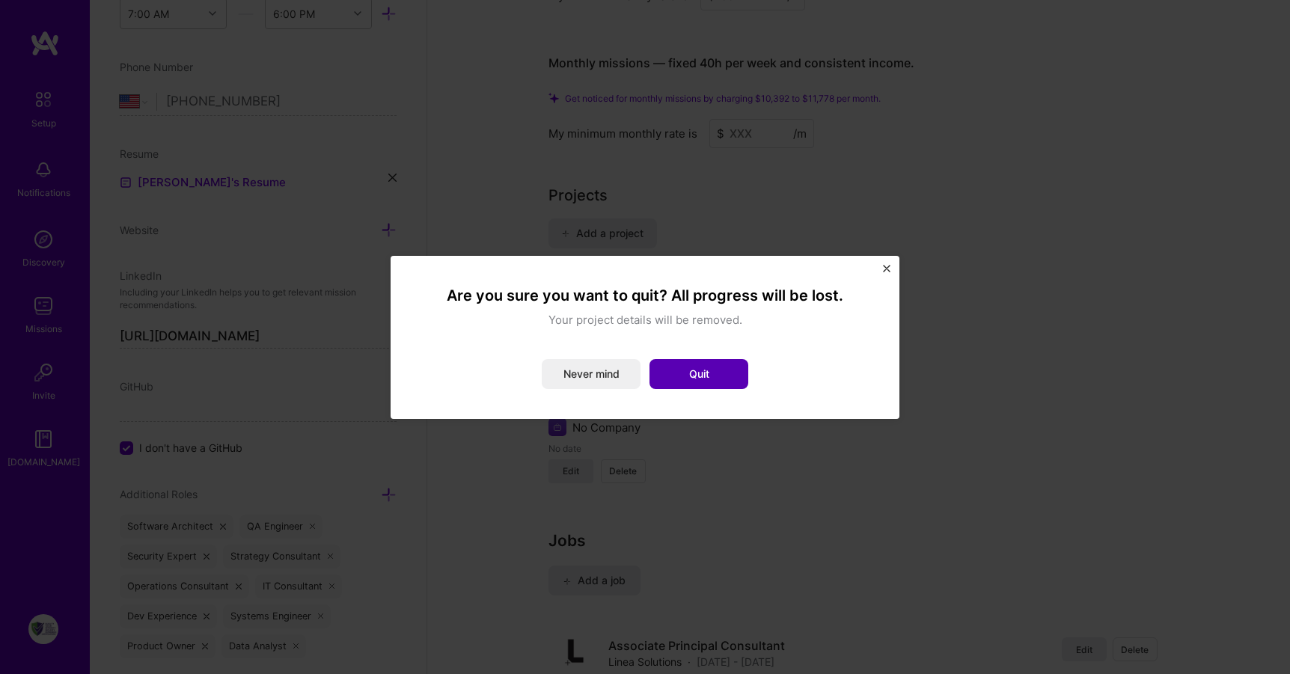
click at [676, 371] on button "Quit" at bounding box center [699, 374] width 99 height 30
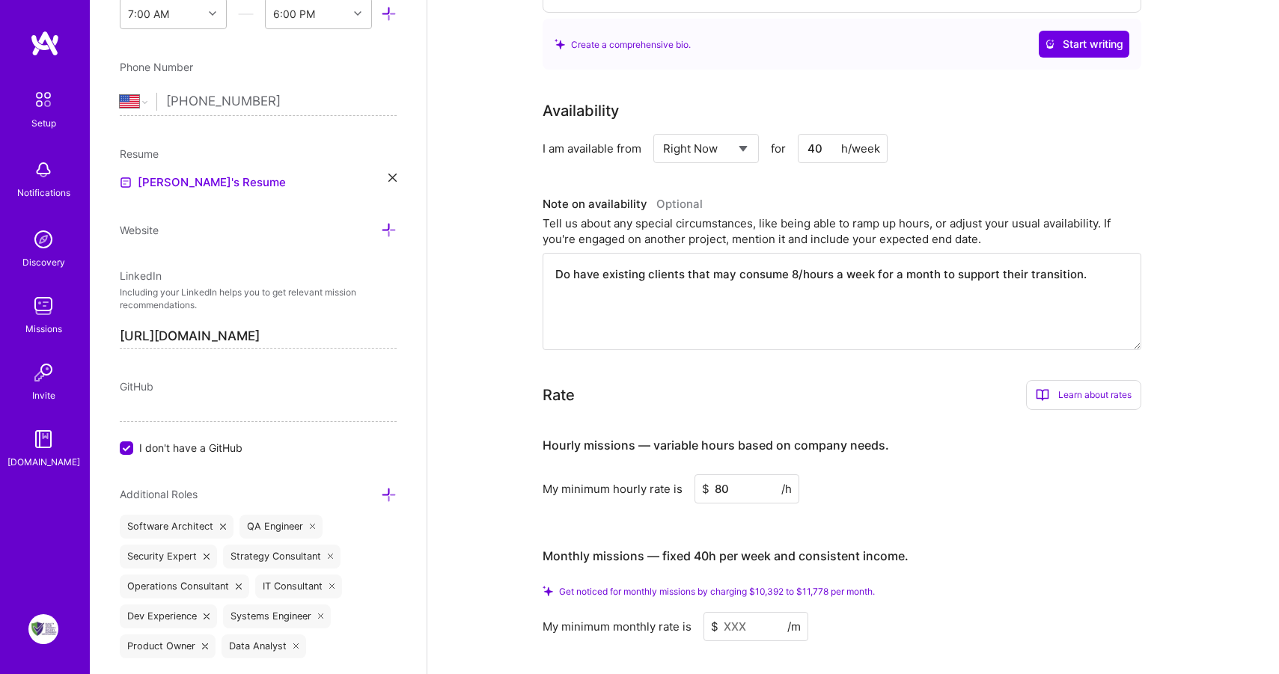
scroll to position [0, 0]
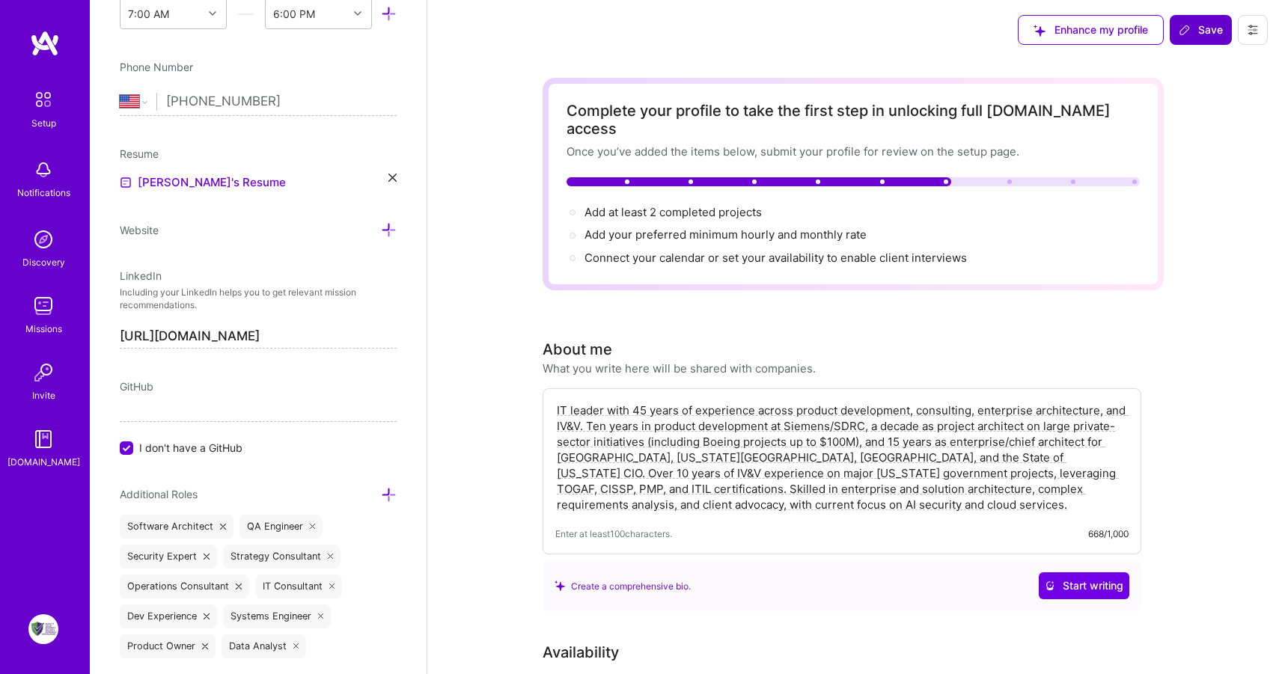
click at [1204, 30] on span "Save" at bounding box center [1201, 29] width 44 height 15
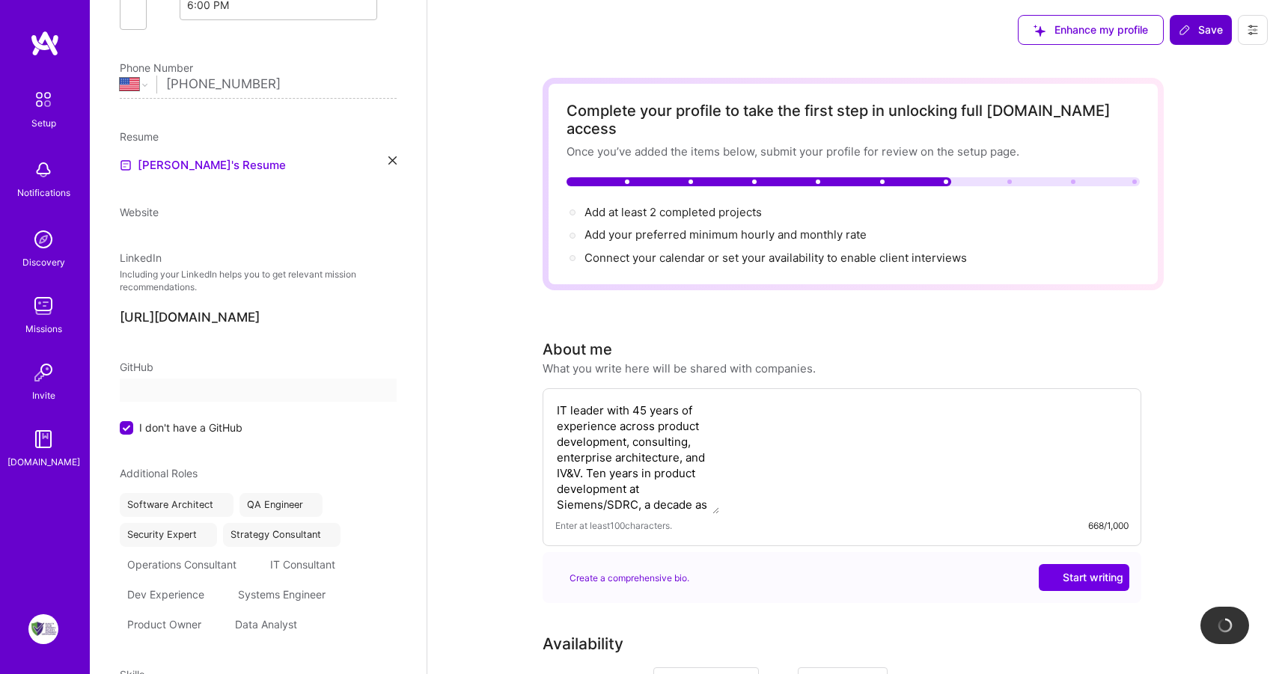
scroll to position [368, 0]
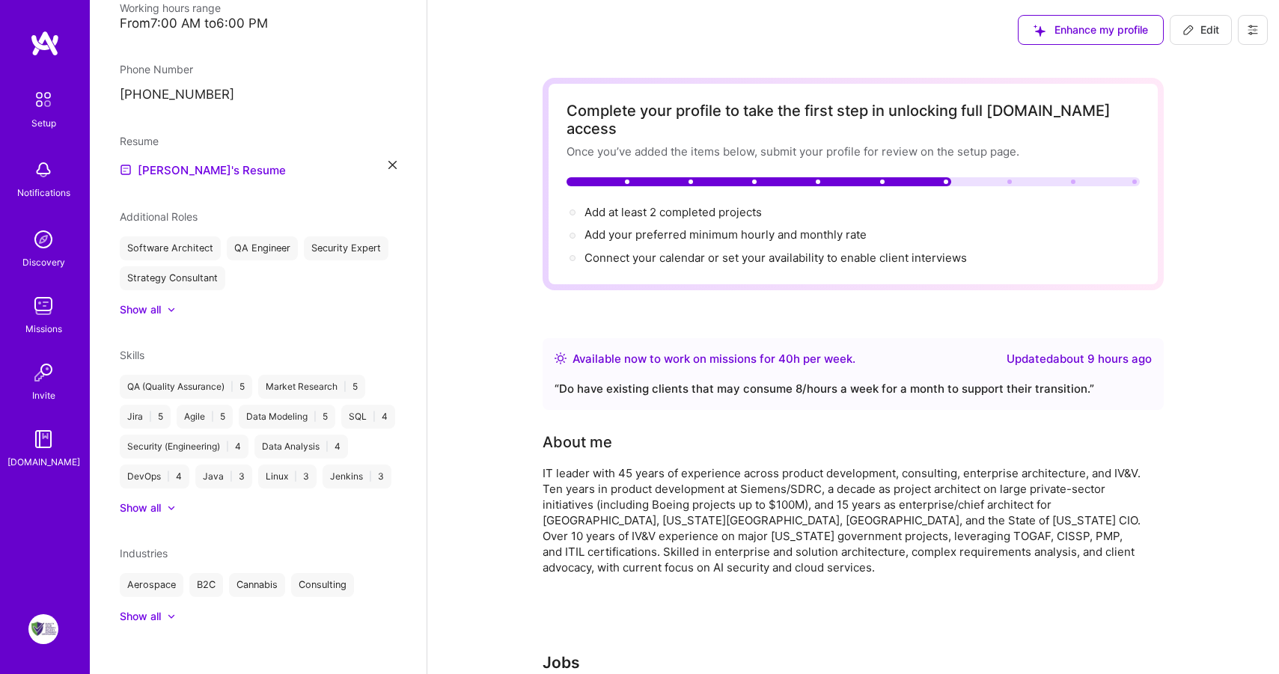
click at [1212, 27] on span "Edit" at bounding box center [1201, 29] width 37 height 15
select select "US"
select select "Right Now"
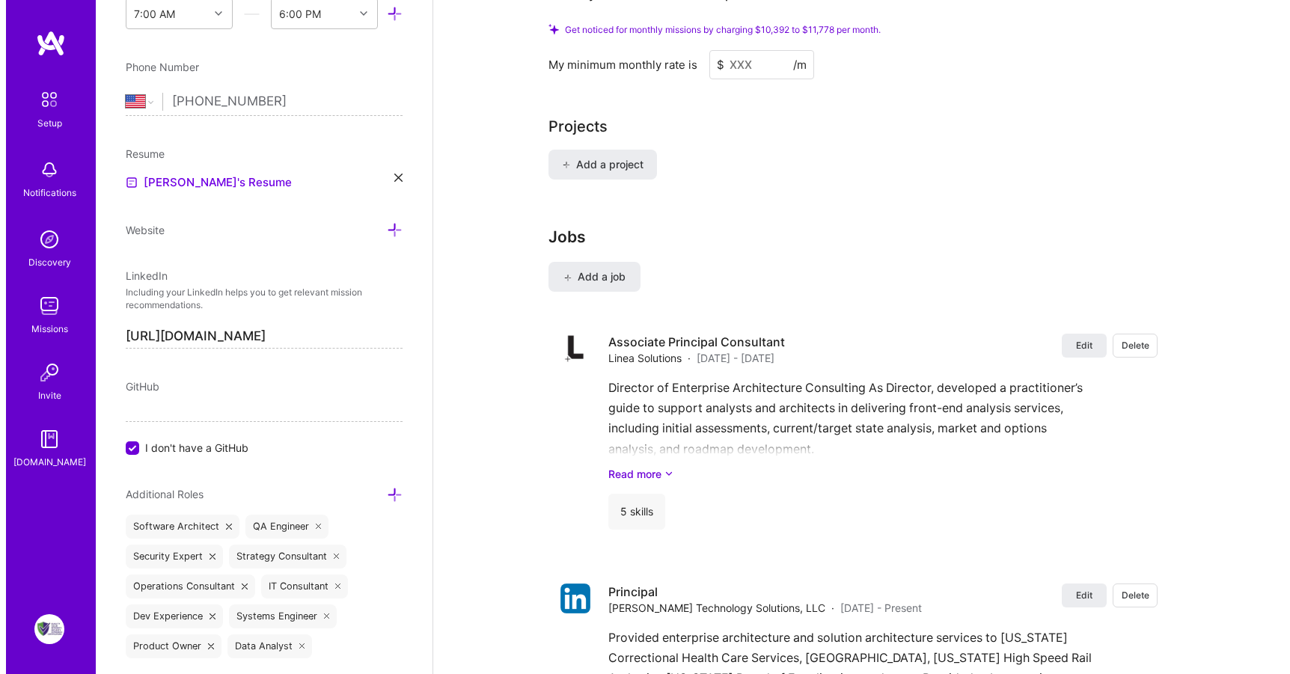
scroll to position [996, 0]
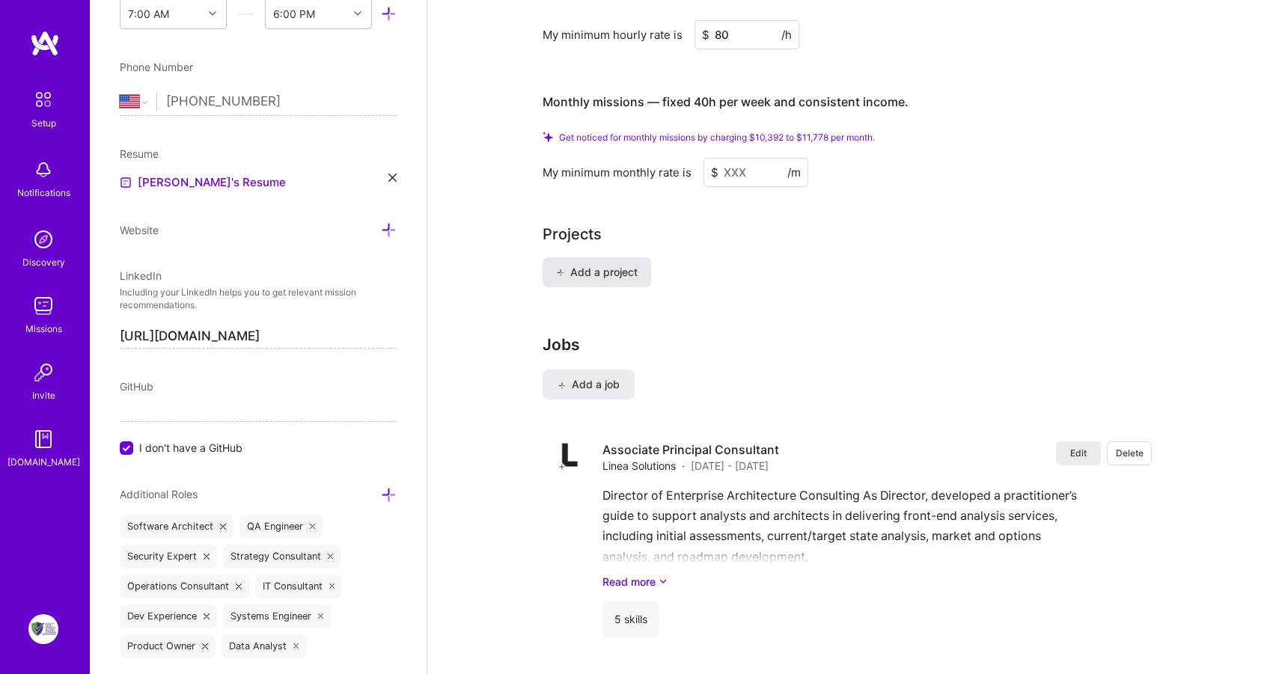
click at [617, 265] on span "Add a project" at bounding box center [597, 272] width 82 height 15
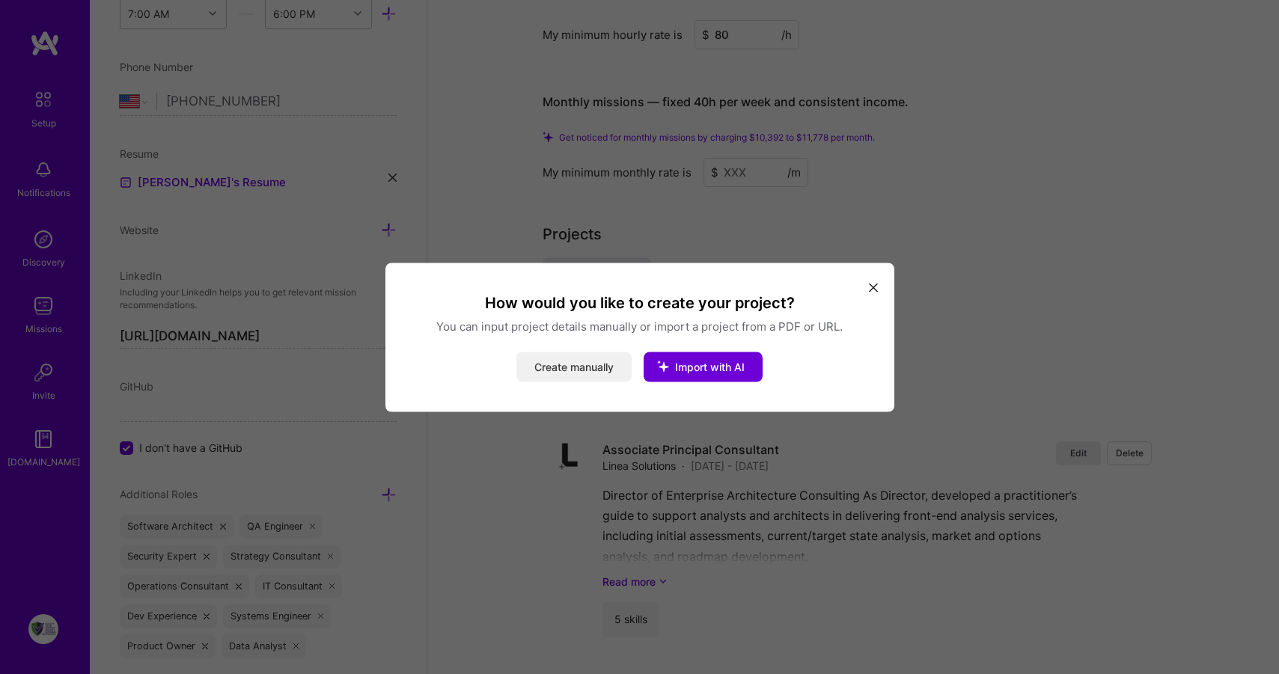
click at [584, 362] on button "Create manually" at bounding box center [573, 367] width 115 height 30
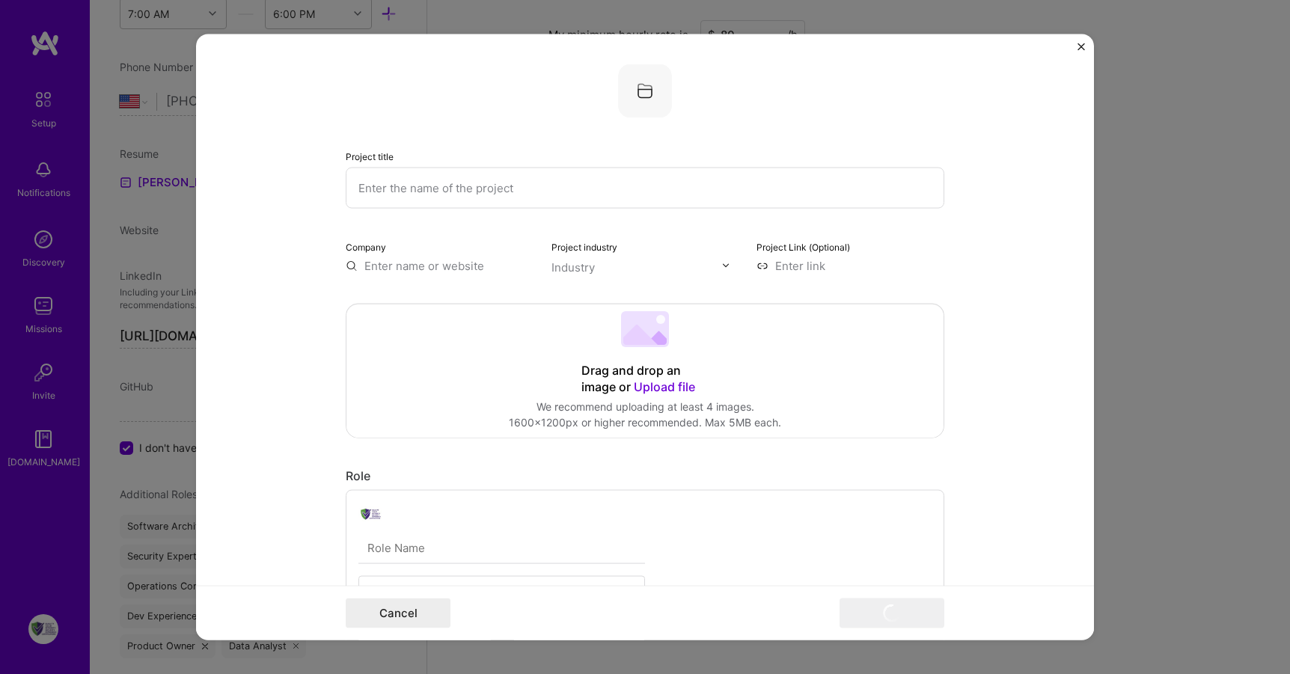
click at [497, 181] on input "text" at bounding box center [645, 187] width 599 height 41
click at [509, 192] on input "text" at bounding box center [645, 187] width 599 height 41
paste input "[US_STATE] Correctional Health Care Services (CCHCS)"
type input "[US_STATE] Correctional Health Care Services (CCHCS) Architecture Services"
click at [424, 263] on input "text" at bounding box center [440, 265] width 188 height 16
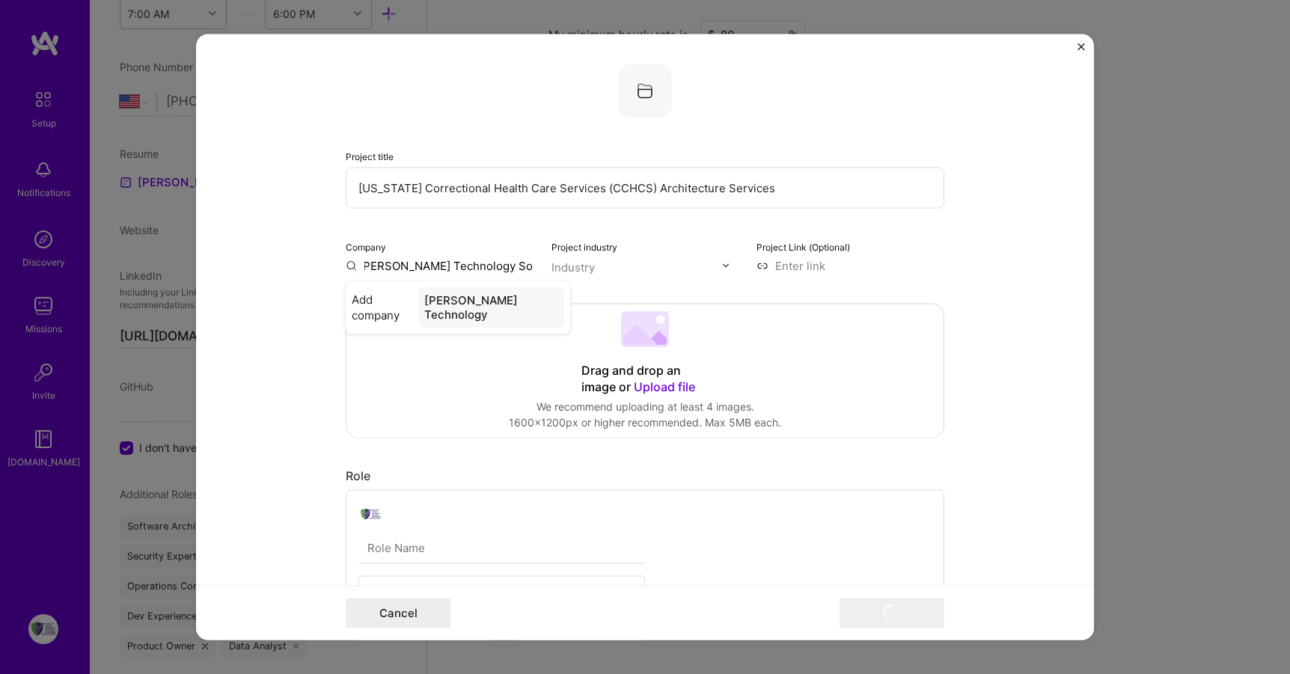
scroll to position [0, 13]
click at [444, 308] on div "[PERSON_NAME] Technology Solutions, LLC" at bounding box center [485, 307] width 159 height 40
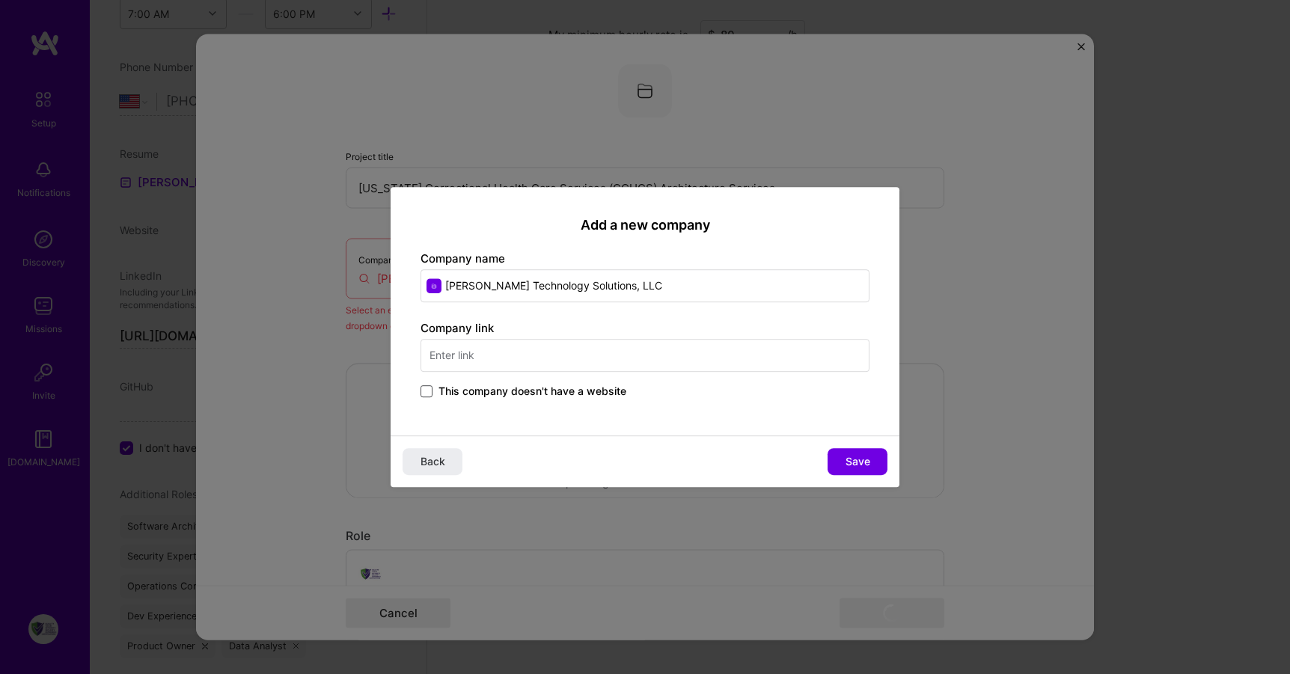
click at [430, 388] on span at bounding box center [427, 391] width 12 height 12
click at [0, 0] on input "This company doesn't have a website" at bounding box center [0, 0] width 0 height 0
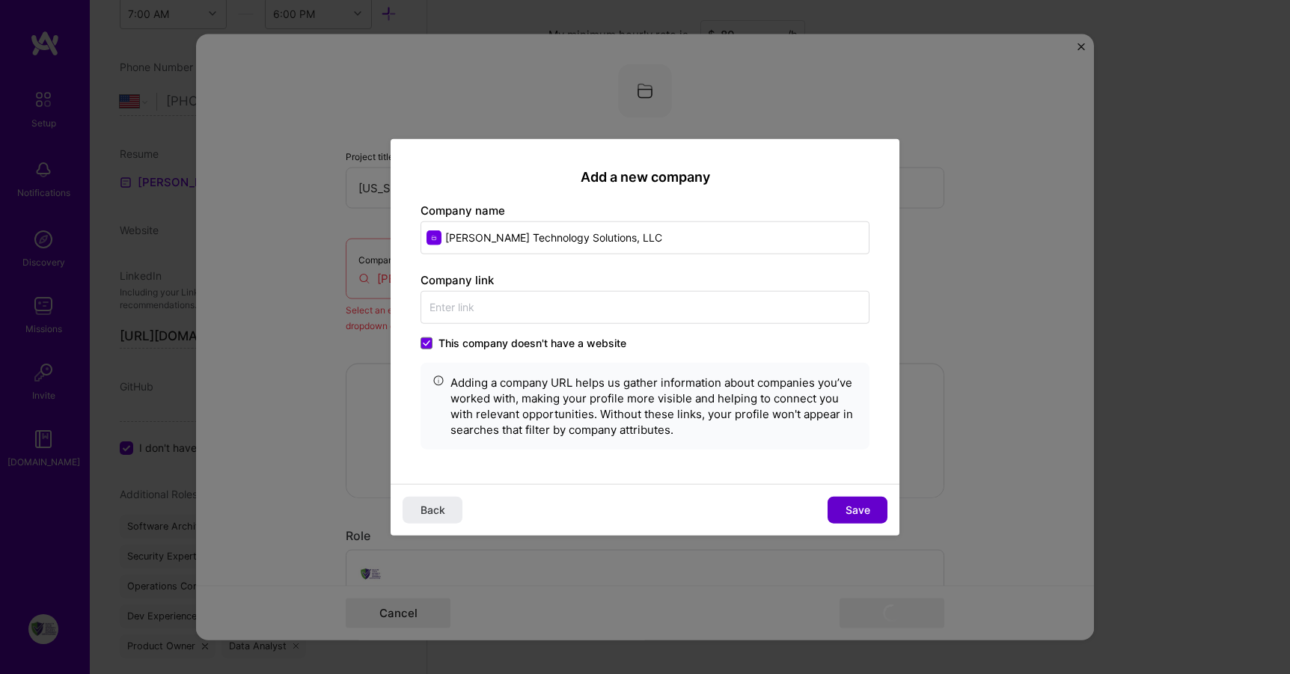
click at [875, 513] on button "Save" at bounding box center [858, 510] width 60 height 27
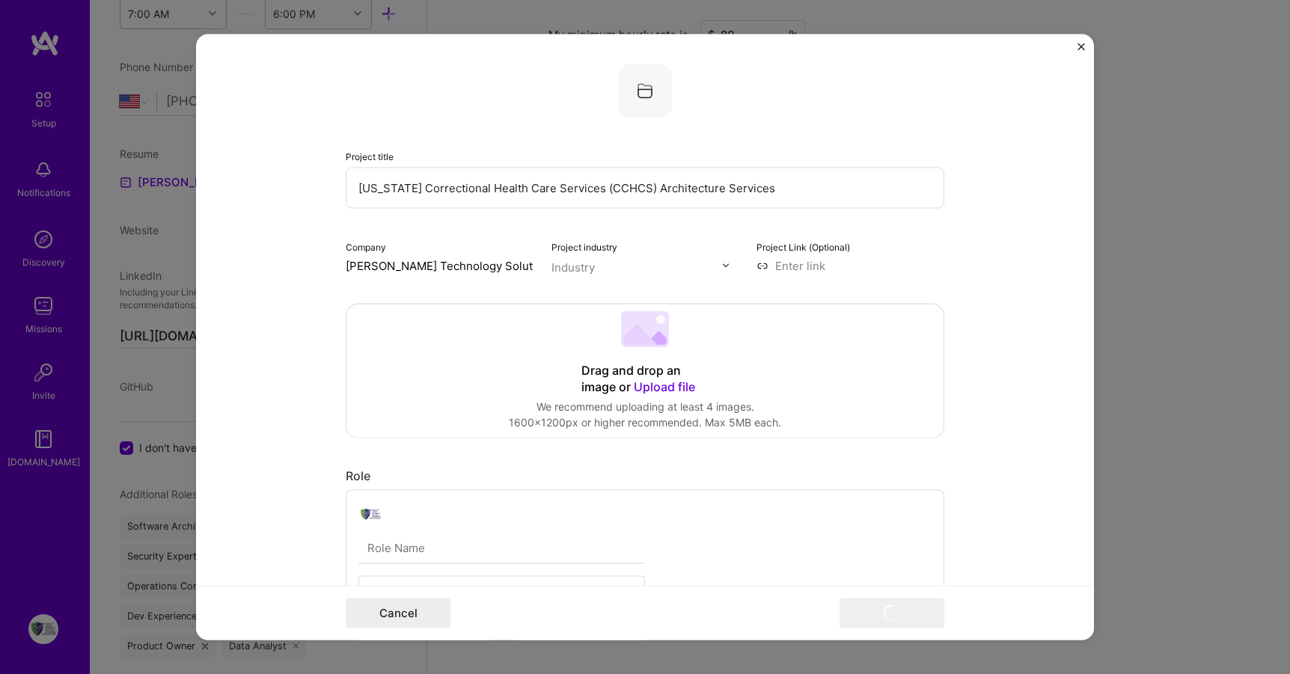
click at [654, 266] on input "text" at bounding box center [637, 267] width 171 height 16
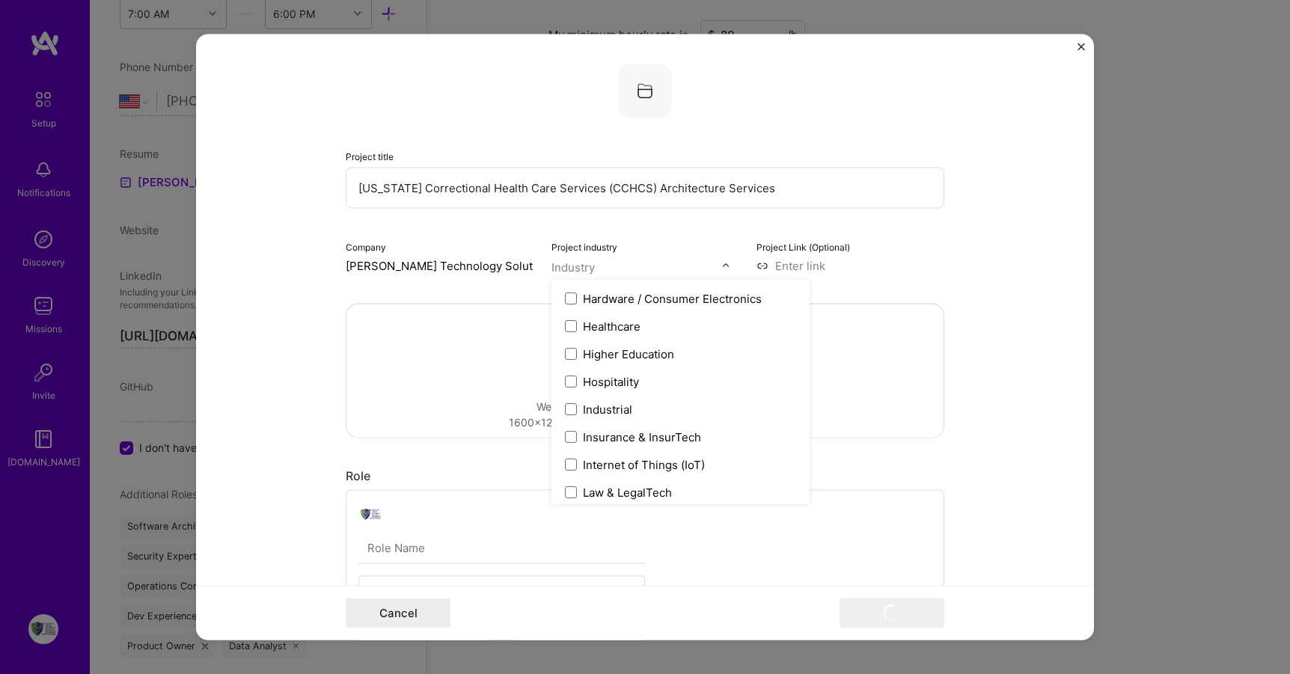
scroll to position [1832, 0]
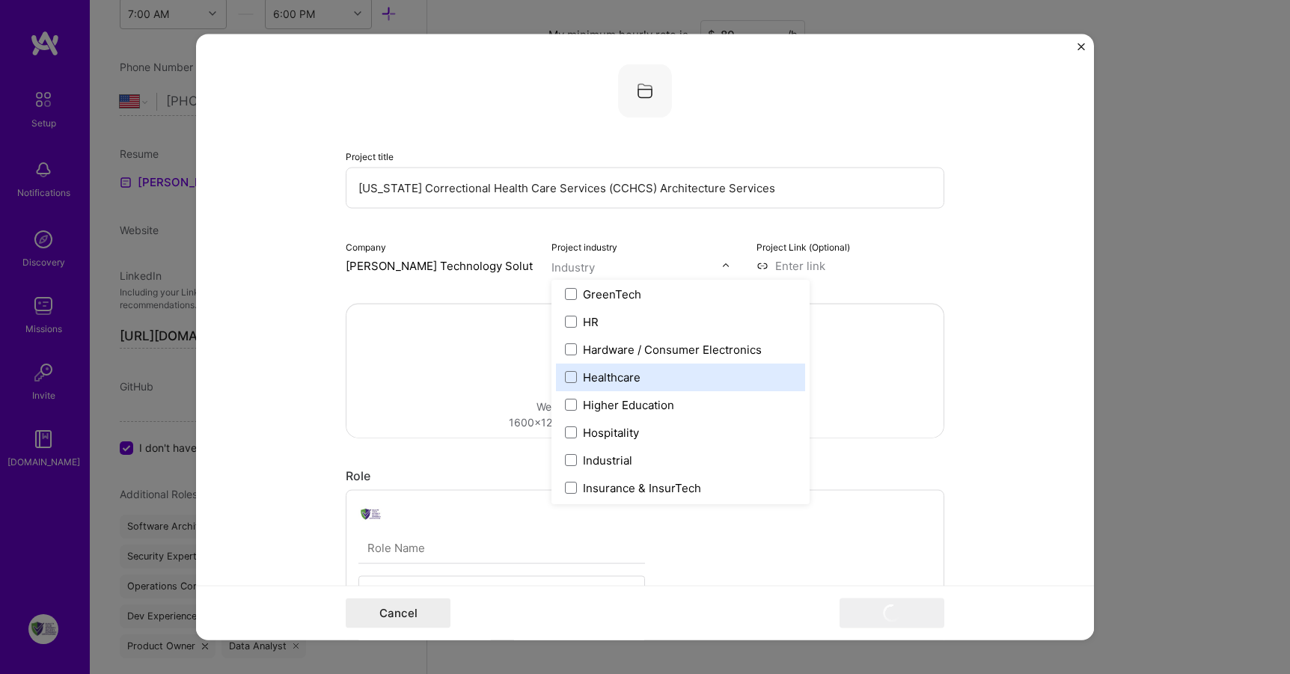
click at [619, 376] on div "Healthcare" at bounding box center [612, 377] width 58 height 16
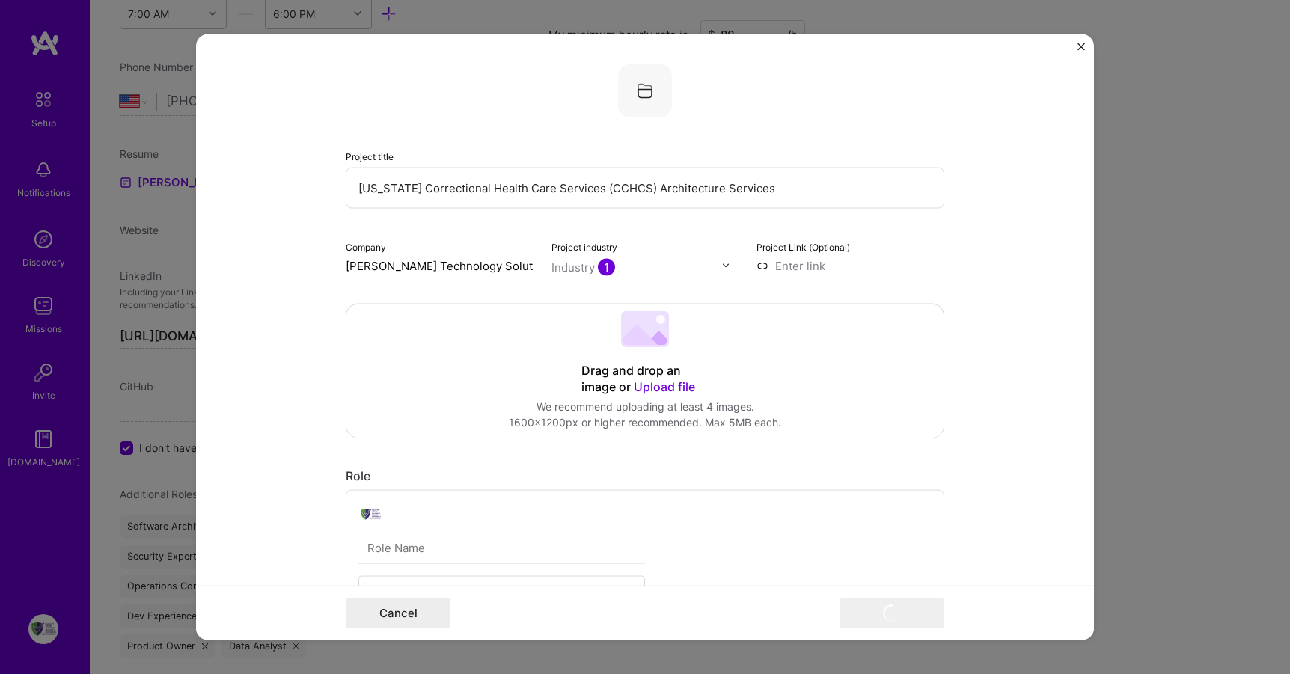
click at [453, 264] on input "[PERSON_NAME] Technology Solutions, LLC" at bounding box center [440, 265] width 188 height 16
click at [524, 266] on input "[PERSON_NAME] Technology Solutions, LLC" at bounding box center [440, 265] width 188 height 16
drag, startPoint x: 524, startPoint y: 266, endPoint x: 171, endPoint y: 254, distance: 352.7
click at [171, 254] on div "Project title [US_STATE] Correctional Health Care Services (CCHCS) Architecture…" at bounding box center [645, 337] width 1290 height 674
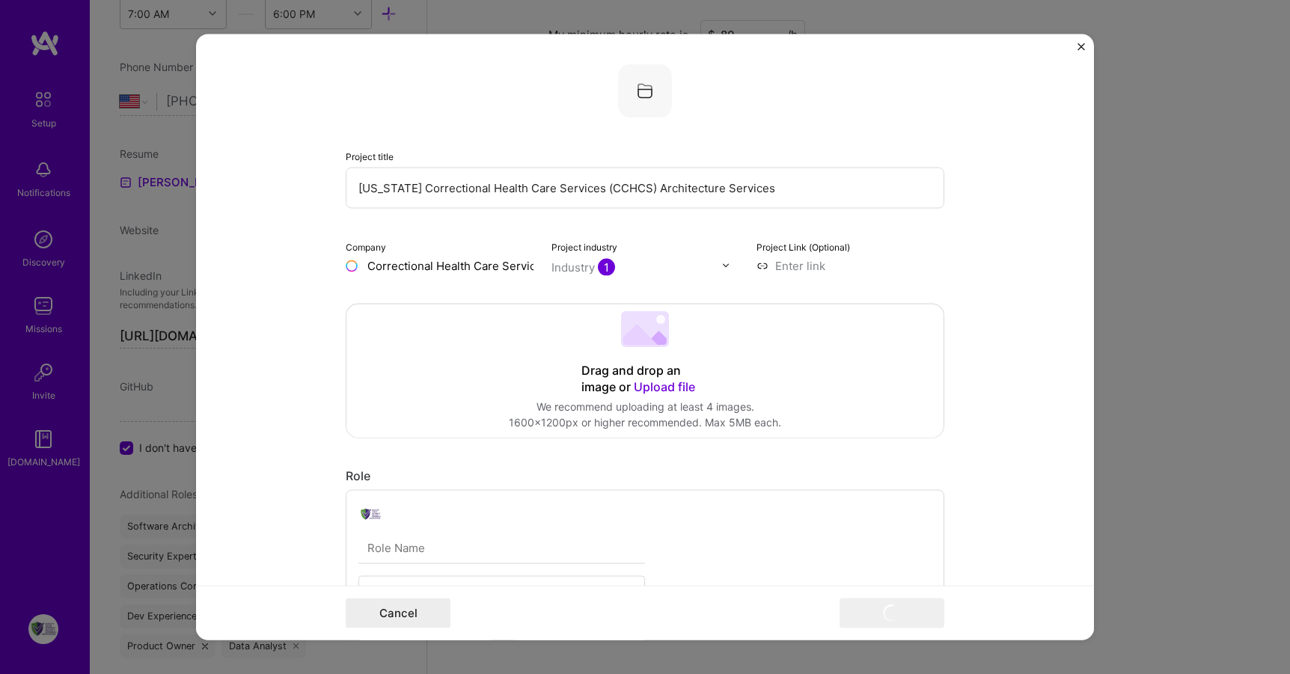
type input "[US_STATE] Correctional Health Care Services"
click at [528, 308] on div "[US_STATE] Correctional Health Care Services" at bounding box center [485, 307] width 159 height 40
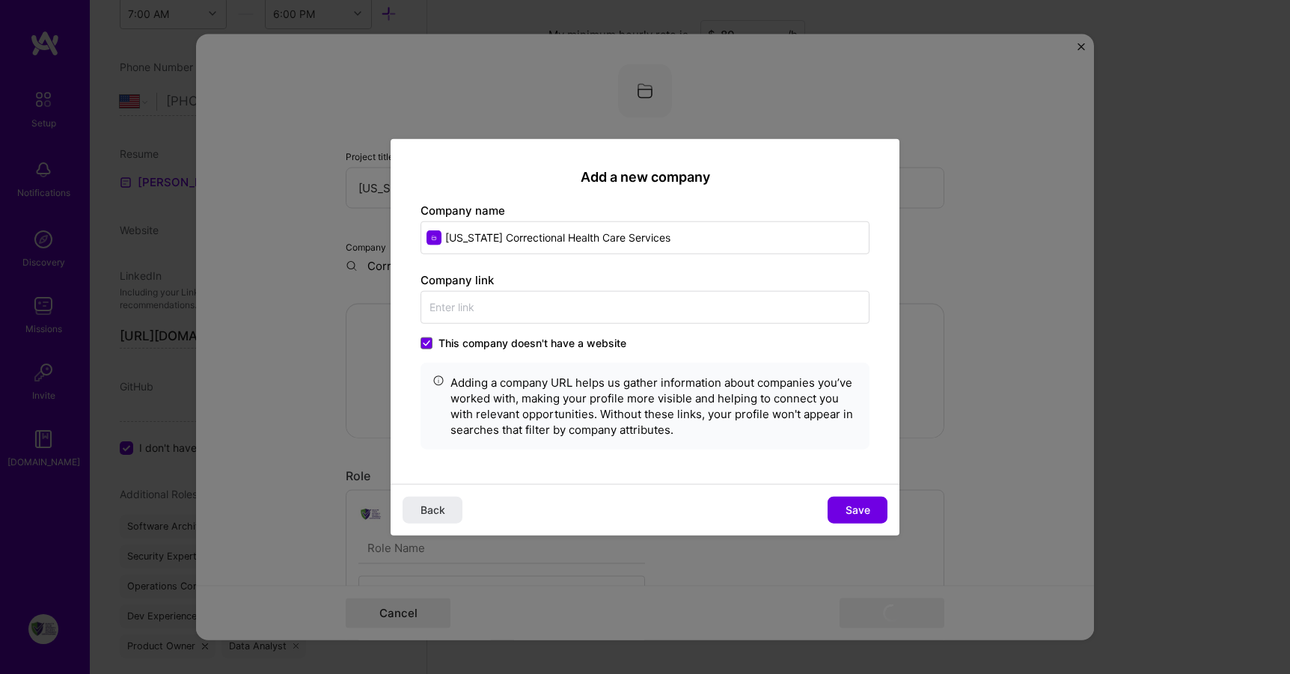
scroll to position [0, 0]
drag, startPoint x: 430, startPoint y: 344, endPoint x: 442, endPoint y: 328, distance: 19.9
click at [430, 344] on span at bounding box center [427, 344] width 12 height 12
click at [0, 0] on input "This company doesn't have a website" at bounding box center [0, 0] width 0 height 0
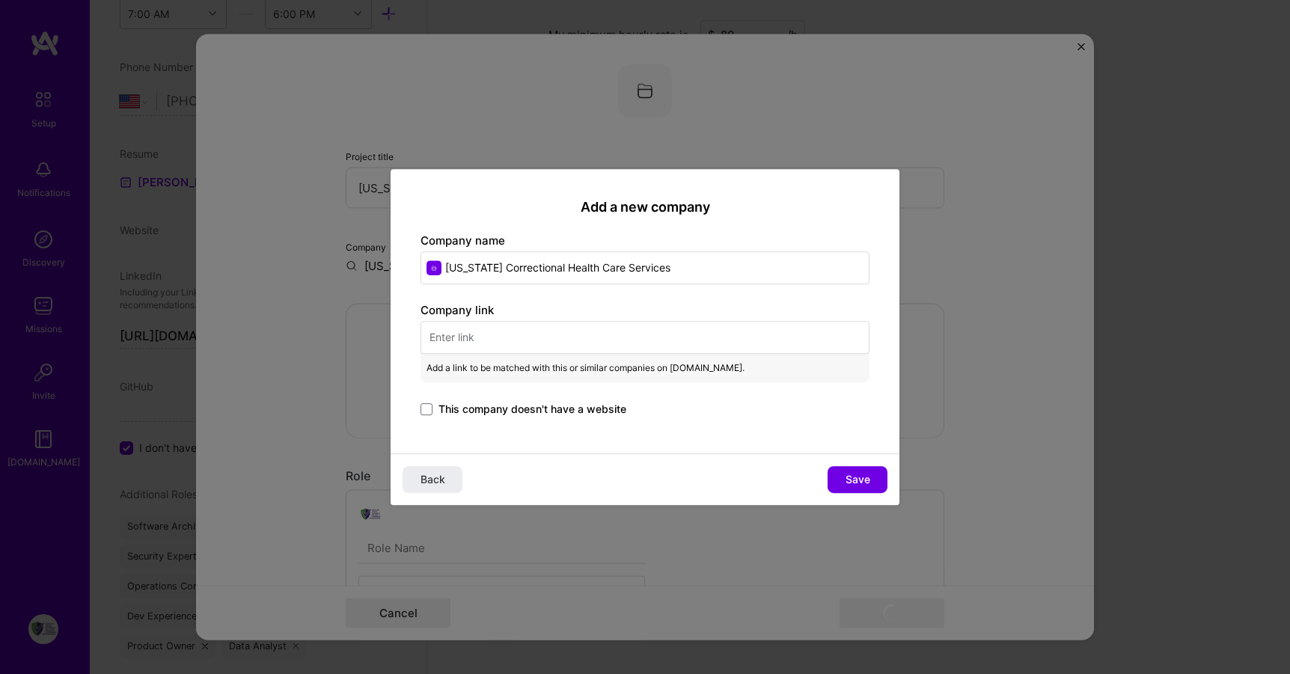
click at [456, 330] on input "text" at bounding box center [645, 337] width 449 height 33
paste input "[URL][DOMAIN_NAME]"
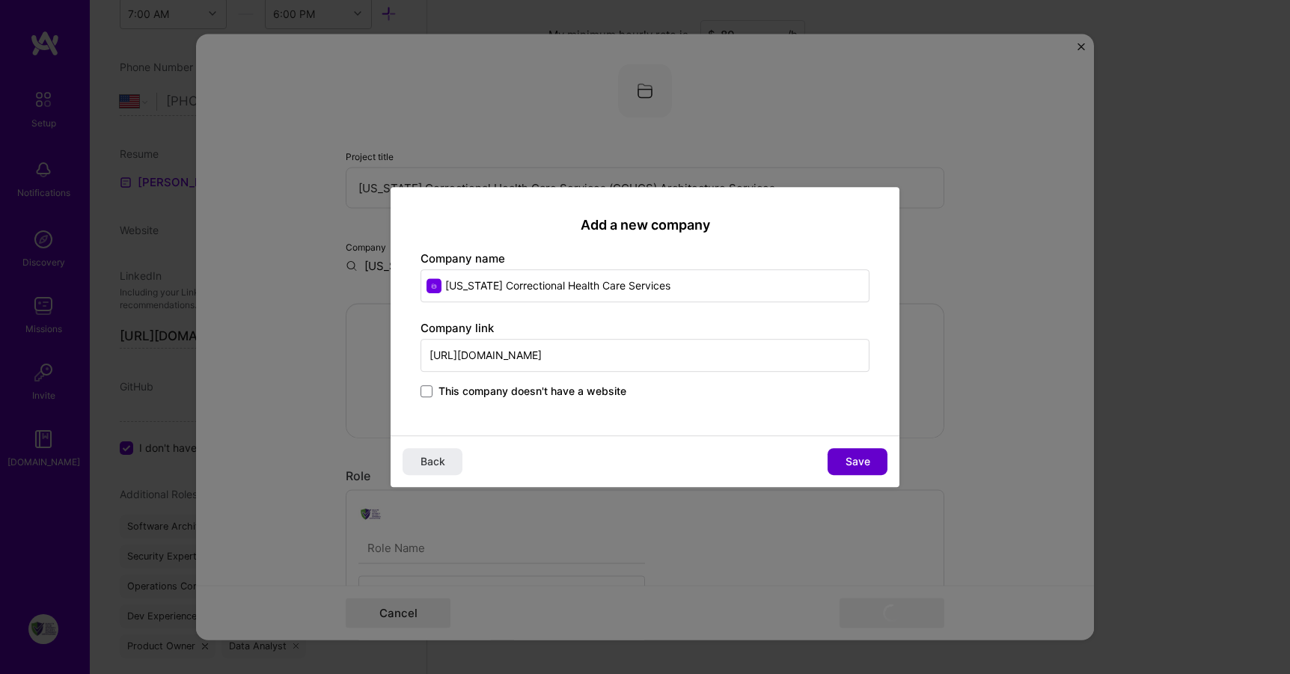
type input "[URL][DOMAIN_NAME]"
click at [871, 459] on button "Save" at bounding box center [858, 461] width 60 height 27
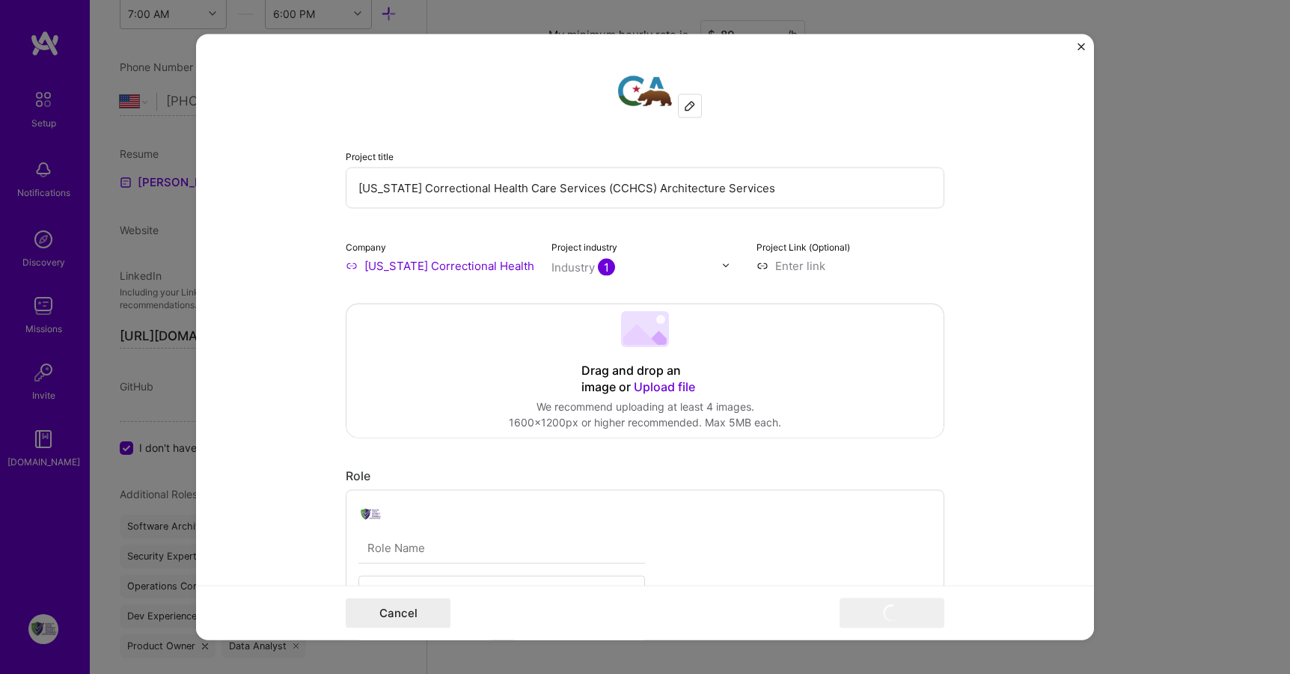
click at [599, 269] on span "1" at bounding box center [606, 266] width 17 height 17
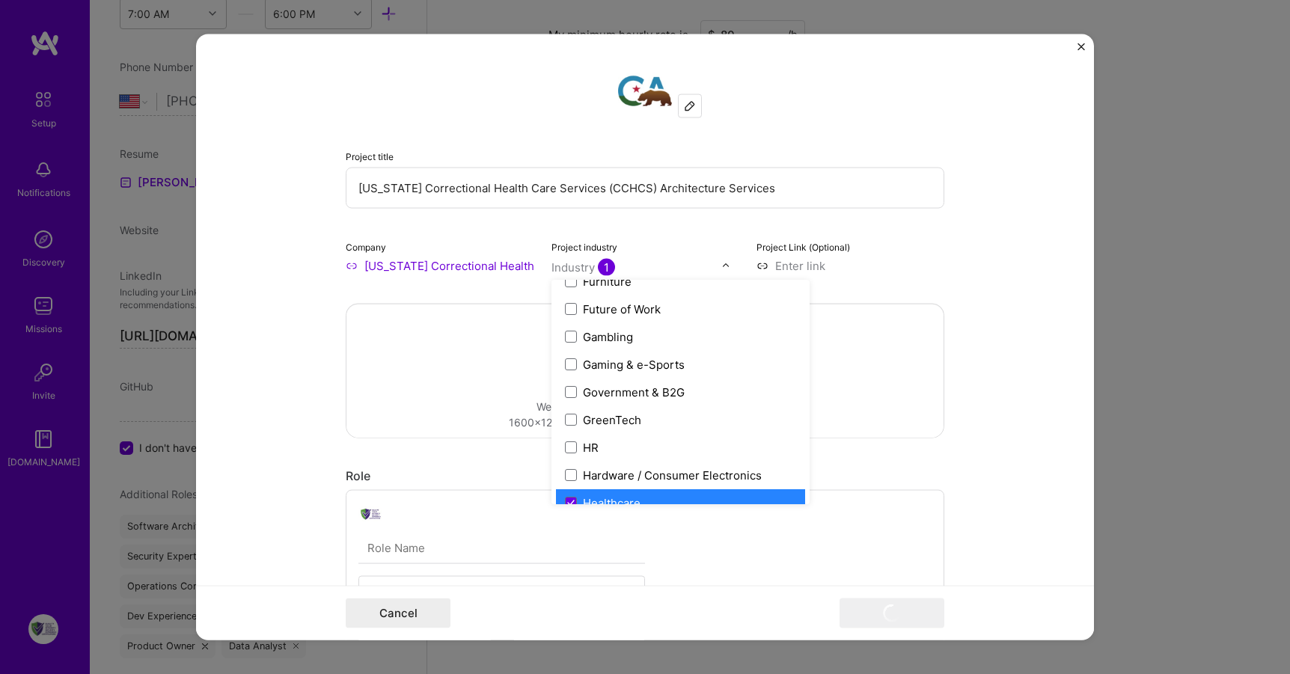
scroll to position [1718, 0]
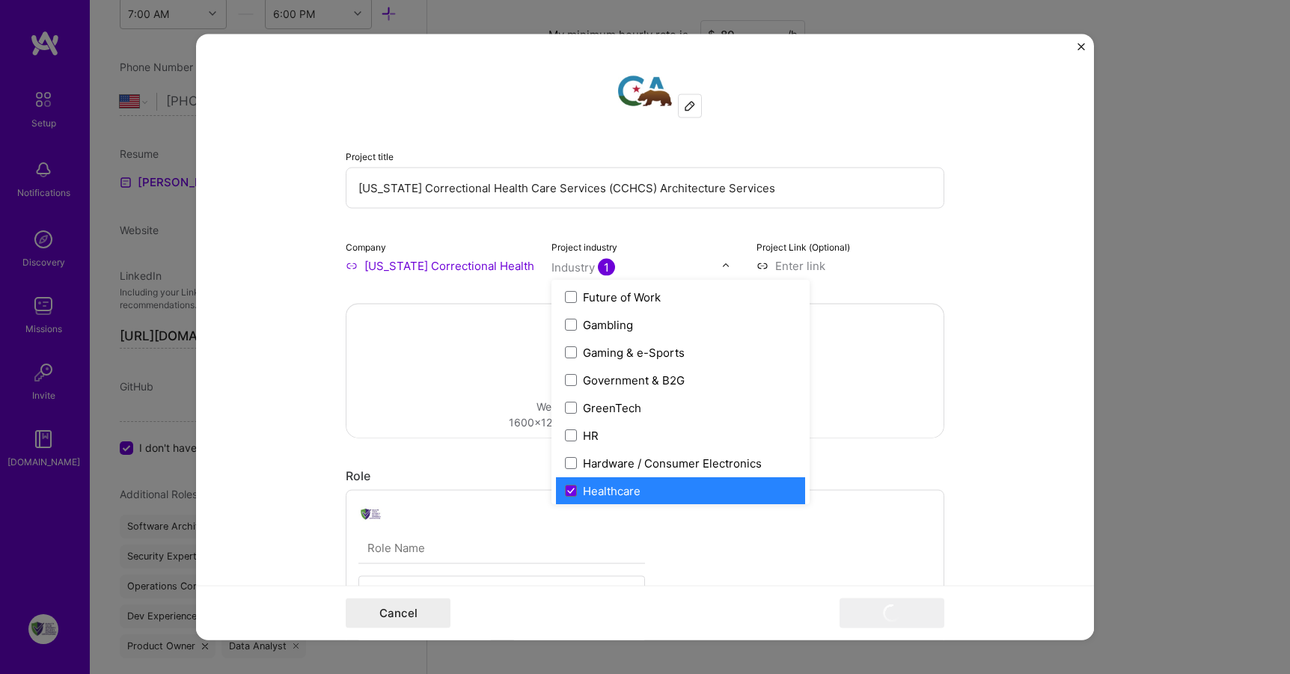
click at [869, 367] on div "Drag and drop an image or Upload file Upload file We recommend uploading at lea…" at bounding box center [645, 370] width 597 height 133
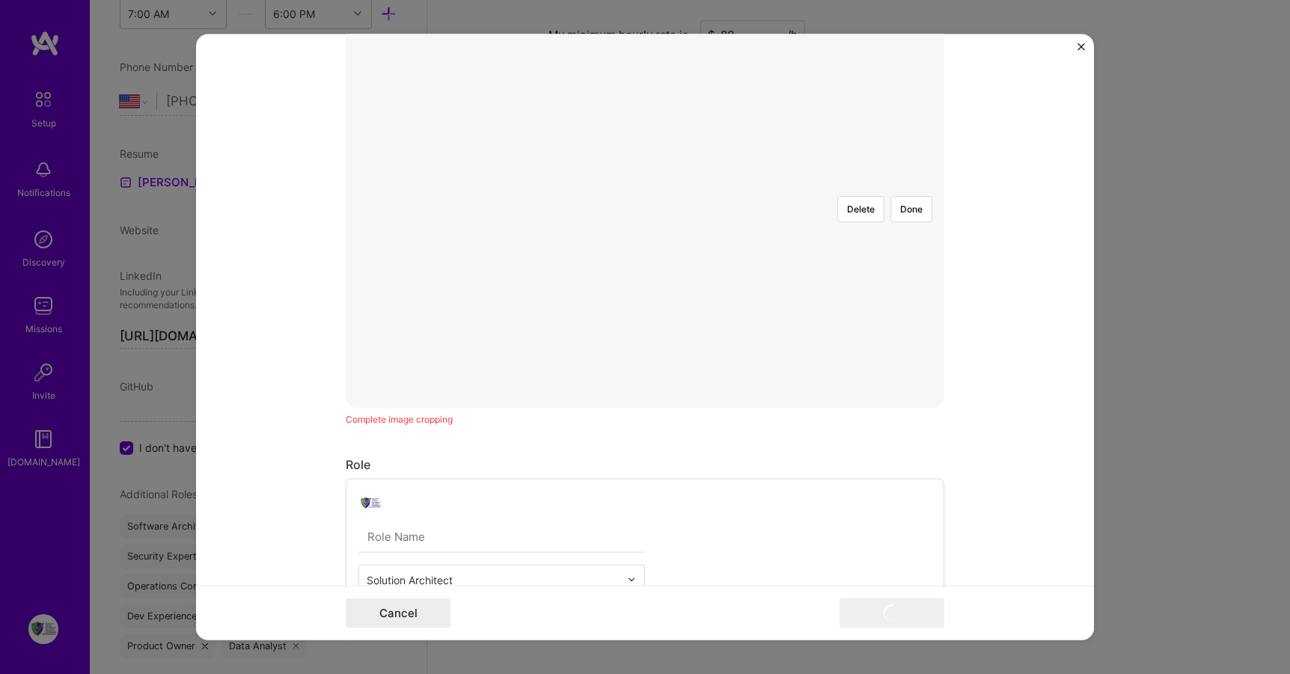
scroll to position [192, 0]
click at [910, 348] on button "Done" at bounding box center [912, 361] width 42 height 26
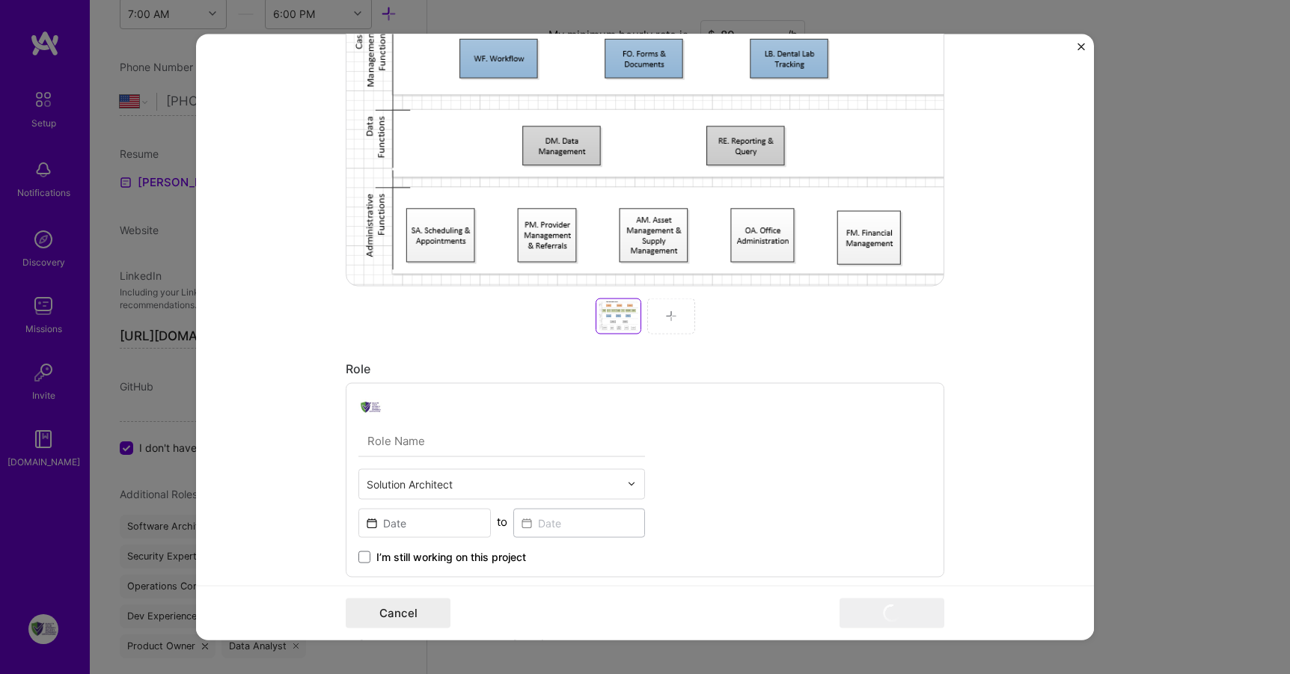
scroll to position [471, 0]
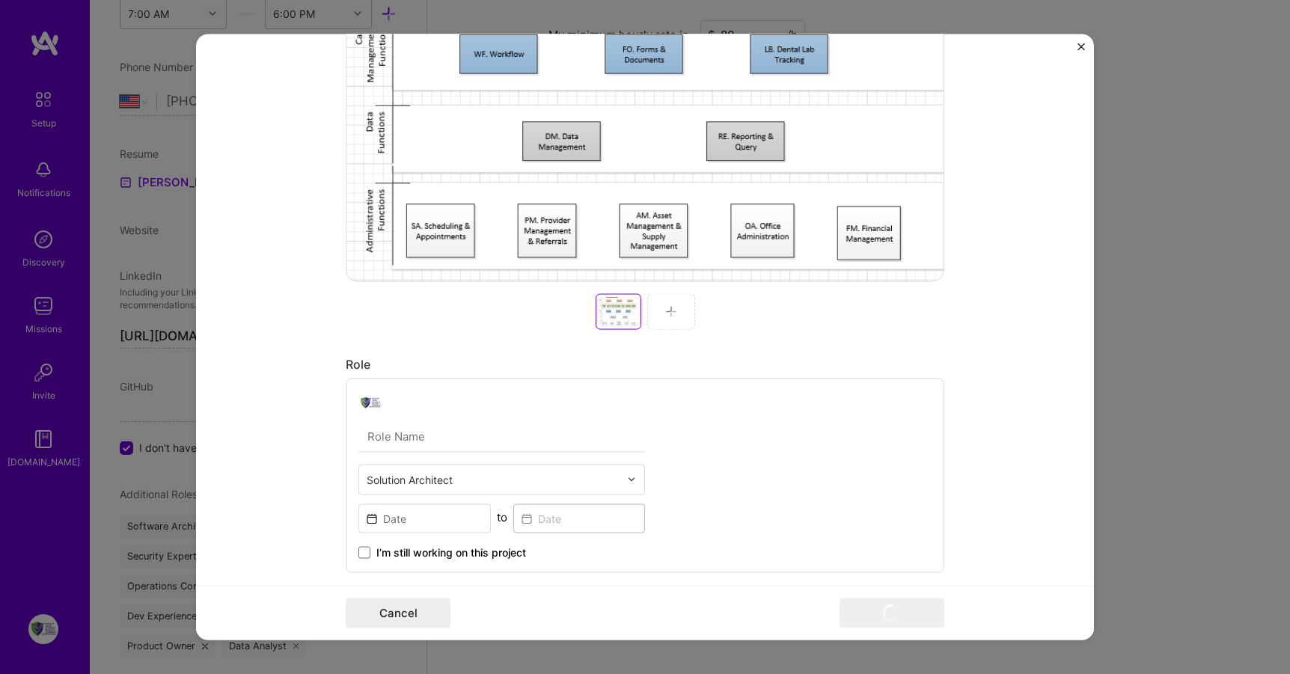
click at [654, 308] on div at bounding box center [671, 311] width 48 height 36
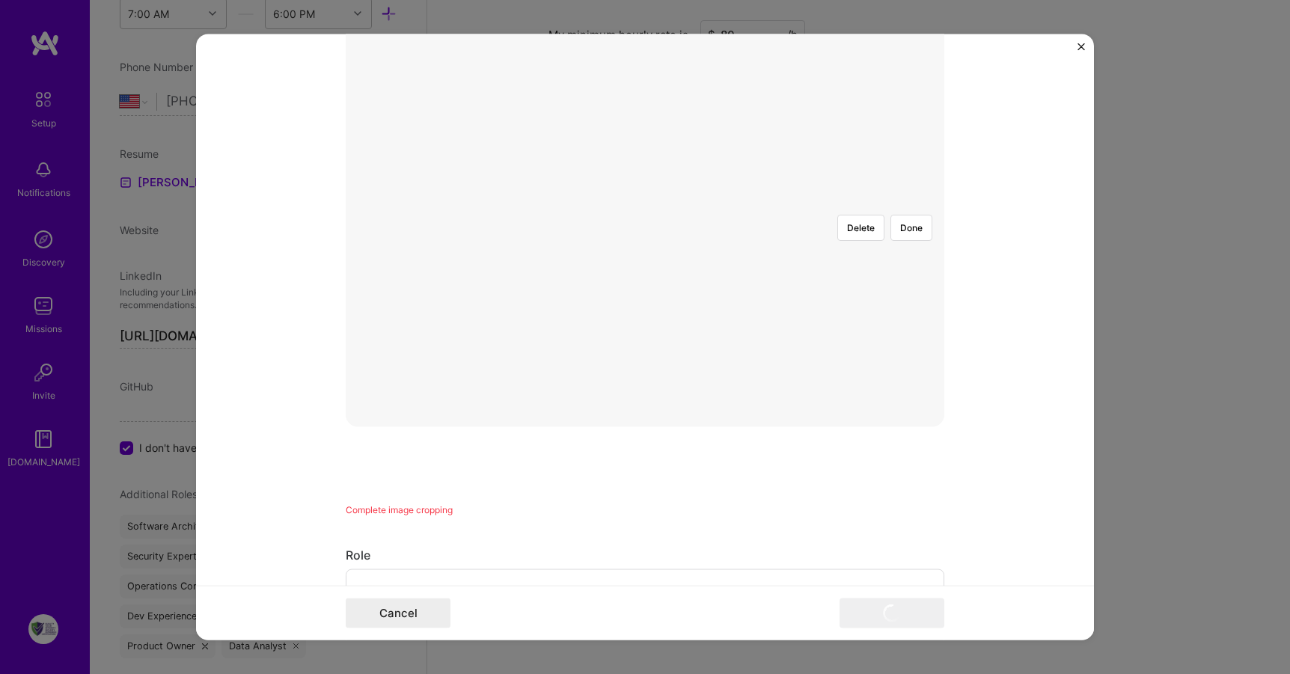
scroll to position [172, 0]
click at [912, 368] on button "Done" at bounding box center [912, 381] width 42 height 26
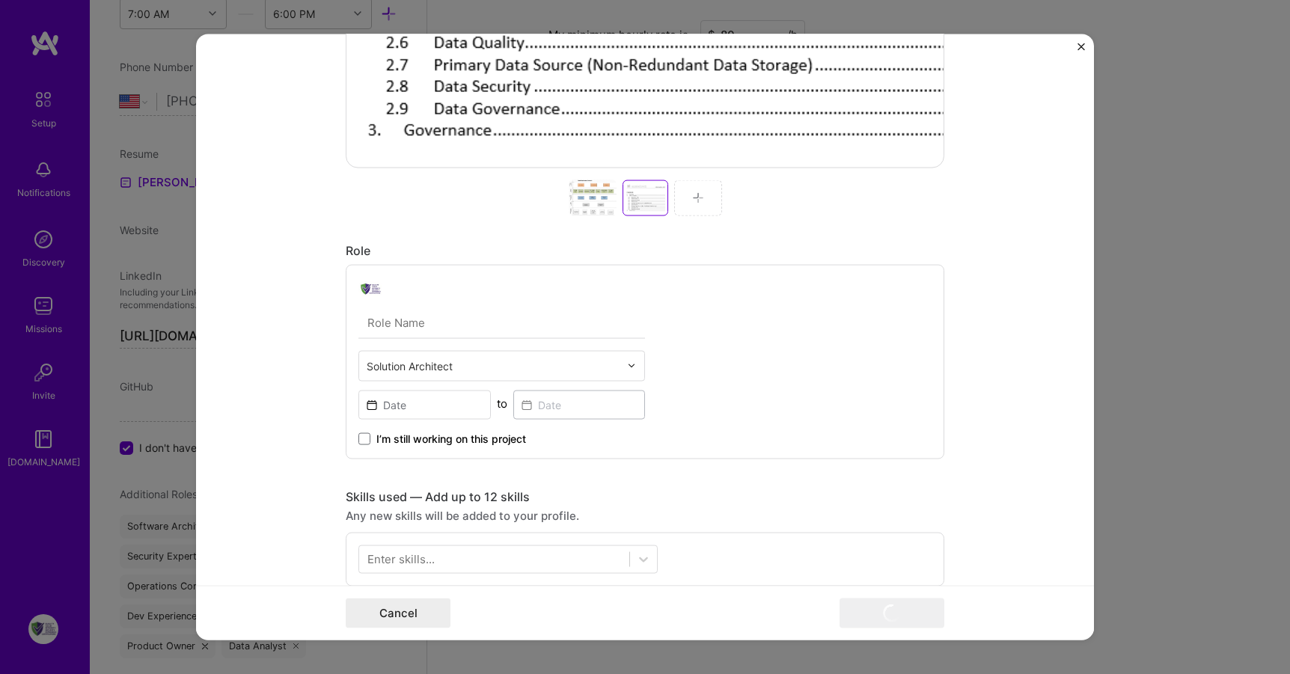
scroll to position [637, 0]
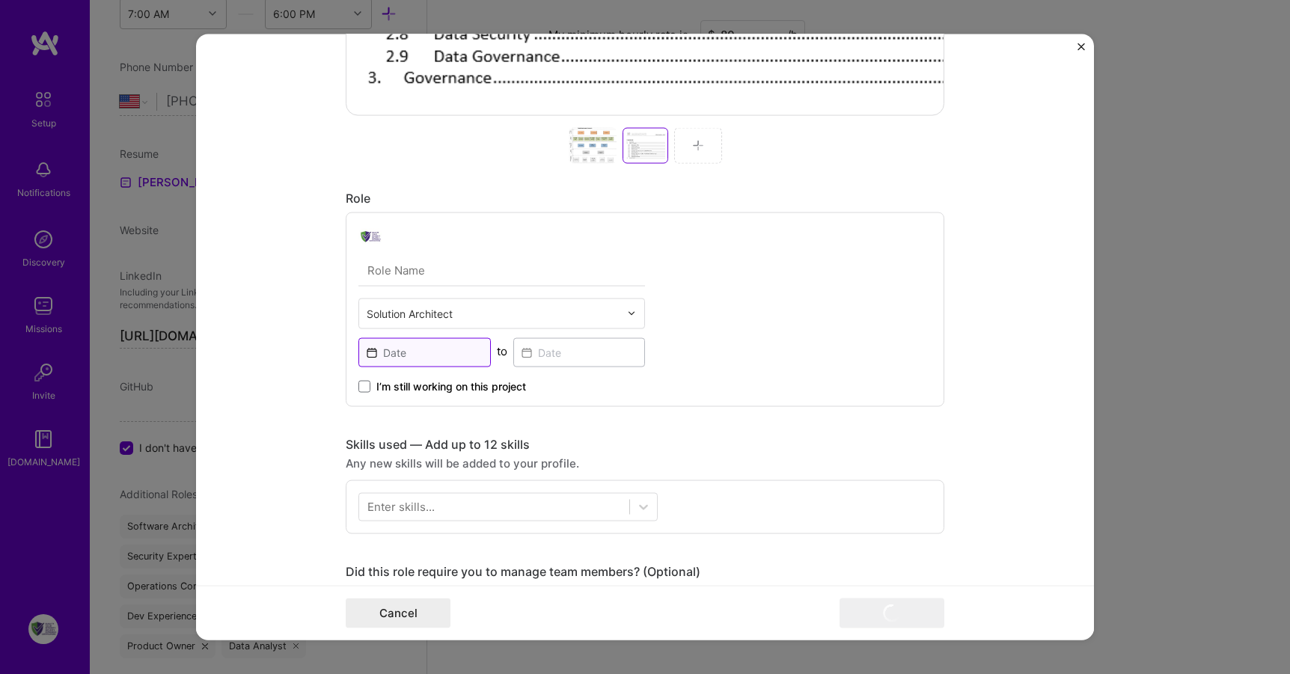
click at [417, 352] on input at bounding box center [425, 352] width 132 height 29
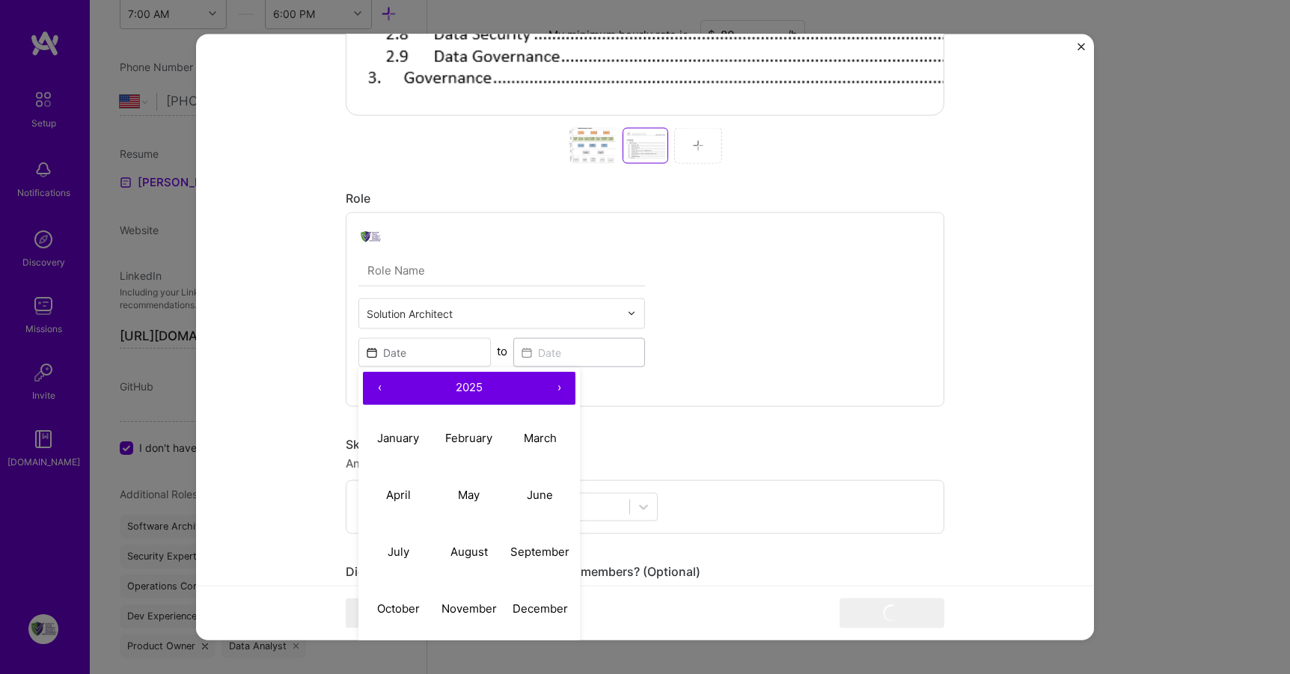
click at [369, 380] on button "‹" at bounding box center [379, 387] width 33 height 33
click at [369, 379] on button "‹" at bounding box center [379, 387] width 33 height 33
click at [484, 386] on button "2022" at bounding box center [469, 387] width 147 height 33
click at [370, 384] on button "‹" at bounding box center [379, 387] width 33 height 33
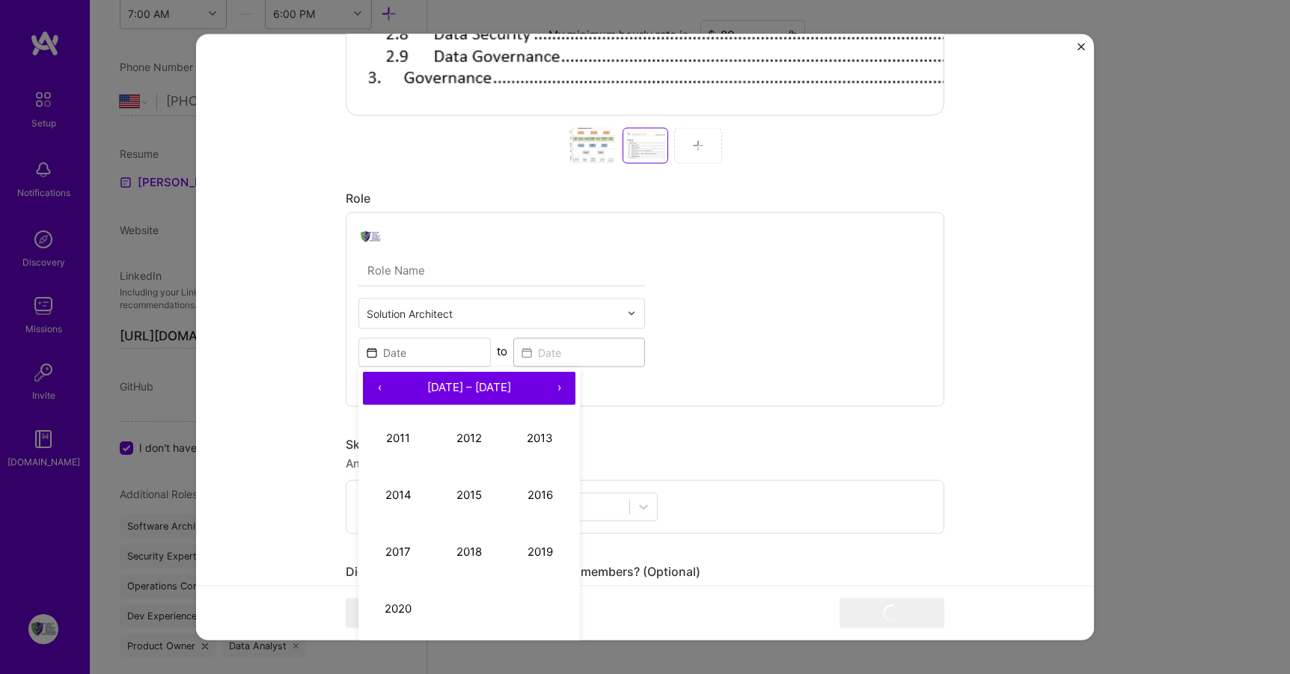
click at [370, 384] on button "‹" at bounding box center [379, 387] width 33 height 33
click at [394, 609] on button "2010" at bounding box center [398, 609] width 71 height 57
click at [540, 497] on abbr "June" at bounding box center [540, 495] width 26 height 14
type input "[DATE]"
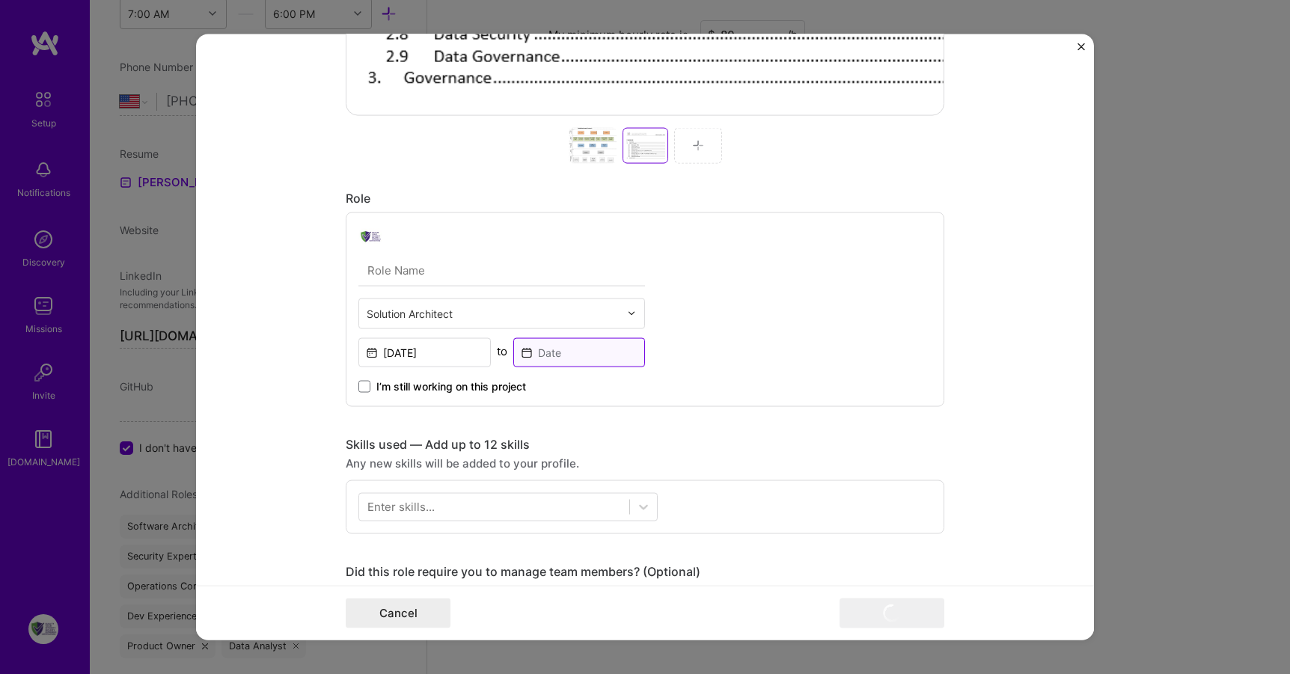
click at [573, 356] on input at bounding box center [579, 352] width 132 height 29
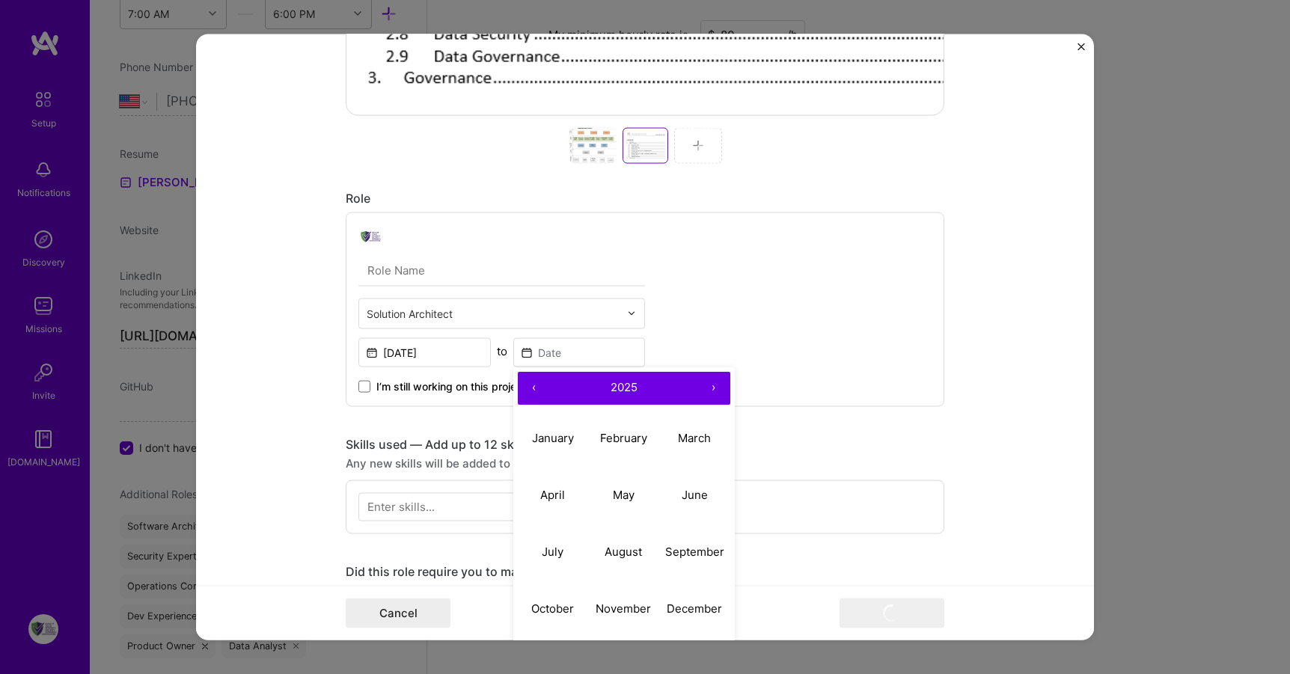
click at [529, 384] on button "‹" at bounding box center [534, 387] width 33 height 33
click at [624, 383] on span "2021" at bounding box center [624, 387] width 25 height 14
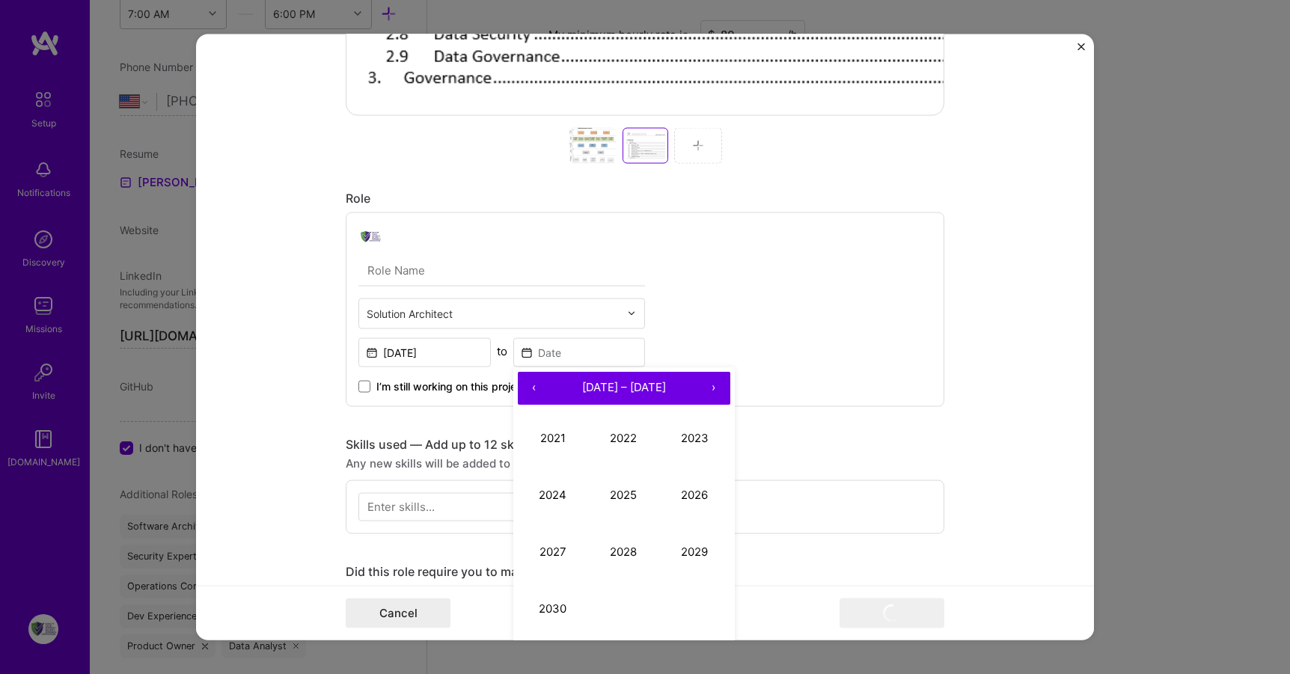
click at [533, 385] on button "‹" at bounding box center [534, 387] width 33 height 33
click at [549, 490] on button "2014" at bounding box center [553, 495] width 71 height 57
click at [692, 495] on abbr "June" at bounding box center [695, 495] width 26 height 14
type input "[DATE]"
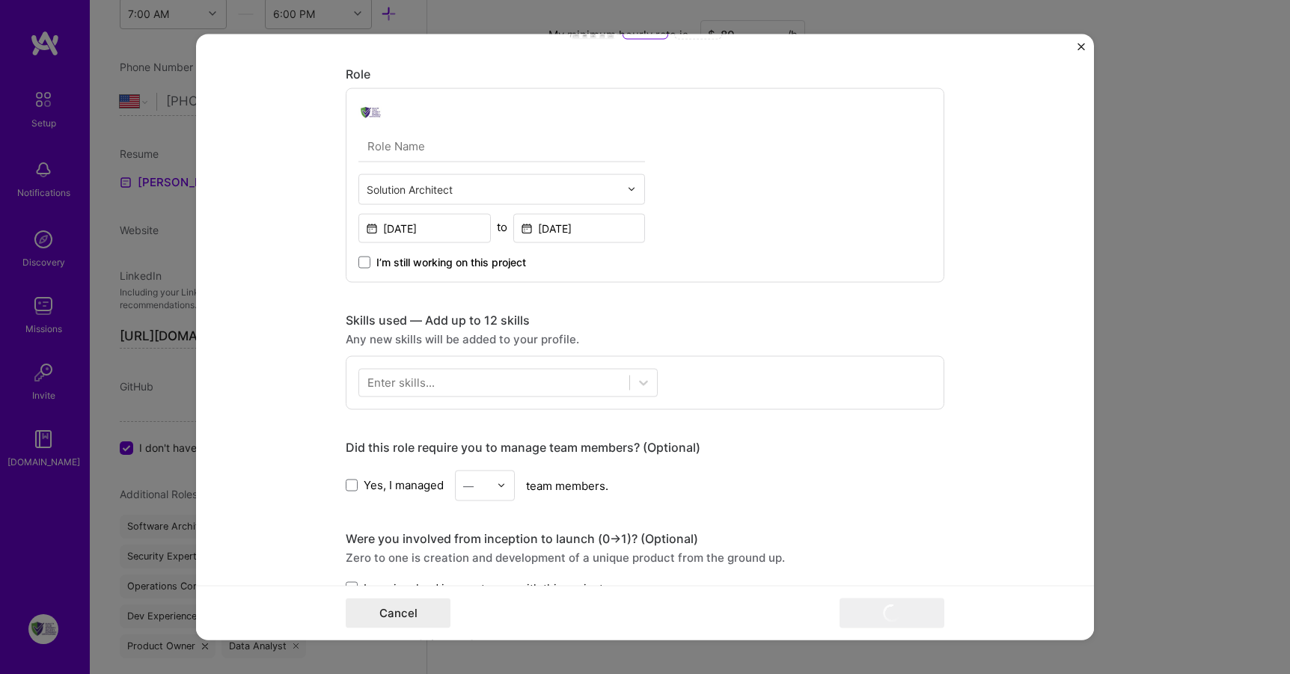
scroll to position [754, 0]
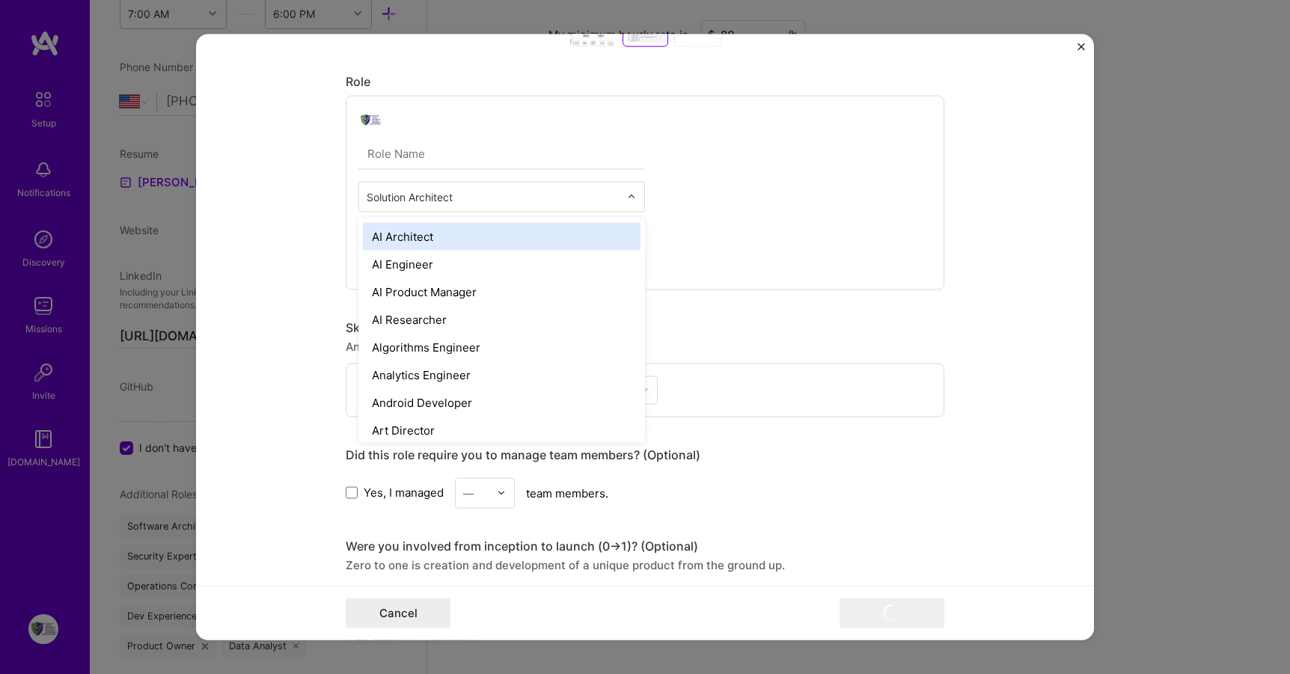
click at [483, 198] on input "text" at bounding box center [493, 197] width 253 height 16
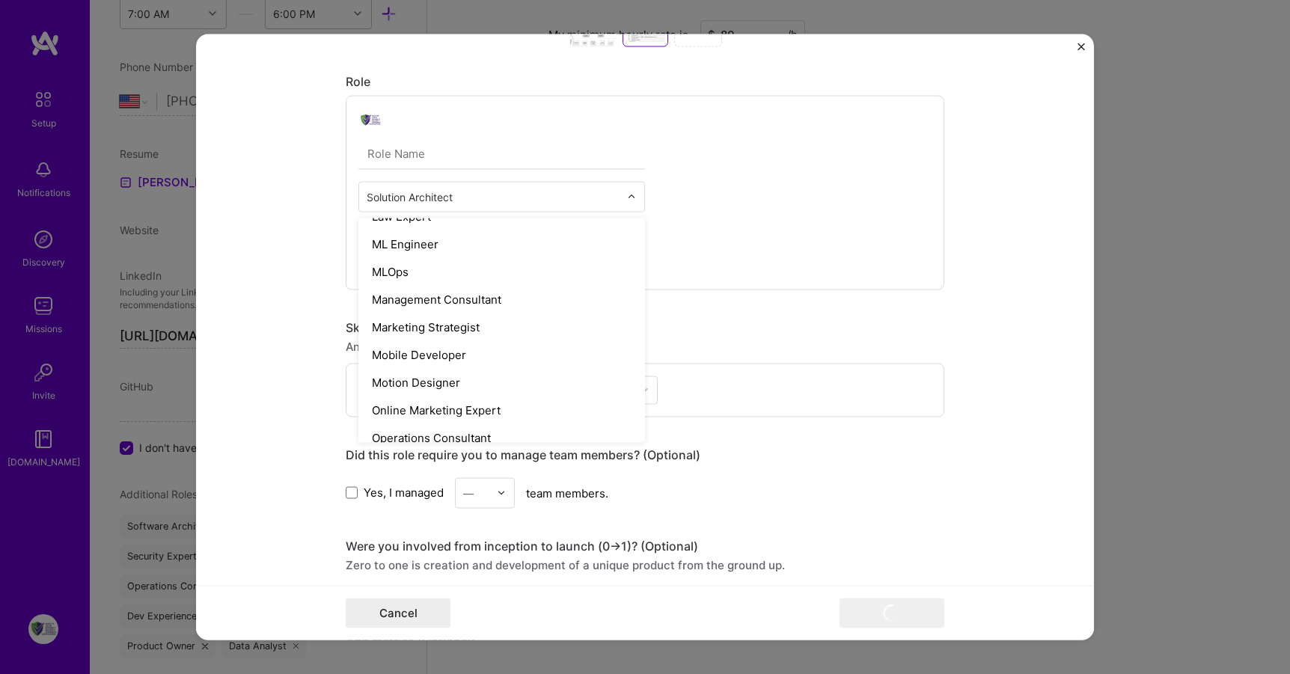
scroll to position [1120, 0]
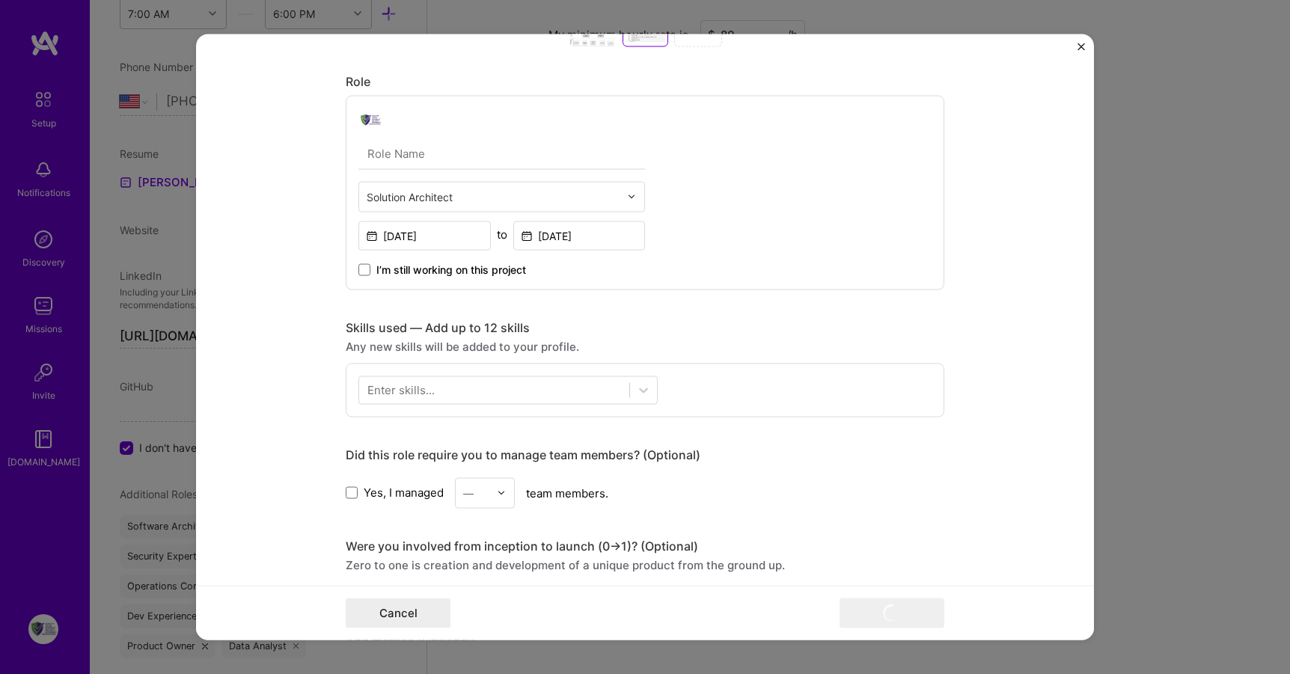
click at [806, 220] on div "Solution Architect [DATE] to [DATE] I’m still working on this project" at bounding box center [645, 192] width 599 height 195
click at [636, 392] on icon at bounding box center [643, 389] width 15 height 15
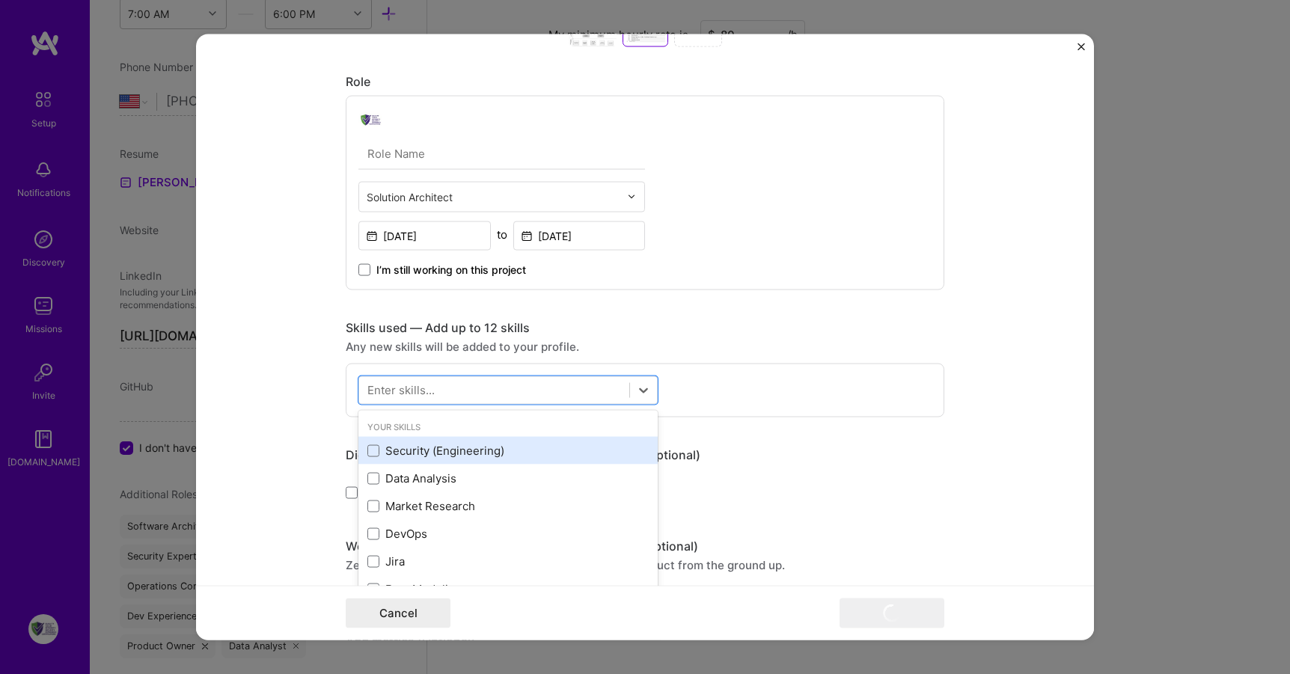
click at [376, 448] on div "Security (Engineering)" at bounding box center [508, 451] width 281 height 16
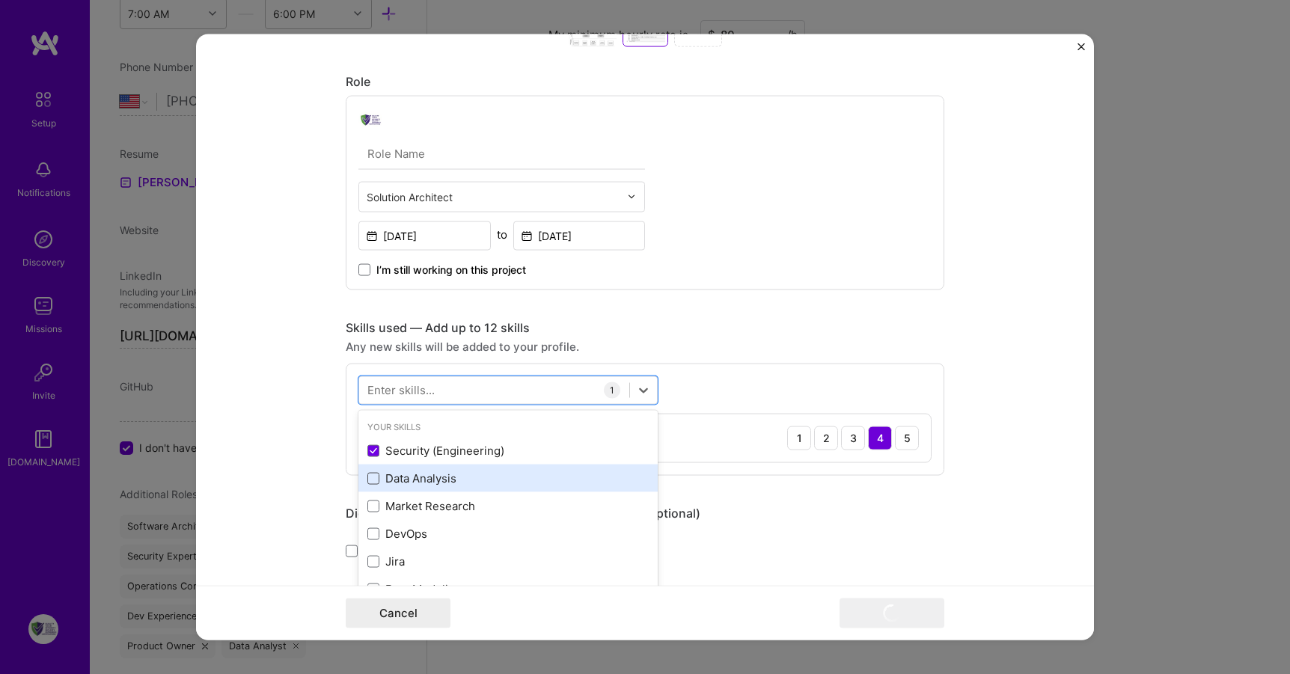
click at [368, 474] on span at bounding box center [374, 478] width 12 height 12
click at [0, 0] on input "checkbox" at bounding box center [0, 0] width 0 height 0
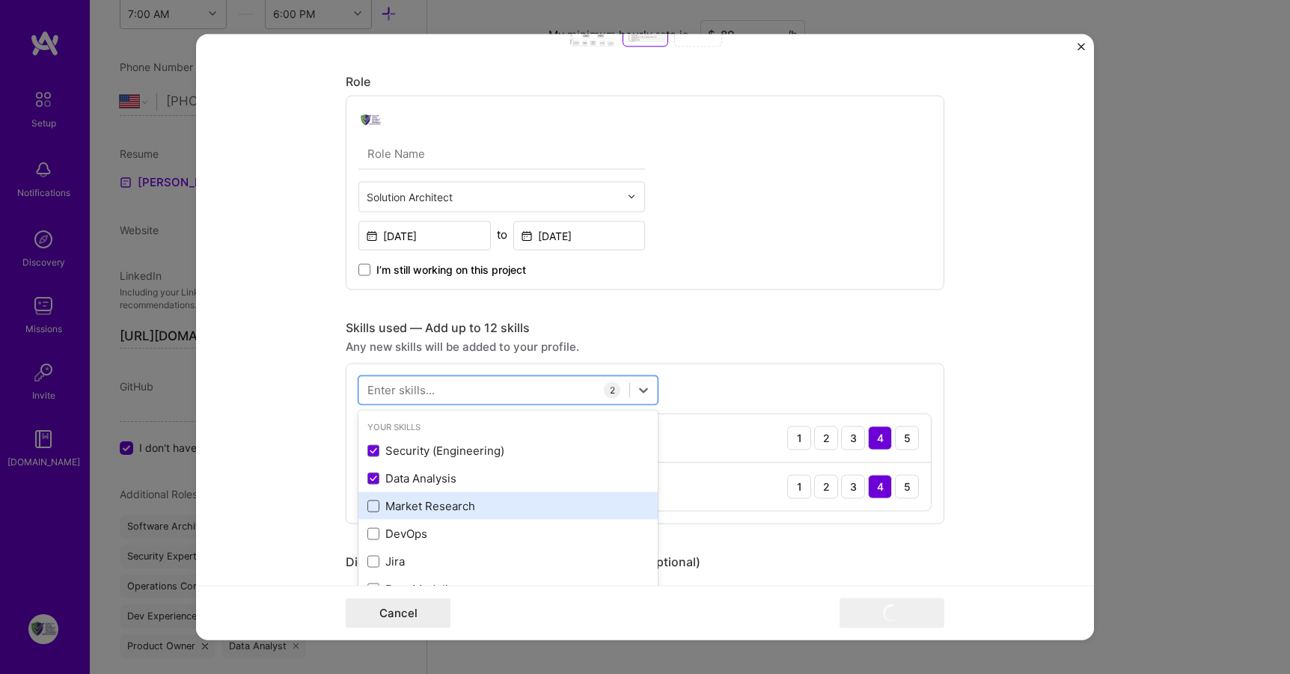
click at [373, 504] on span at bounding box center [374, 506] width 12 height 12
click at [0, 0] on input "checkbox" at bounding box center [0, 0] width 0 height 0
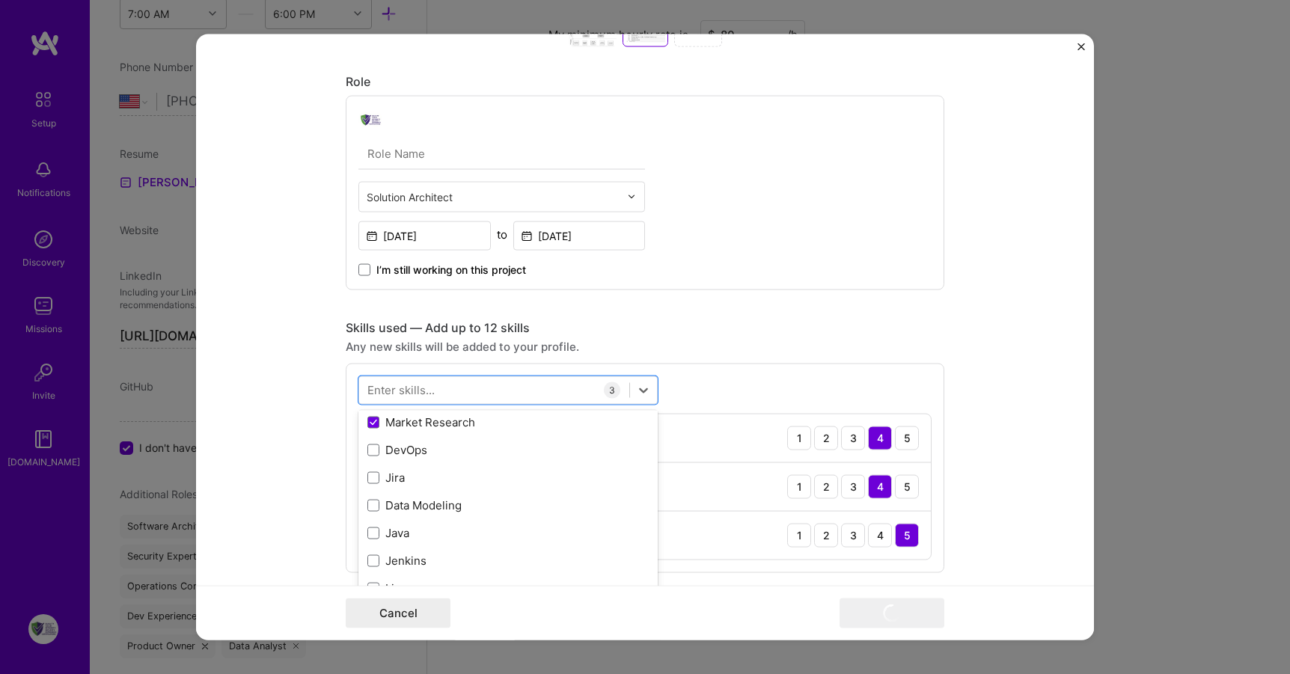
scroll to position [209, 0]
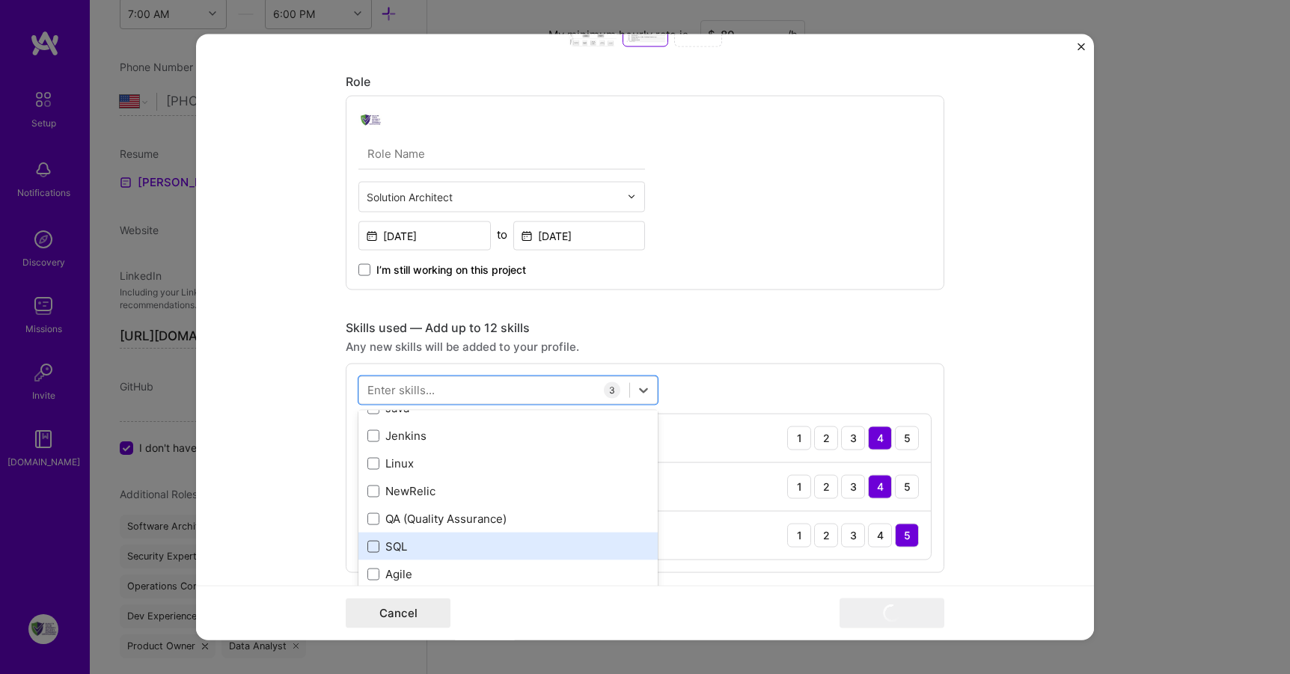
click at [369, 544] on span at bounding box center [374, 546] width 12 height 12
click at [0, 0] on input "checkbox" at bounding box center [0, 0] width 0 height 0
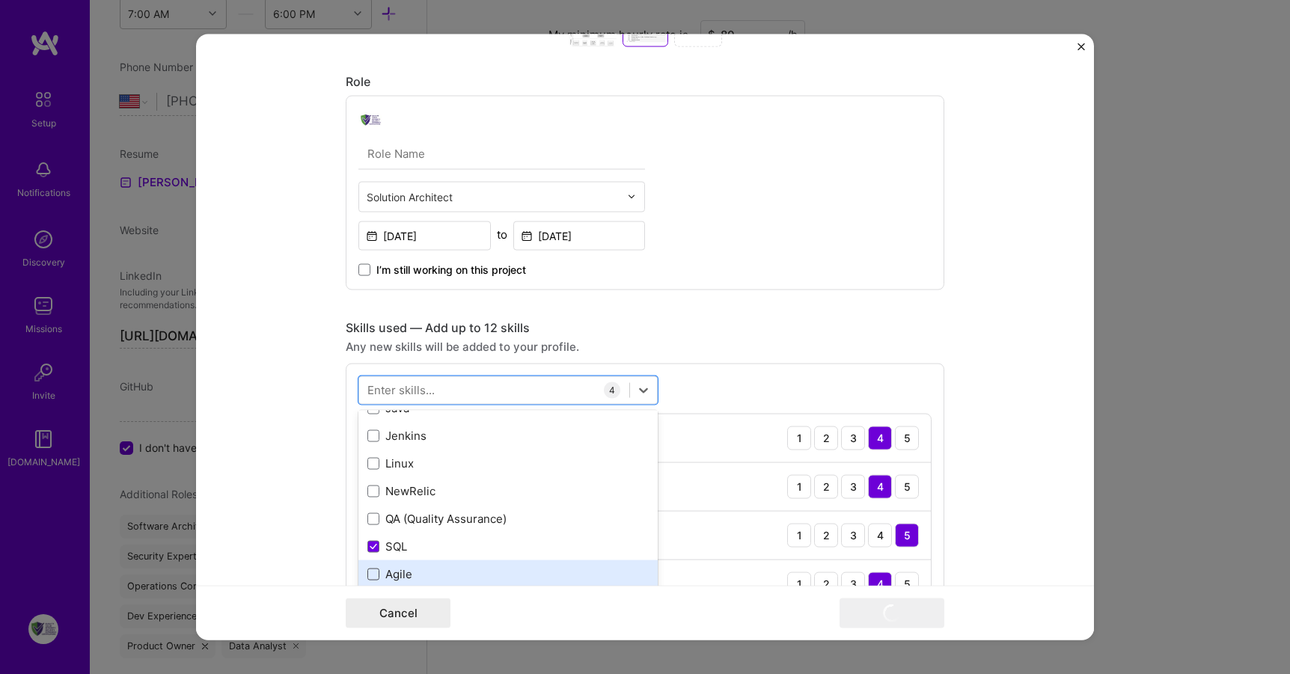
click at [373, 576] on span at bounding box center [374, 574] width 12 height 12
click at [0, 0] on input "checkbox" at bounding box center [0, 0] width 0 height 0
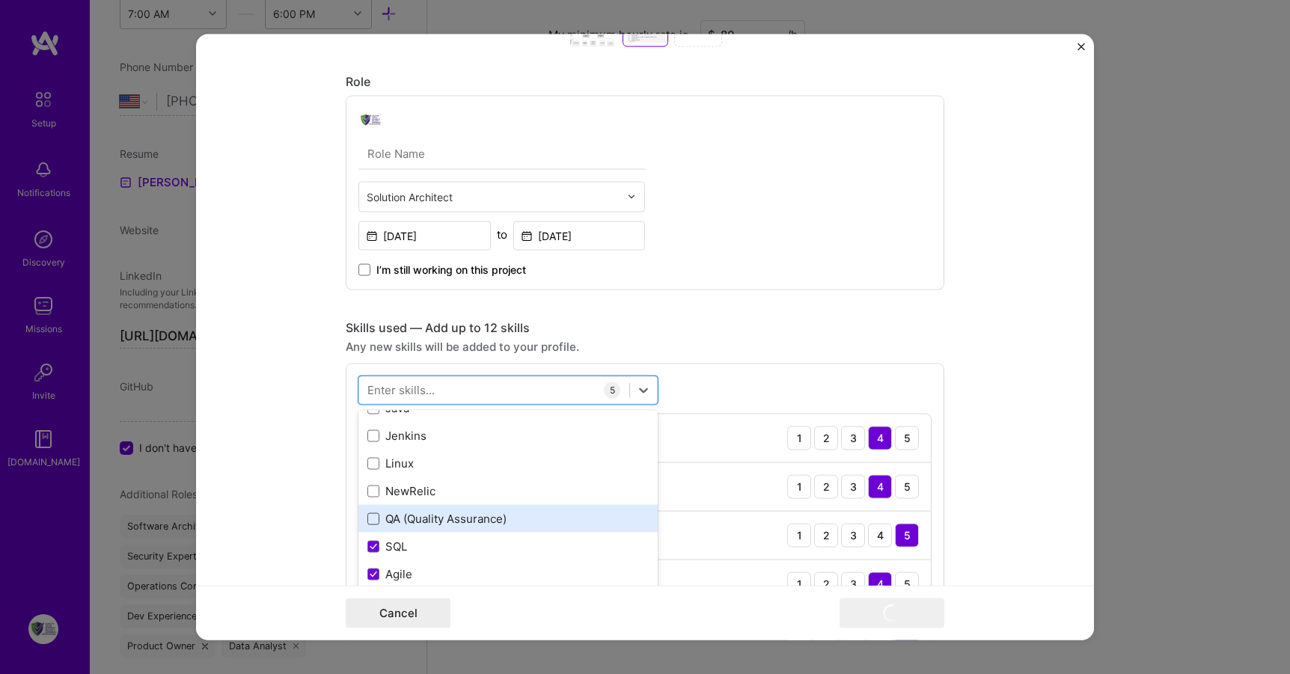
click at [368, 517] on span at bounding box center [374, 519] width 12 height 12
click at [0, 0] on input "checkbox" at bounding box center [0, 0] width 0 height 0
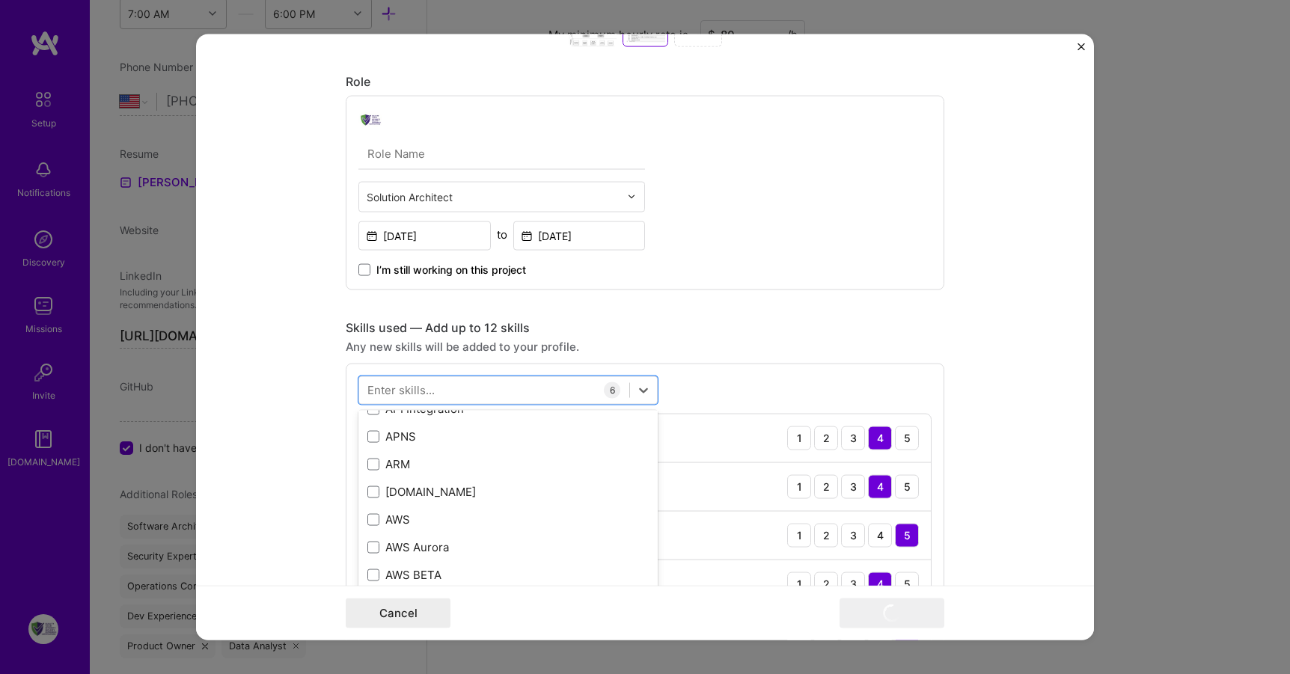
scroll to position [418, 0]
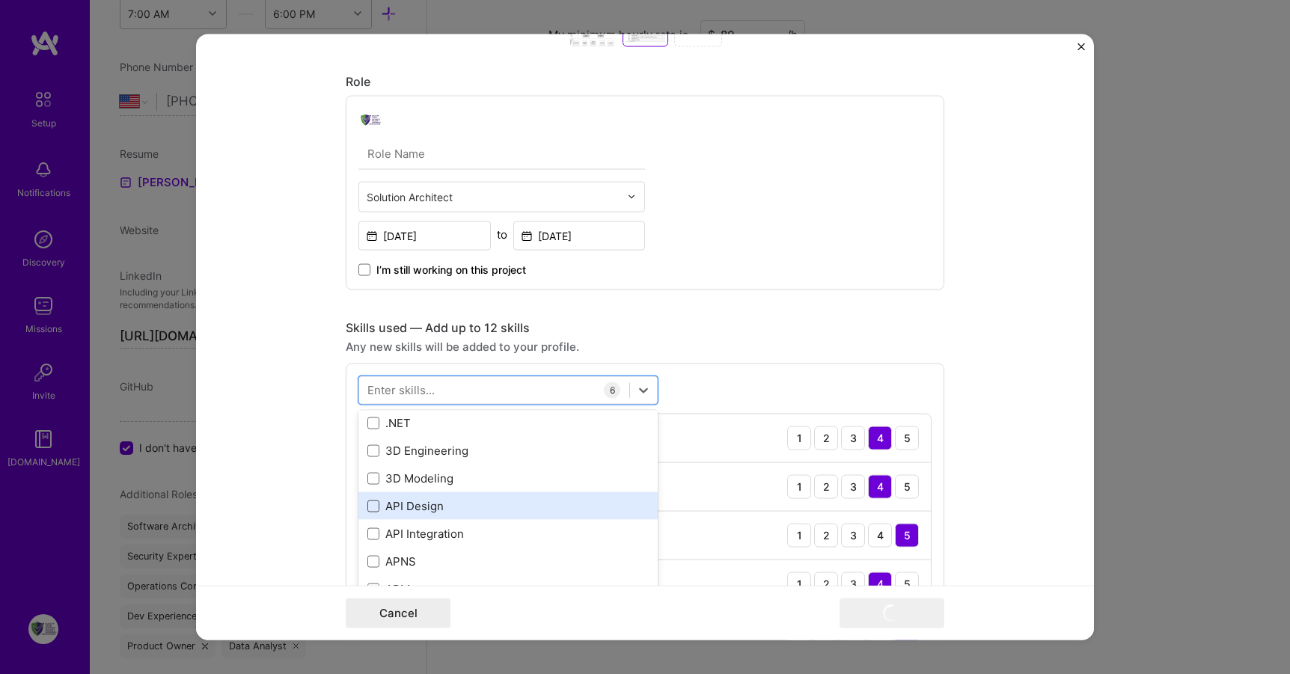
click at [368, 506] on span at bounding box center [374, 506] width 12 height 12
click at [0, 0] on input "checkbox" at bounding box center [0, 0] width 0 height 0
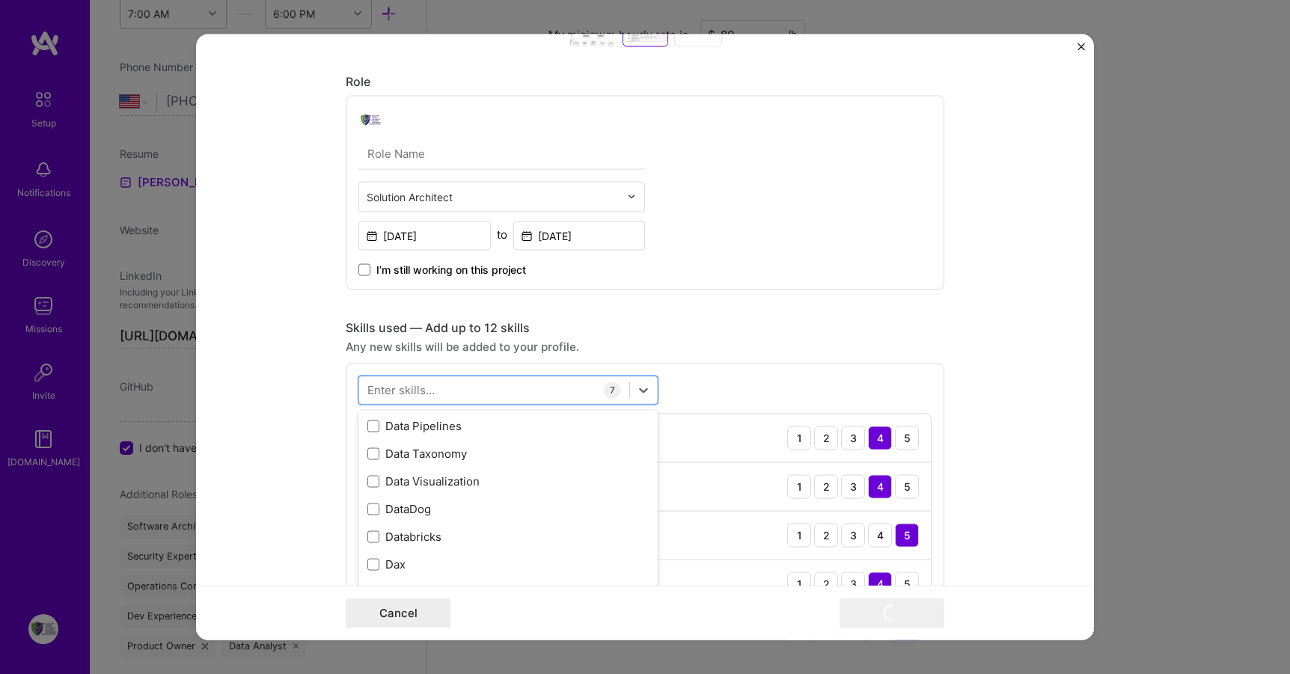
scroll to position [2671, 0]
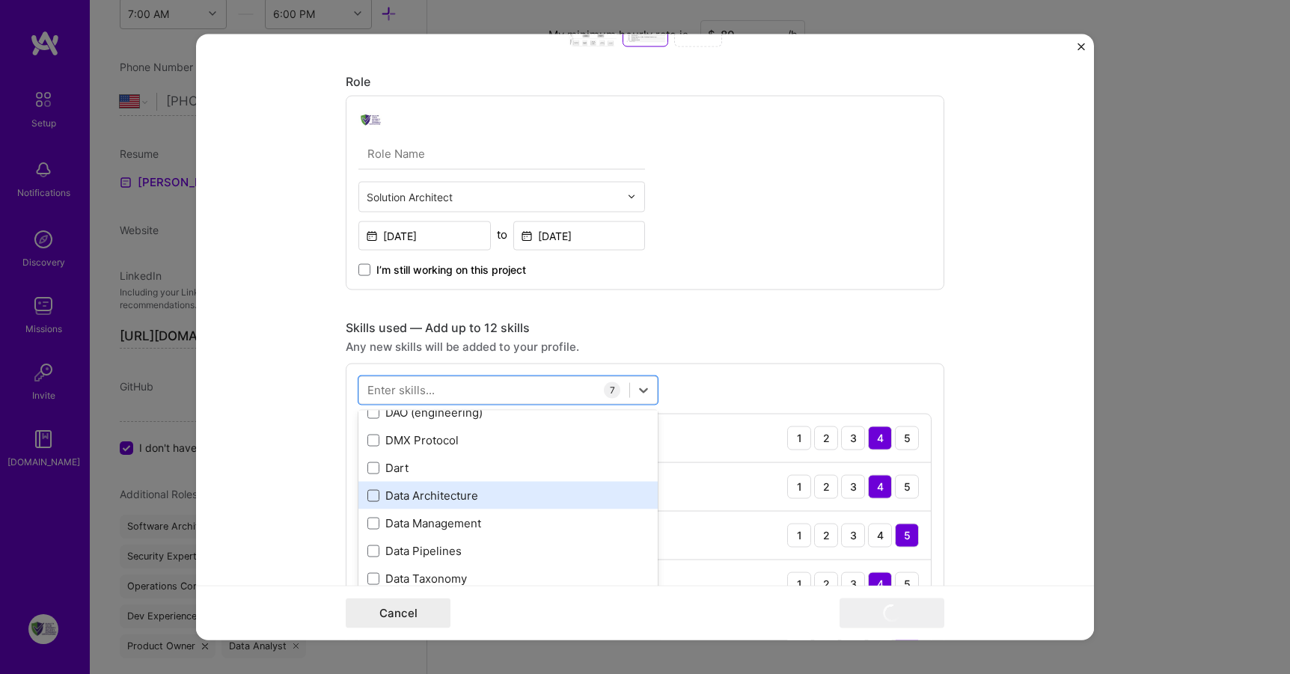
click at [370, 495] on span at bounding box center [374, 496] width 12 height 12
click at [0, 0] on input "checkbox" at bounding box center [0, 0] width 0 height 0
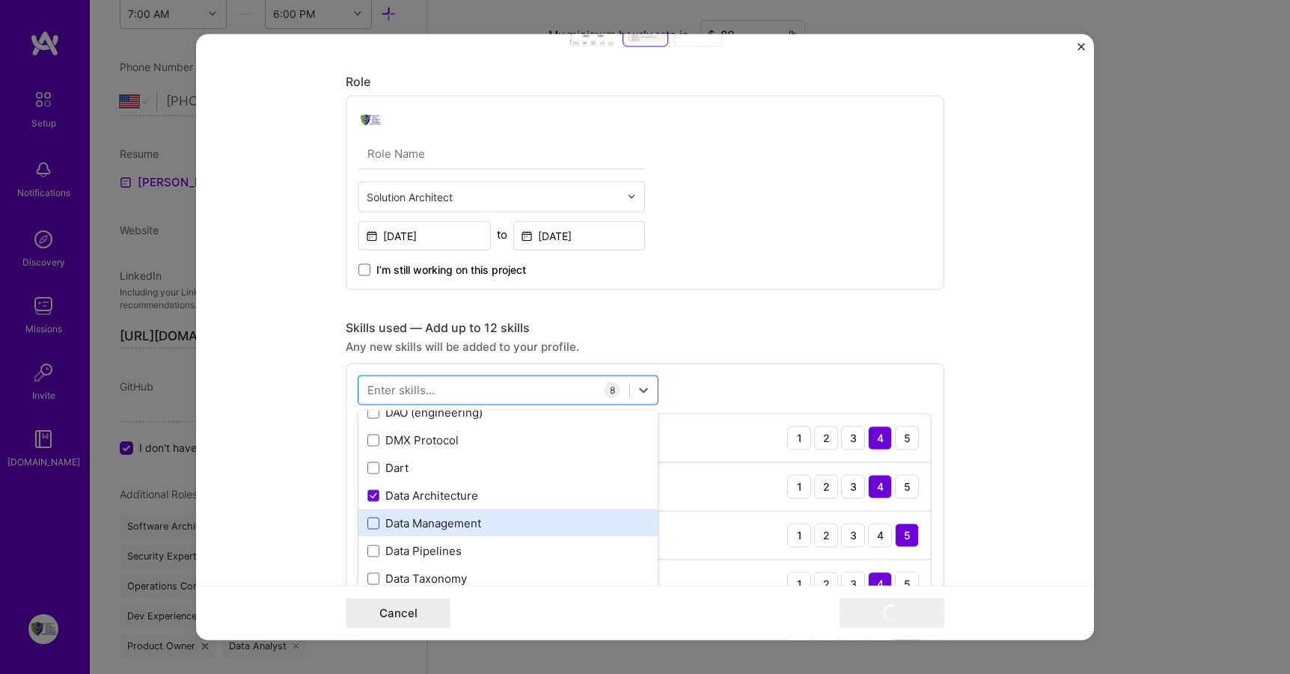
click at [371, 524] on span at bounding box center [374, 523] width 12 height 12
click at [0, 0] on input "checkbox" at bounding box center [0, 0] width 0 height 0
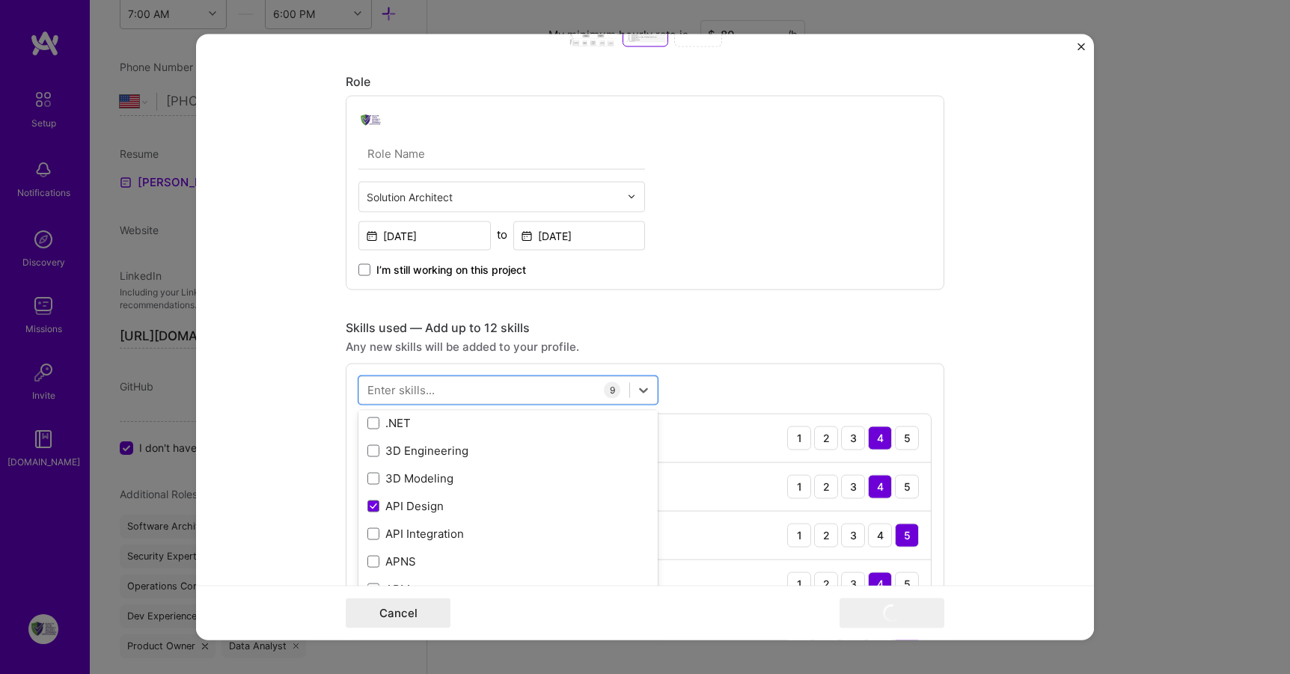
scroll to position [626, 0]
click at [891, 330] on div "Skills used — Add up to 12 skills" at bounding box center [645, 328] width 599 height 16
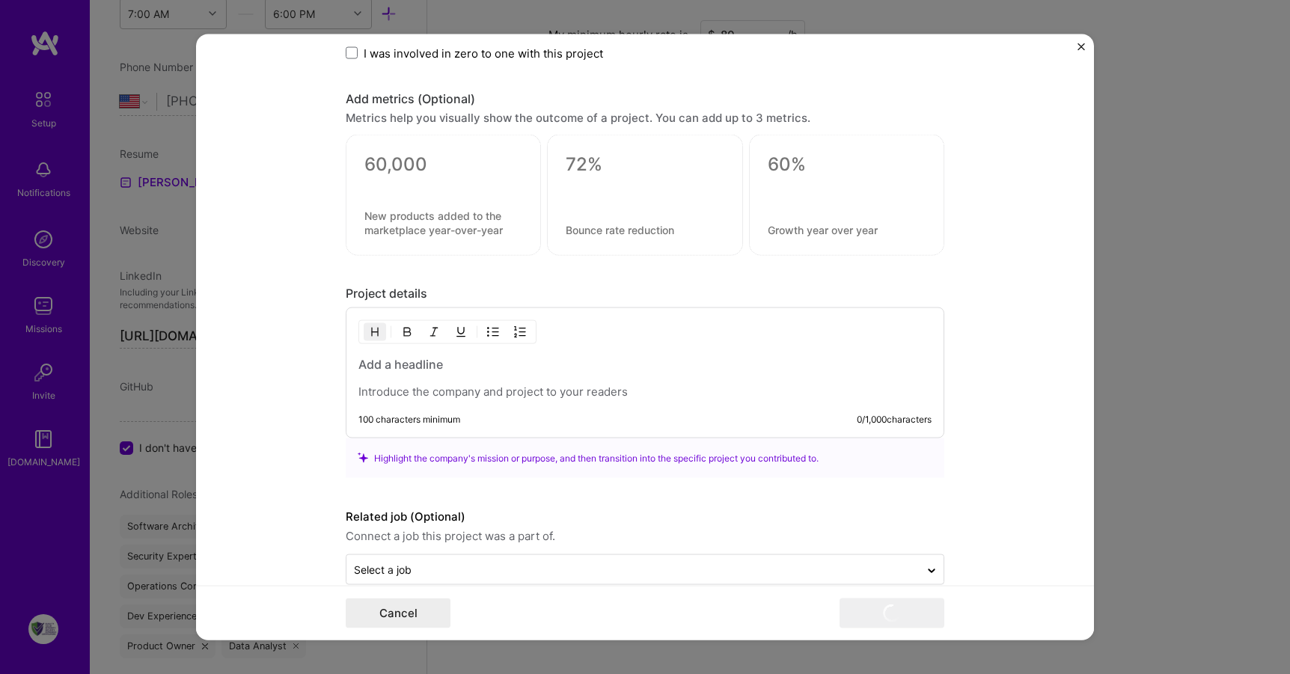
scroll to position [1770, 0]
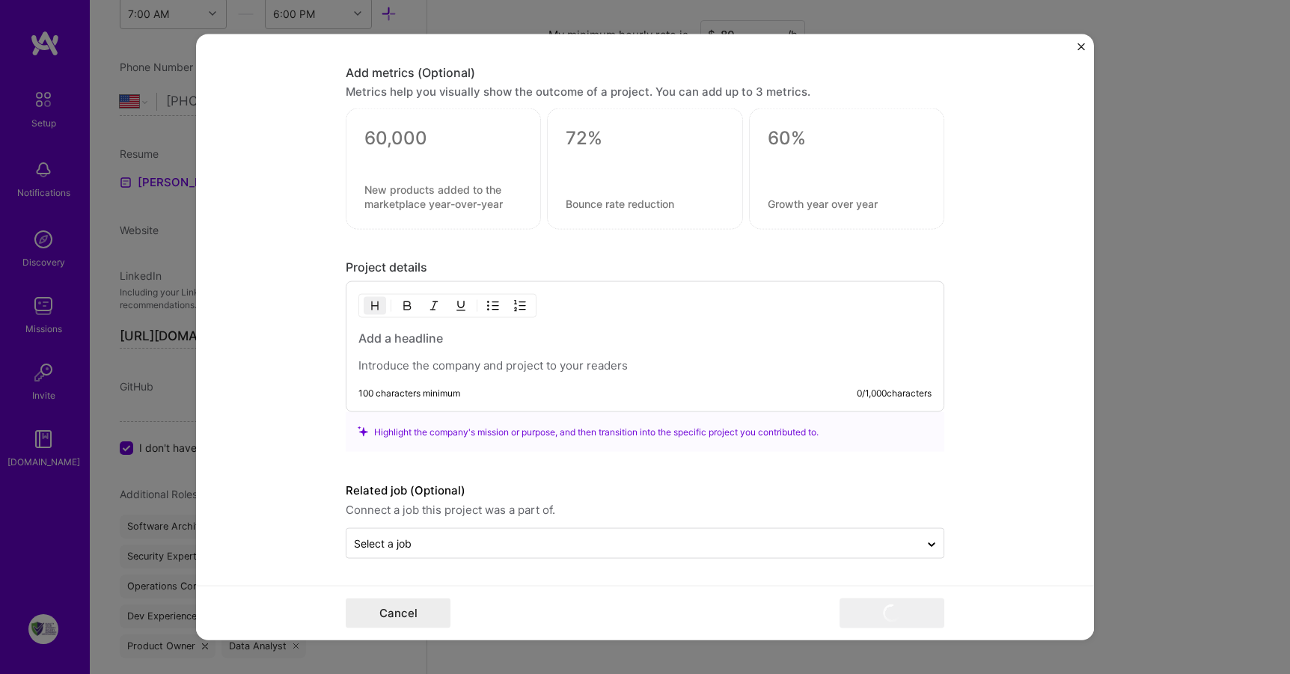
click at [359, 337] on h3 at bounding box center [645, 338] width 573 height 16
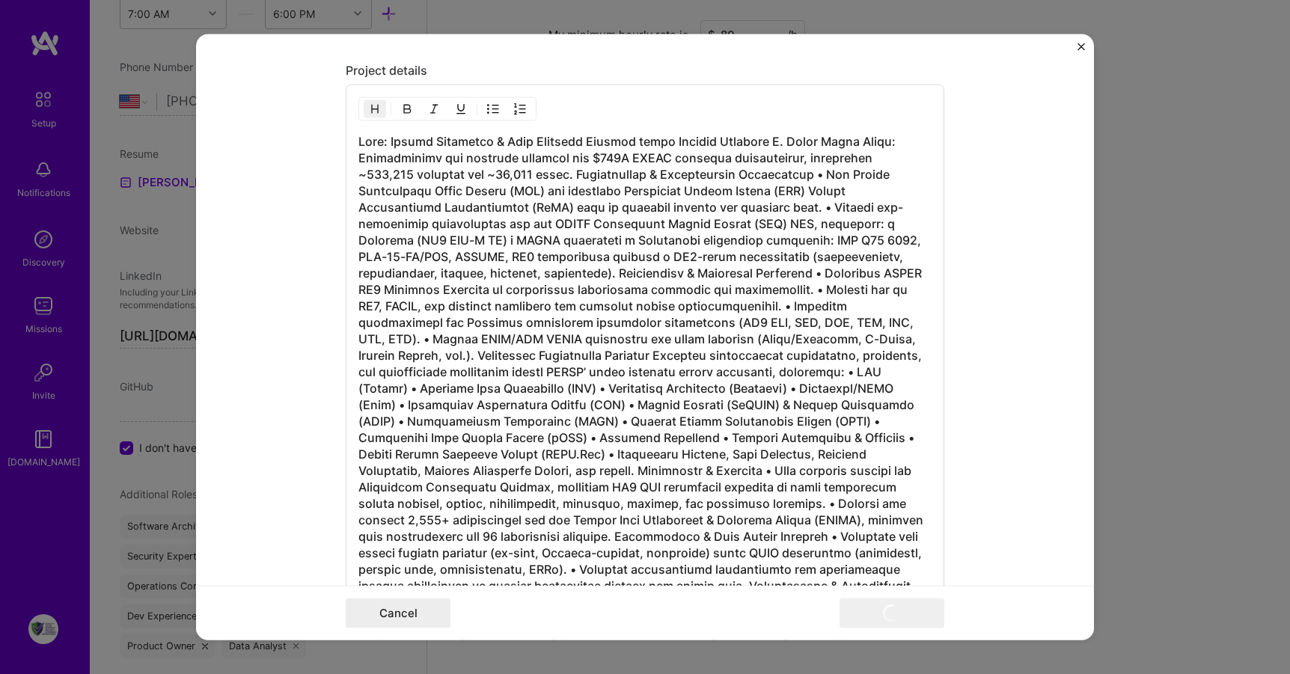
scroll to position [1960, 0]
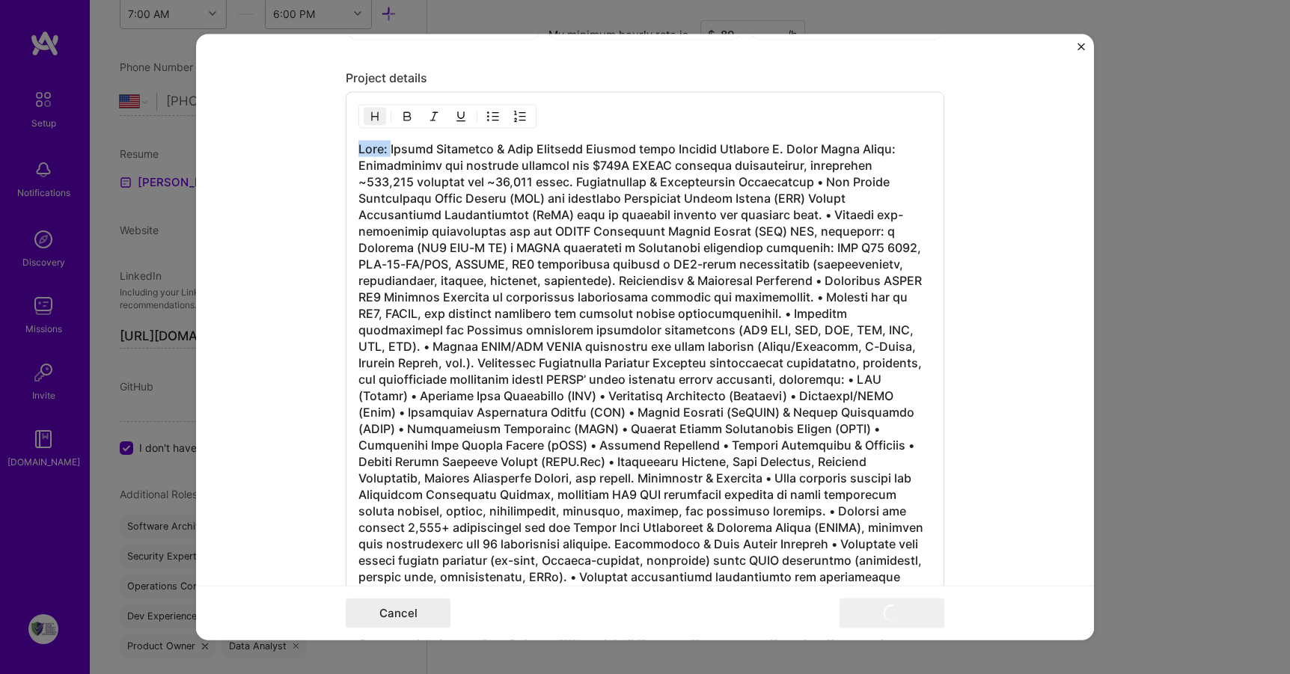
drag, startPoint x: 387, startPoint y: 144, endPoint x: 348, endPoint y: 143, distance: 38.9
click at [348, 143] on div "100 characters minimum 2984 / 1,000 characters" at bounding box center [645, 421] width 599 height 658
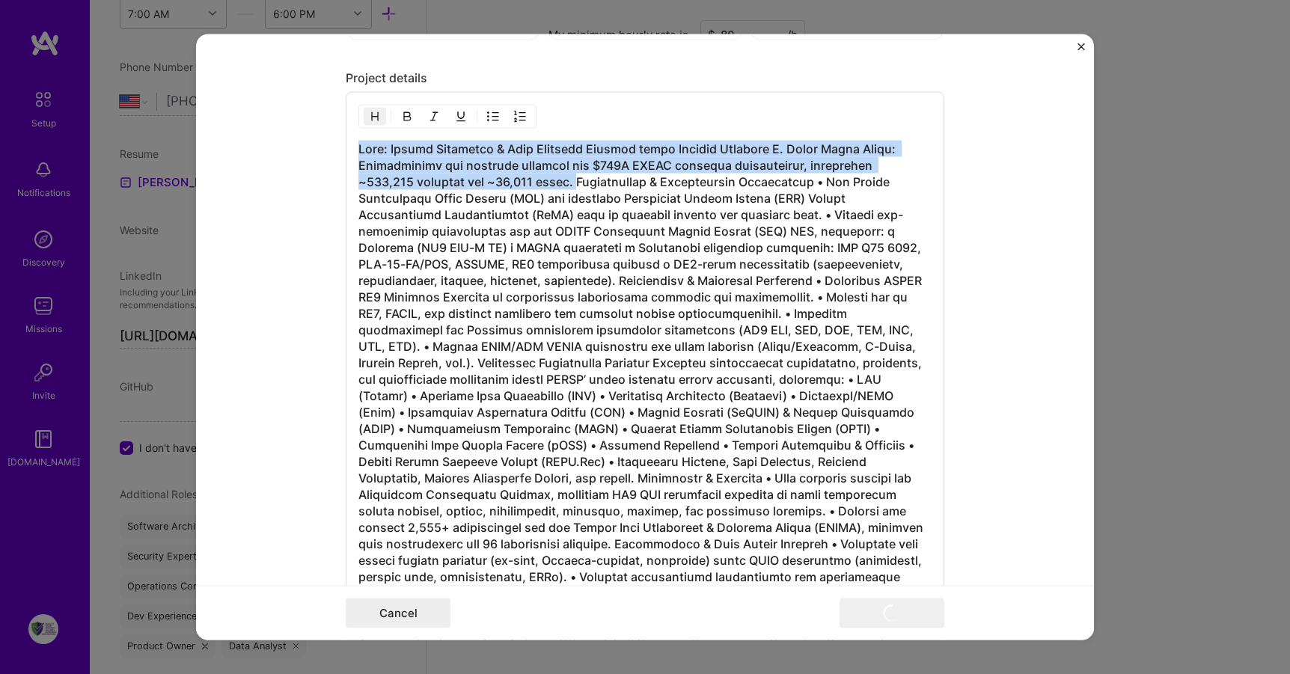
drag, startPoint x: 513, startPoint y: 182, endPoint x: 319, endPoint y: 145, distance: 197.3
click at [319, 145] on form "Project title [US_STATE] Correctional Health Care Services (CCHCS) Architecture…" at bounding box center [645, 337] width 898 height 607
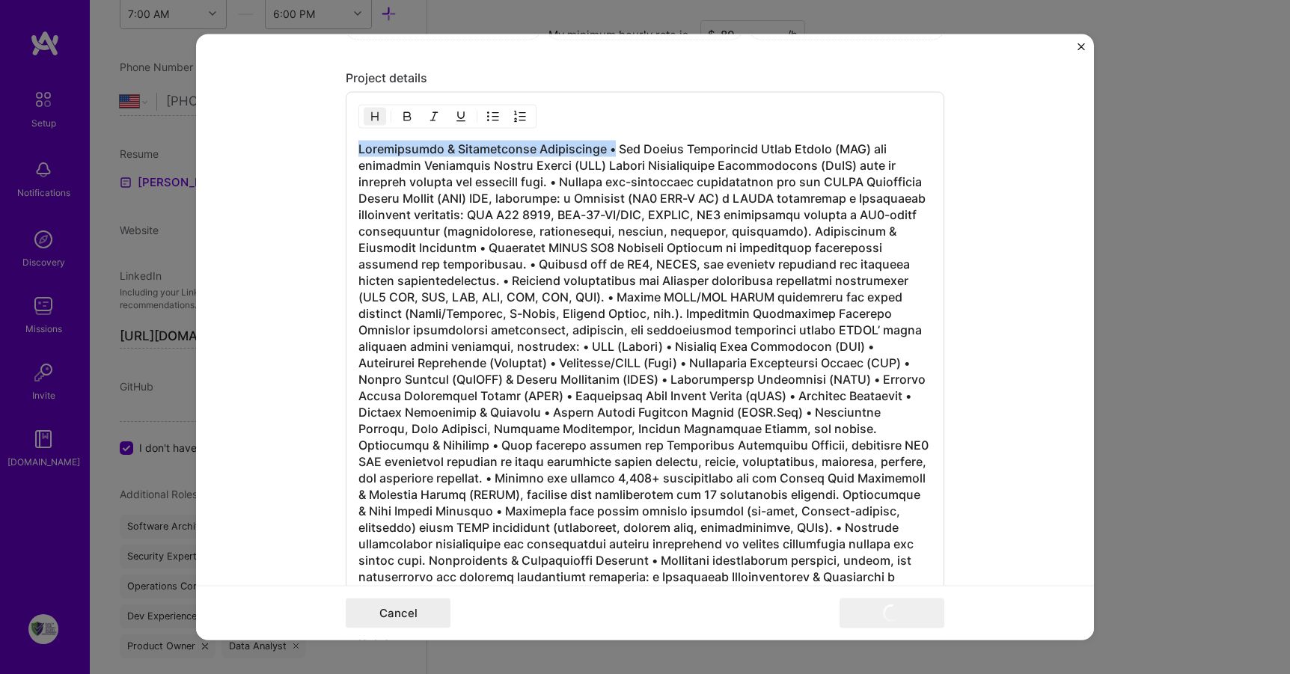
drag, startPoint x: 606, startPoint y: 151, endPoint x: 313, endPoint y: 145, distance: 292.7
click at [305, 141] on form "Project title [US_STATE] Correctional Health Care Services (CCHCS) Architecture…" at bounding box center [645, 337] width 898 height 607
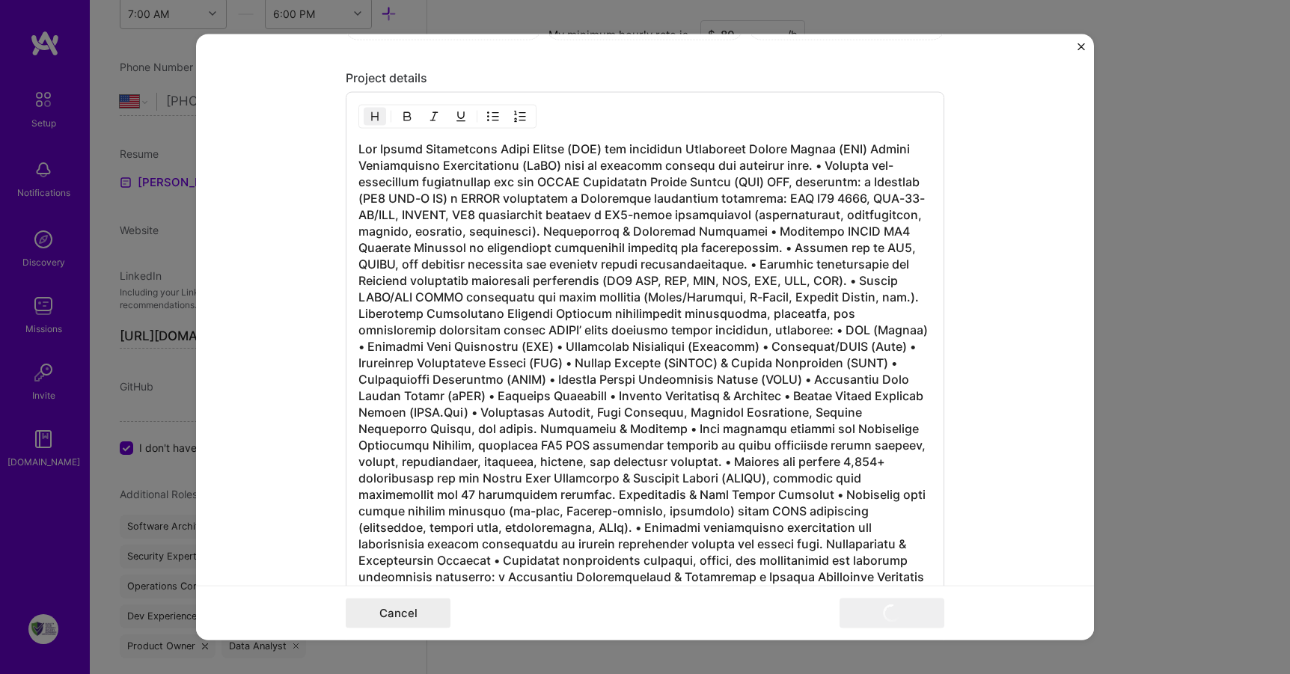
click at [812, 164] on h3 at bounding box center [645, 388] width 573 height 494
drag, startPoint x: 455, startPoint y: 198, endPoint x: 763, endPoint y: 188, distance: 308.6
click at [763, 188] on h3 at bounding box center [645, 388] width 573 height 494
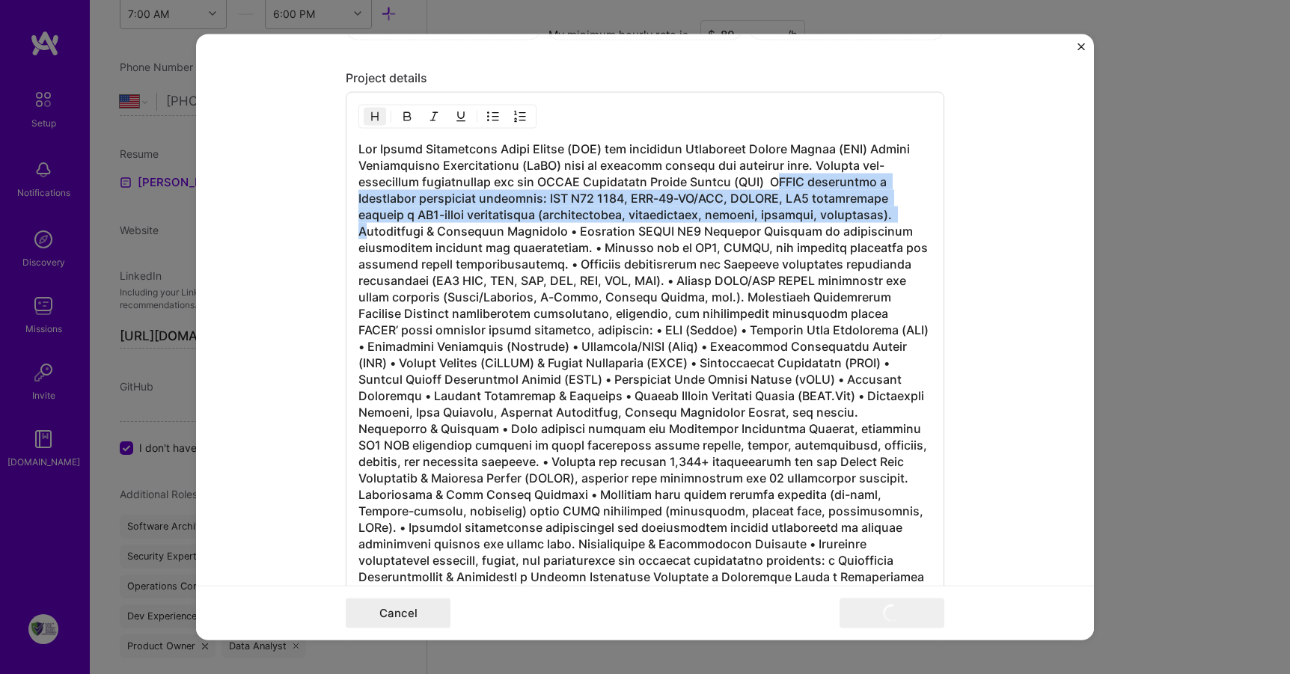
drag, startPoint x: 908, startPoint y: 215, endPoint x: 769, endPoint y: 180, distance: 143.6
click at [769, 180] on h3 at bounding box center [645, 388] width 573 height 494
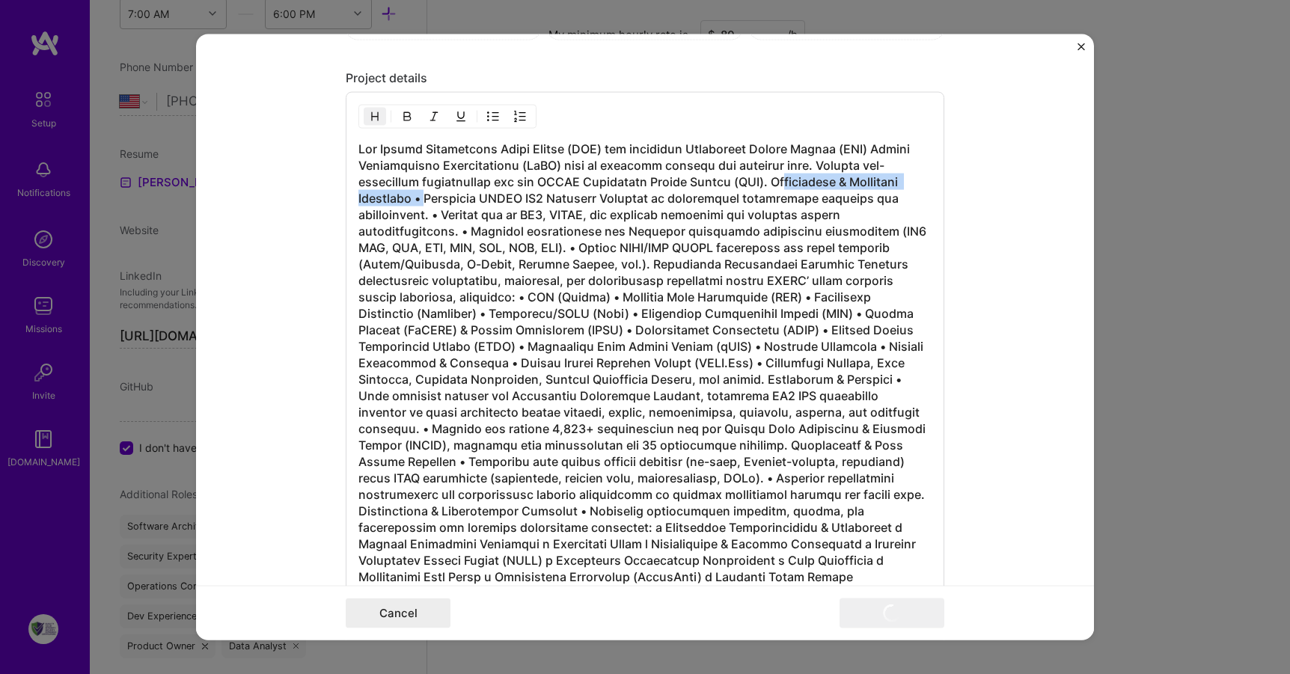
drag, startPoint x: 767, startPoint y: 183, endPoint x: 420, endPoint y: 197, distance: 347.6
click at [420, 197] on h3 at bounding box center [645, 363] width 573 height 445
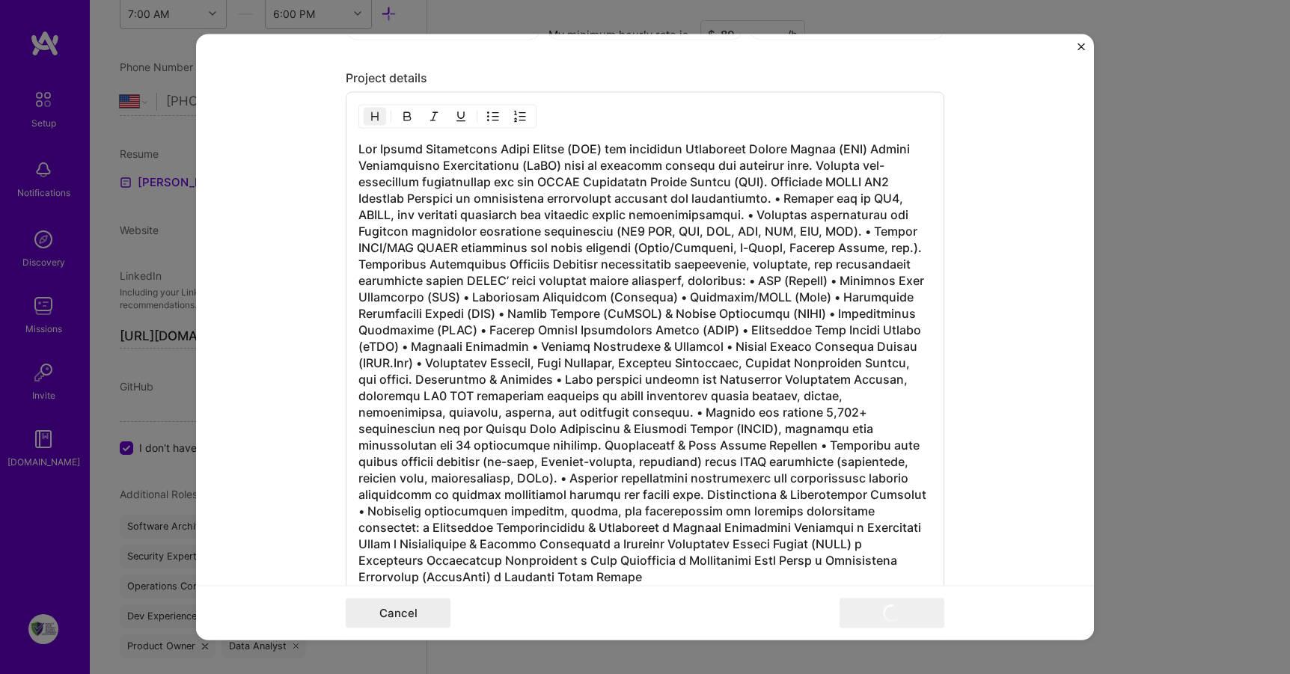
drag, startPoint x: 864, startPoint y: 232, endPoint x: 836, endPoint y: 302, distance: 75.6
click at [862, 239] on h3 at bounding box center [645, 363] width 573 height 445
drag, startPoint x: 845, startPoint y: 231, endPoint x: 667, endPoint y: 239, distance: 178.3
click at [667, 239] on h3 at bounding box center [645, 363] width 573 height 445
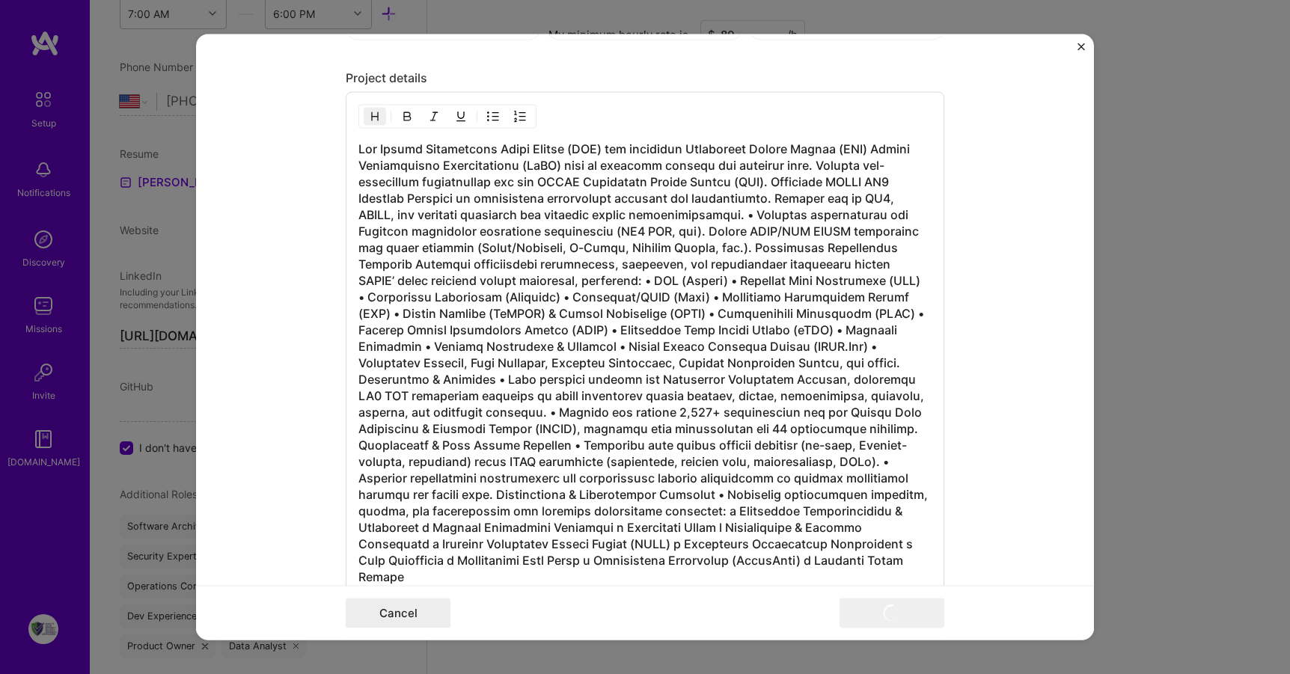
click at [682, 233] on h3 at bounding box center [645, 363] width 573 height 445
drag, startPoint x: 742, startPoint y: 243, endPoint x: 466, endPoint y: 248, distance: 275.5
click at [466, 248] on h3 at bounding box center [645, 363] width 573 height 445
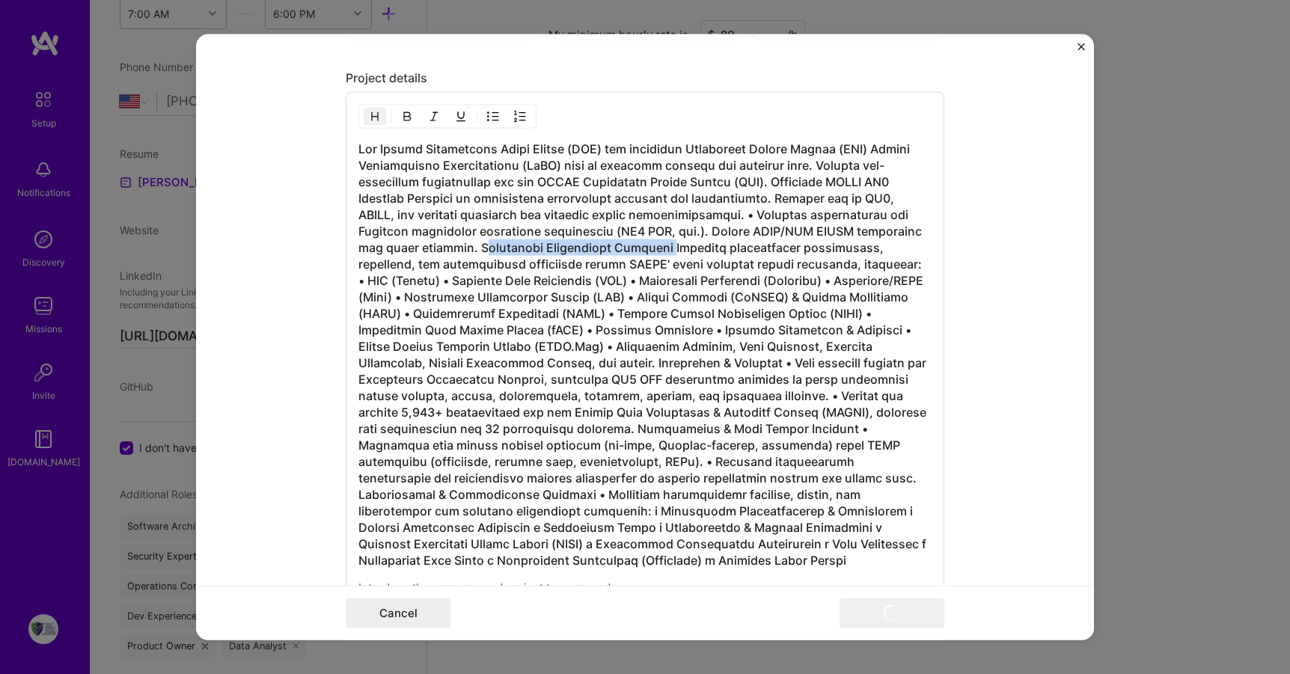
drag, startPoint x: 656, startPoint y: 246, endPoint x: 475, endPoint y: 247, distance: 181.9
click at [475, 247] on h3 at bounding box center [645, 355] width 573 height 428
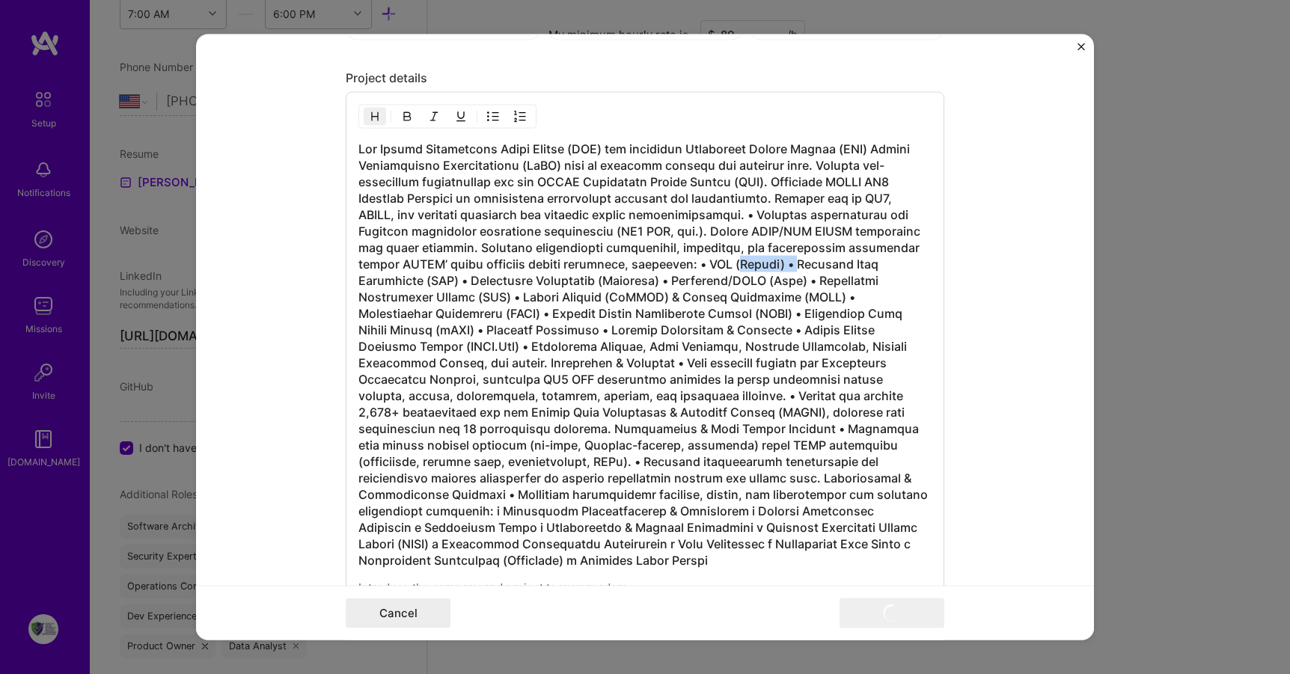
drag, startPoint x: 784, startPoint y: 263, endPoint x: 727, endPoint y: 266, distance: 57.0
click at [727, 266] on h3 at bounding box center [645, 355] width 573 height 428
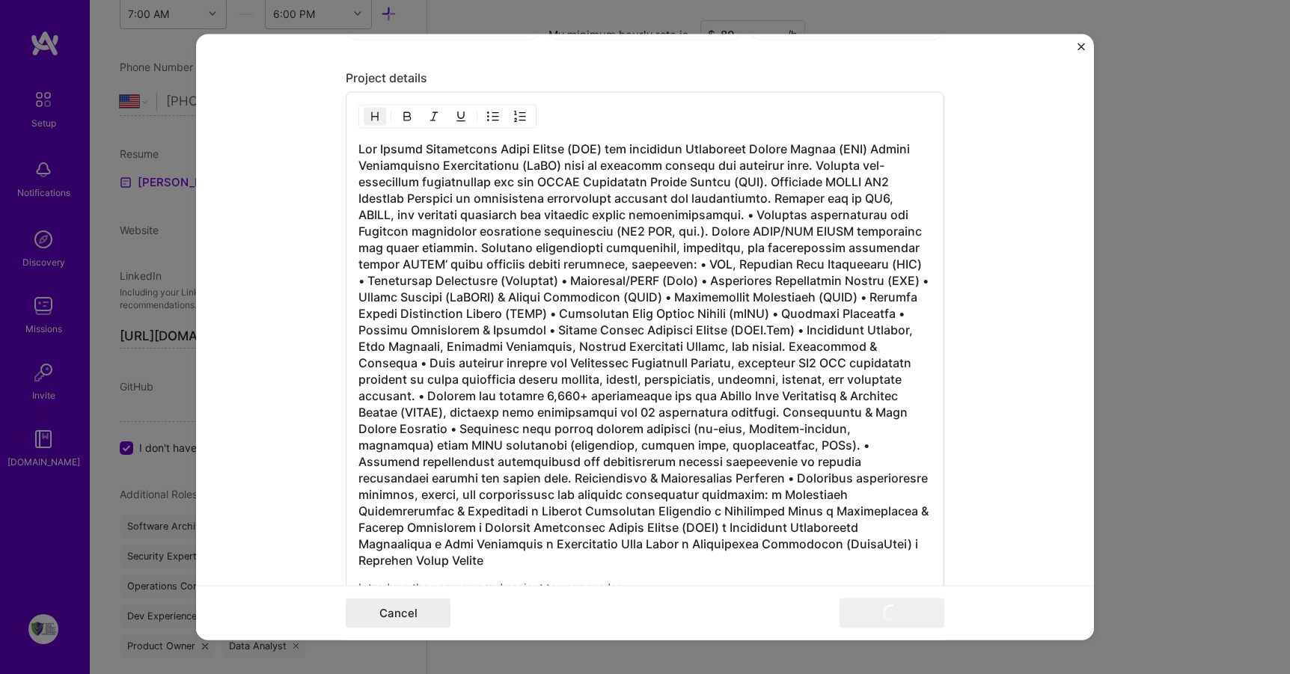
click at [699, 266] on h3 at bounding box center [645, 355] width 573 height 428
click at [889, 265] on h3 at bounding box center [645, 355] width 573 height 428
drag, startPoint x: 908, startPoint y: 265, endPoint x: 859, endPoint y: 264, distance: 49.4
click at [859, 264] on h3 at bounding box center [645, 355] width 573 height 428
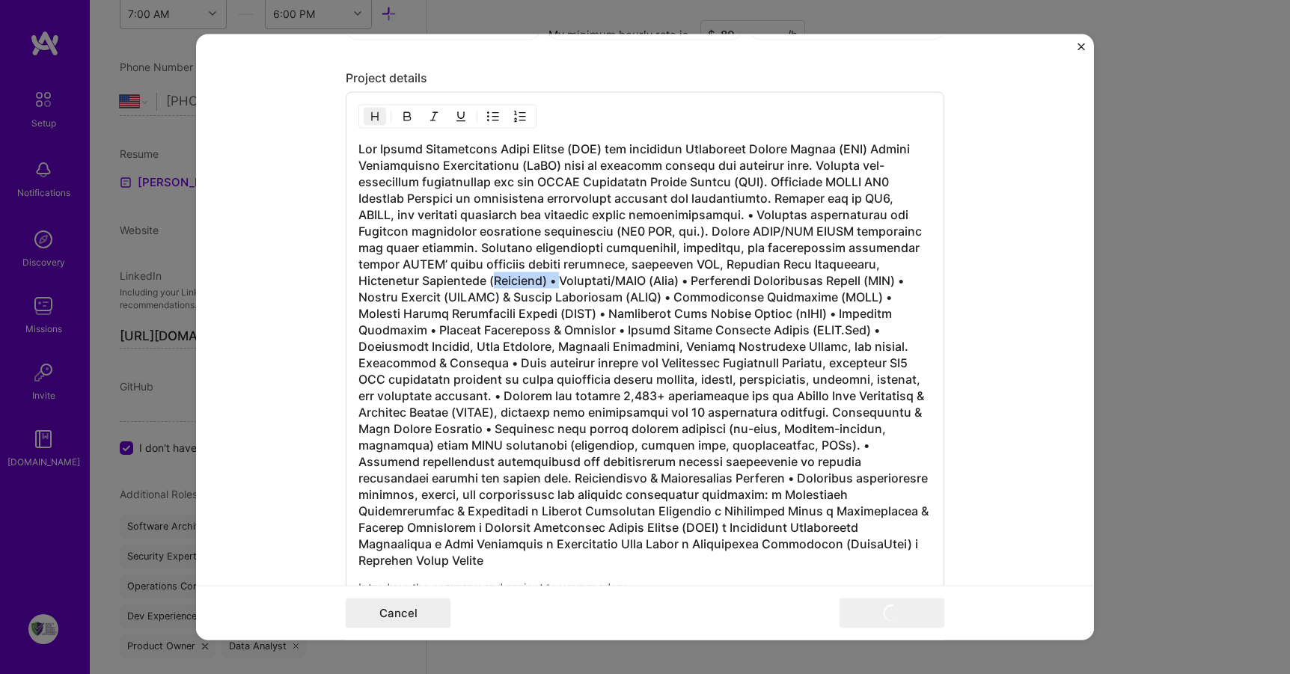
drag, startPoint x: 554, startPoint y: 278, endPoint x: 487, endPoint y: 279, distance: 66.6
click at [487, 279] on h3 at bounding box center [645, 355] width 573 height 428
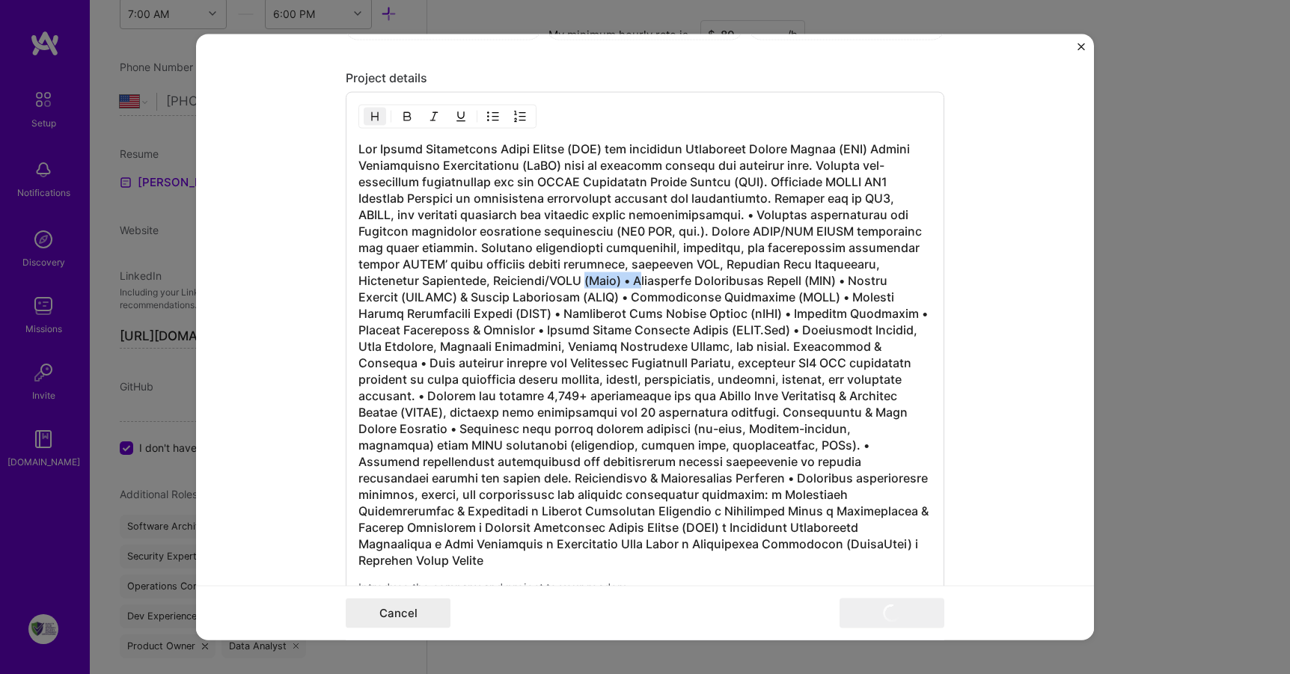
drag, startPoint x: 625, startPoint y: 281, endPoint x: 582, endPoint y: 278, distance: 42.8
click at [582, 278] on h3 at bounding box center [645, 355] width 573 height 428
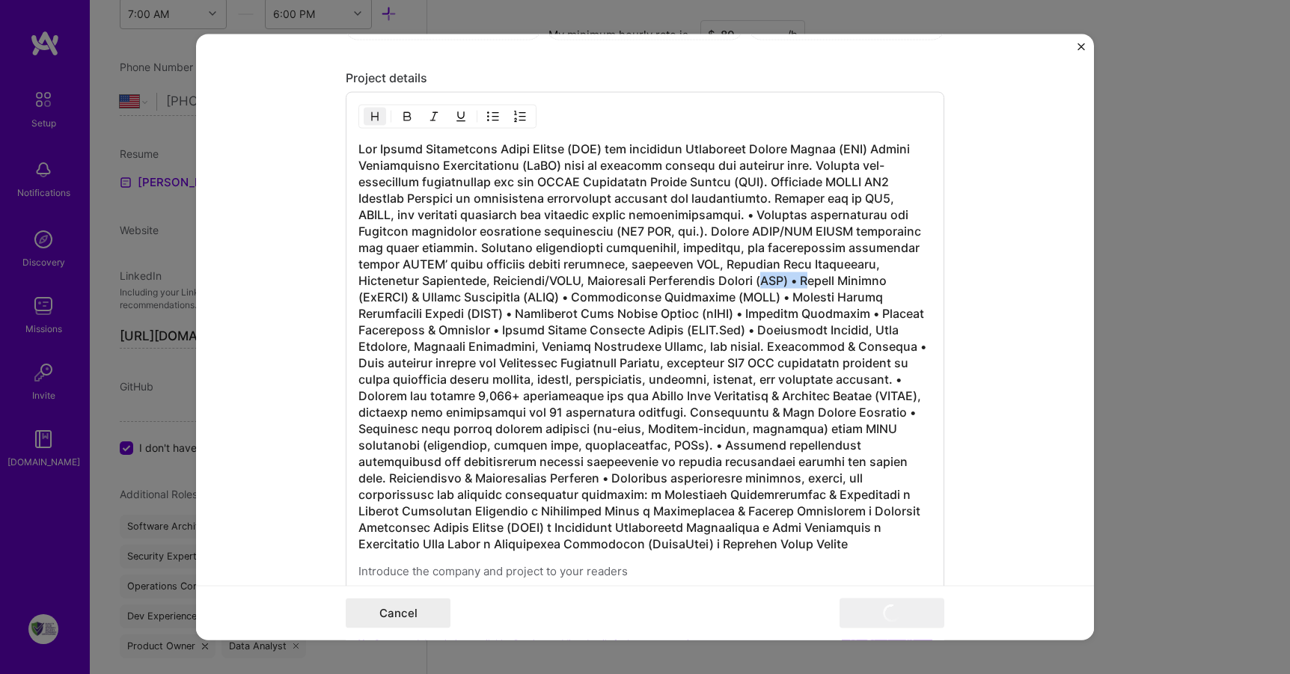
drag, startPoint x: 808, startPoint y: 280, endPoint x: 769, endPoint y: 278, distance: 39.7
click at [769, 278] on h3 at bounding box center [645, 347] width 573 height 412
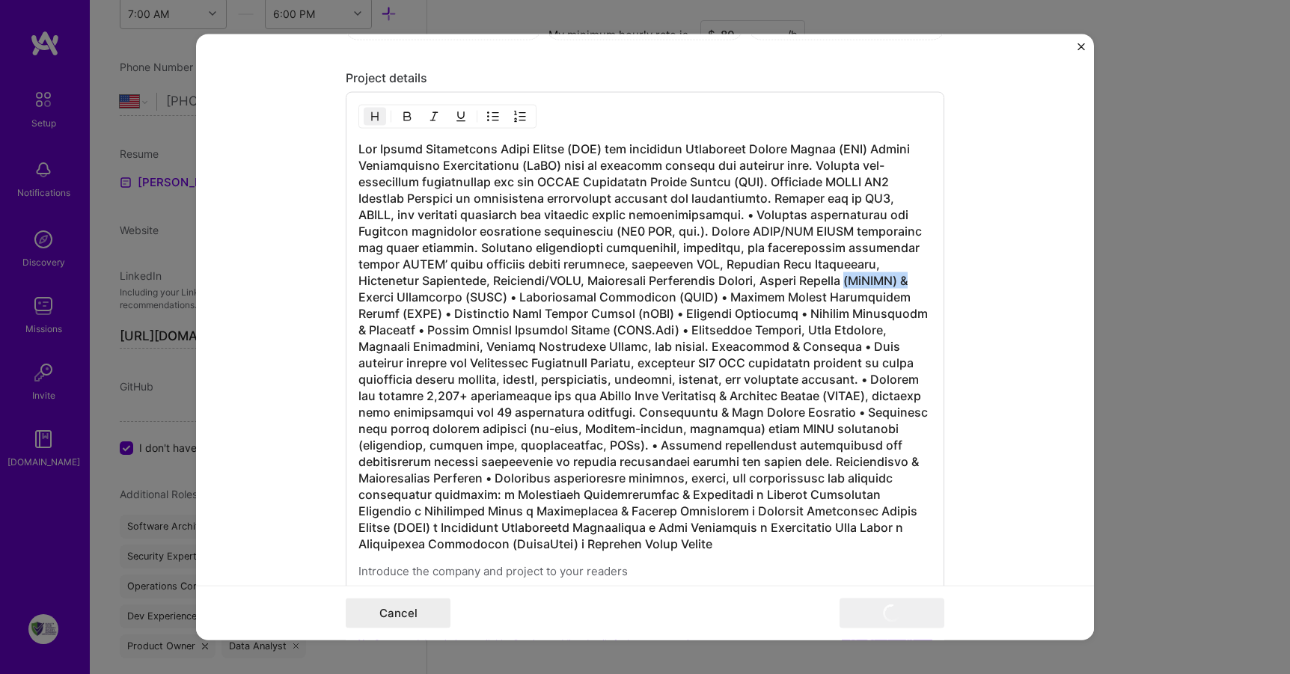
drag, startPoint x: 920, startPoint y: 280, endPoint x: 859, endPoint y: 279, distance: 61.4
click at [859, 279] on h3 at bounding box center [645, 347] width 573 height 412
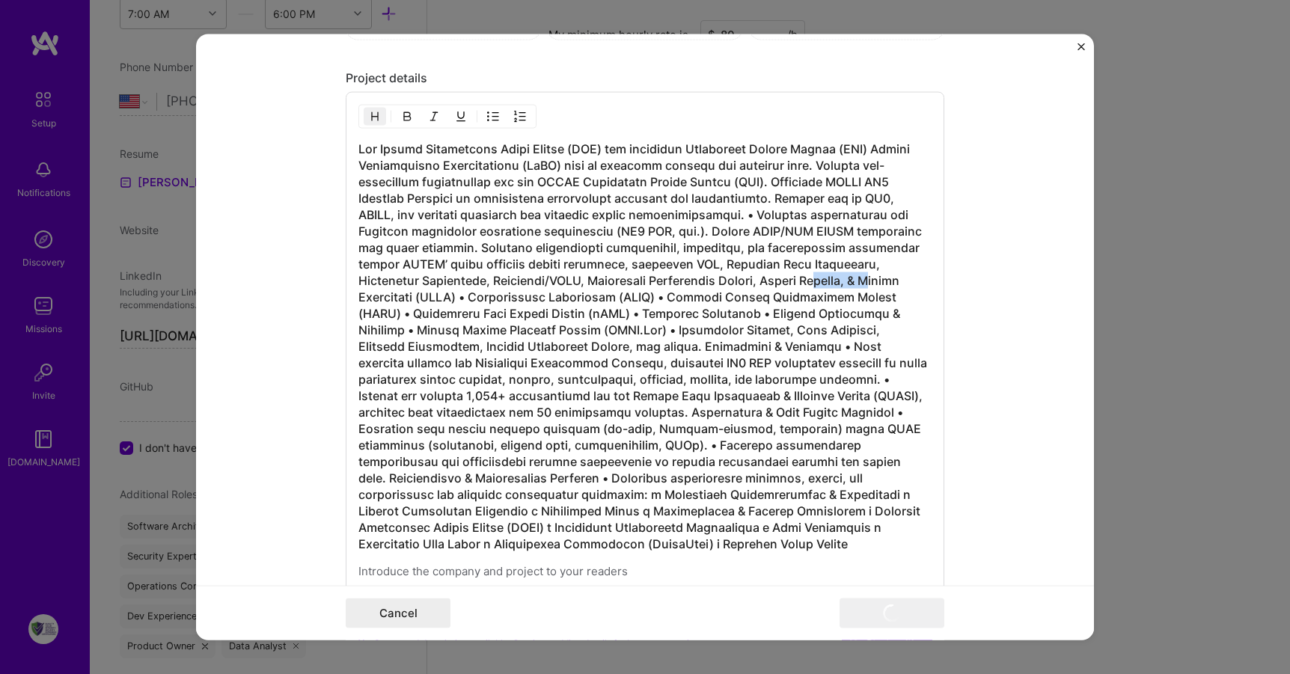
drag, startPoint x: 876, startPoint y: 279, endPoint x: 819, endPoint y: 281, distance: 56.9
click at [819, 281] on h3 at bounding box center [645, 347] width 573 height 412
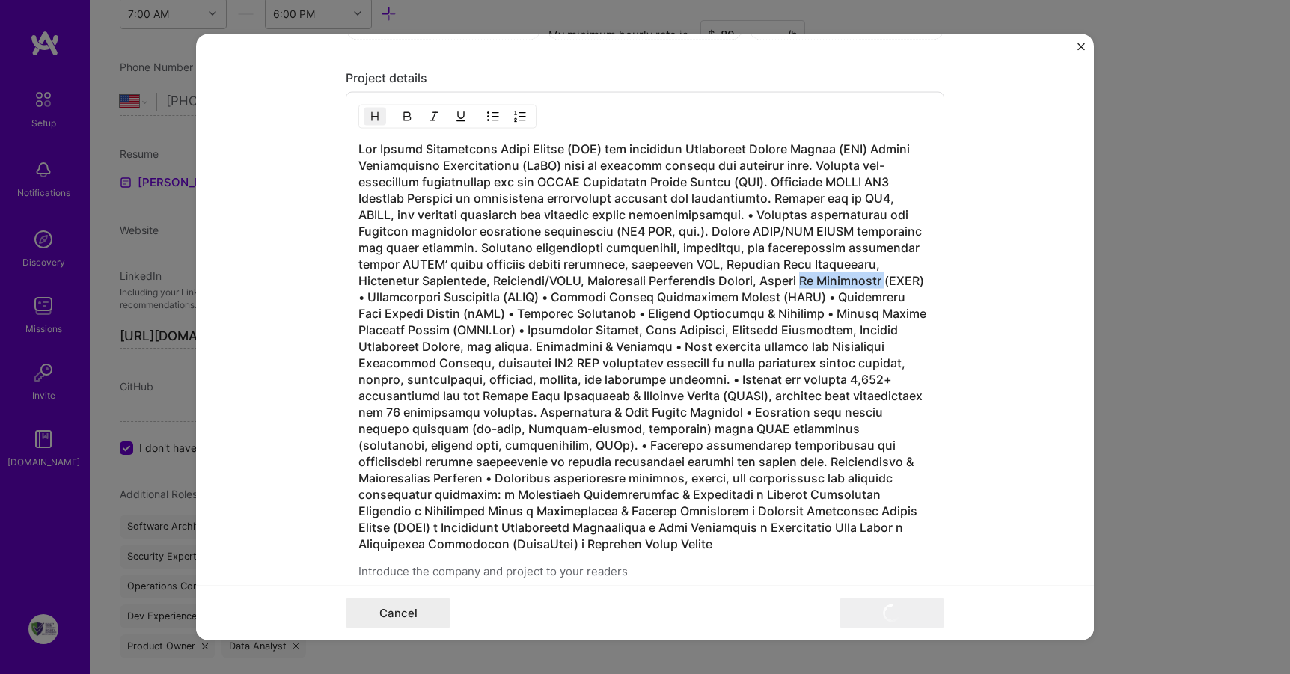
drag, startPoint x: 885, startPoint y: 278, endPoint x: 811, endPoint y: 275, distance: 74.9
click at [811, 275] on h3 at bounding box center [645, 347] width 573 height 412
drag, startPoint x: 864, startPoint y: 278, endPoint x: 812, endPoint y: 276, distance: 51.7
click at [812, 276] on h3 at bounding box center [645, 347] width 573 height 412
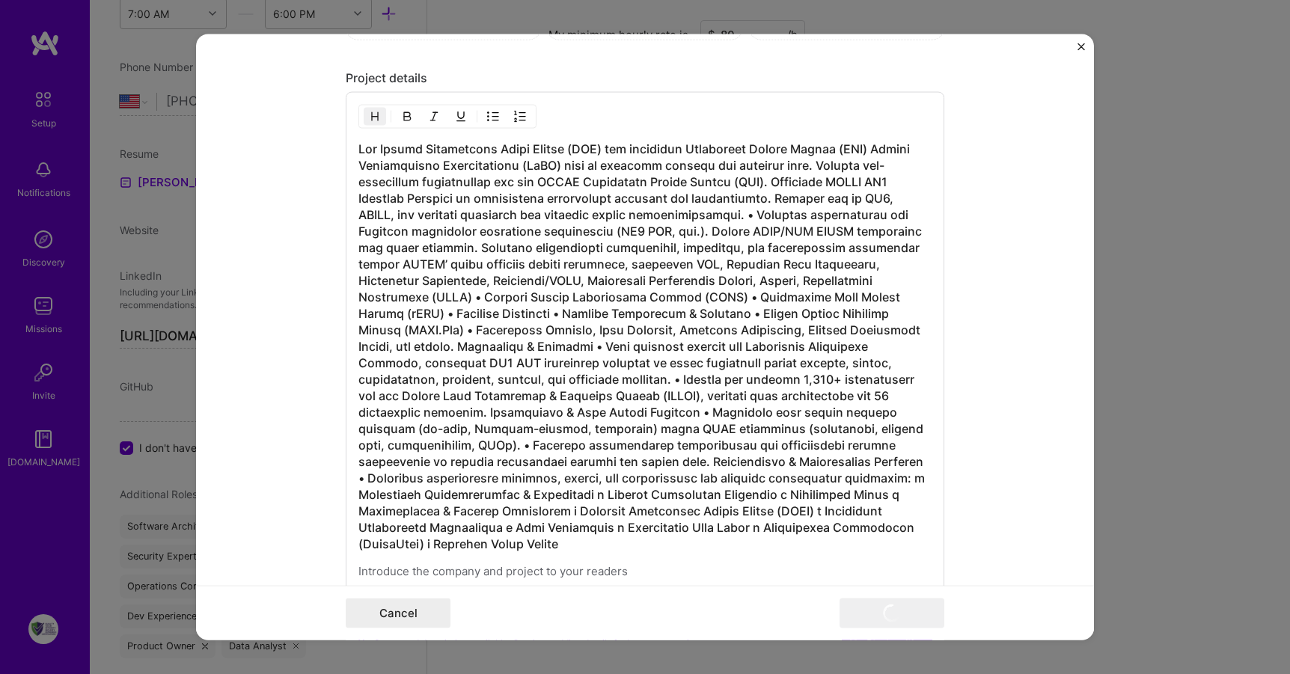
click at [710, 297] on h3 at bounding box center [645, 347] width 573 height 412
drag, startPoint x: 475, startPoint y: 296, endPoint x: 340, endPoint y: 296, distance: 135.5
click at [346, 296] on div "100 characters minimum 2248 / 1,000 characters" at bounding box center [645, 355] width 599 height 526
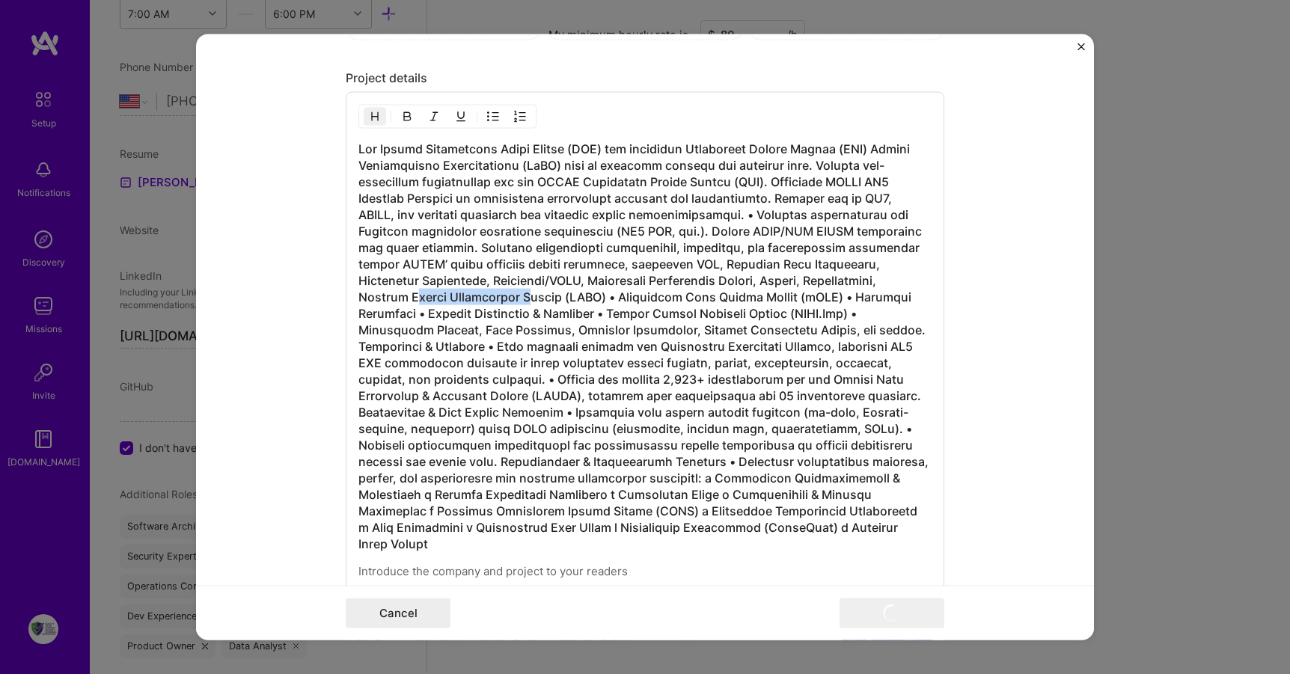
drag, startPoint x: 504, startPoint y: 299, endPoint x: 399, endPoint y: 303, distance: 105.6
click at [399, 303] on h3 at bounding box center [645, 347] width 573 height 412
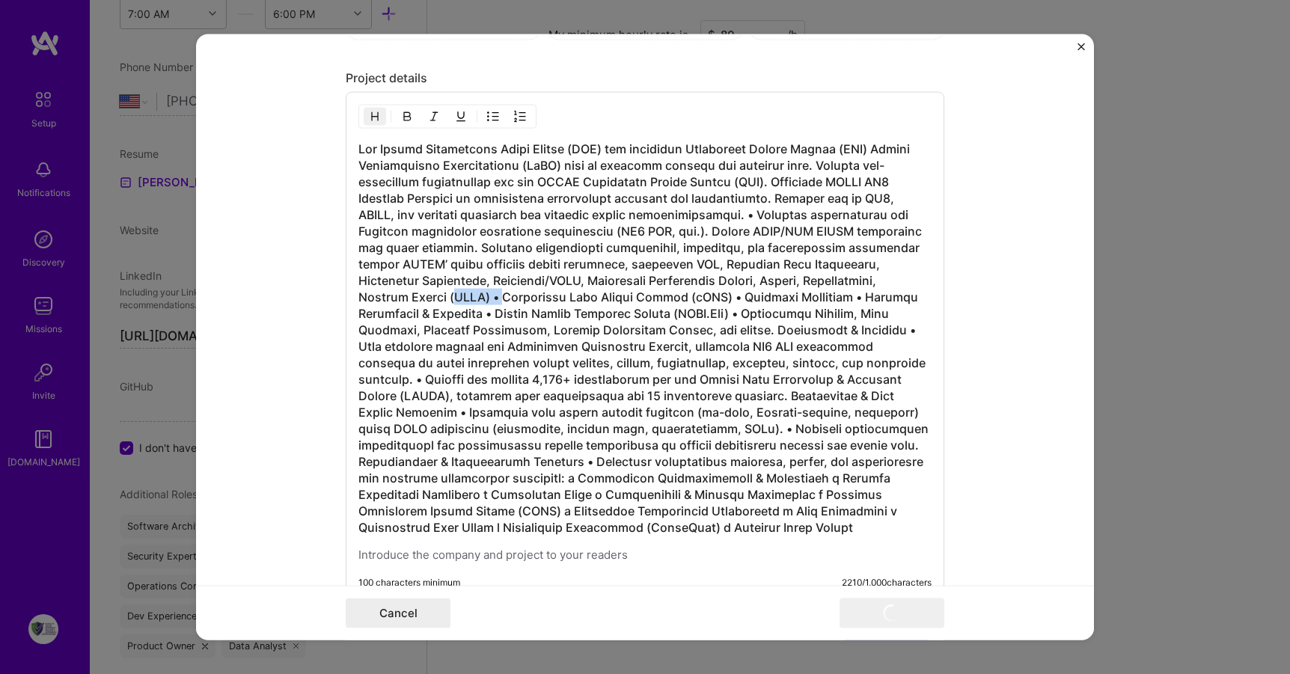
drag, startPoint x: 481, startPoint y: 297, endPoint x: 433, endPoint y: 300, distance: 47.2
click at [433, 300] on h3 at bounding box center [645, 338] width 573 height 395
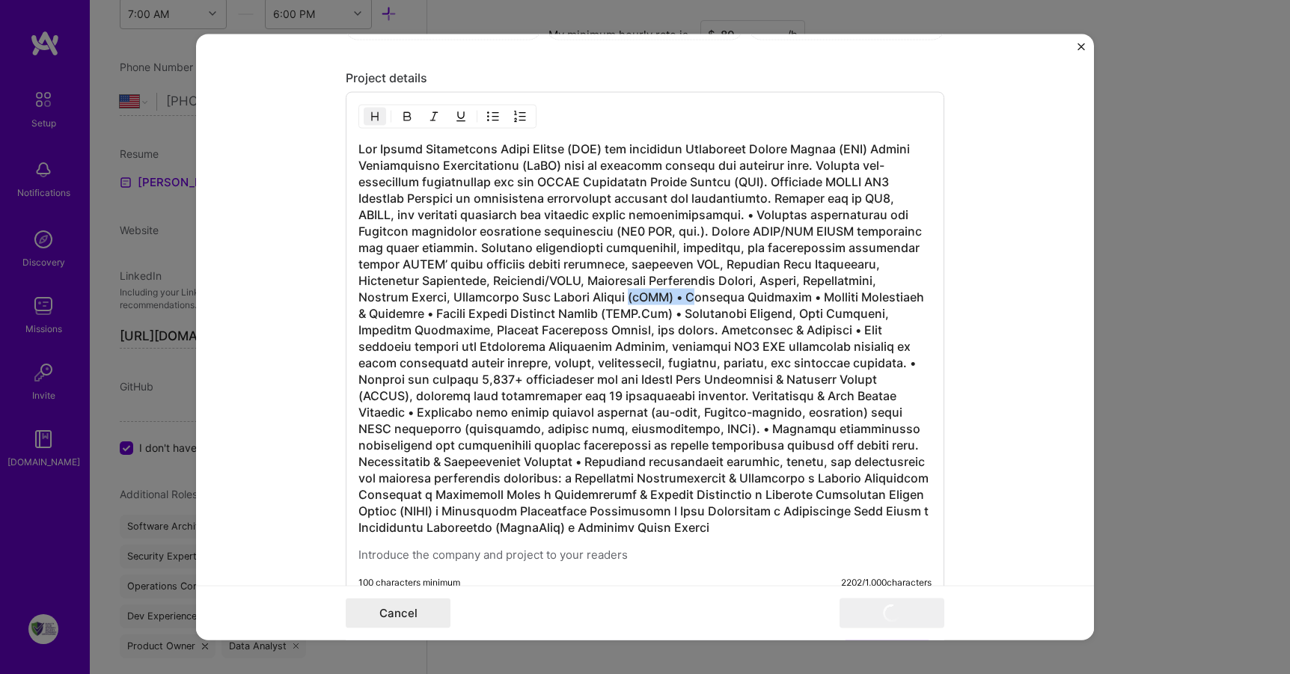
drag, startPoint x: 661, startPoint y: 299, endPoint x: 604, endPoint y: 299, distance: 56.9
click at [604, 299] on h3 at bounding box center [645, 338] width 573 height 395
drag, startPoint x: 718, startPoint y: 263, endPoint x: 684, endPoint y: 262, distance: 33.7
click at [684, 262] on h3 at bounding box center [645, 338] width 573 height 395
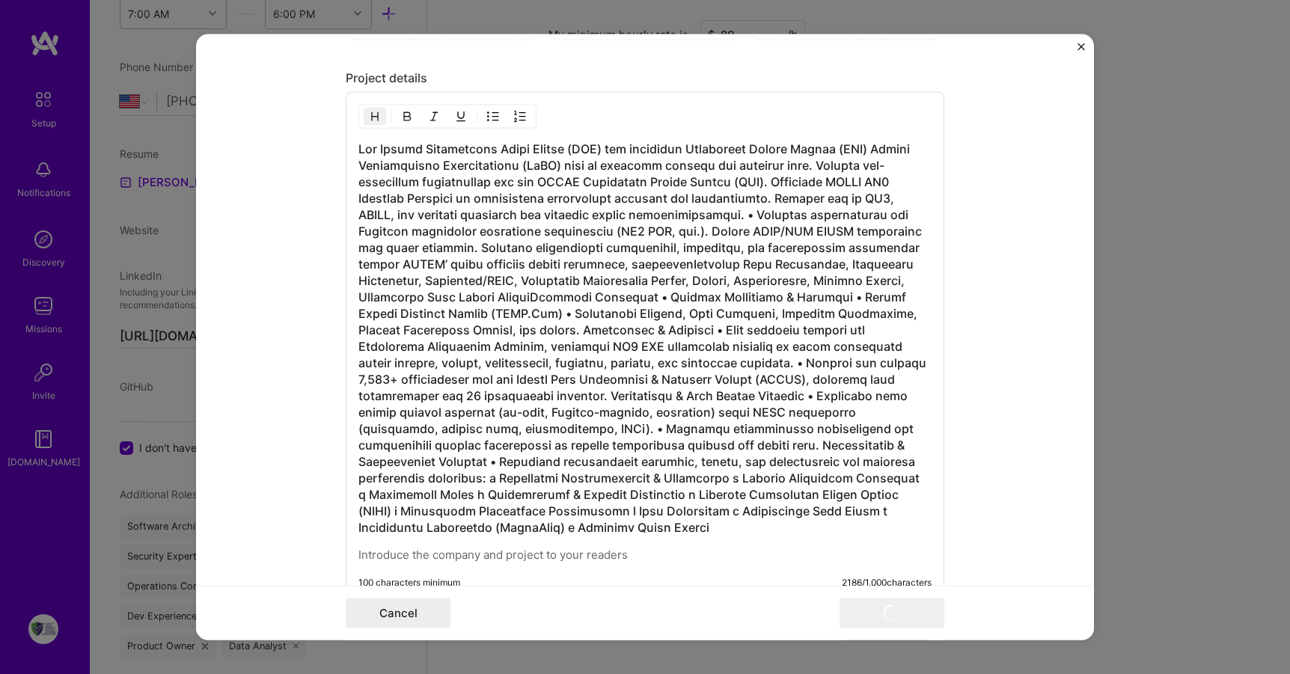
click at [528, 296] on h3 at bounding box center [645, 338] width 573 height 395
drag, startPoint x: 442, startPoint y: 295, endPoint x: 412, endPoint y: 296, distance: 30.0
click at [412, 296] on h3 at bounding box center [645, 338] width 573 height 395
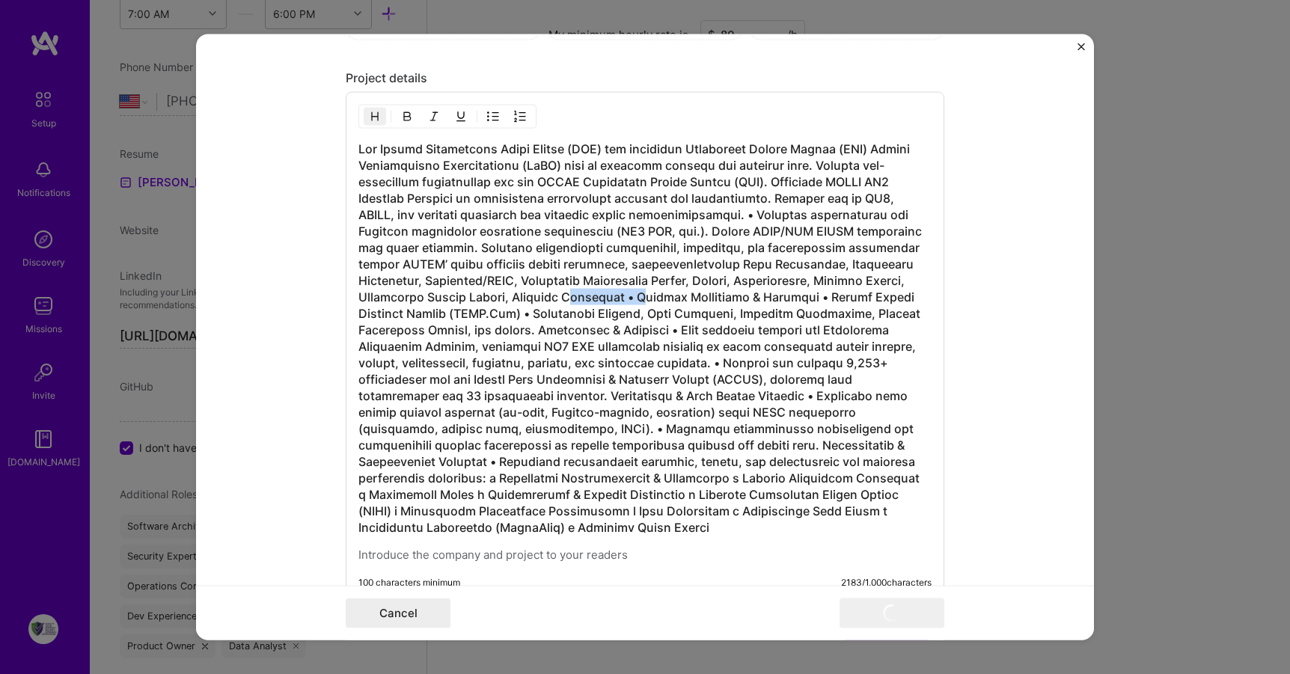
drag, startPoint x: 629, startPoint y: 297, endPoint x: 564, endPoint y: 293, distance: 65.2
click at [564, 293] on h3 at bounding box center [645, 338] width 573 height 395
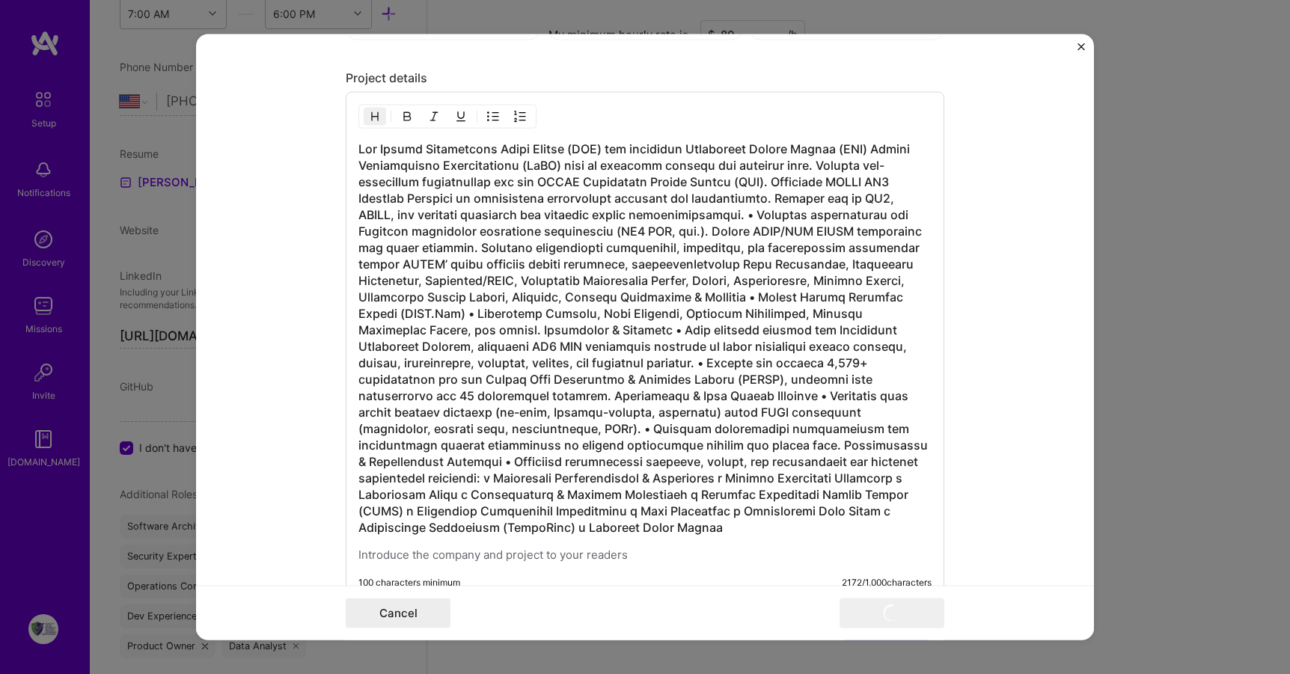
click at [686, 261] on h3 at bounding box center [645, 338] width 573 height 395
drag, startPoint x: 475, startPoint y: 317, endPoint x: 401, endPoint y: 313, distance: 73.4
click at [401, 313] on h3 at bounding box center [645, 338] width 573 height 395
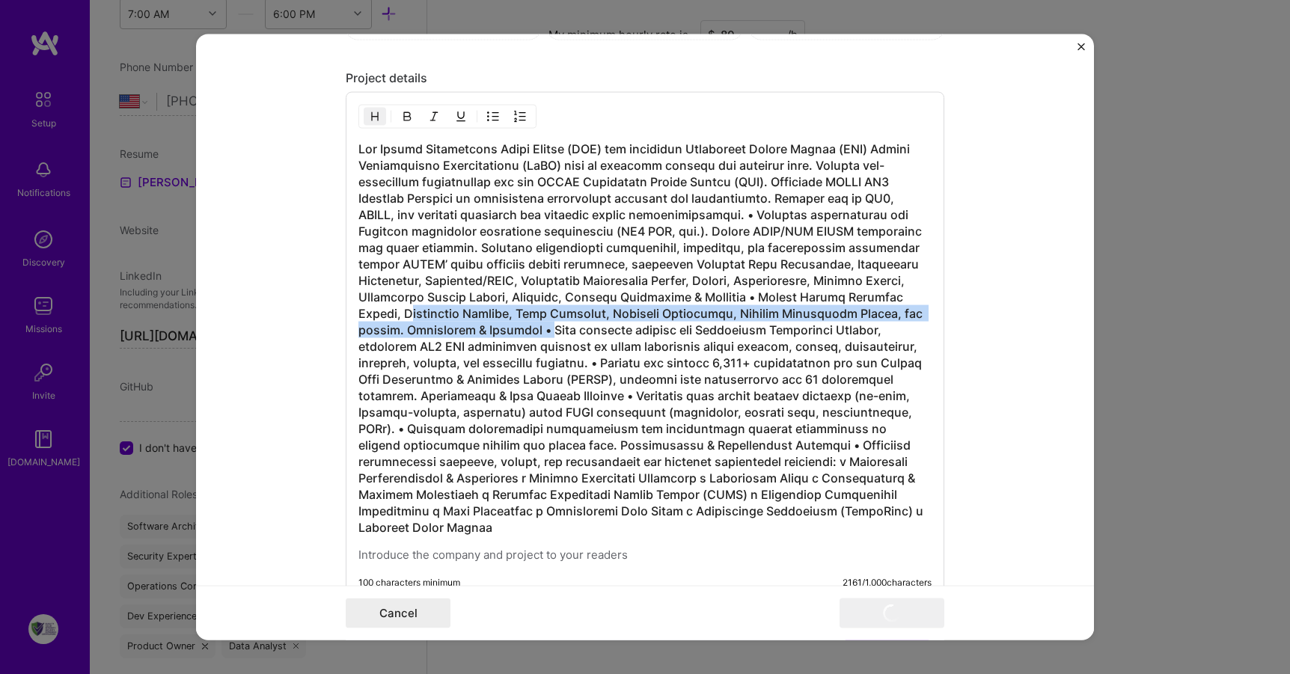
drag, startPoint x: 560, startPoint y: 333, endPoint x: 403, endPoint y: 310, distance: 158.1
click at [403, 310] on h3 at bounding box center [645, 338] width 573 height 395
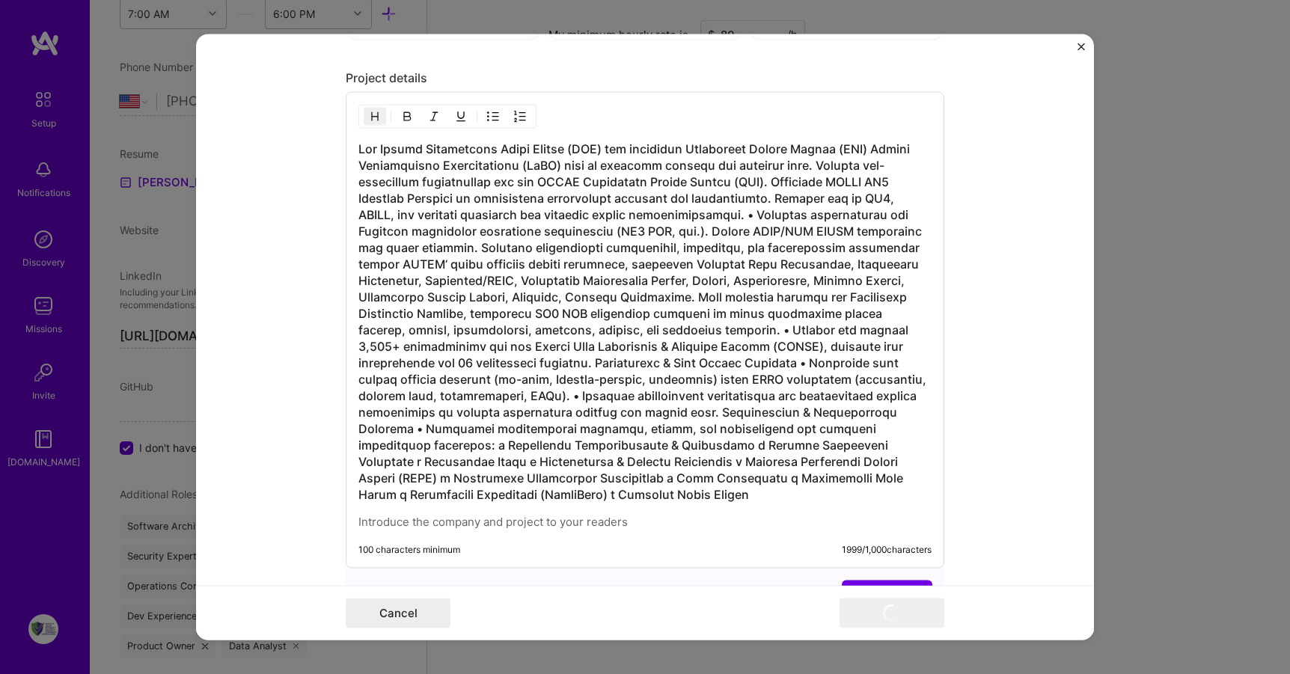
click at [566, 296] on h3 at bounding box center [645, 322] width 573 height 362
click at [742, 296] on h3 at bounding box center [645, 322] width 573 height 362
drag, startPoint x: 429, startPoint y: 313, endPoint x: 695, endPoint y: 318, distance: 265.8
click at [695, 318] on h3 at bounding box center [645, 322] width 573 height 362
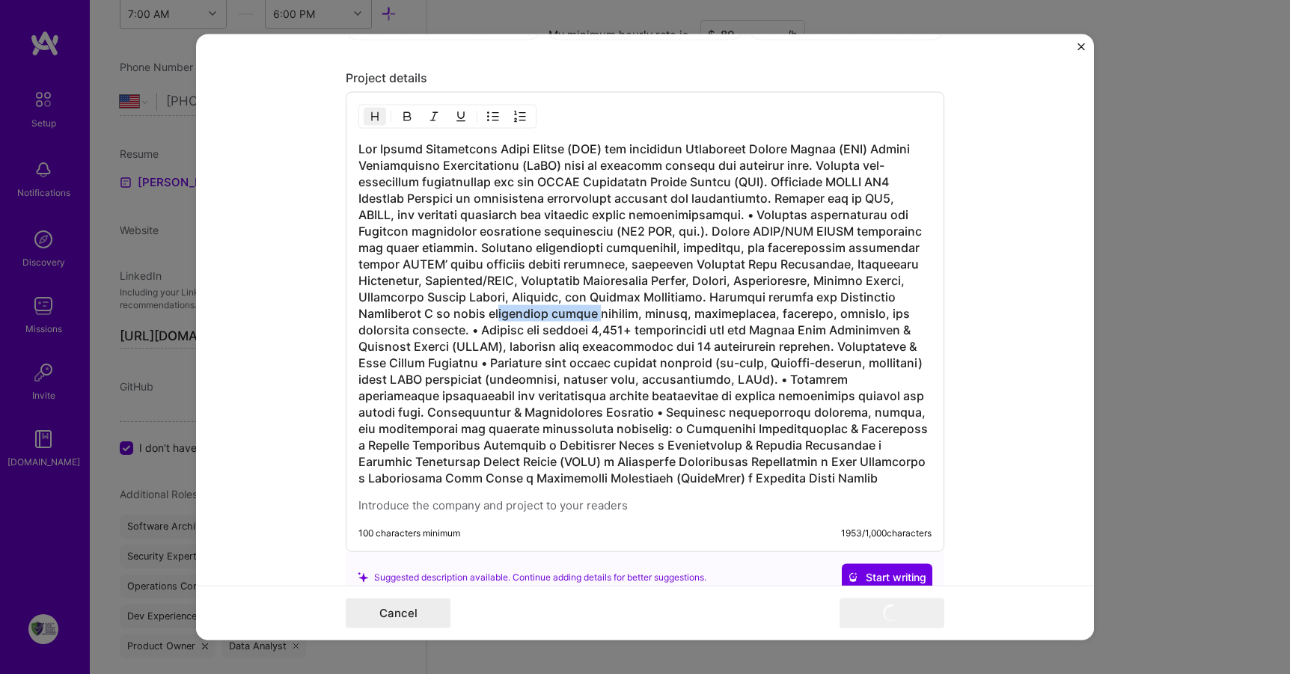
drag, startPoint x: 578, startPoint y: 311, endPoint x: 481, endPoint y: 314, distance: 97.3
click at [481, 314] on h3 at bounding box center [645, 314] width 573 height 346
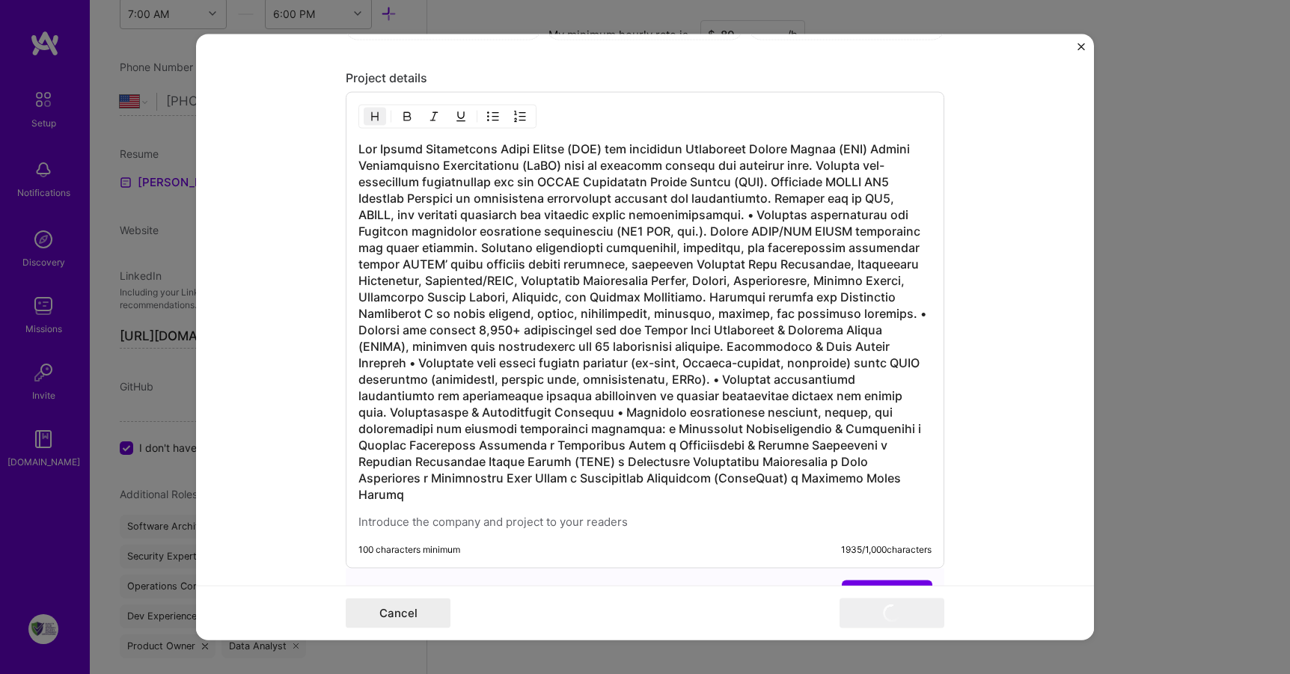
click at [430, 310] on h3 at bounding box center [645, 322] width 573 height 362
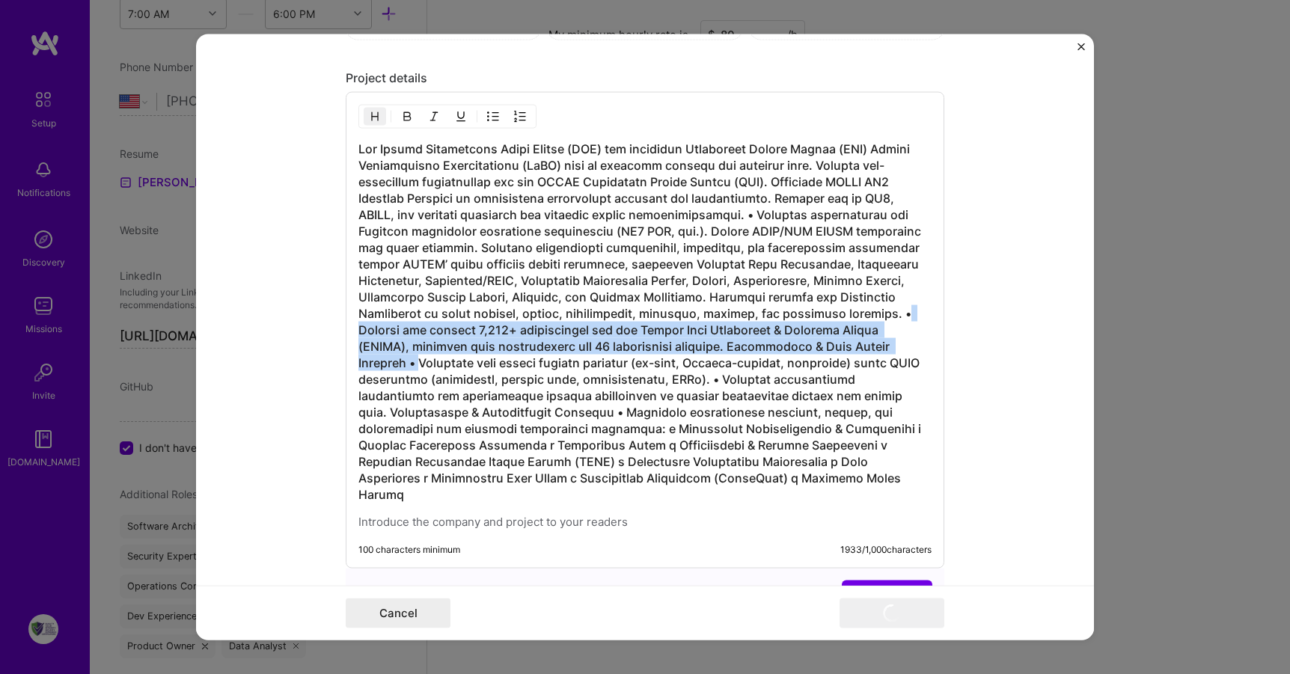
drag, startPoint x: 888, startPoint y: 313, endPoint x: 411, endPoint y: 365, distance: 480.4
click at [411, 365] on h3 at bounding box center [645, 322] width 573 height 362
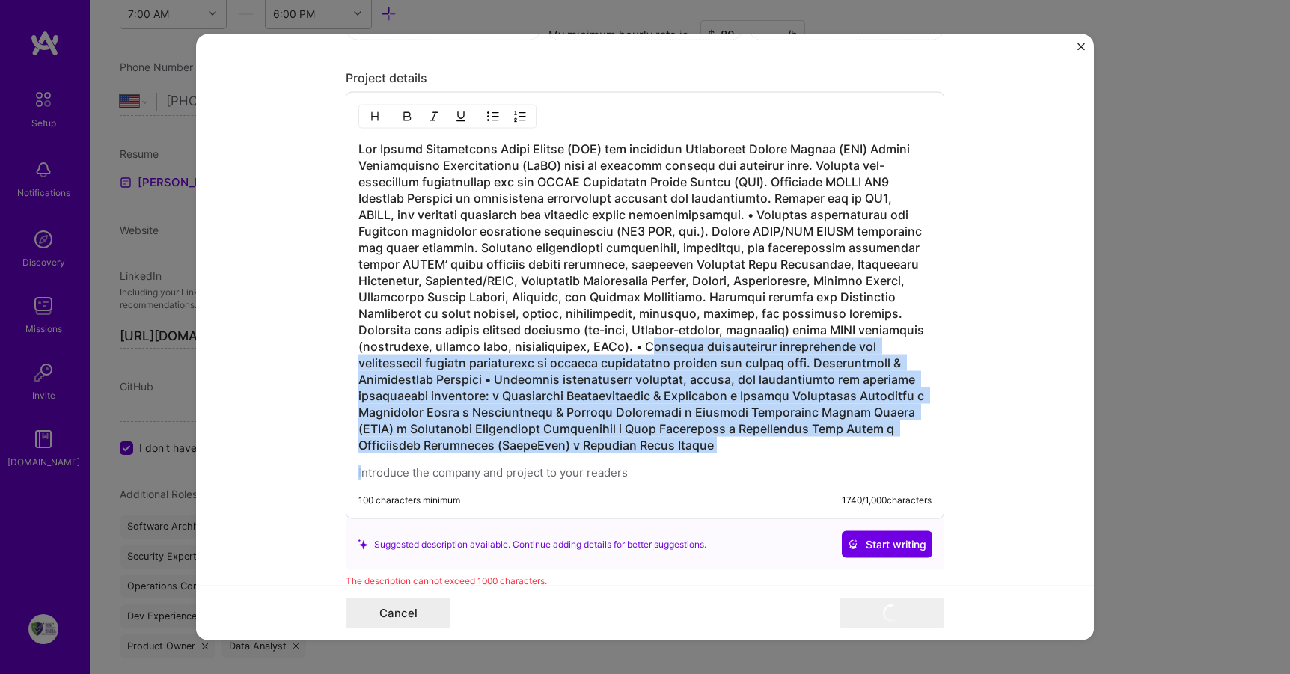
drag, startPoint x: 708, startPoint y: 345, endPoint x: 832, endPoint y: 454, distance: 164.4
click at [832, 454] on div at bounding box center [645, 311] width 573 height 340
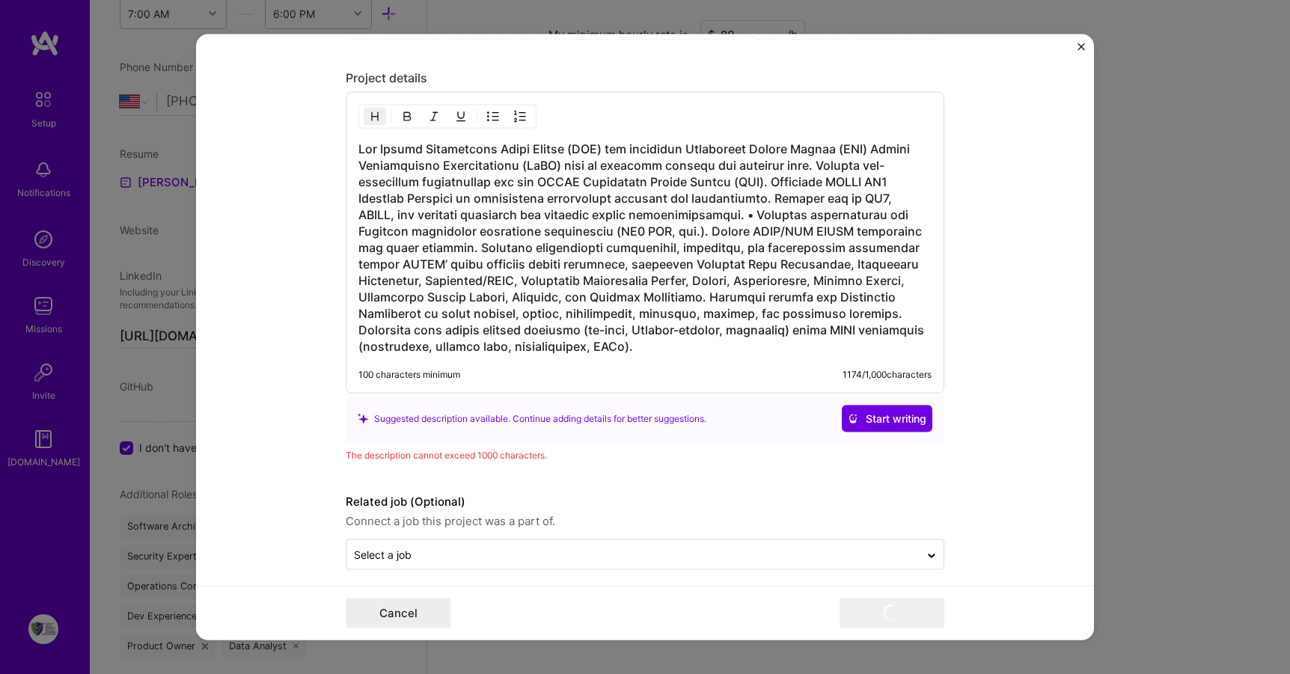
click at [359, 151] on h3 at bounding box center [645, 248] width 573 height 214
drag, startPoint x: 588, startPoint y: 149, endPoint x: 555, endPoint y: 151, distance: 33.0
click at [555, 151] on h3 at bounding box center [645, 248] width 573 height 214
drag, startPoint x: 825, startPoint y: 148, endPoint x: 788, endPoint y: 141, distance: 37.3
click at [788, 141] on h3 at bounding box center [645, 248] width 573 height 214
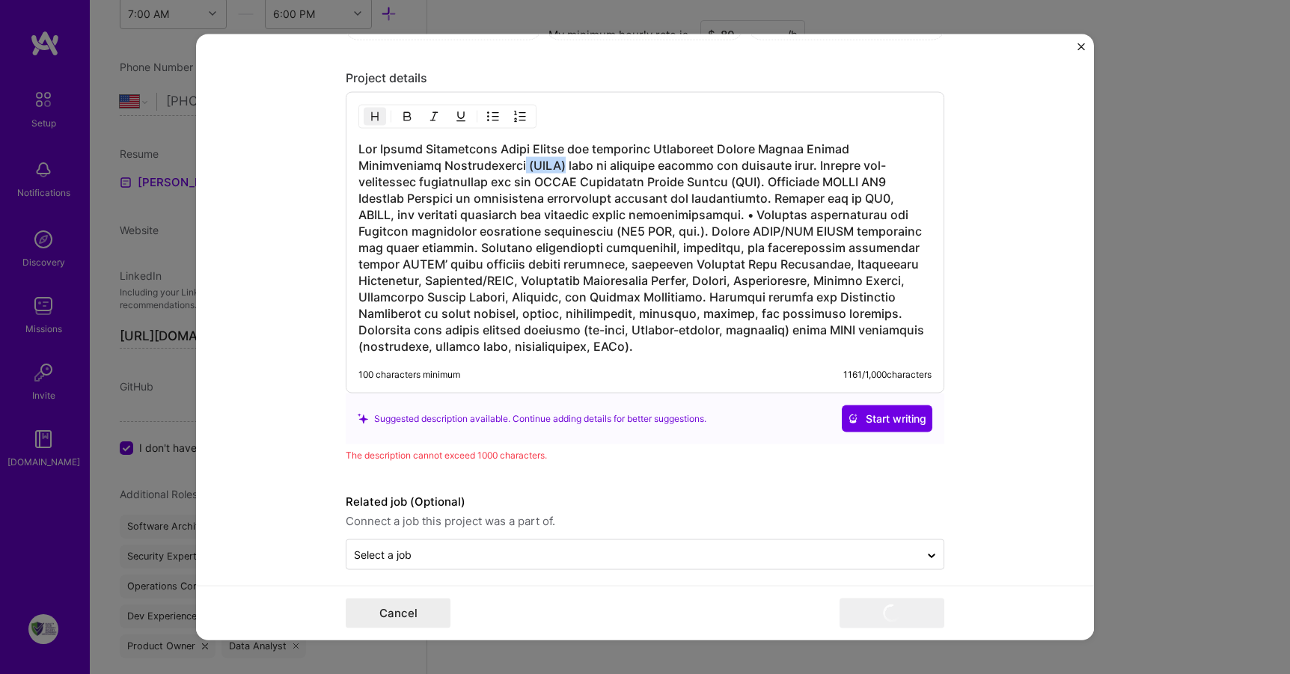
drag, startPoint x: 471, startPoint y: 168, endPoint x: 427, endPoint y: 161, distance: 44.1
click at [427, 161] on h3 at bounding box center [645, 248] width 573 height 214
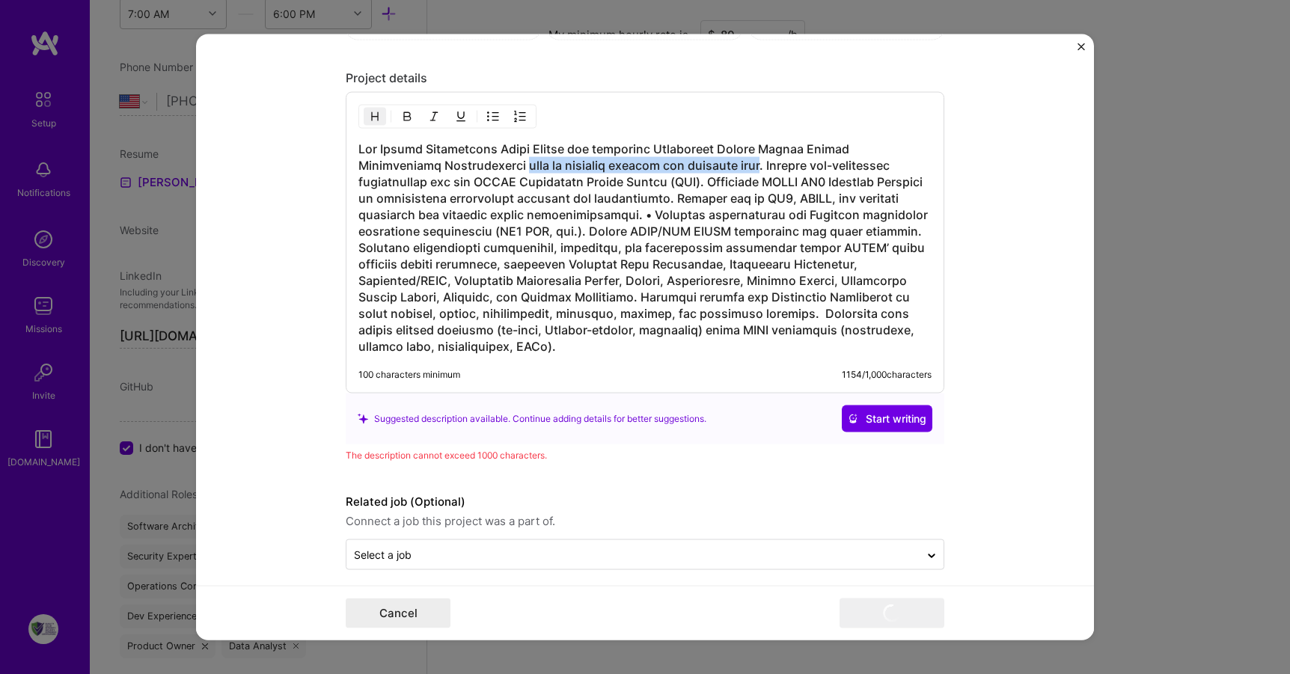
drag, startPoint x: 673, startPoint y: 165, endPoint x: 430, endPoint y: 170, distance: 242.6
click at [430, 170] on h3 at bounding box center [645, 248] width 573 height 214
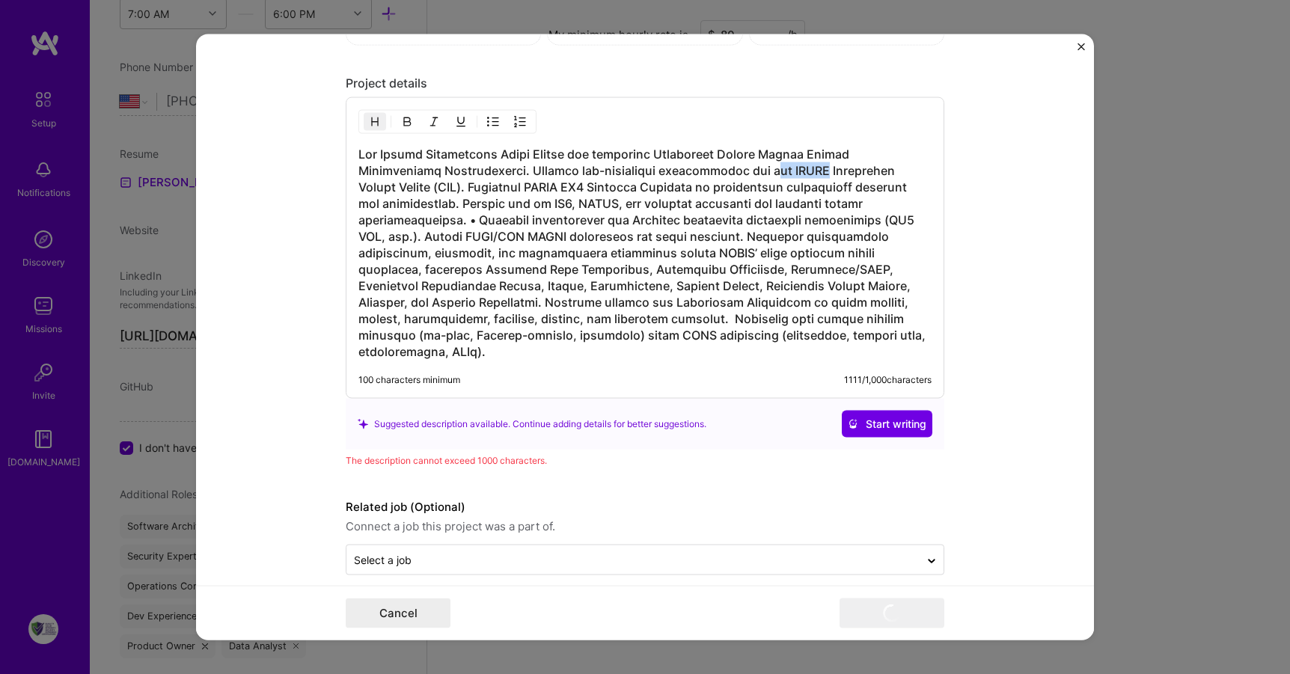
drag, startPoint x: 734, startPoint y: 170, endPoint x: 674, endPoint y: 165, distance: 60.0
click at [674, 165] on h3 at bounding box center [645, 253] width 573 height 214
drag, startPoint x: 915, startPoint y: 168, endPoint x: 739, endPoint y: 168, distance: 175.9
click at [739, 168] on h3 at bounding box center [645, 253] width 573 height 214
copy h3 "Enterprise Health Record (EHR)"
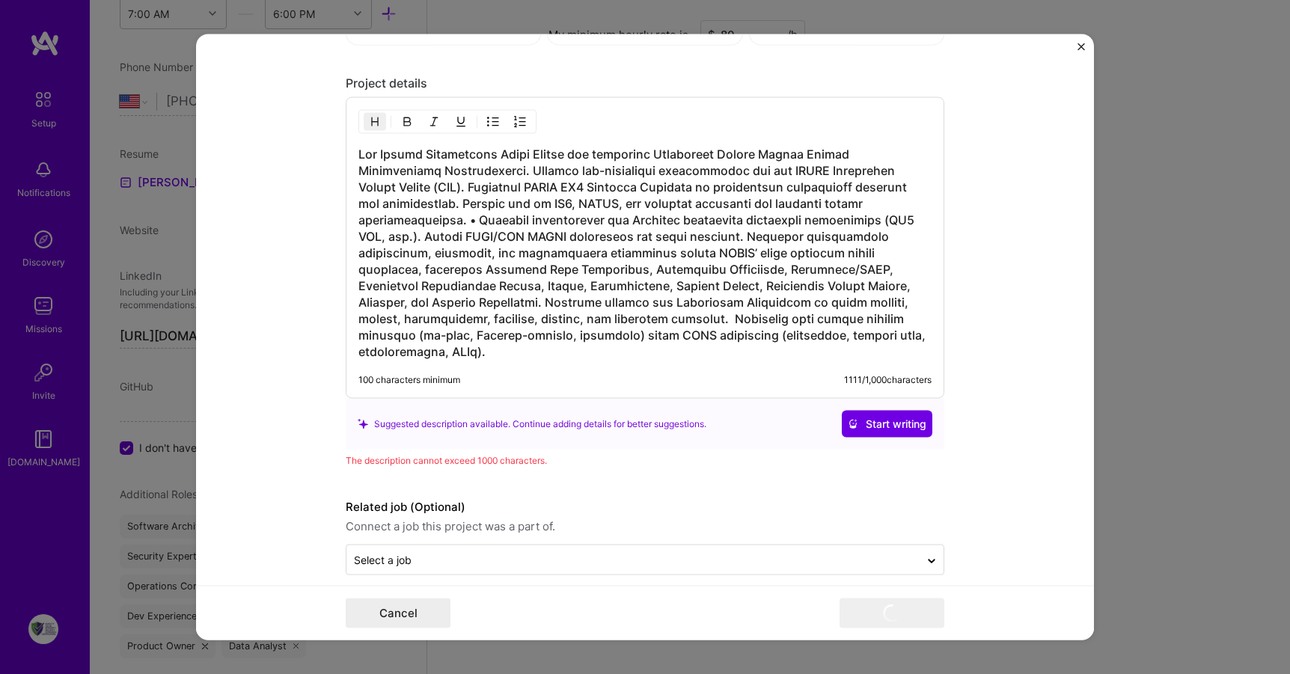
click at [482, 172] on h3 at bounding box center [645, 253] width 573 height 214
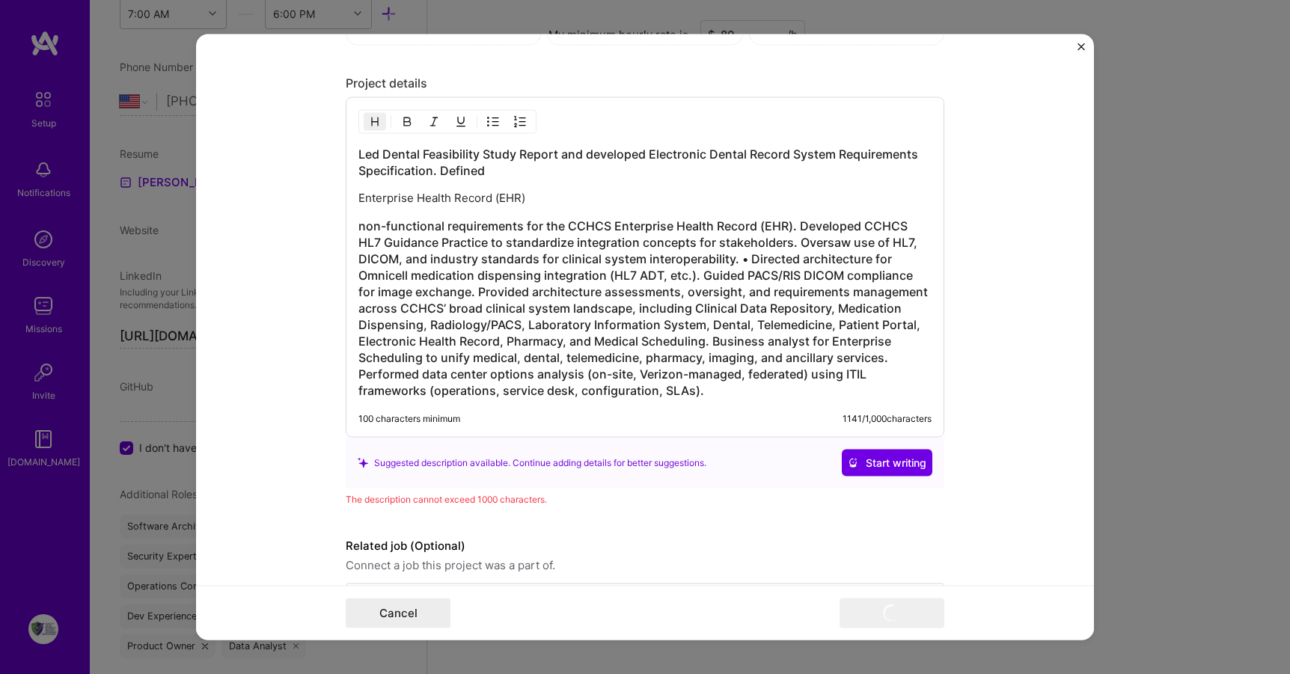
scroll to position [1960, 0]
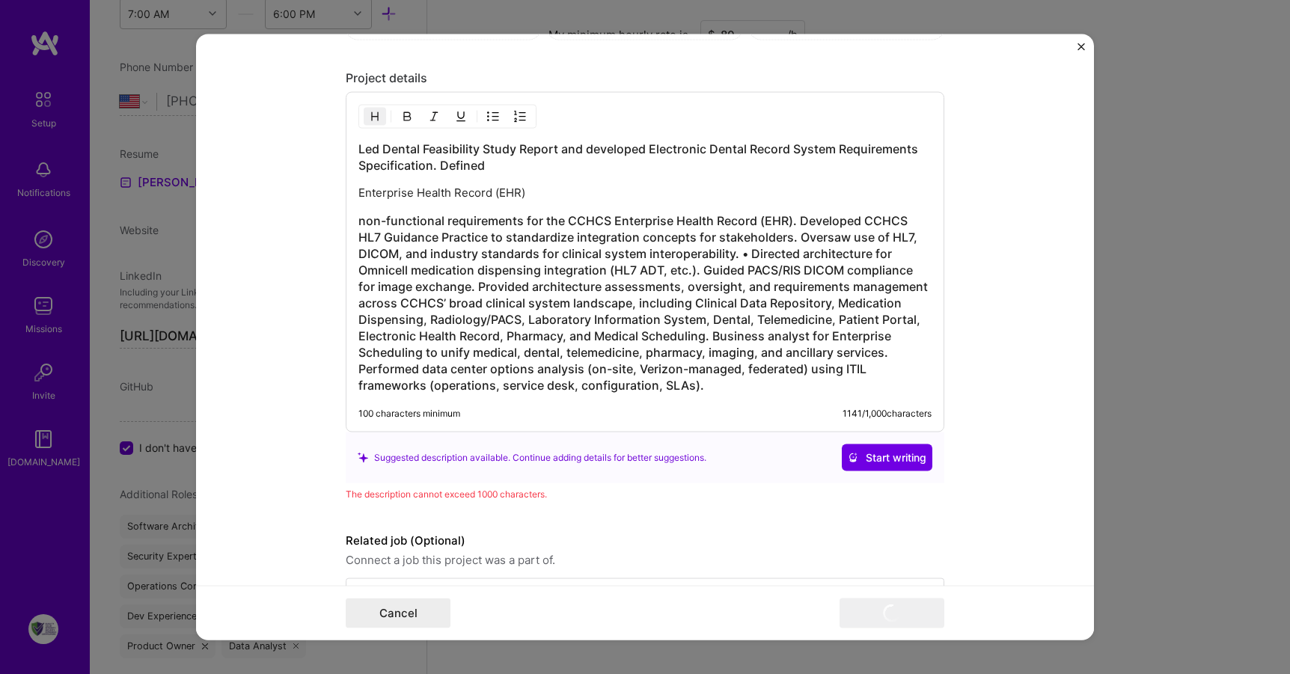
click at [538, 175] on div "Led Dental Feasibility Study Report and developed Electronic Dental Record Syst…" at bounding box center [645, 267] width 573 height 253
click at [537, 171] on h3 "Led Dental Feasibility Study Report and developed Electronic Dental Record Syst…" at bounding box center [645, 157] width 573 height 33
drag, startPoint x: 534, startPoint y: 193, endPoint x: 338, endPoint y: 177, distance: 196.0
click at [338, 177] on form "Project title [US_STATE] Correctional Health Care Services (CCHCS) Architecture…" at bounding box center [645, 337] width 898 height 607
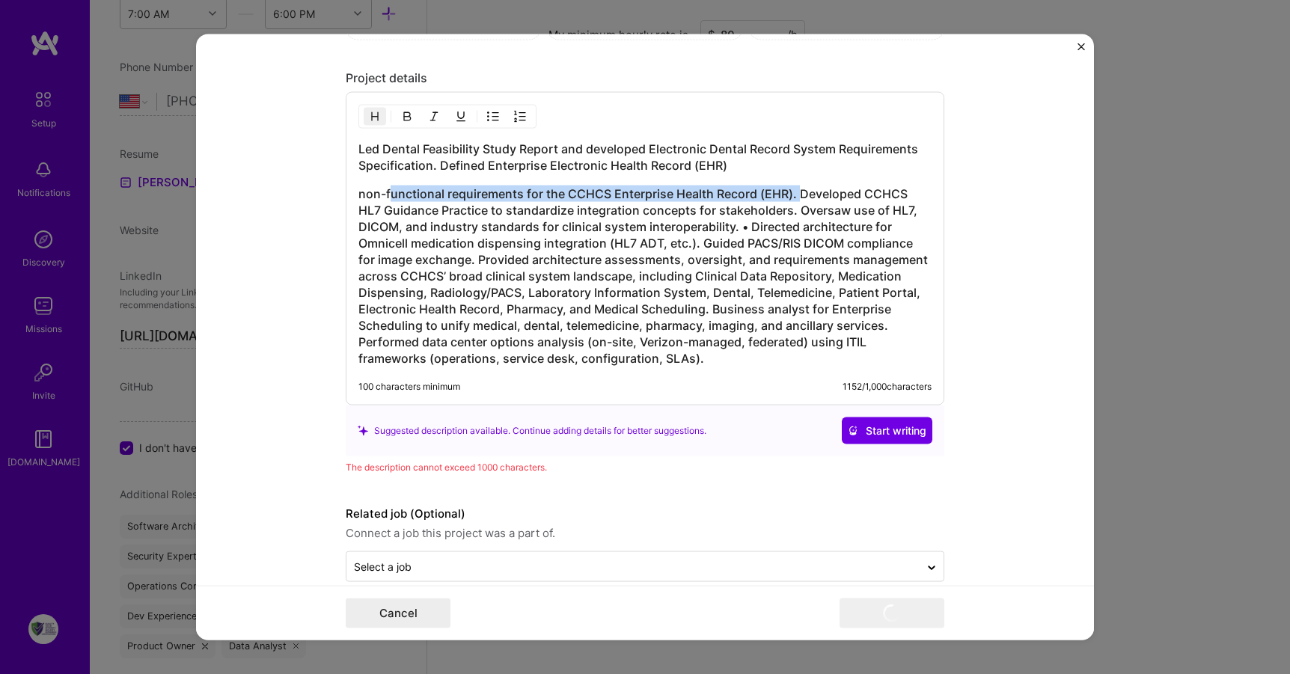
drag, startPoint x: 794, startPoint y: 192, endPoint x: 536, endPoint y: 181, distance: 258.5
click at [383, 183] on div "Led Dental Feasibility Study Report and developed Electronic Dental Record Syst…" at bounding box center [645, 254] width 573 height 226
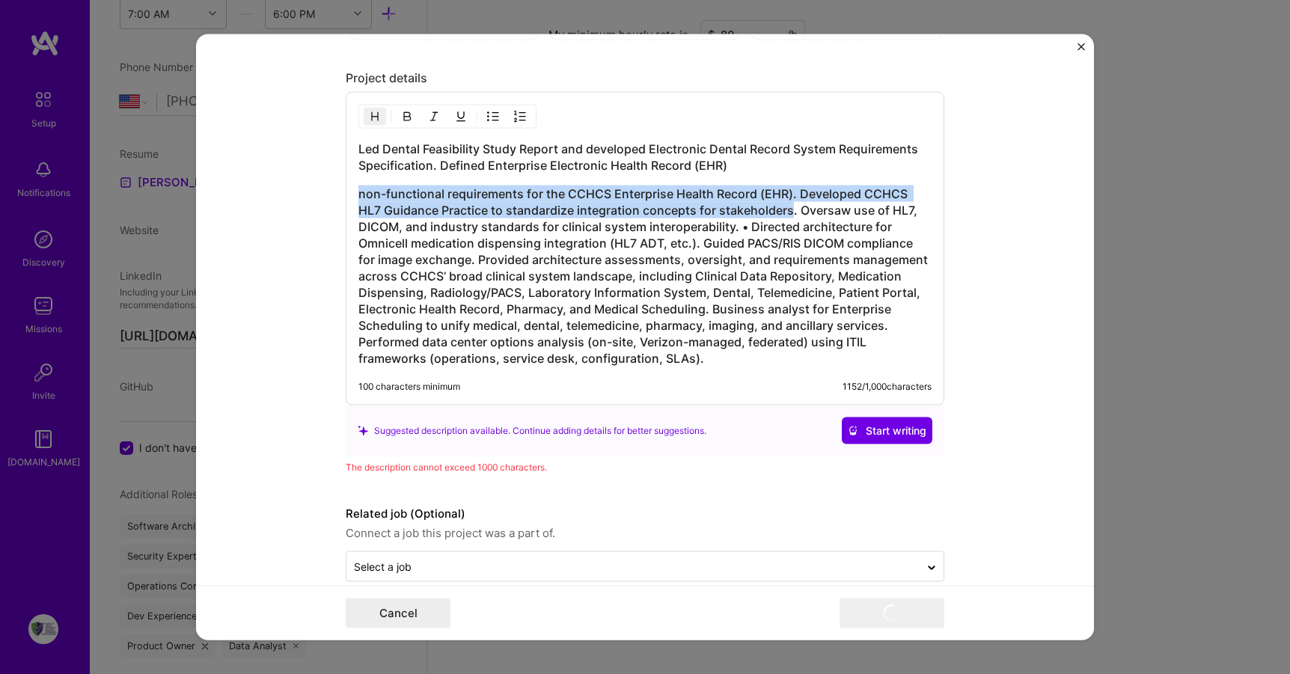
drag, startPoint x: 786, startPoint y: 210, endPoint x: 351, endPoint y: 177, distance: 436.2
click at [351, 177] on div "Led Dental Feasibility Study Report and developed Electronic Dental Record Syst…" at bounding box center [645, 249] width 599 height 314
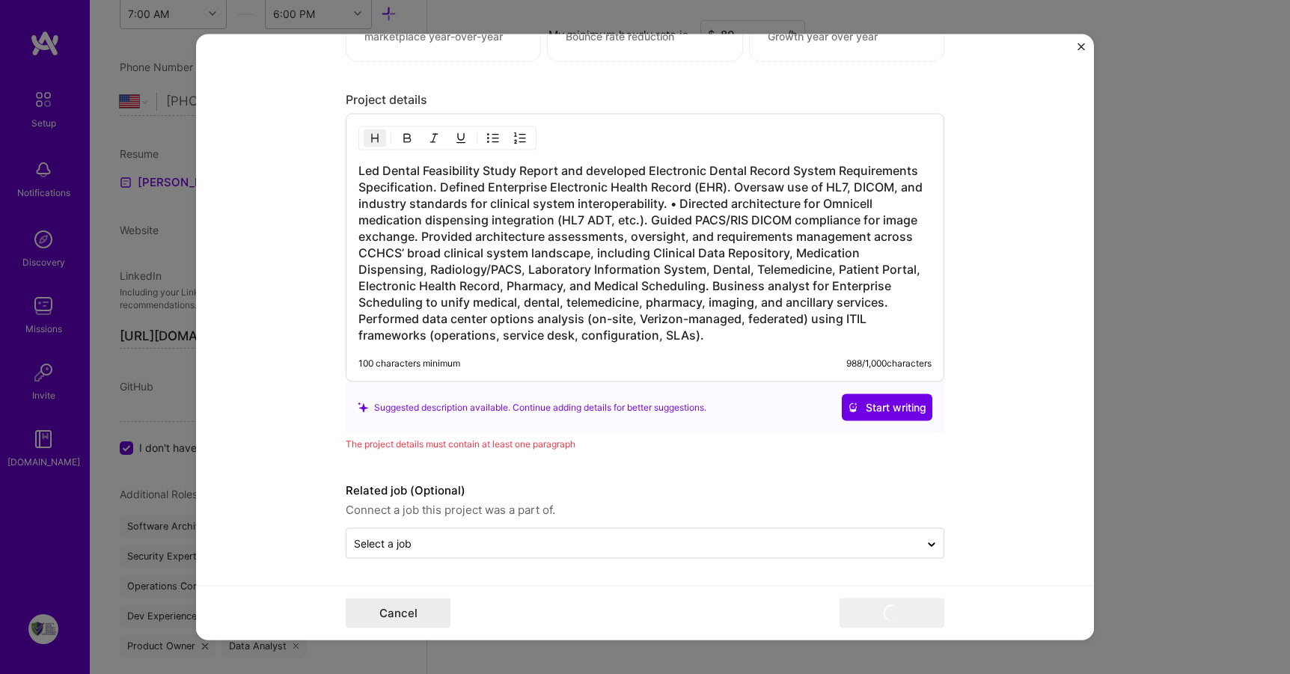
scroll to position [1938, 0]
click at [637, 317] on h3 "Led Dental Feasibility Study Report and developed Electronic Dental Record Syst…" at bounding box center [645, 252] width 573 height 181
click at [998, 470] on form "Project title [US_STATE] Correctional Health Care Services (CCHCS) Architecture…" at bounding box center [645, 337] width 898 height 607
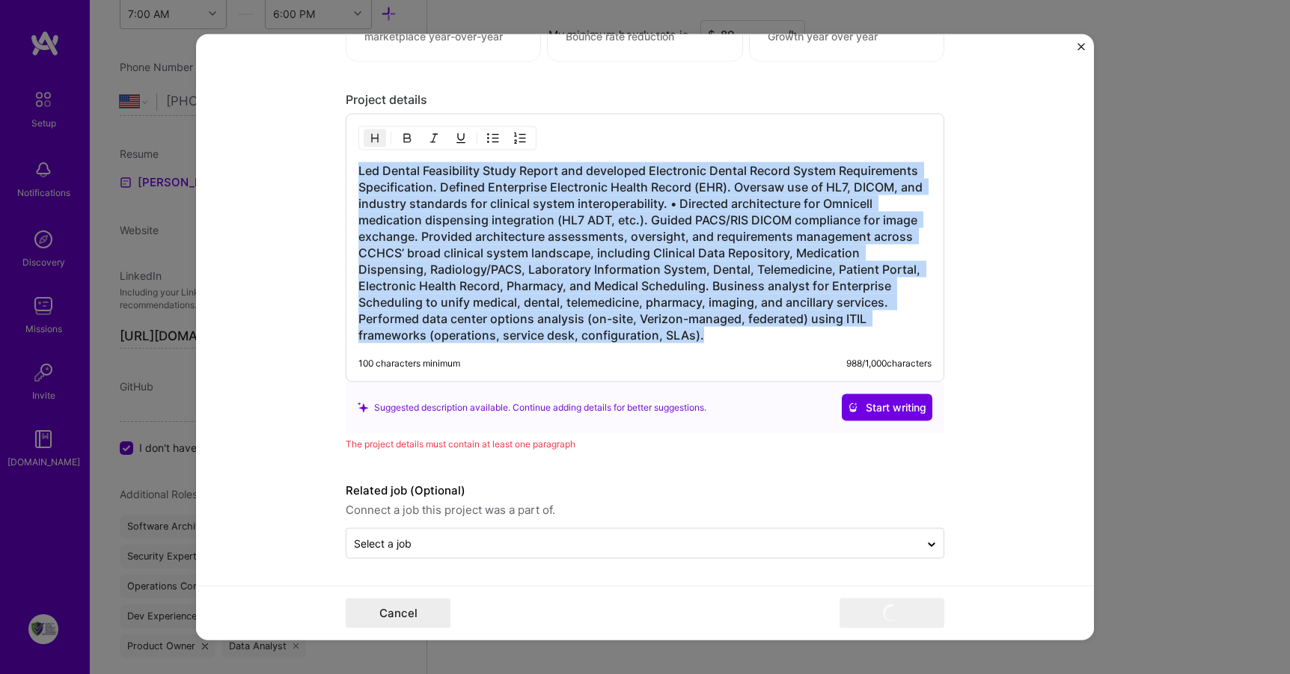
drag, startPoint x: 607, startPoint y: 337, endPoint x: 332, endPoint y: 144, distance: 335.3
click at [332, 144] on form "Project title [US_STATE] Correctional Health Care Services (CCHCS) Architecture…" at bounding box center [645, 337] width 898 height 607
copy h3 "Led Dental Feasibility Study Report and developed Electronic Dental Record Syst…"
click at [878, 405] on span "Start writing" at bounding box center [887, 407] width 79 height 15
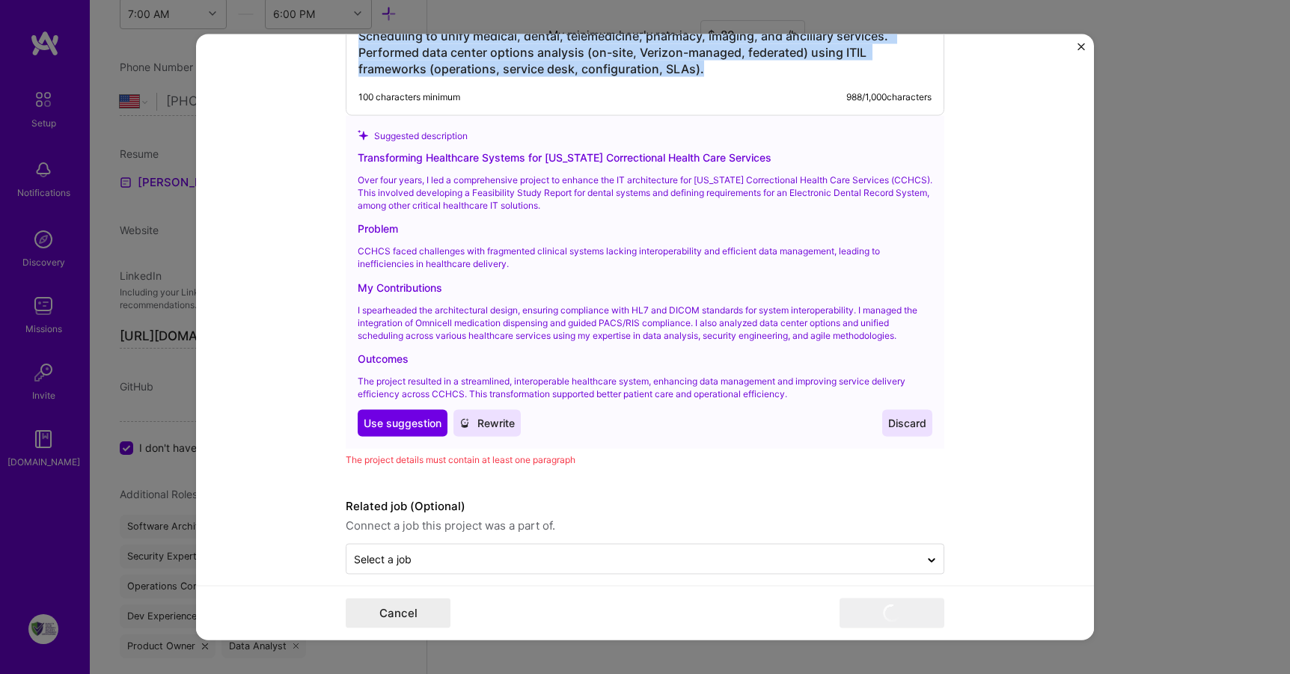
scroll to position [2201, 0]
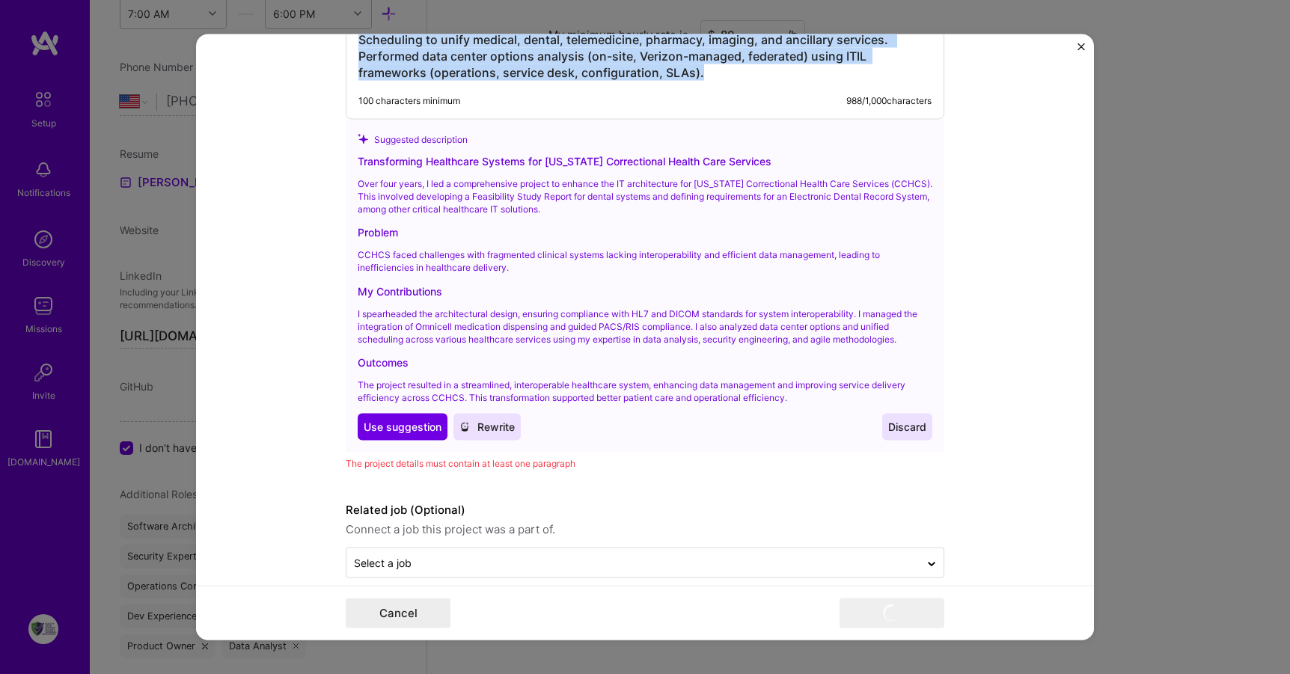
click at [901, 424] on span "Discard" at bounding box center [907, 426] width 38 height 15
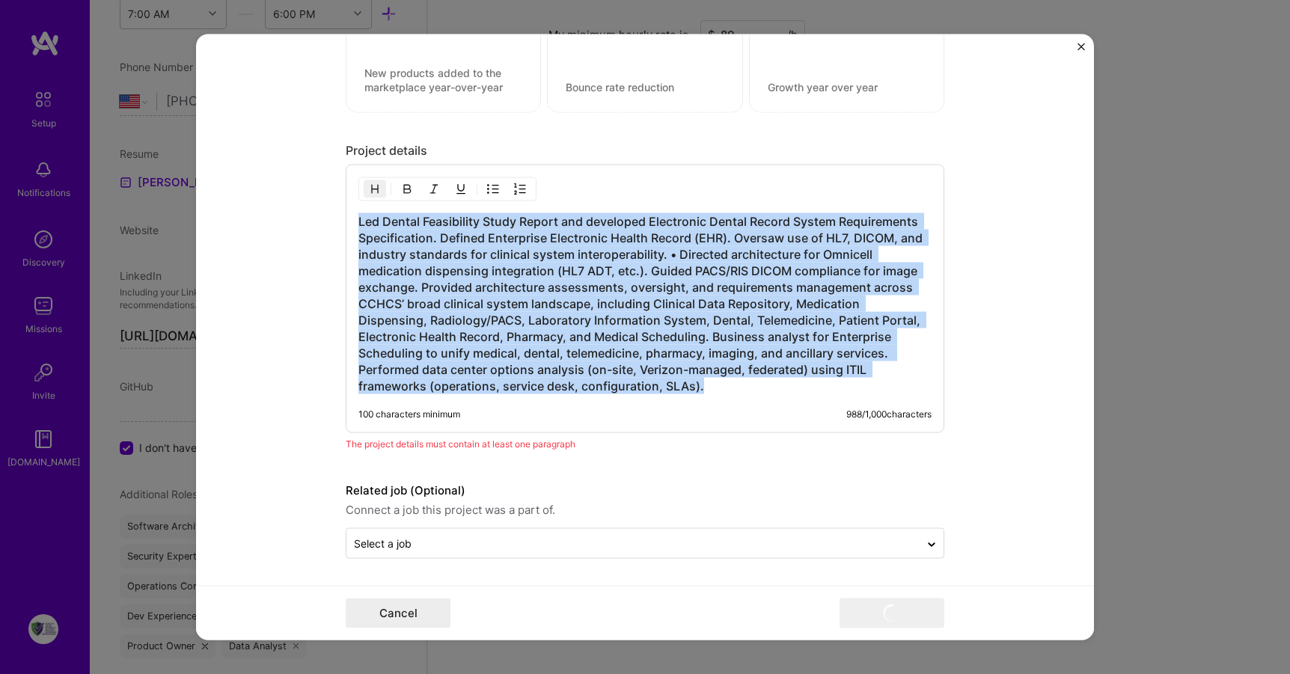
scroll to position [1887, 0]
click at [591, 388] on h3 "Led Dental Feasibility Study Report and developed Electronic Dental Record Syst…" at bounding box center [645, 303] width 573 height 181
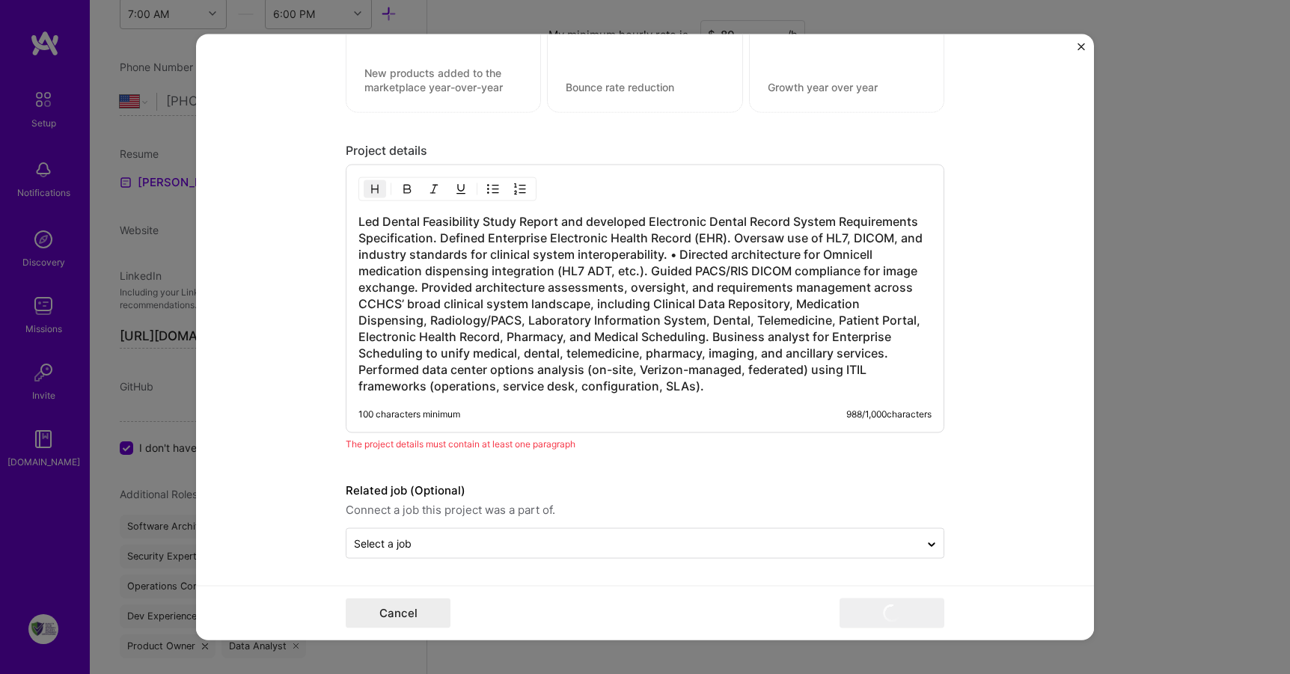
click at [671, 254] on h3 "Led Dental Feasibility Study Report and developed Electronic Dental Record Syst…" at bounding box center [645, 303] width 573 height 181
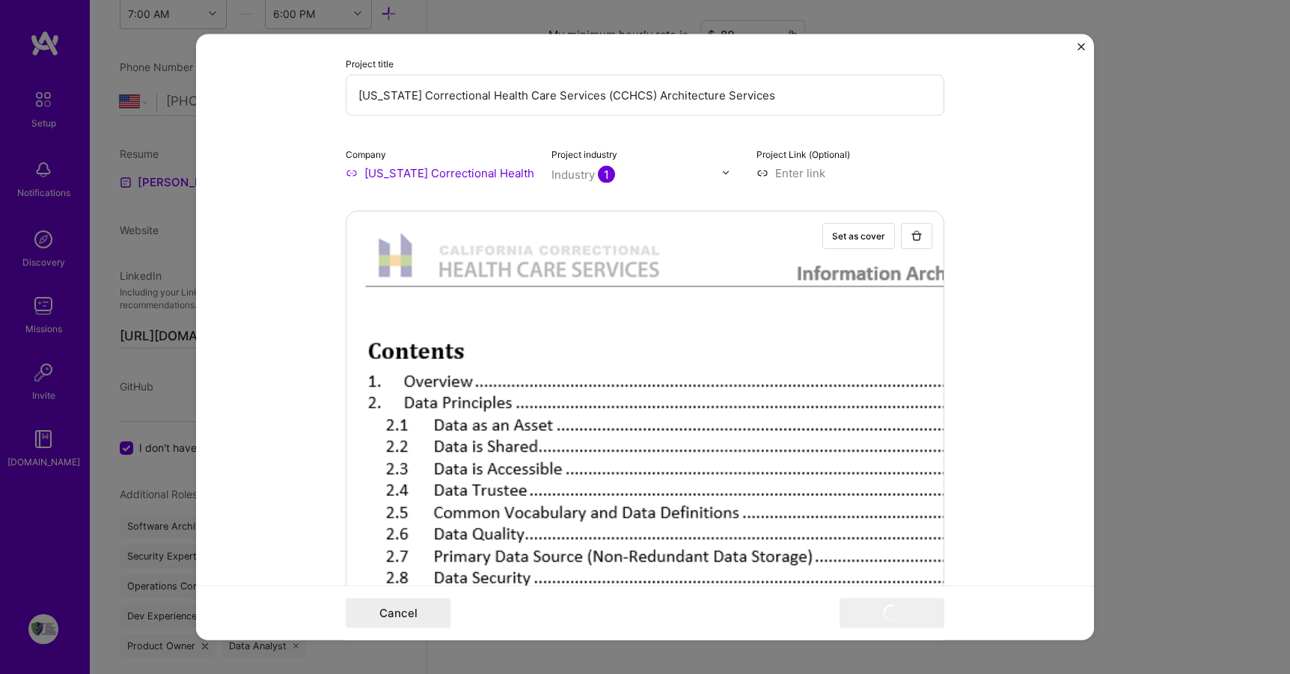
scroll to position [177, 0]
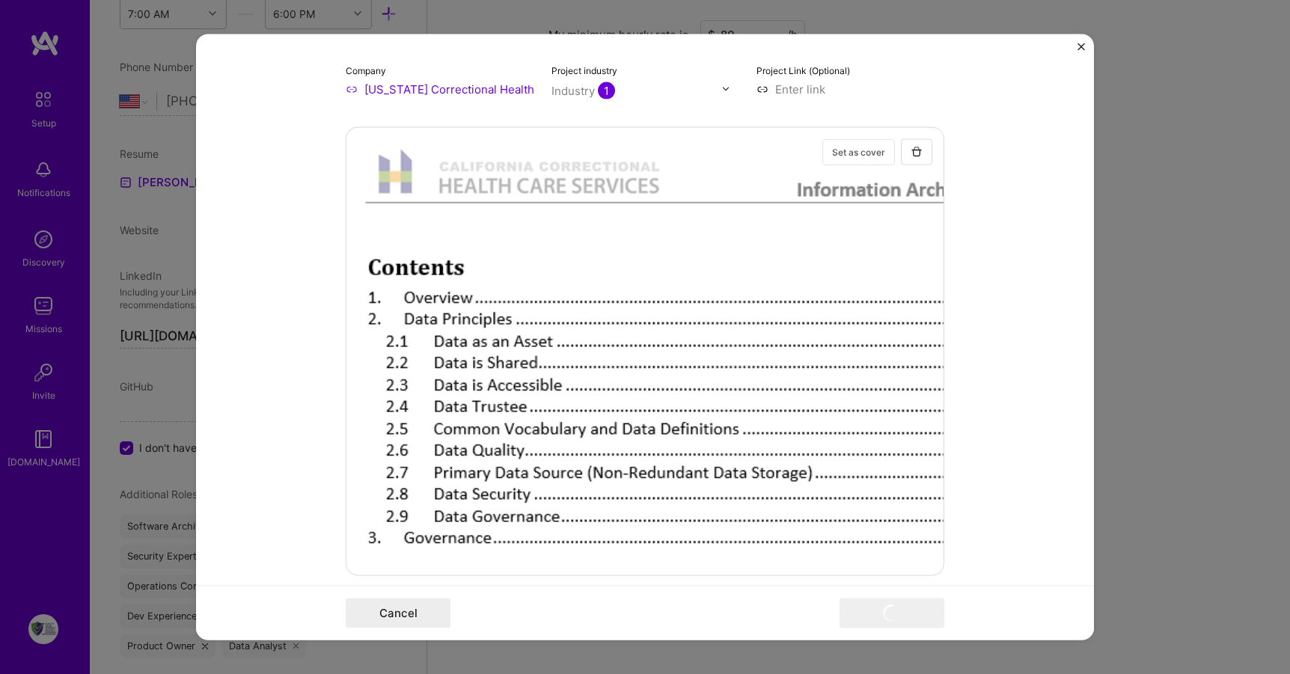
click at [861, 150] on button "Set as cover" at bounding box center [859, 151] width 73 height 26
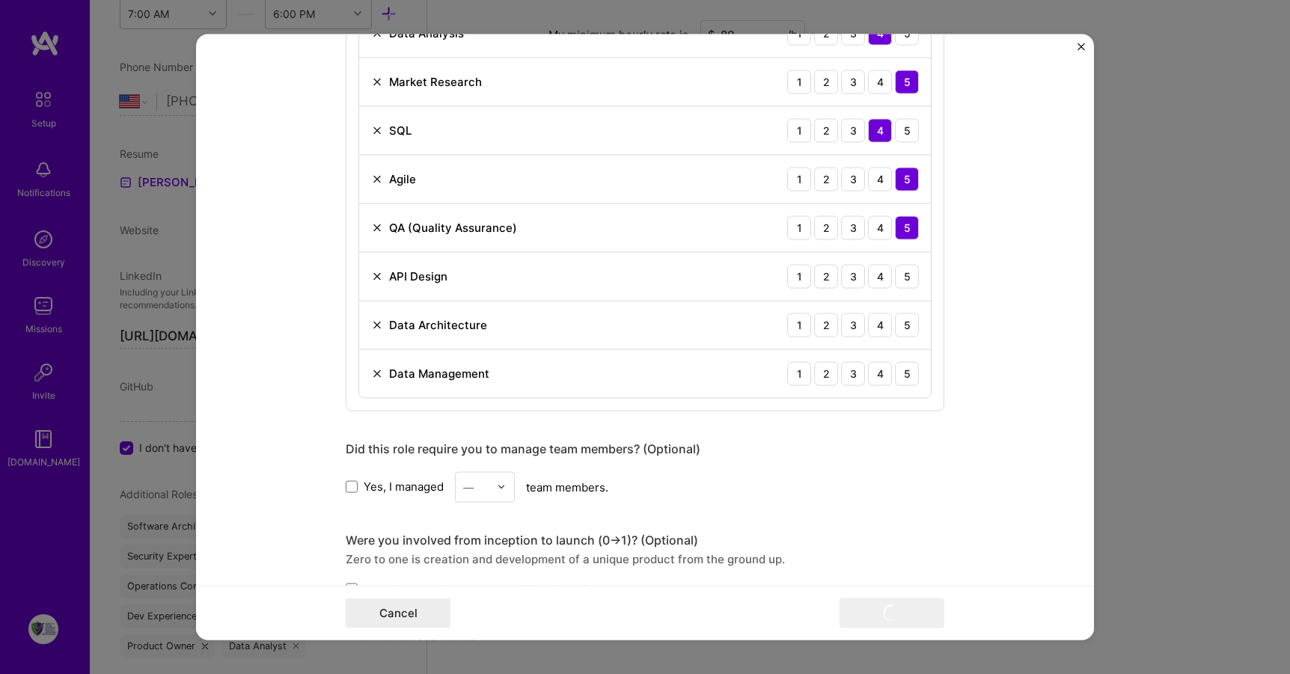
scroll to position [1185, 0]
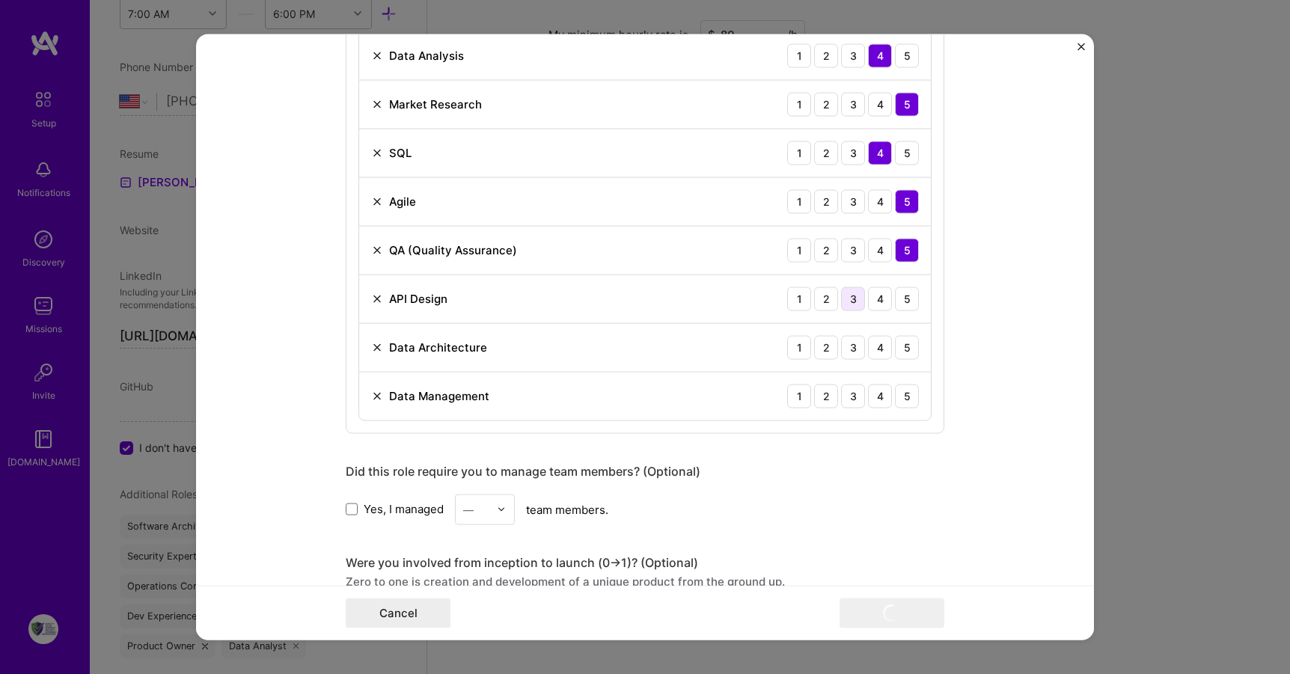
click at [847, 298] on div "3" at bounding box center [853, 299] width 24 height 24
click at [875, 353] on div "4" at bounding box center [880, 347] width 24 height 24
click at [878, 399] on div "4" at bounding box center [880, 396] width 24 height 24
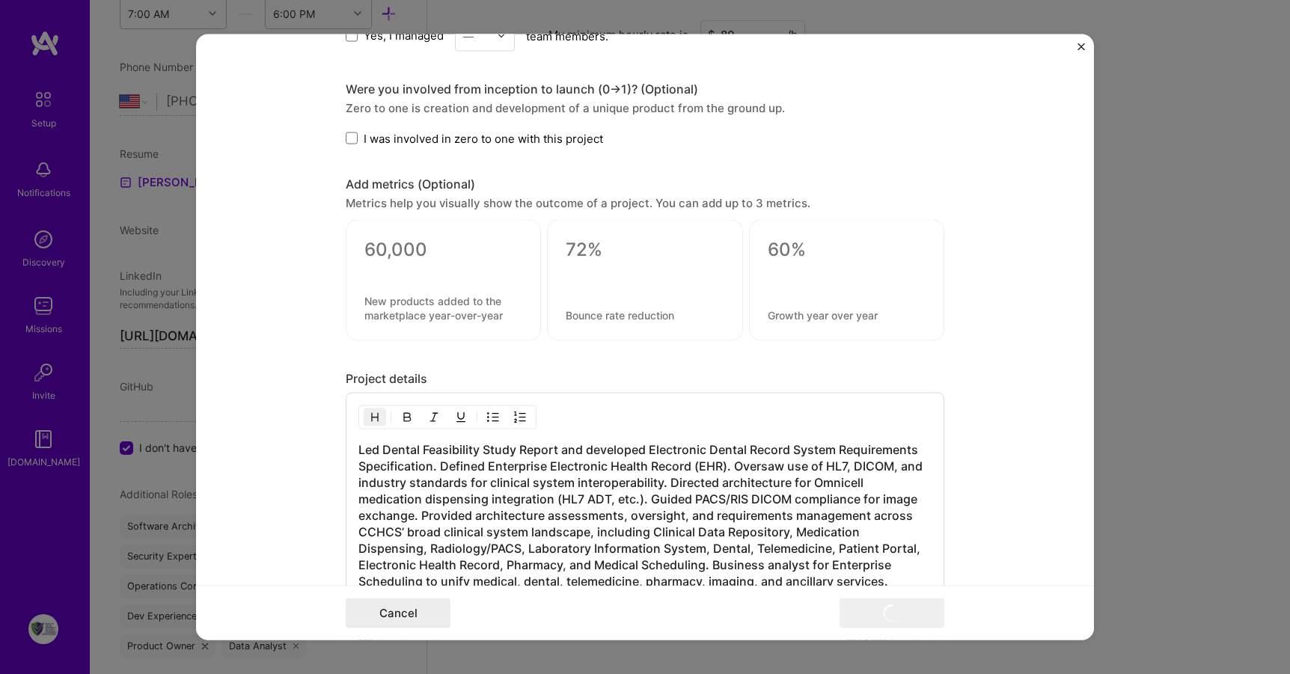
scroll to position [1887, 0]
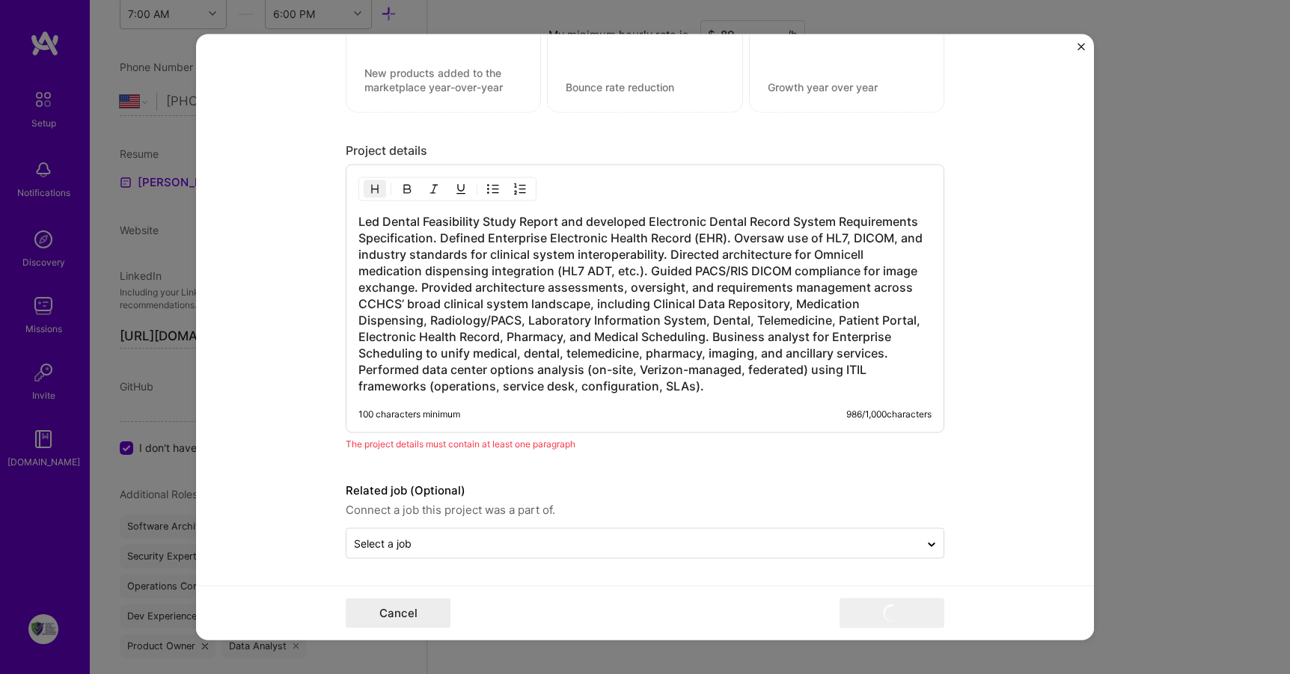
click at [1009, 585] on form "Project title [US_STATE] Correctional Health Care Services (CCHCS) Architecture…" at bounding box center [645, 337] width 898 height 607
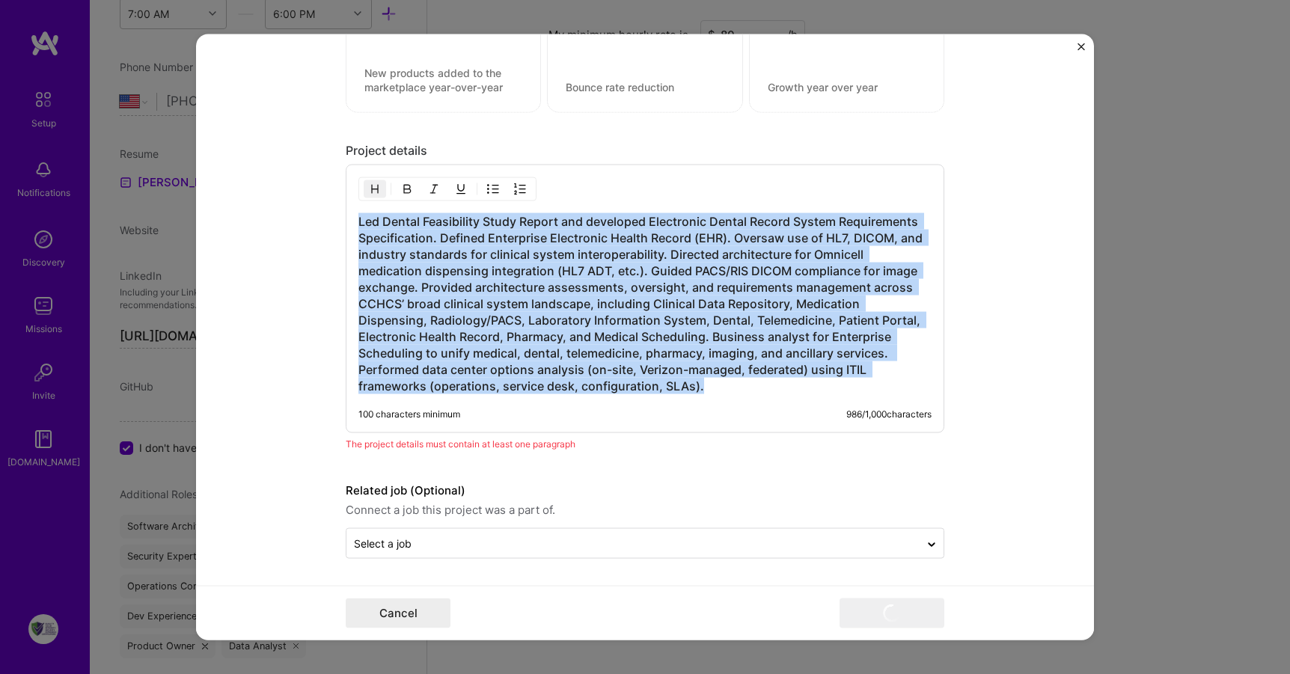
drag, startPoint x: 572, startPoint y: 388, endPoint x: 350, endPoint y: 209, distance: 285.8
click at [350, 209] on div "Led Dental Feasibility Study Report and developed Electronic Dental Record Syst…" at bounding box center [645, 299] width 599 height 269
copy h3 "Led Dental Feasibility Study Report and developed Electronic Dental Record Syst…"
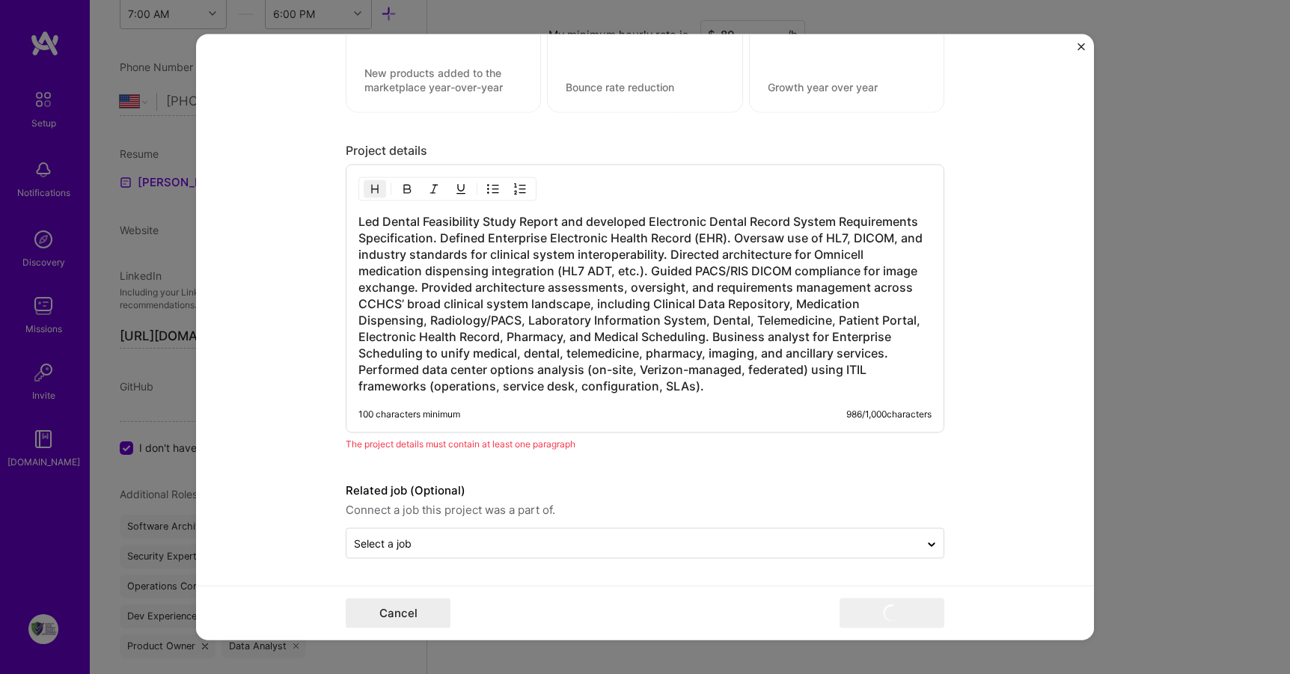
click at [722, 400] on div "Led Dental Feasibility Study Report and developed Electronic Dental Record Syst…" at bounding box center [645, 299] width 599 height 269
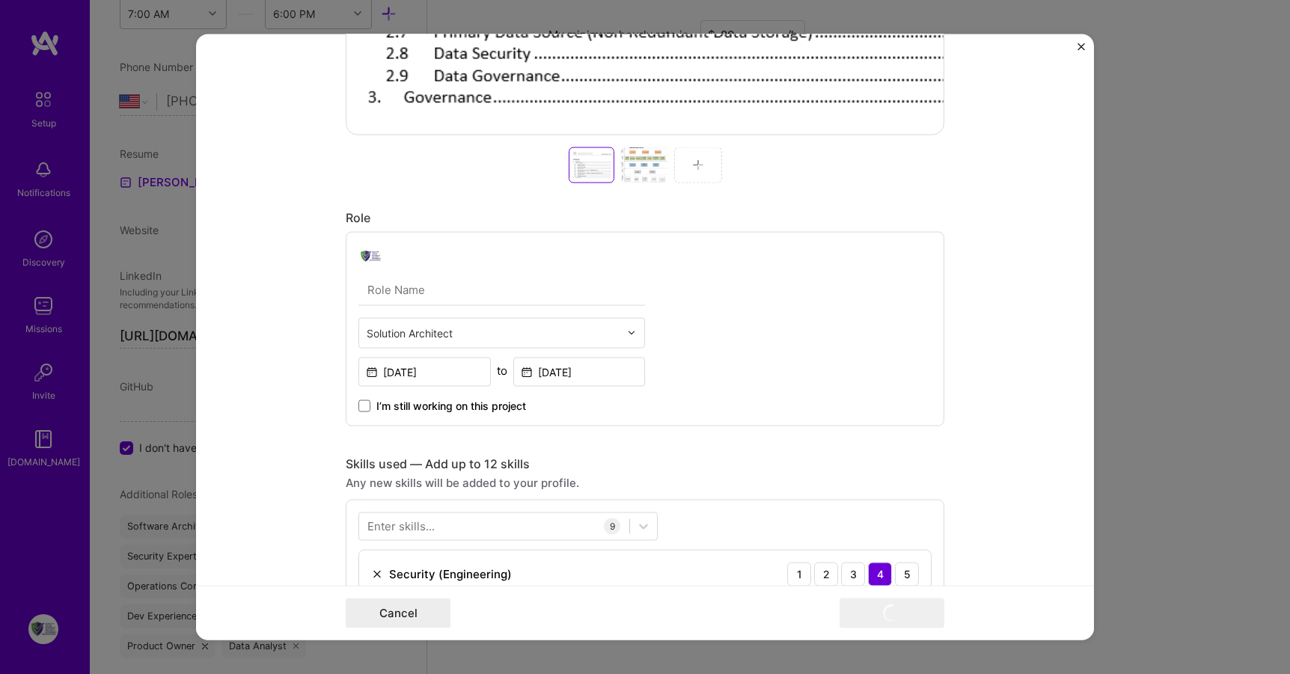
scroll to position [608, 0]
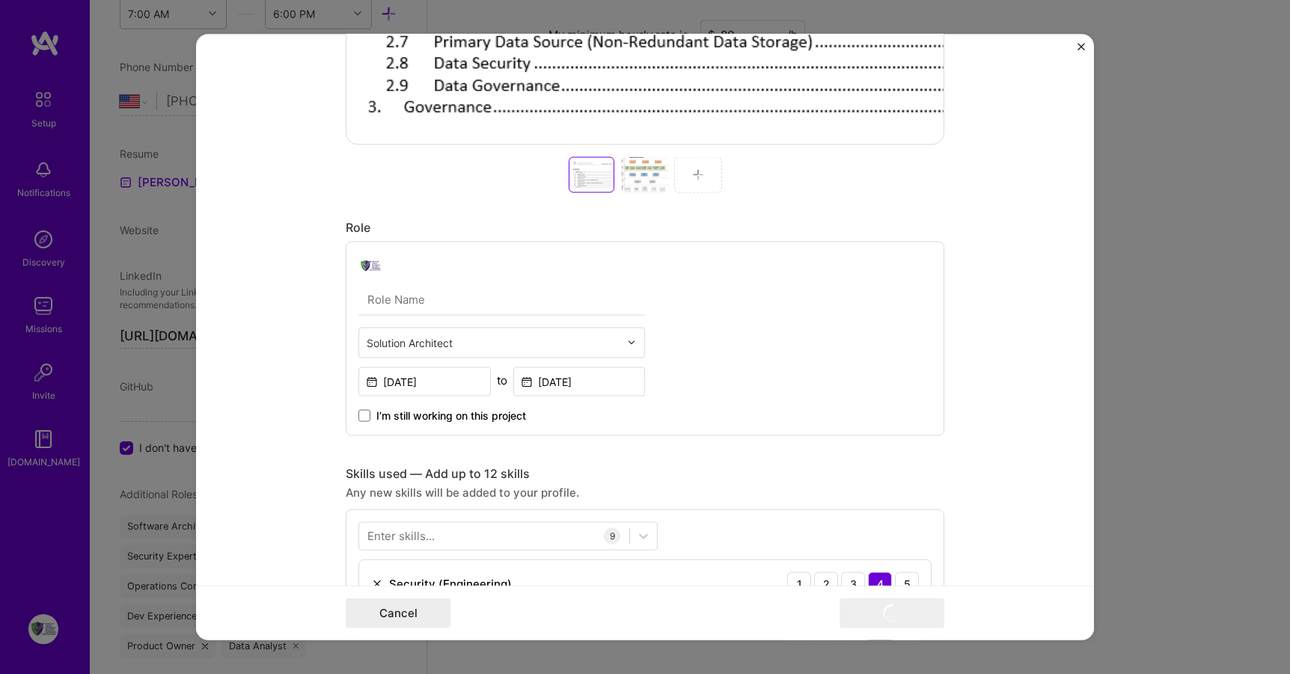
click at [415, 301] on input "text" at bounding box center [502, 299] width 287 height 31
click at [760, 343] on div "Solution Architect Solution Architect [DATE] to [DATE] I’m still working on thi…" at bounding box center [645, 338] width 599 height 195
drag, startPoint x: 482, startPoint y: 307, endPoint x: 208, endPoint y: 277, distance: 275.6
click at [208, 277] on form "Project title [US_STATE] Correctional Health Care Services (CCHCS) Architecture…" at bounding box center [645, 337] width 898 height 607
type input "E"
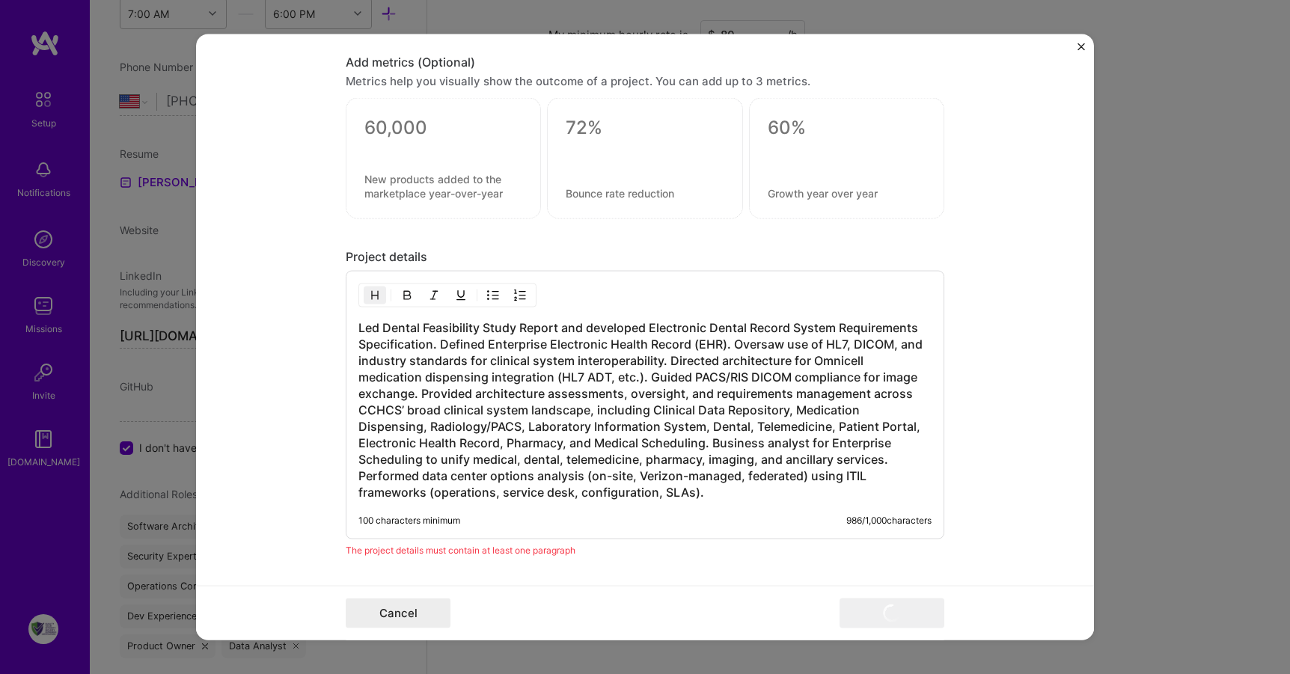
scroll to position [1887, 0]
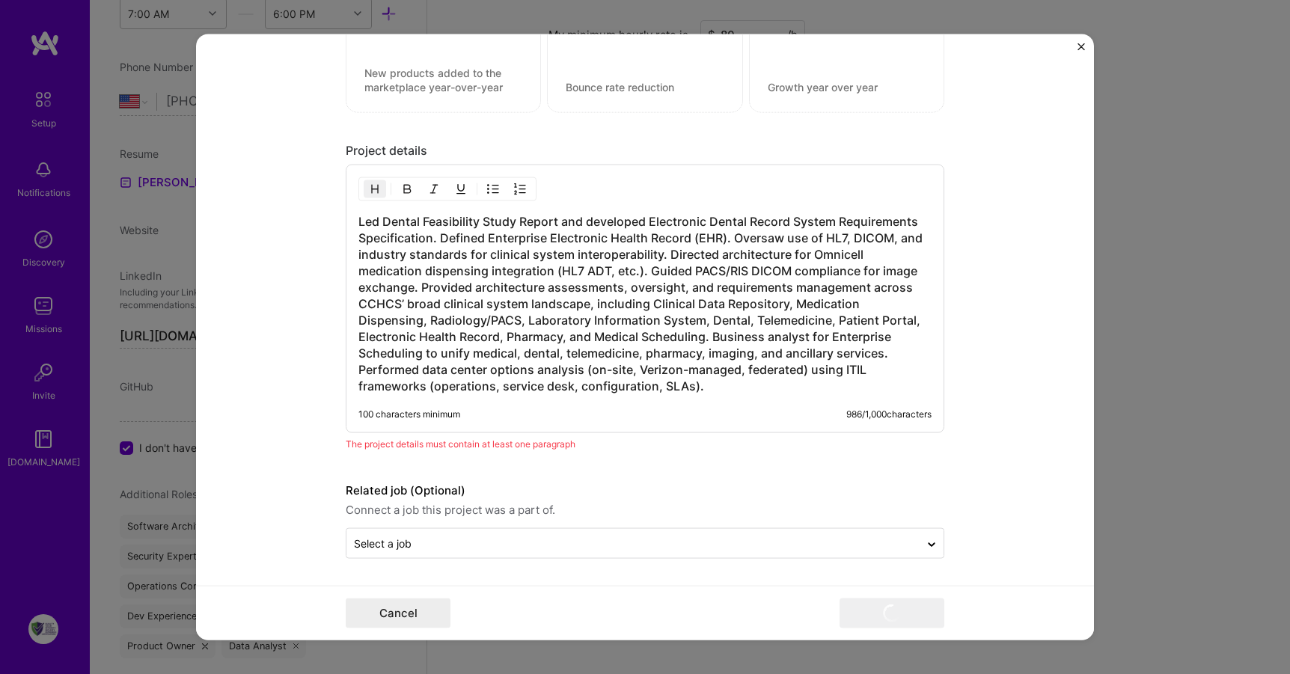
click at [961, 490] on form "Project title [US_STATE] Correctional Health Care Services (CCHCS) Architecture…" at bounding box center [645, 337] width 898 height 607
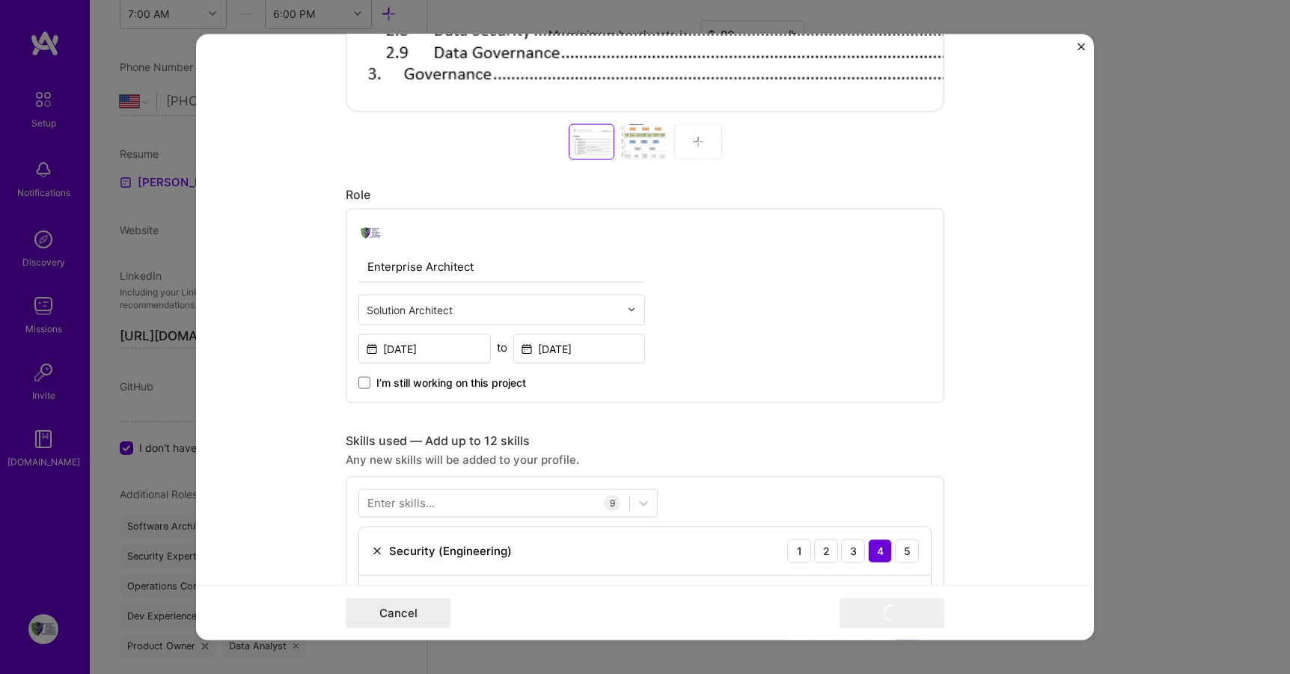
scroll to position [719, 0]
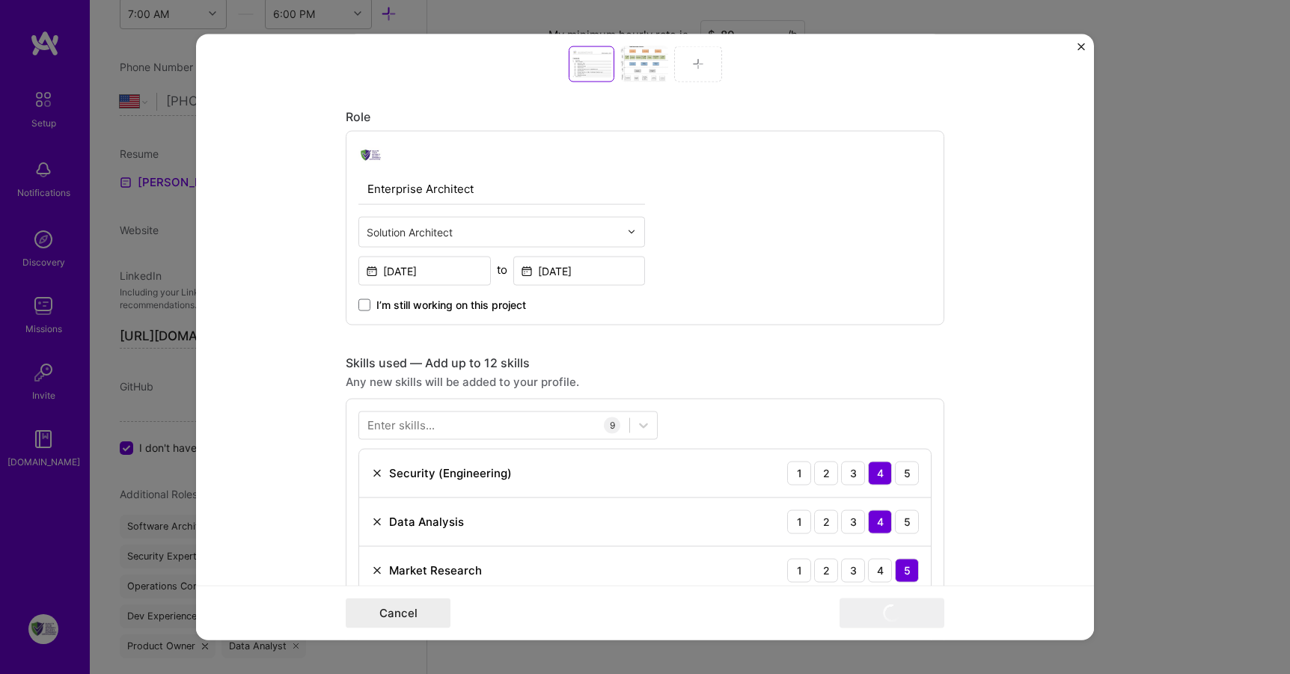
drag, startPoint x: 528, startPoint y: 189, endPoint x: 204, endPoint y: 162, distance: 324.5
click at [204, 162] on form "Project title [US_STATE] Correctional Health Care Services (CCHCS) Architecture…" at bounding box center [645, 337] width 898 height 607
type input "S"
type input "Enterprise Architect/Application Architect"
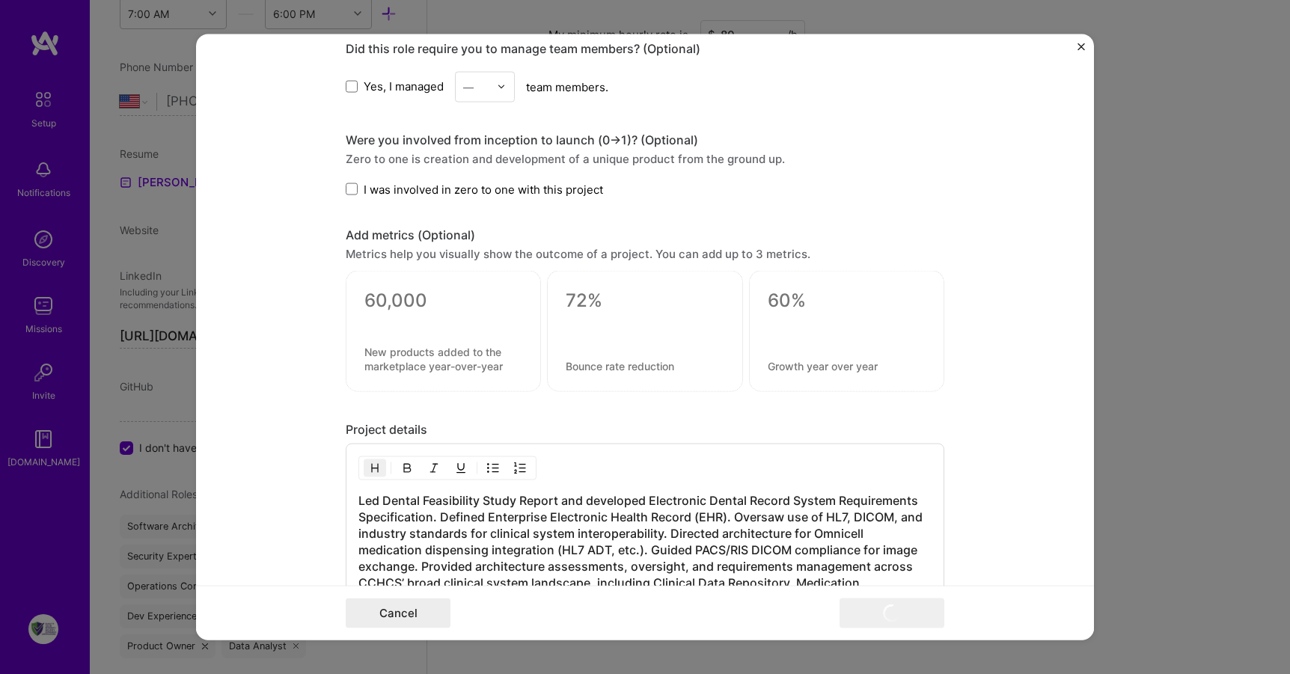
scroll to position [1485, 0]
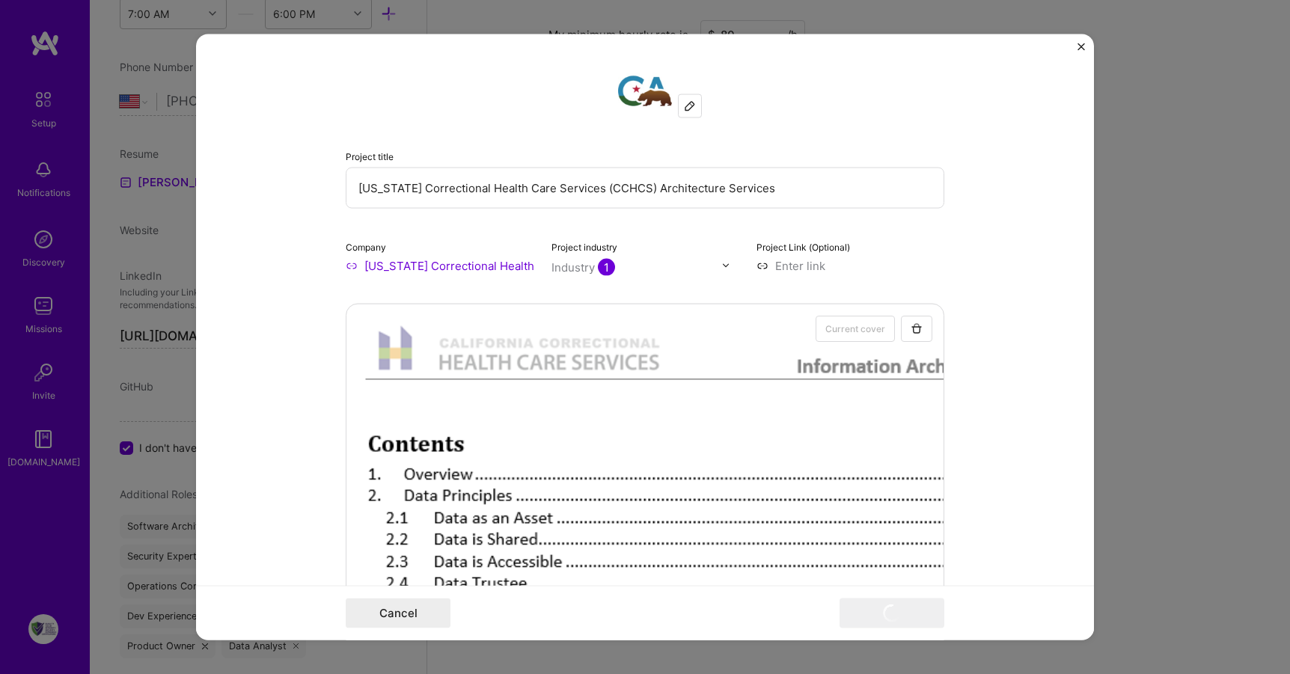
click at [967, 277] on form "Project title [US_STATE] Correctional Health Care Services (CCHCS) Architecture…" at bounding box center [645, 337] width 898 height 607
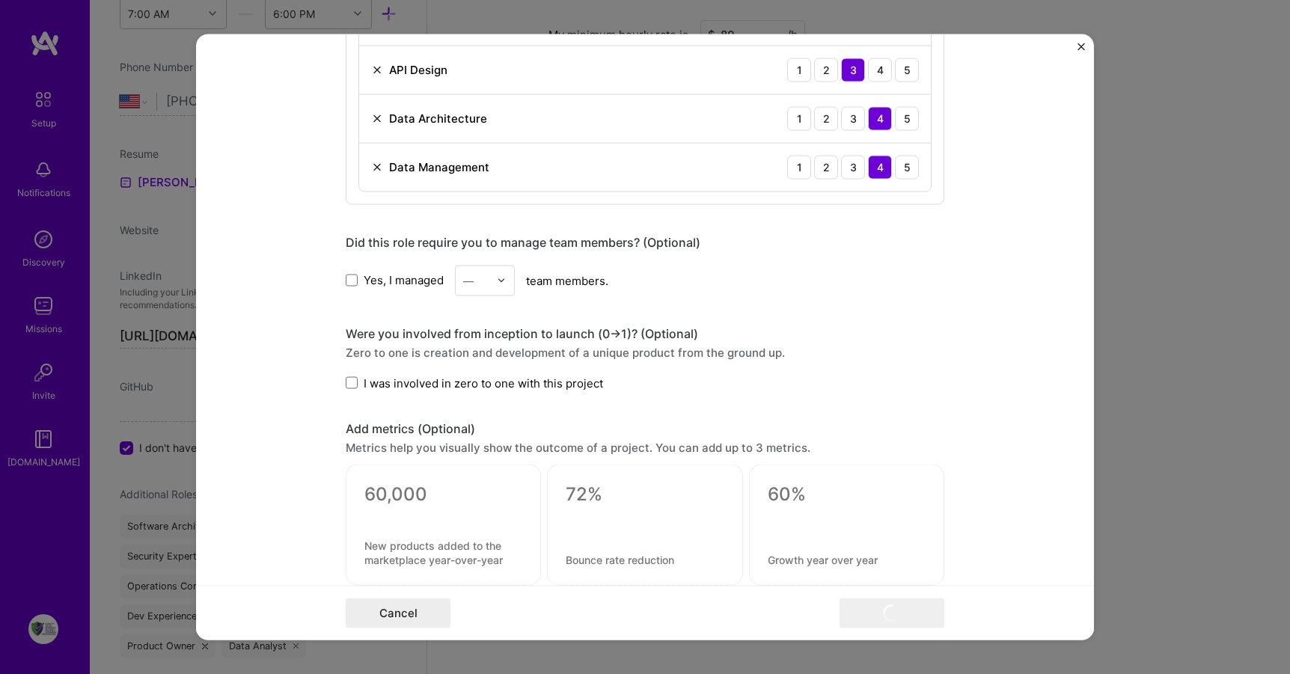
scroll to position [1887, 0]
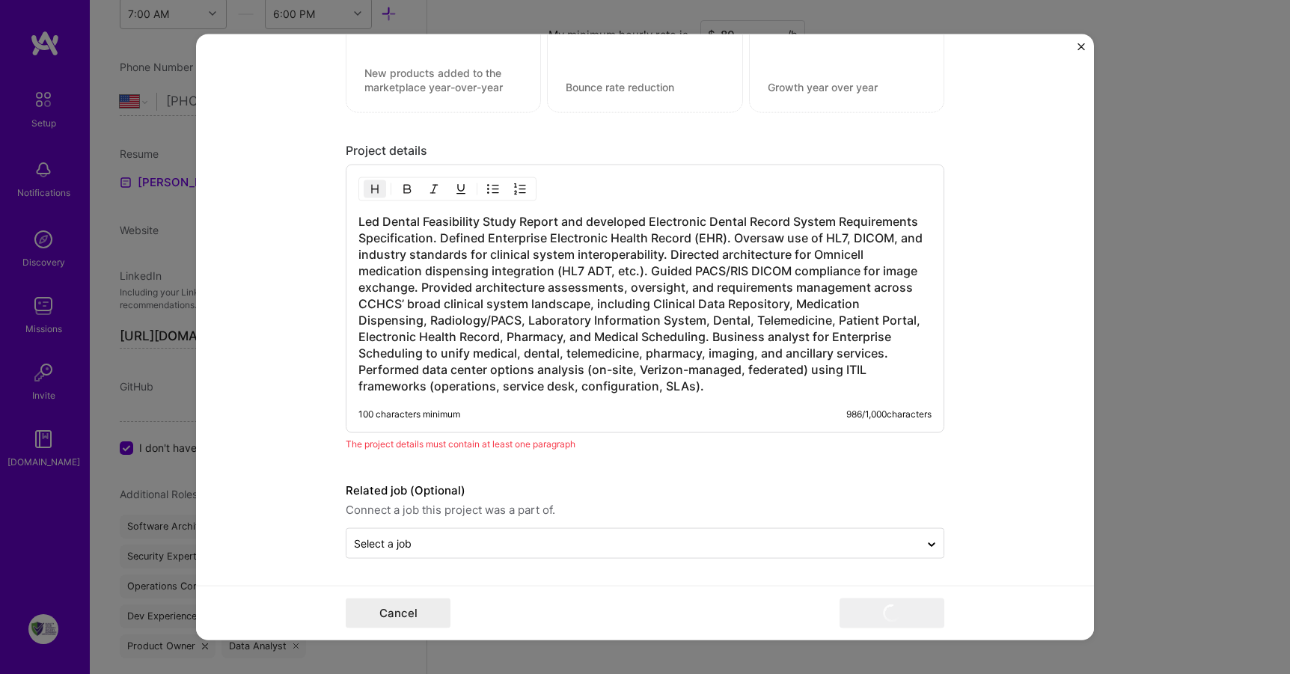
click at [698, 388] on h3 "Led Dental Feasibility Study Report and developed Electronic Dental Record Syst…" at bounding box center [645, 303] width 573 height 181
click at [478, 222] on h3 "Led Dental Feasibility Study Report and developed Electronic Dental Record Syst…" at bounding box center [645, 303] width 573 height 181
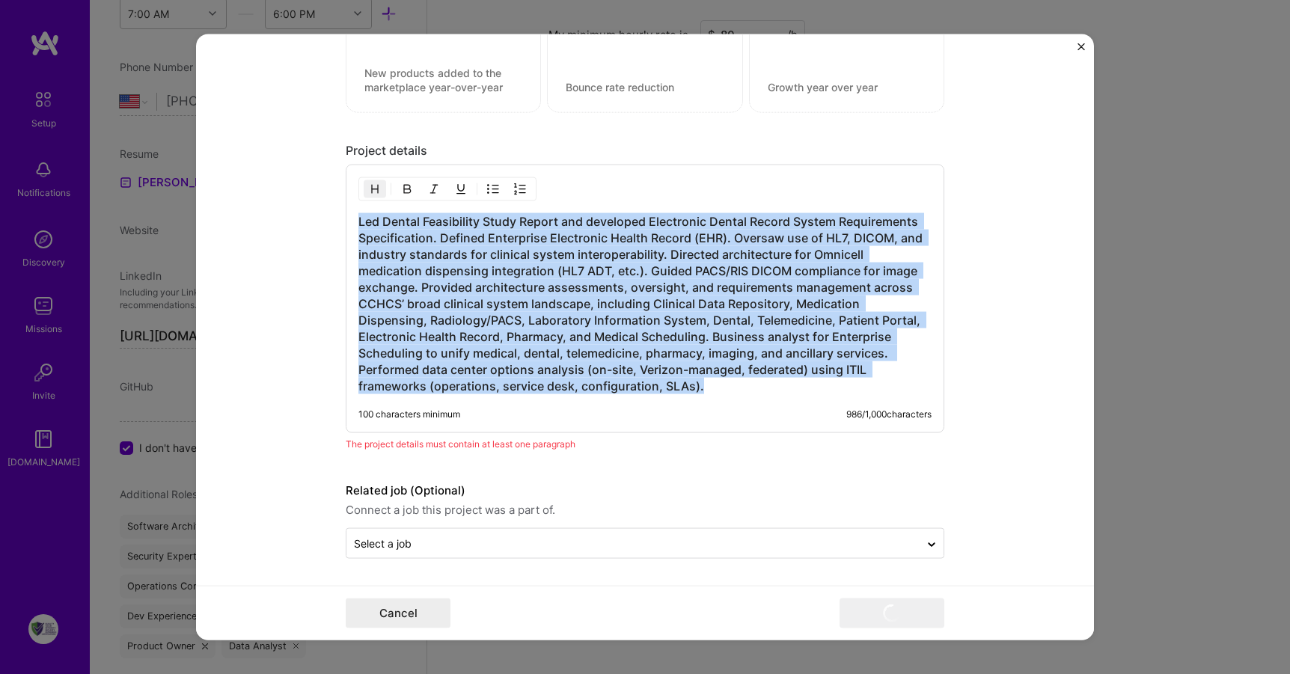
drag, startPoint x: 355, startPoint y: 222, endPoint x: 465, endPoint y: 246, distance: 112.8
click at [623, 397] on div "Led Dental Feasibility Study Report and developed Electronic Dental Record Syst…" at bounding box center [645, 299] width 599 height 269
click at [369, 189] on img "button" at bounding box center [375, 189] width 12 height 12
drag, startPoint x: 353, startPoint y: 217, endPoint x: 600, endPoint y: 400, distance: 308.2
click at [600, 400] on div "Led Dental Feasibility Study Report and developed Electronic Dental Record Syst…" at bounding box center [645, 299] width 599 height 269
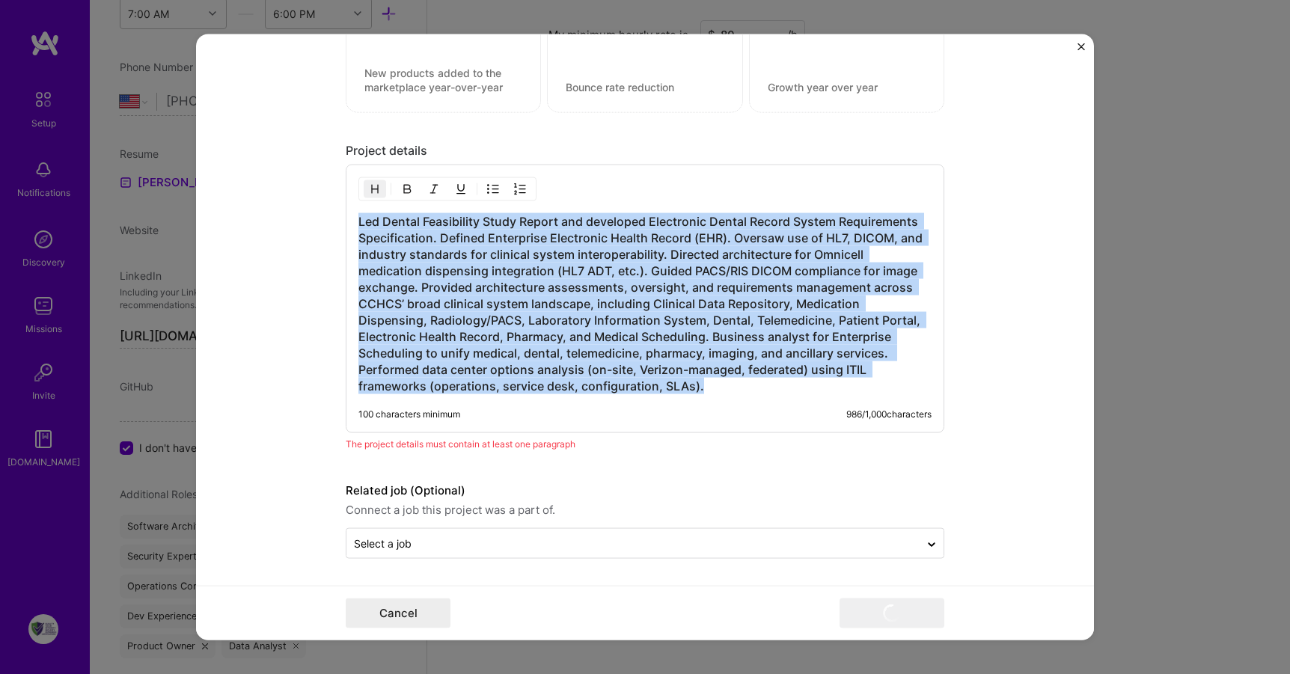
click at [401, 189] on img "button" at bounding box center [407, 189] width 12 height 12
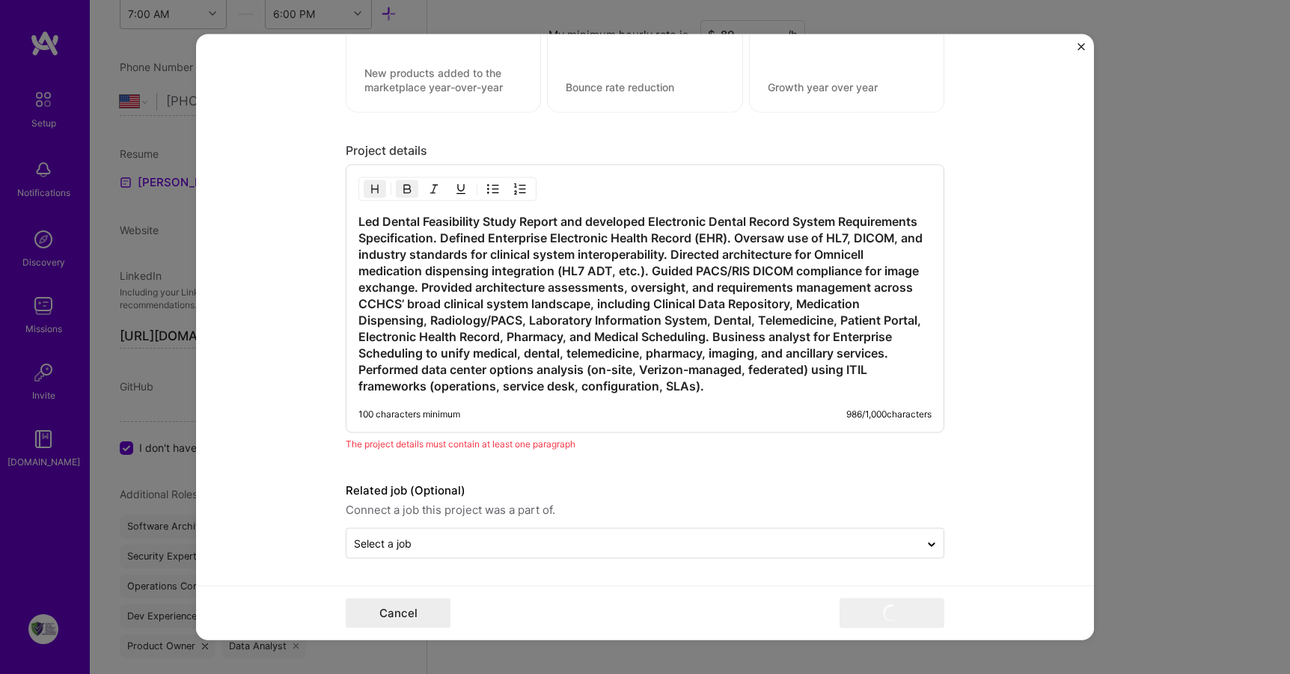
click at [401, 189] on img "button" at bounding box center [407, 189] width 12 height 12
click at [373, 189] on img "button" at bounding box center [375, 189] width 12 height 12
drag, startPoint x: 573, startPoint y: 395, endPoint x: 338, endPoint y: 270, distance: 266.2
click at [337, 272] on form "Project title [US_STATE] Correctional Health Care Services (CCHCS) Architecture…" at bounding box center [645, 337] width 898 height 607
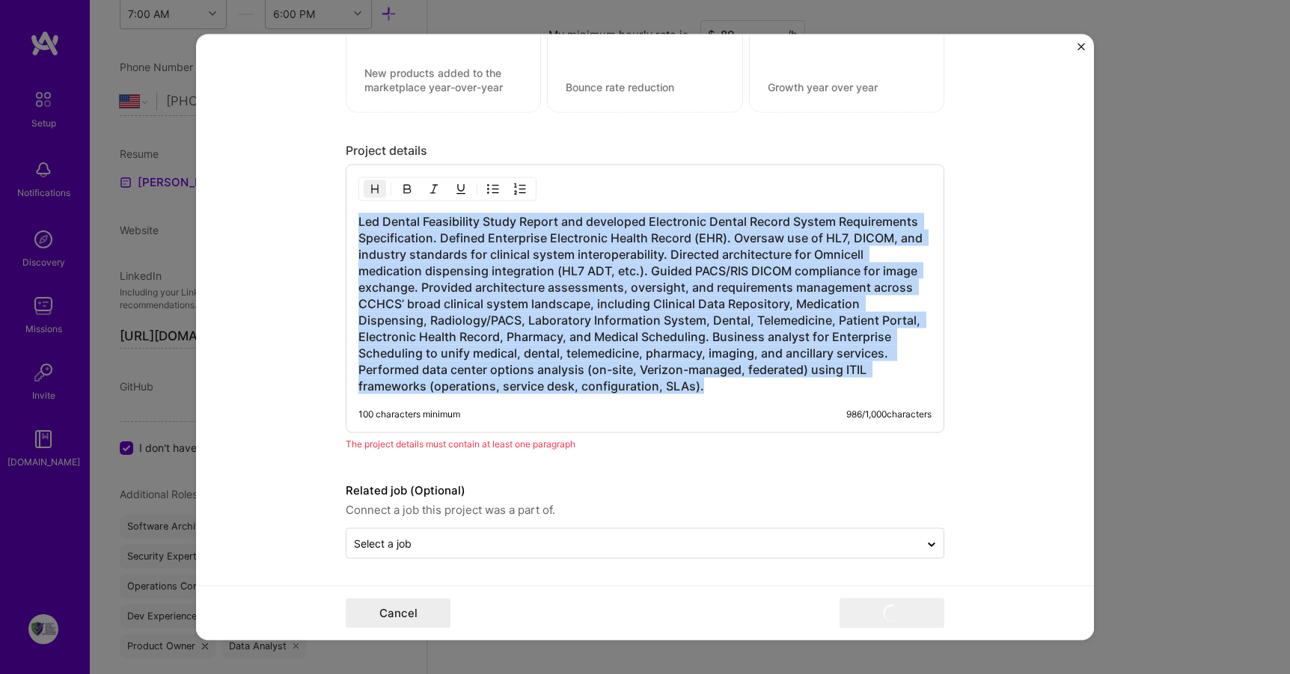
drag, startPoint x: 353, startPoint y: 222, endPoint x: 561, endPoint y: 404, distance: 276.9
click at [561, 404] on div "Led Dental Feasibility Study Report and developed Electronic Dental Record Syst…" at bounding box center [645, 299] width 599 height 269
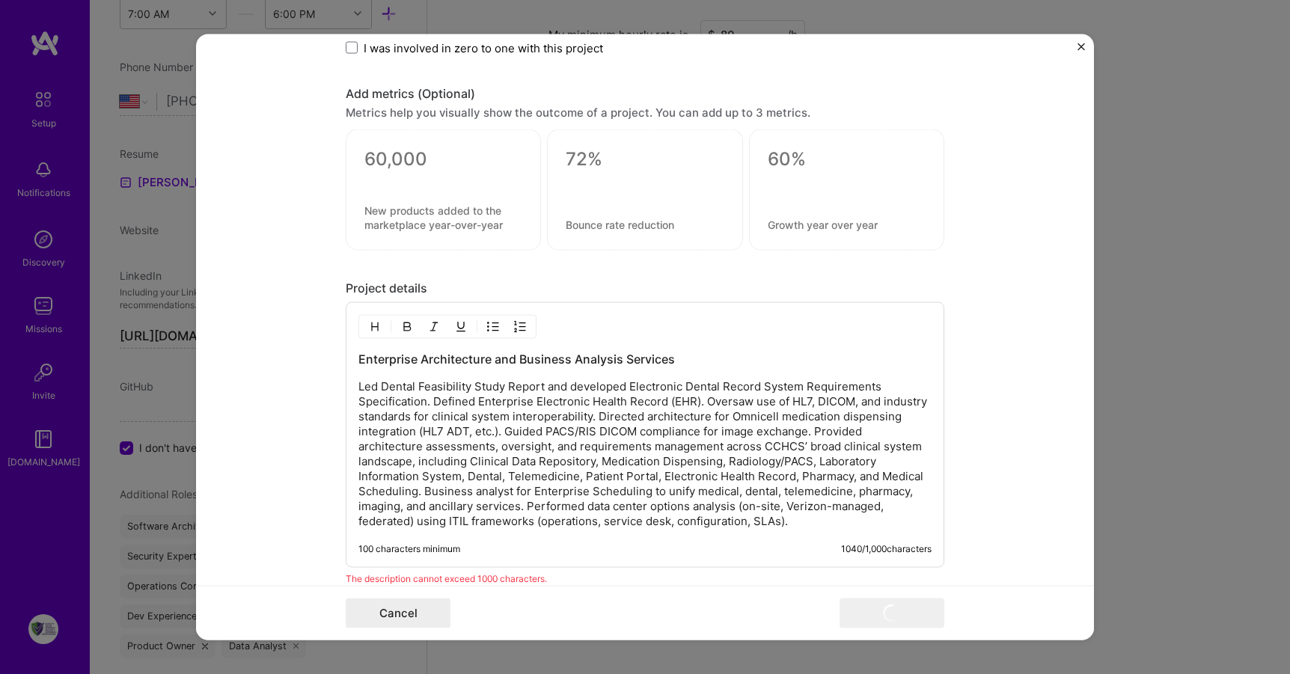
scroll to position [1884, 0]
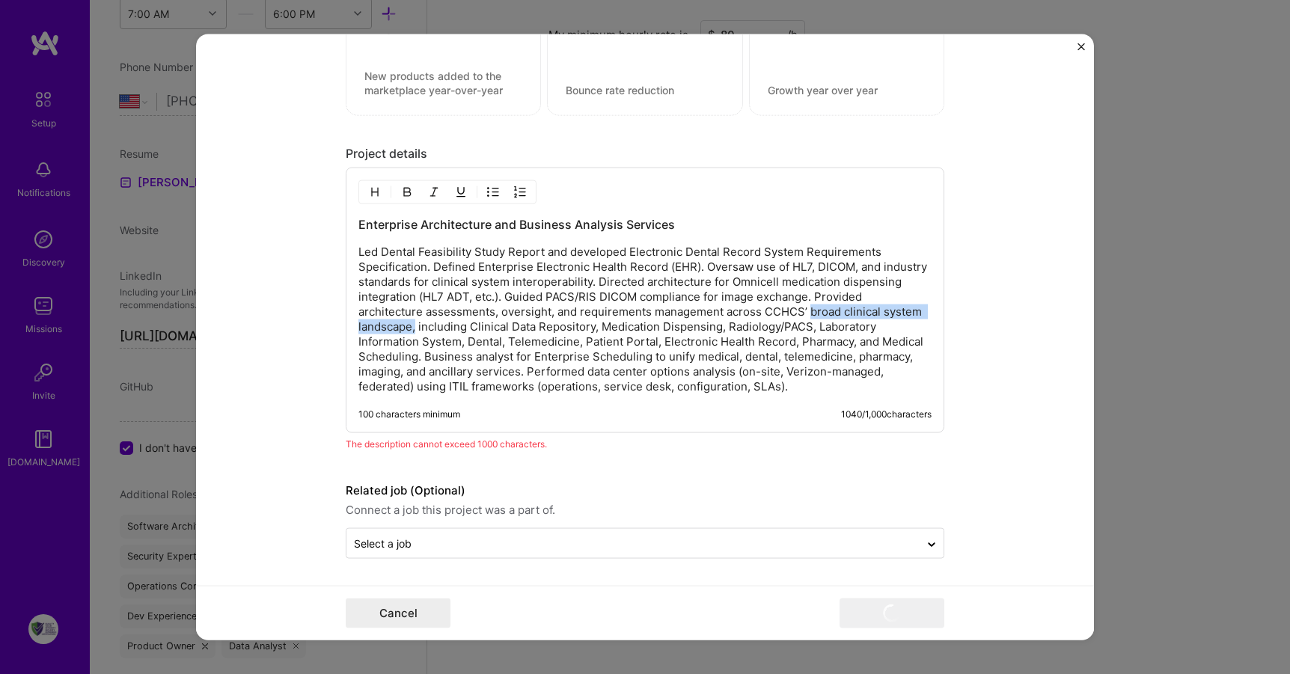
drag, startPoint x: 804, startPoint y: 312, endPoint x: 409, endPoint y: 330, distance: 394.9
click at [409, 330] on p "Led Dental Feasibility Study Report and developed Electronic Dental Record Syst…" at bounding box center [645, 320] width 573 height 150
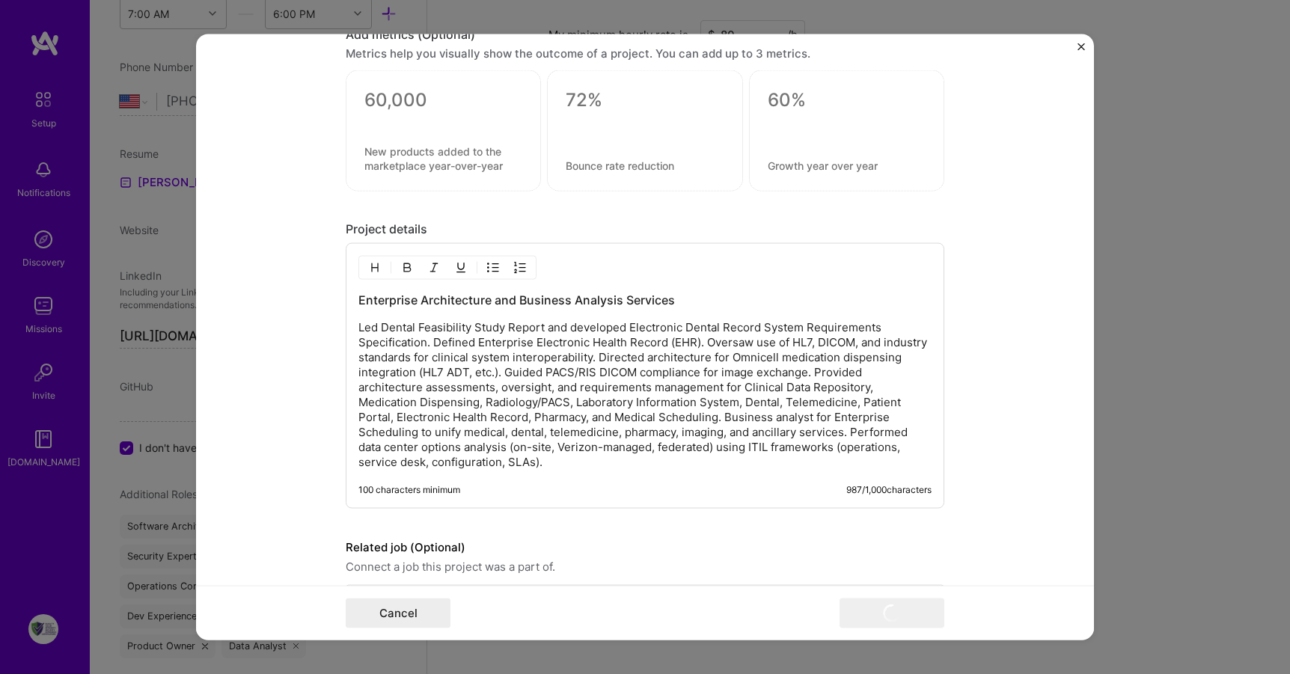
scroll to position [1865, 0]
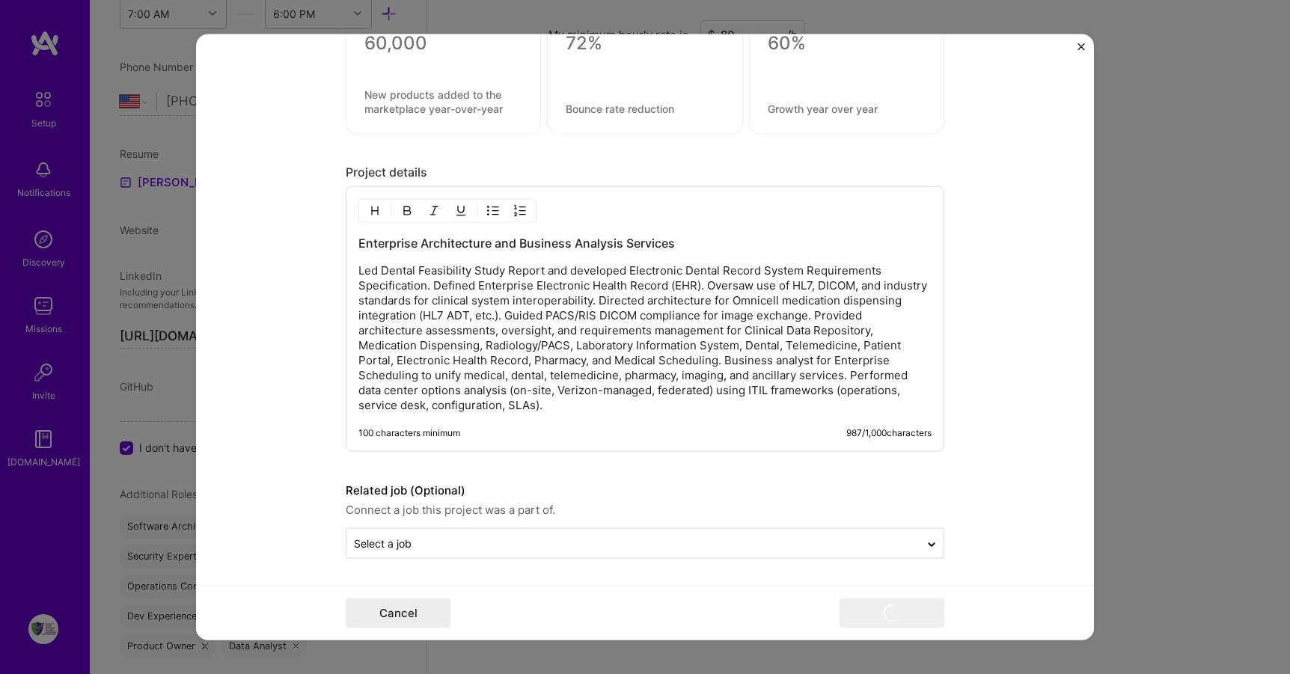
click at [635, 382] on p "Led Dental Feasibility Study Report and developed Electronic Dental Record Syst…" at bounding box center [645, 338] width 573 height 150
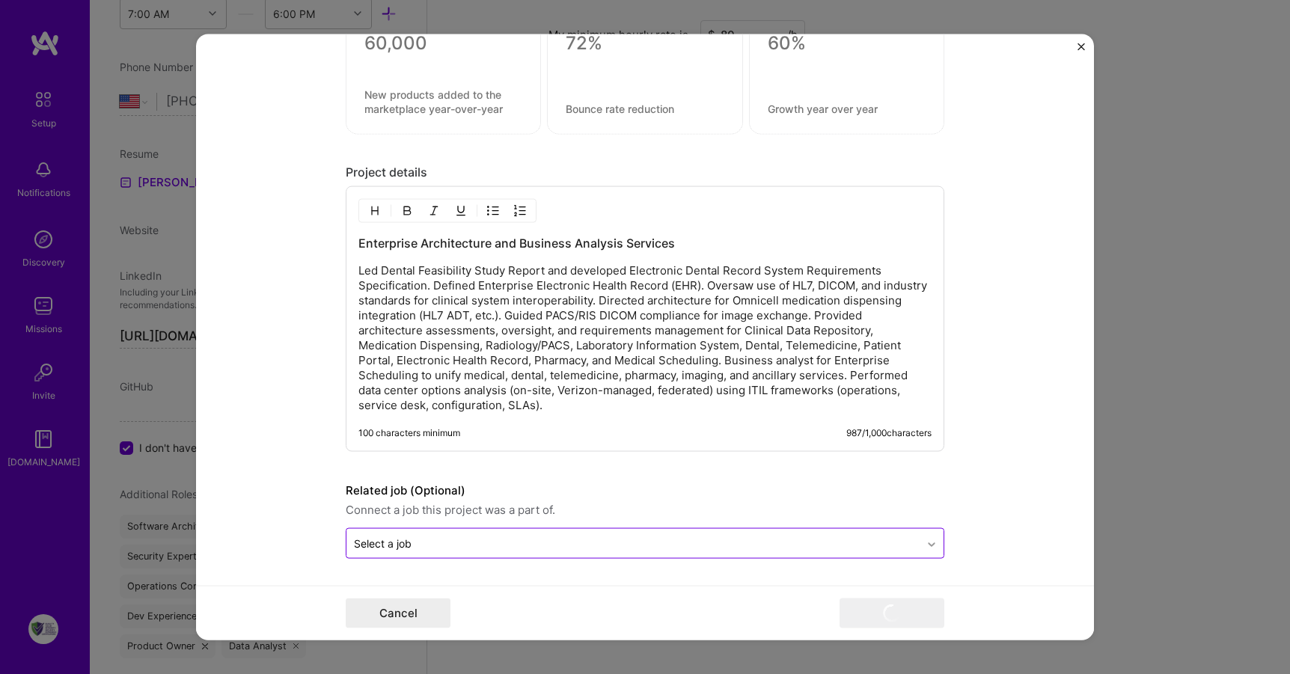
click at [930, 540] on icon at bounding box center [932, 544] width 12 height 15
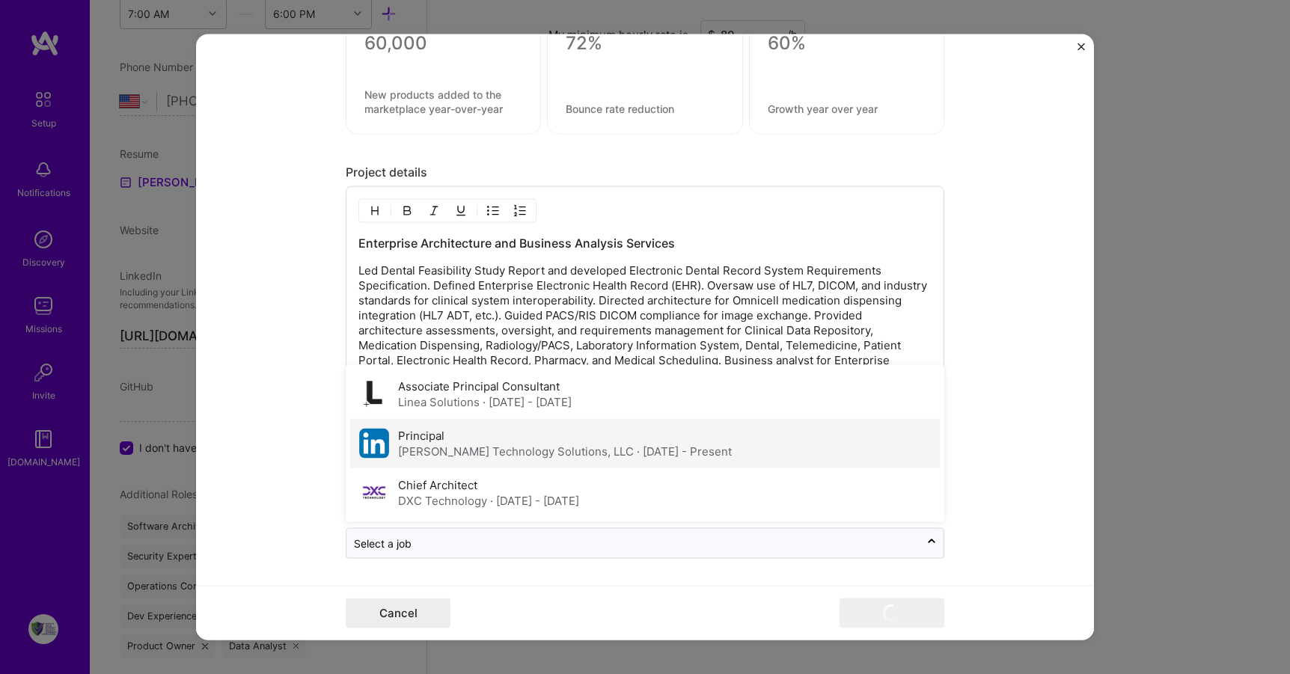
click at [637, 456] on span "· [DATE] - Present" at bounding box center [684, 452] width 95 height 14
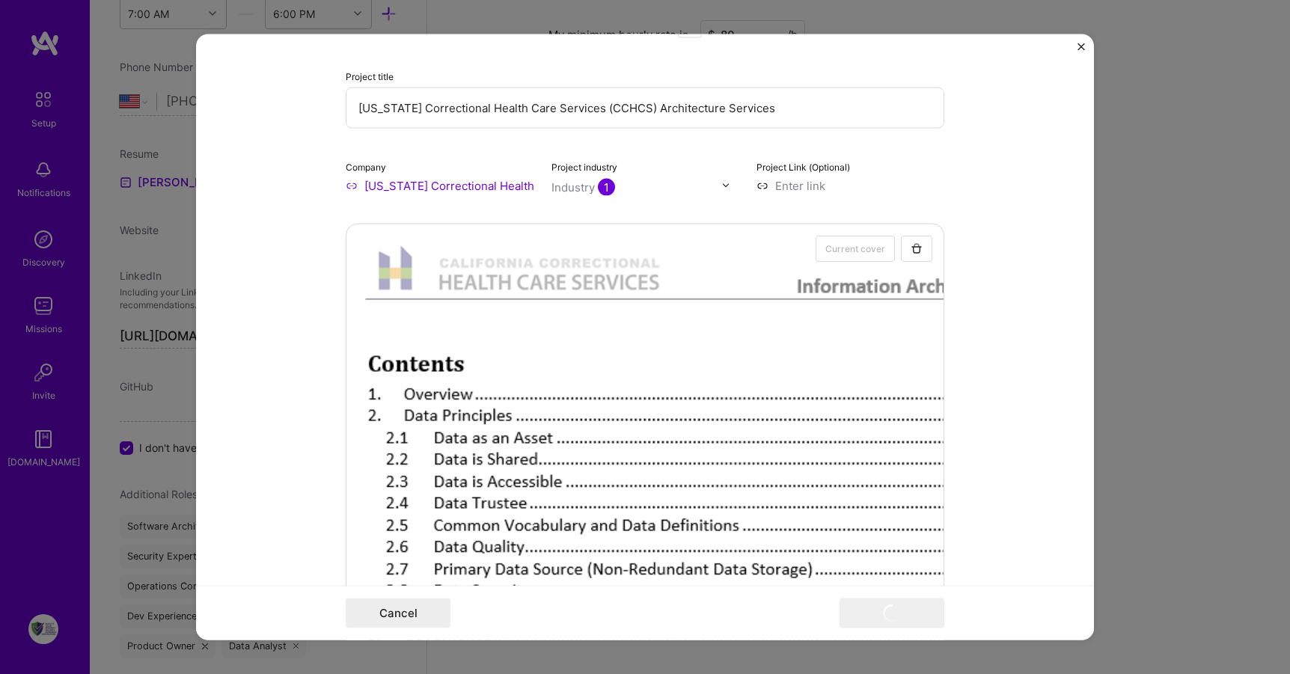
scroll to position [0, 0]
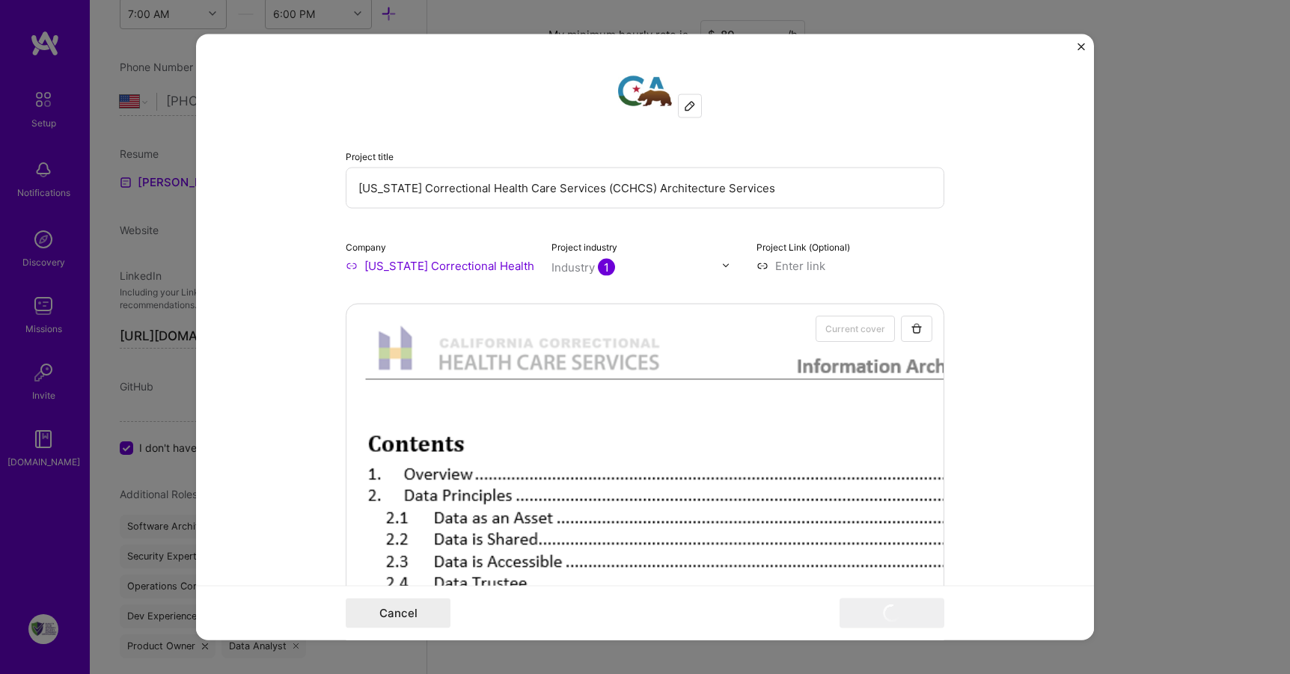
click at [462, 263] on input "[US_STATE] Correctional Health Care Services" at bounding box center [440, 265] width 188 height 16
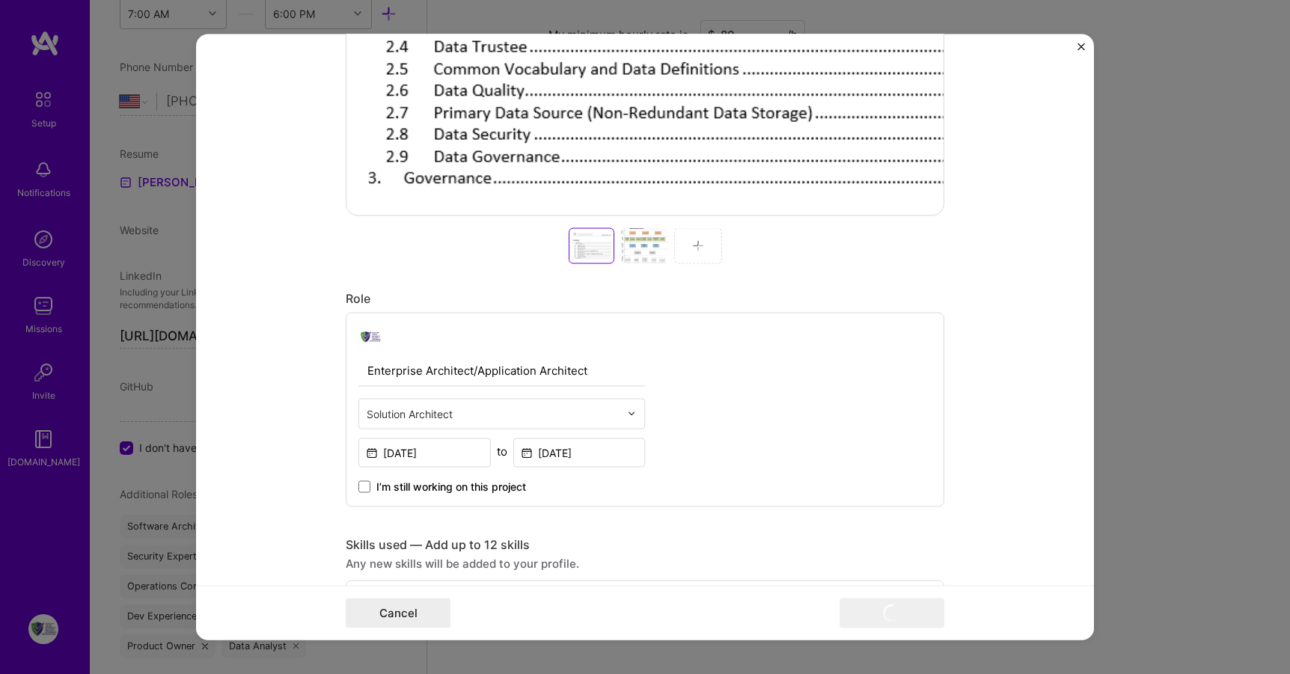
scroll to position [1865, 0]
